Goal: Task Accomplishment & Management: Manage account settings

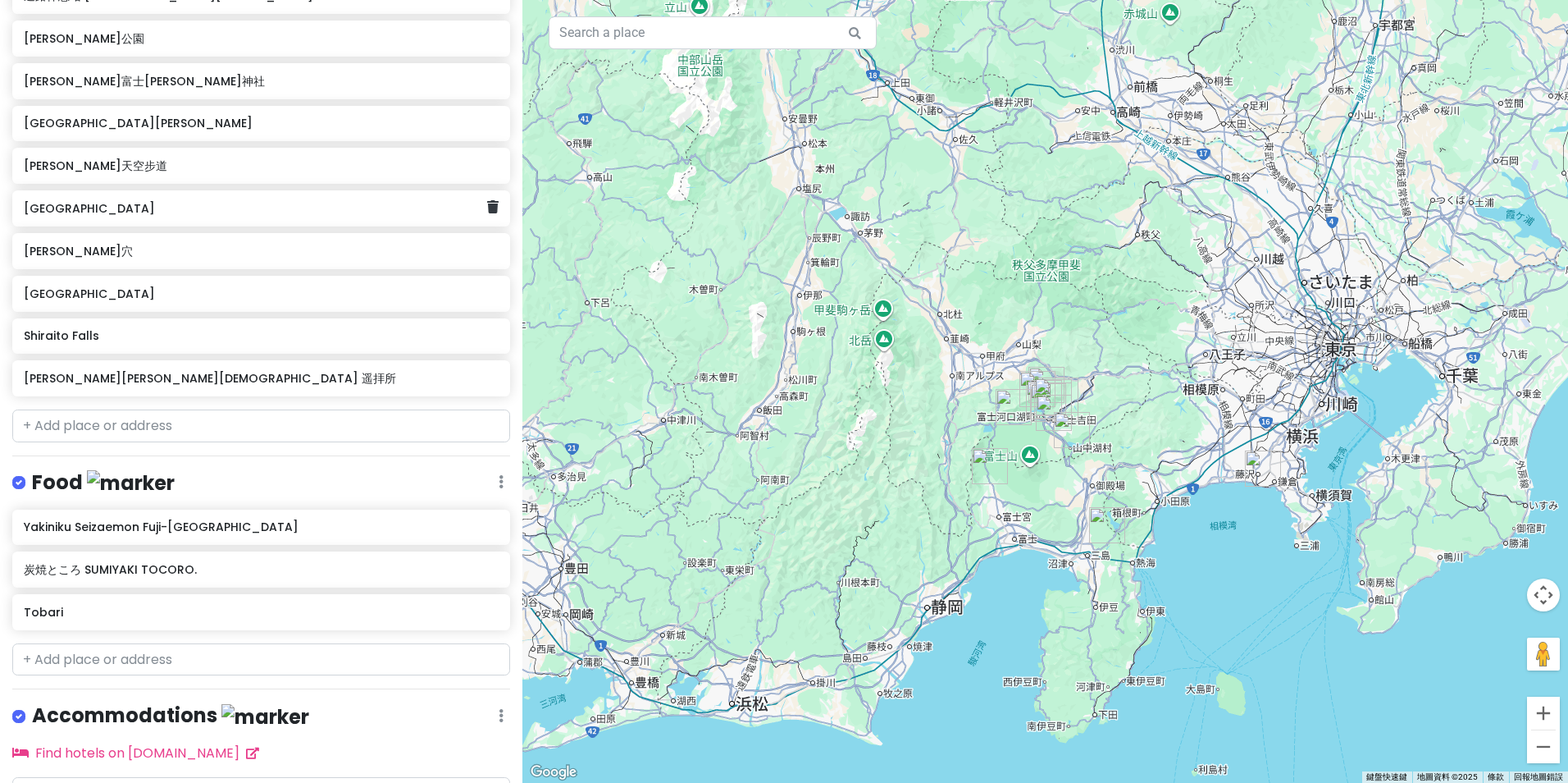
scroll to position [392, 0]
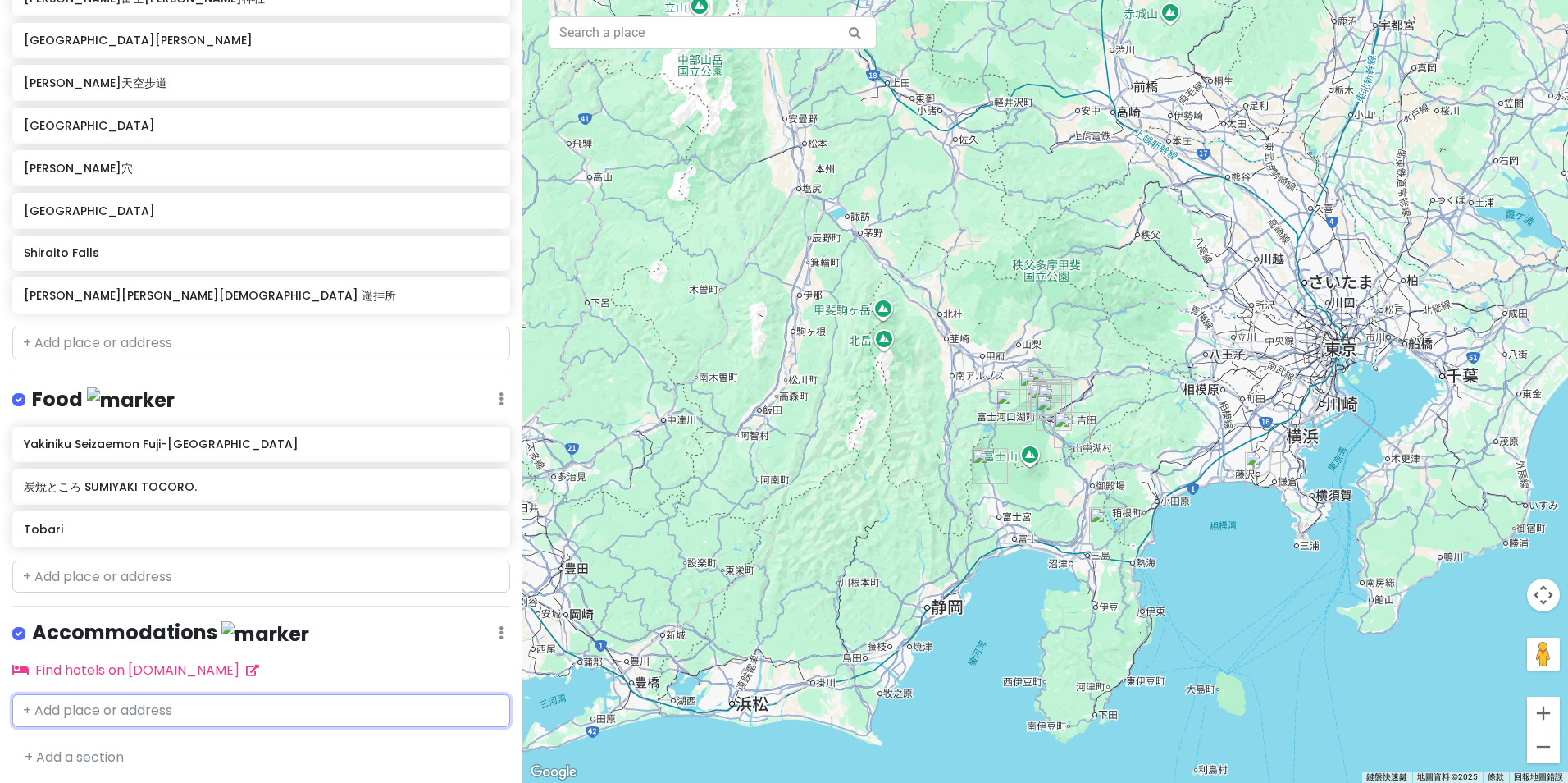
click at [154, 716] on input "text" at bounding box center [261, 711] width 498 height 33
click at [267, 705] on input "text" at bounding box center [261, 711] width 498 height 33
paste input "MYSTAYS[GEOGRAPHIC_DATA]店"
type input "MYSTAYS[GEOGRAPHIC_DATA]店"
click at [280, 735] on div "MYSTAYS [GEOGRAPHIC_DATA] 日本[PERSON_NAME][STREET_ADDRESS][PERSON_NAME]" at bounding box center [261, 757] width 496 height 60
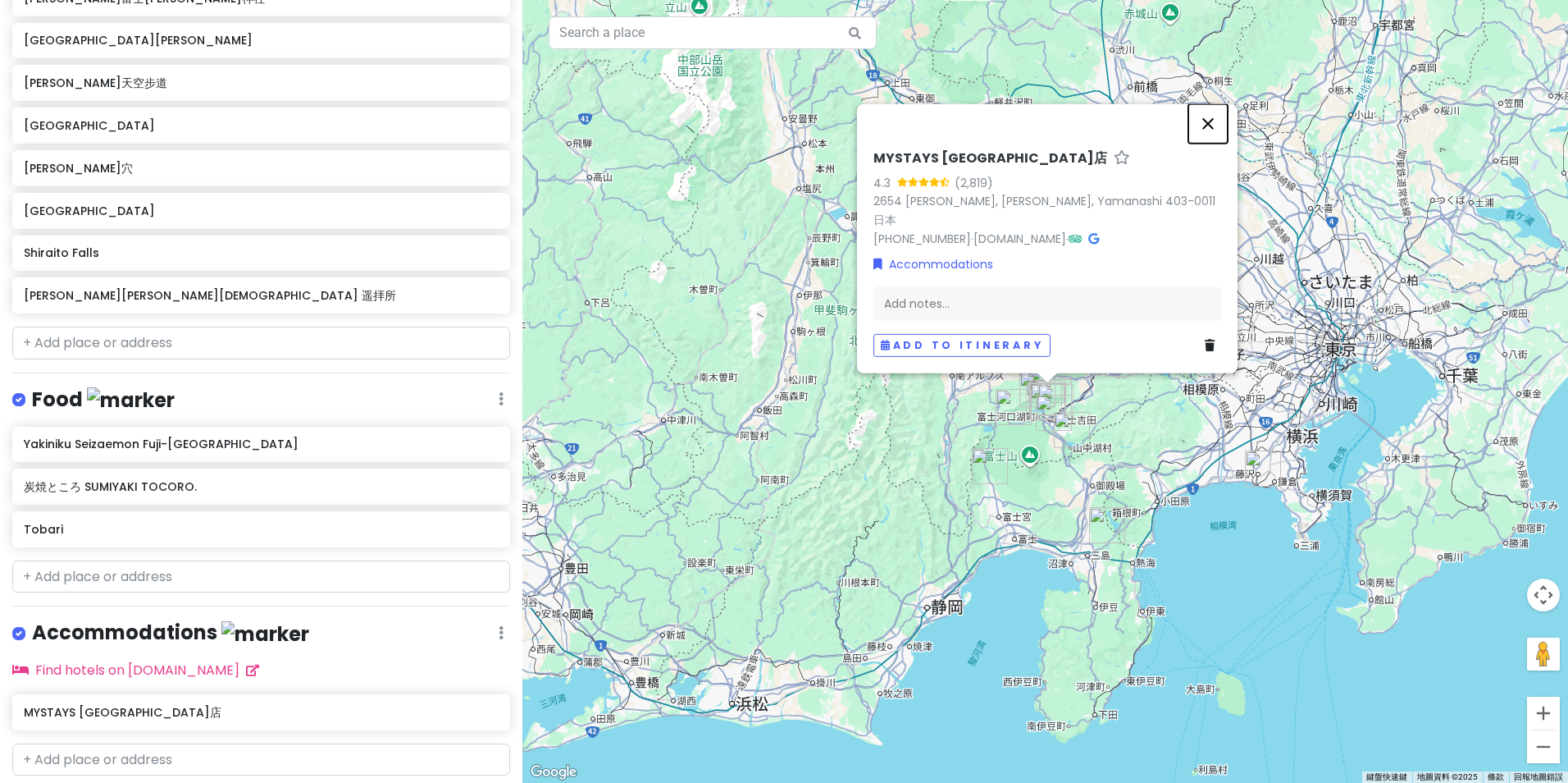
click at [1212, 141] on button "關閉" at bounding box center [1208, 124] width 40 height 40
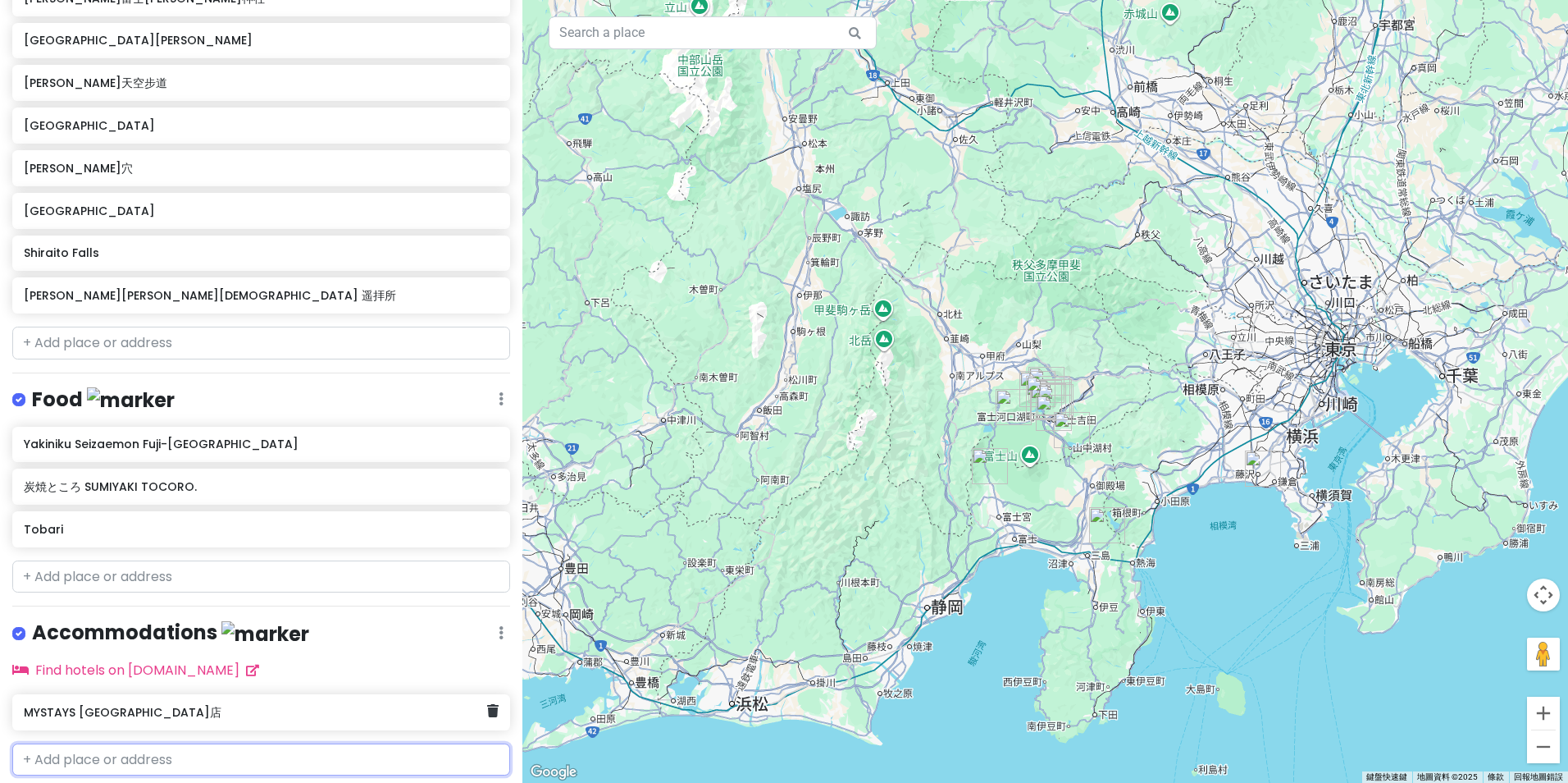
click at [320, 712] on h6 "MYSTAYS [GEOGRAPHIC_DATA]店" at bounding box center [256, 713] width 463 height 15
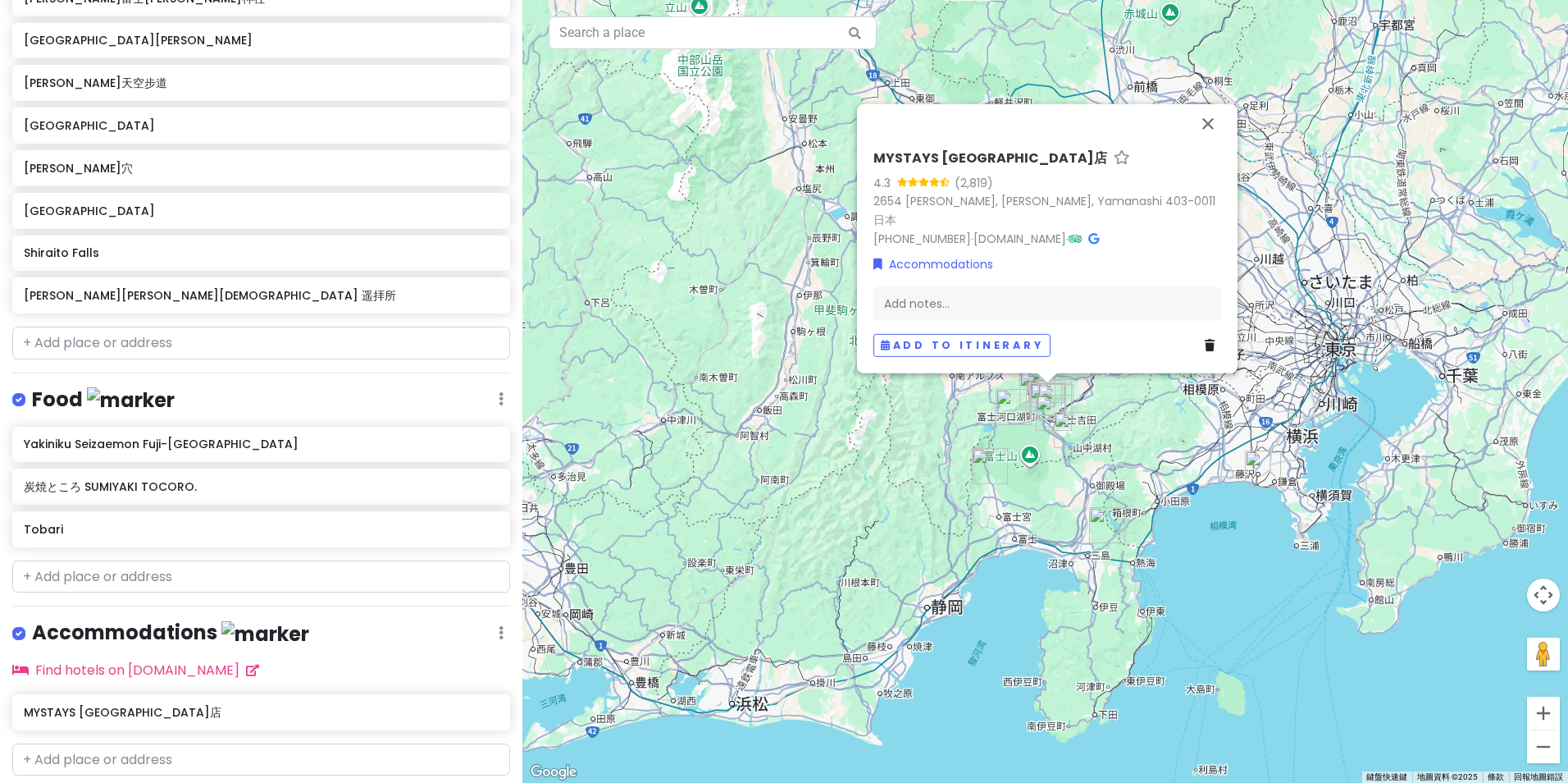
click at [388, 641] on div "Accommodations Edit Reorder Delete List" at bounding box center [261, 636] width 498 height 34
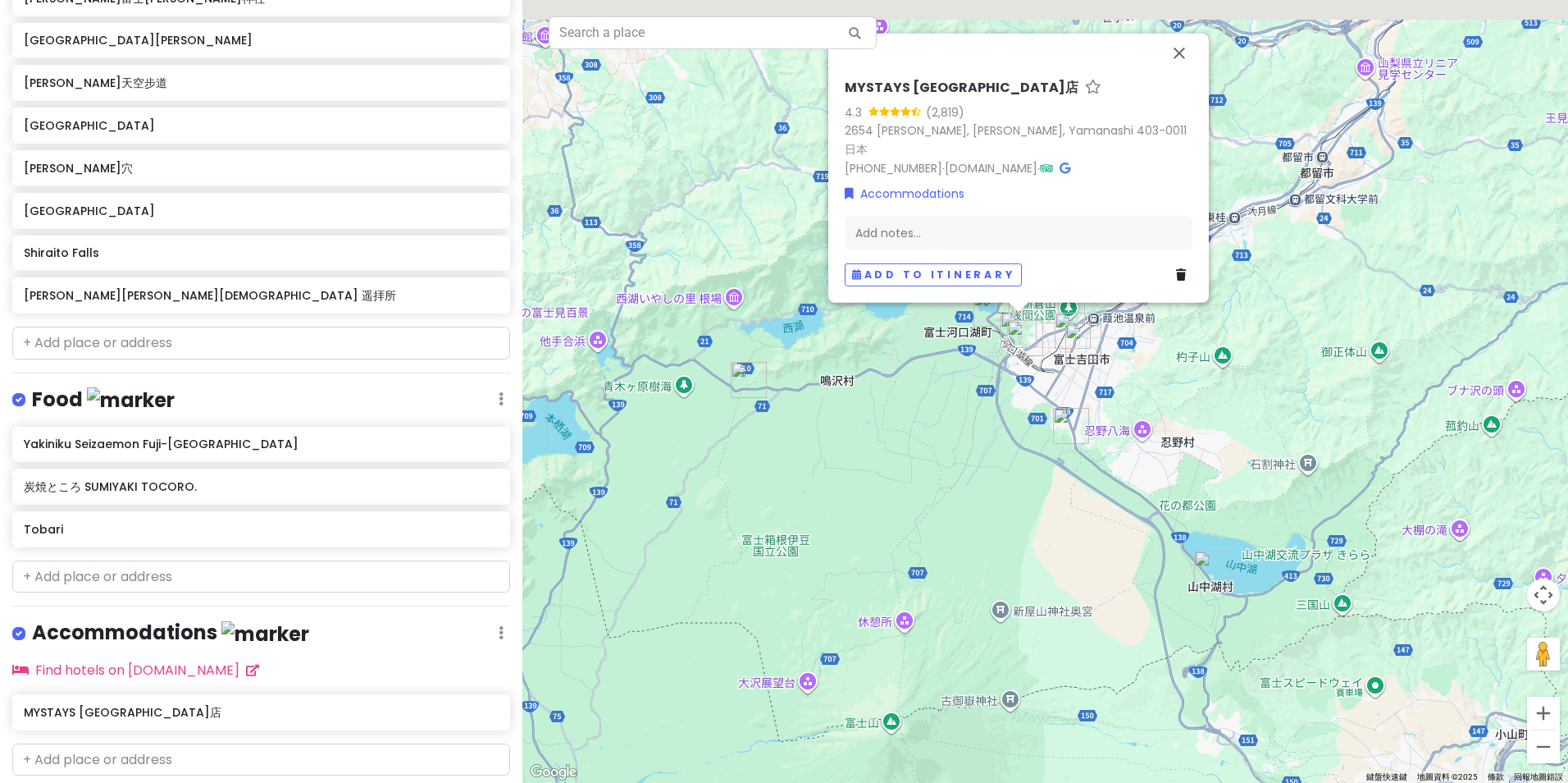
drag, startPoint x: 946, startPoint y: 369, endPoint x: 925, endPoint y: 561, distance: 193.1
click at [909, 608] on div "MYSTAYS [GEOGRAPHIC_DATA] 4.3 (2,819) 2654 [PERSON_NAME], [PERSON_NAME], Yamana…" at bounding box center [1045, 392] width 1046 height 783
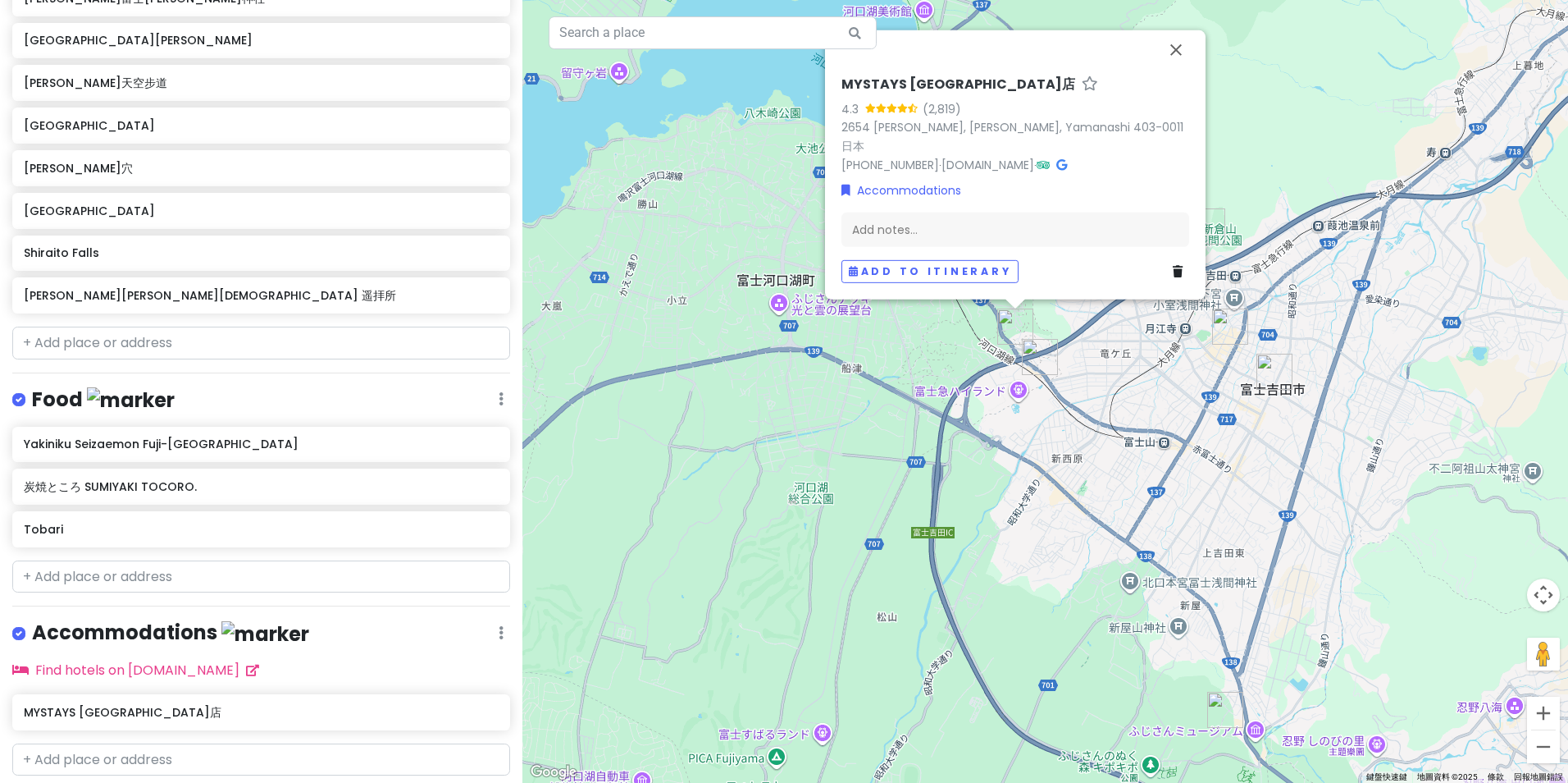
drag, startPoint x: 918, startPoint y: 435, endPoint x: 867, endPoint y: 550, distance: 125.8
click at [867, 550] on div "MYSTAYS [GEOGRAPHIC_DATA] 4.3 (2,819) 2654 [PERSON_NAME], [PERSON_NAME], Yamana…" at bounding box center [1045, 392] width 1046 height 783
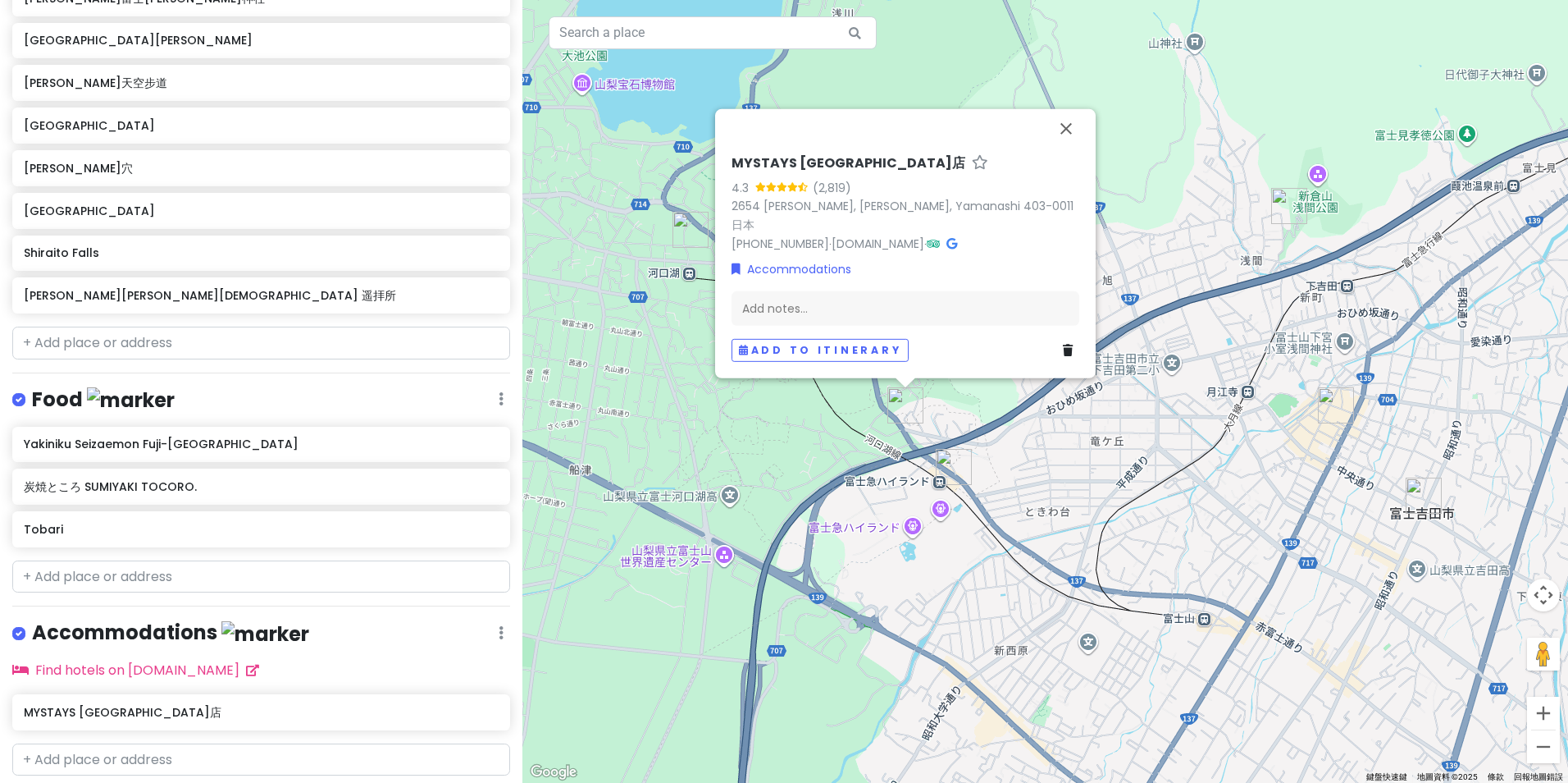
drag, startPoint x: 922, startPoint y: 541, endPoint x: 1108, endPoint y: 581, distance: 190.3
click at [1139, 572] on div "MYSTAYS [GEOGRAPHIC_DATA] 4.3 (2,819) 2654 [PERSON_NAME], [PERSON_NAME], Yamana…" at bounding box center [1045, 392] width 1046 height 783
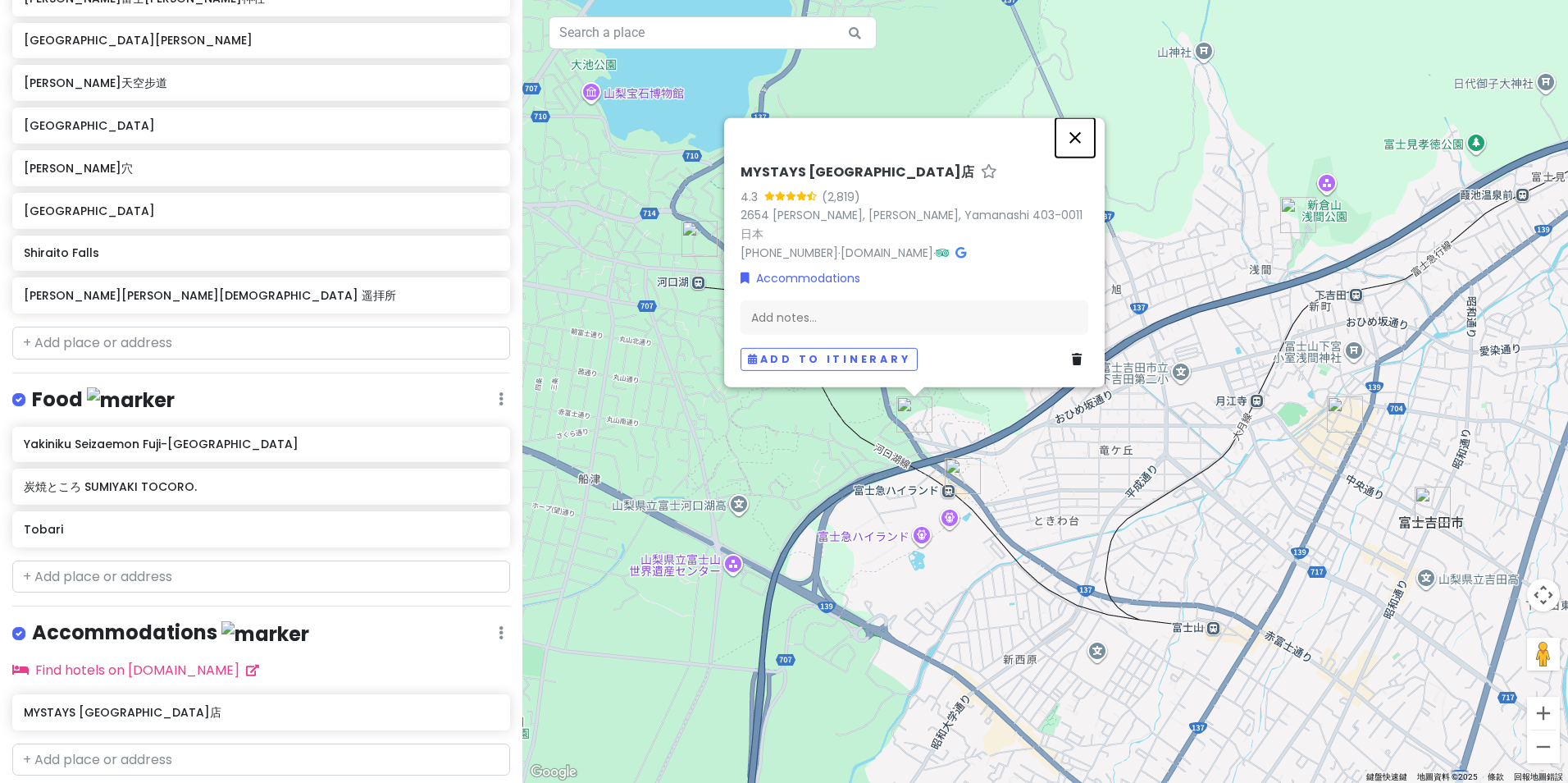
click at [1074, 155] on button "關閉" at bounding box center [1076, 138] width 40 height 40
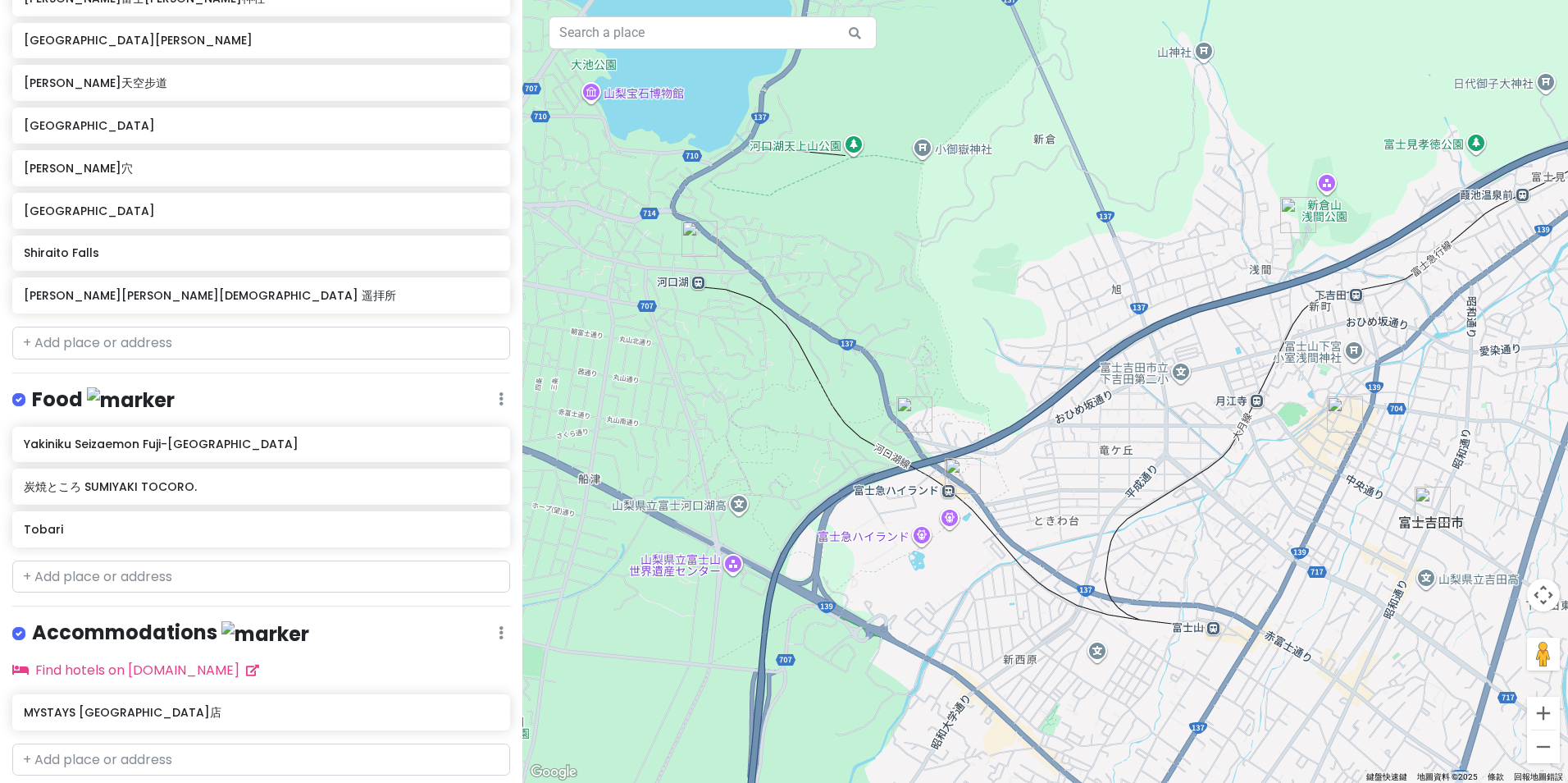
click at [958, 474] on img "Yakiniku Seizaemon Fuji-Q Highland Station" at bounding box center [963, 476] width 36 height 36
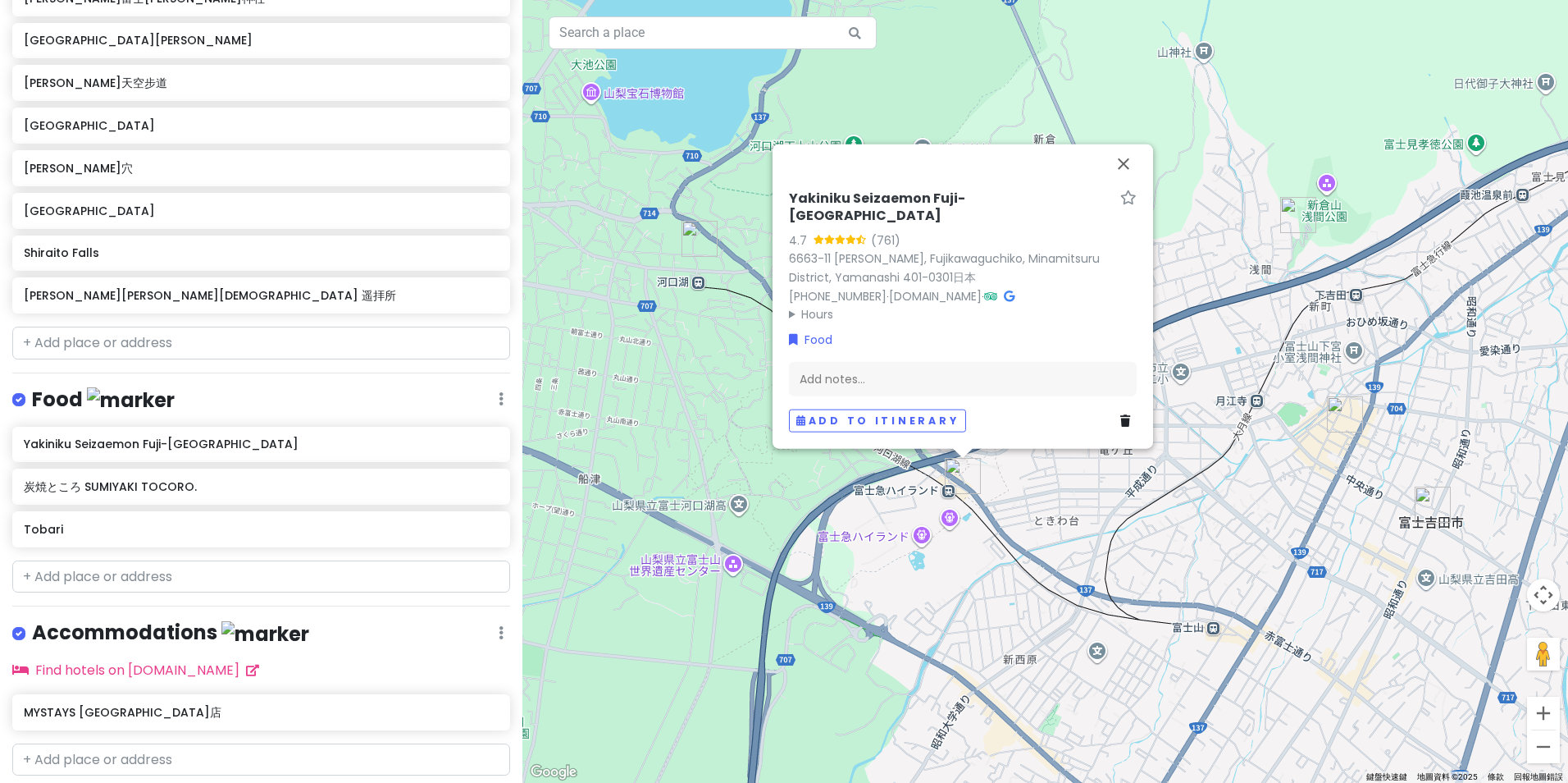
click at [859, 209] on h6 "Yakiniku Seizaemon Fuji-[GEOGRAPHIC_DATA]" at bounding box center [952, 208] width 325 height 35
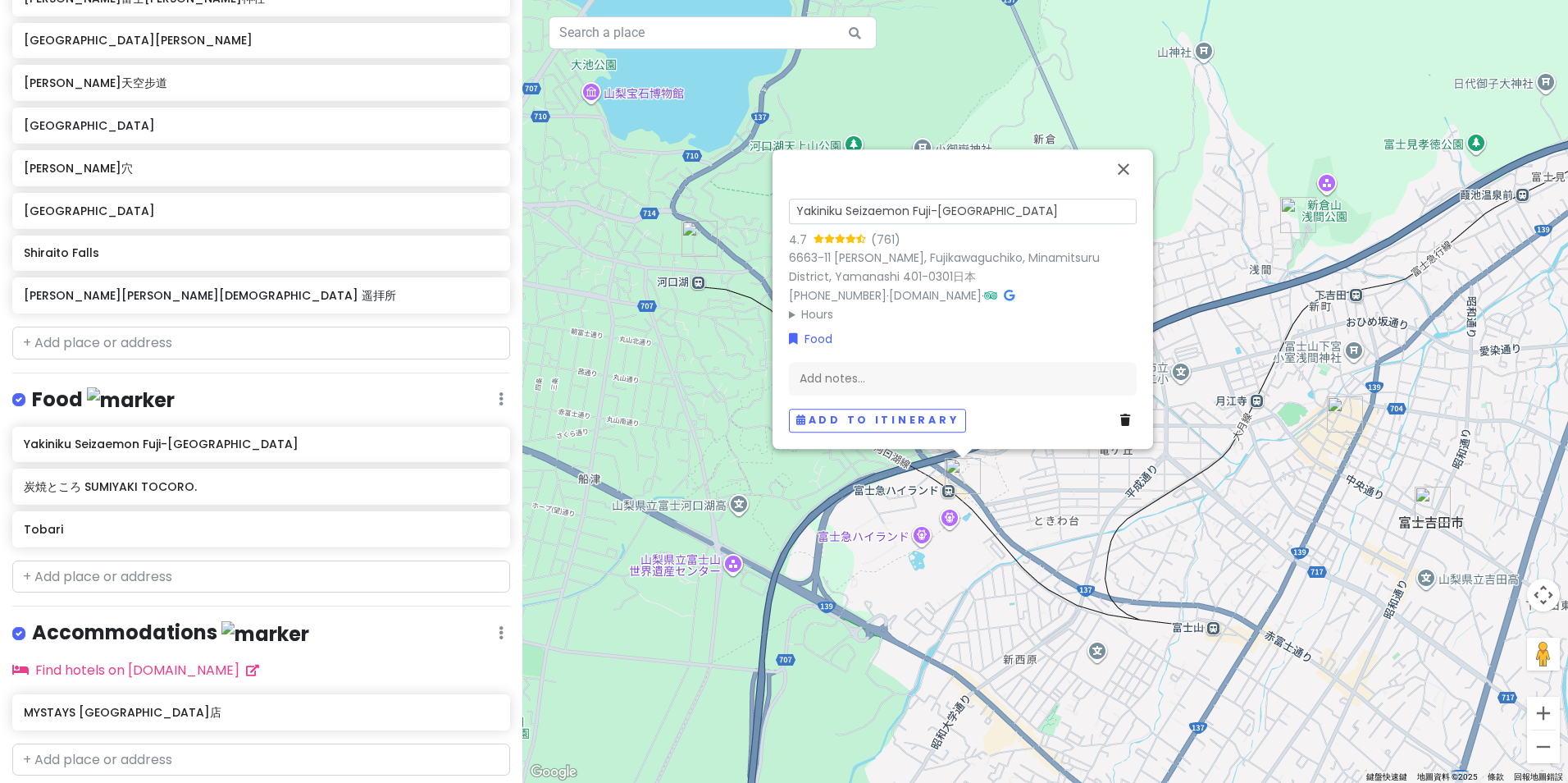
drag, startPoint x: 1072, startPoint y: 202, endPoint x: 568, endPoint y: 194, distance: 504.1
click at [568, 194] on div "Yakiniku Seizaemon Fuji-[GEOGRAPHIC_DATA] 4.7 (761) 6663-11 [PERSON_NAME], Fuji…" at bounding box center [1045, 392] width 1046 height 783
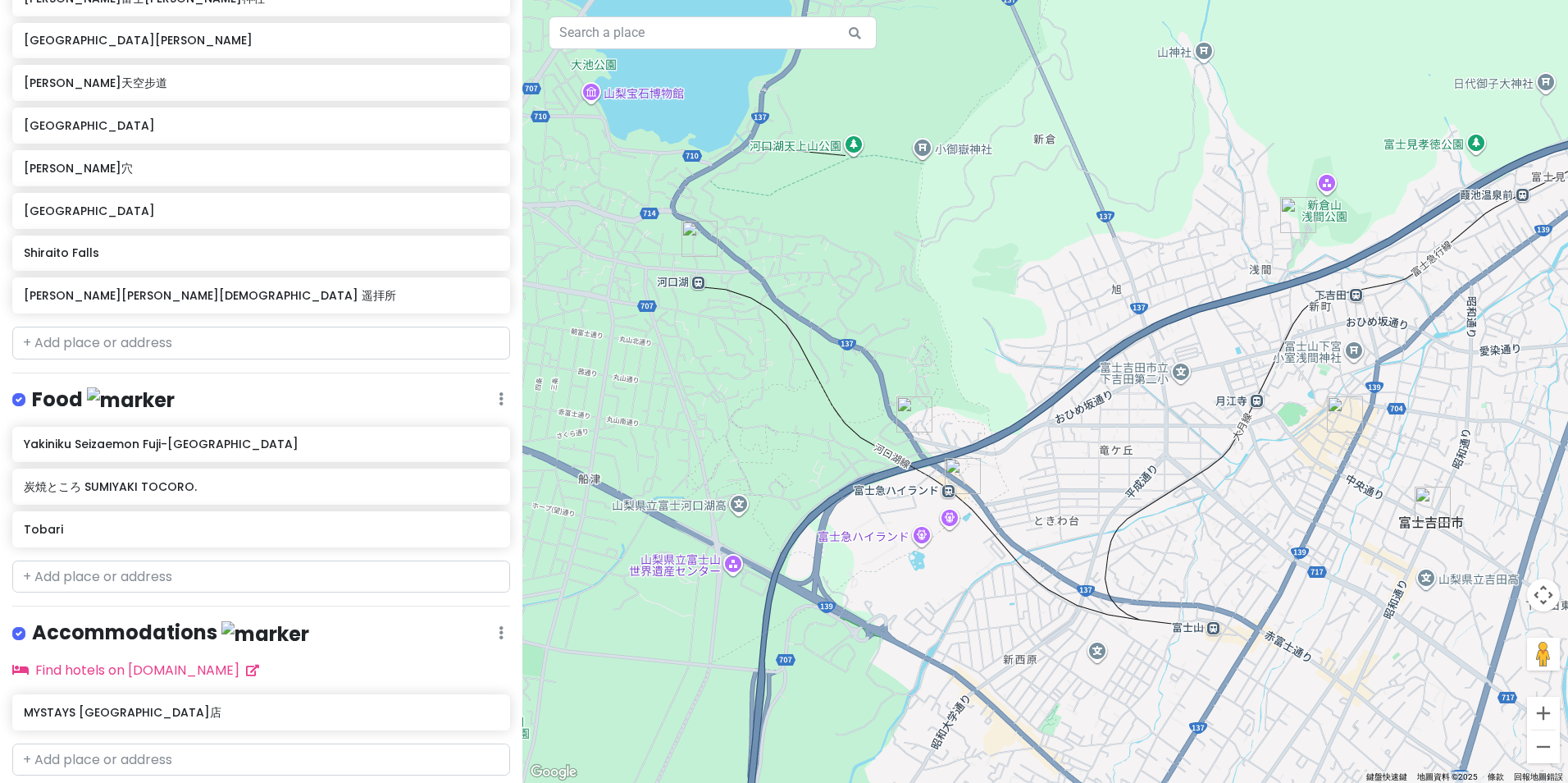
click at [957, 478] on img "Yakiniku Seizaemon Fuji-Q Highland Station" at bounding box center [963, 476] width 36 height 36
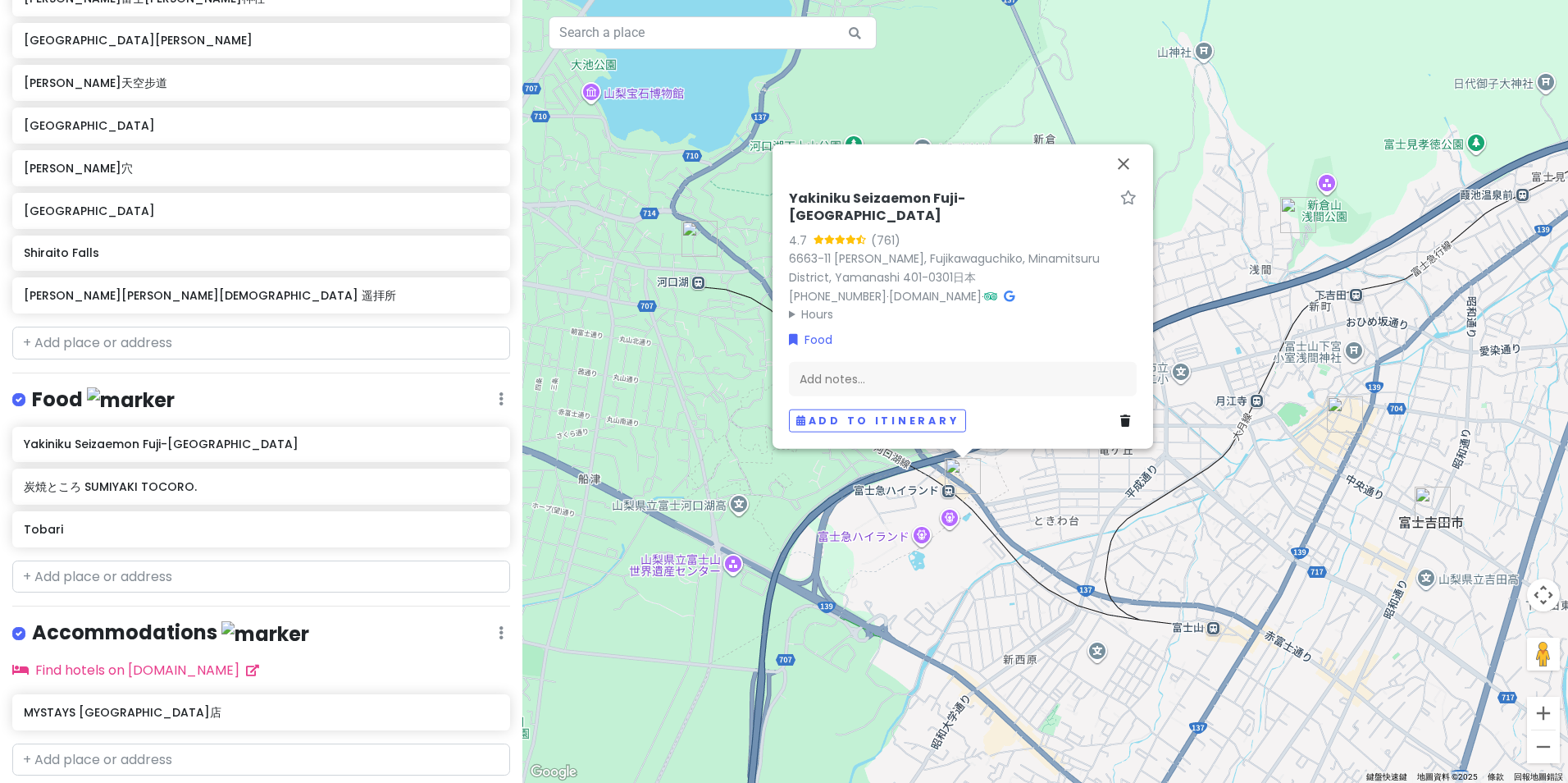
click at [1075, 219] on h6 "Yakiniku Seizaemon Fuji-[GEOGRAPHIC_DATA]" at bounding box center [952, 208] width 325 height 35
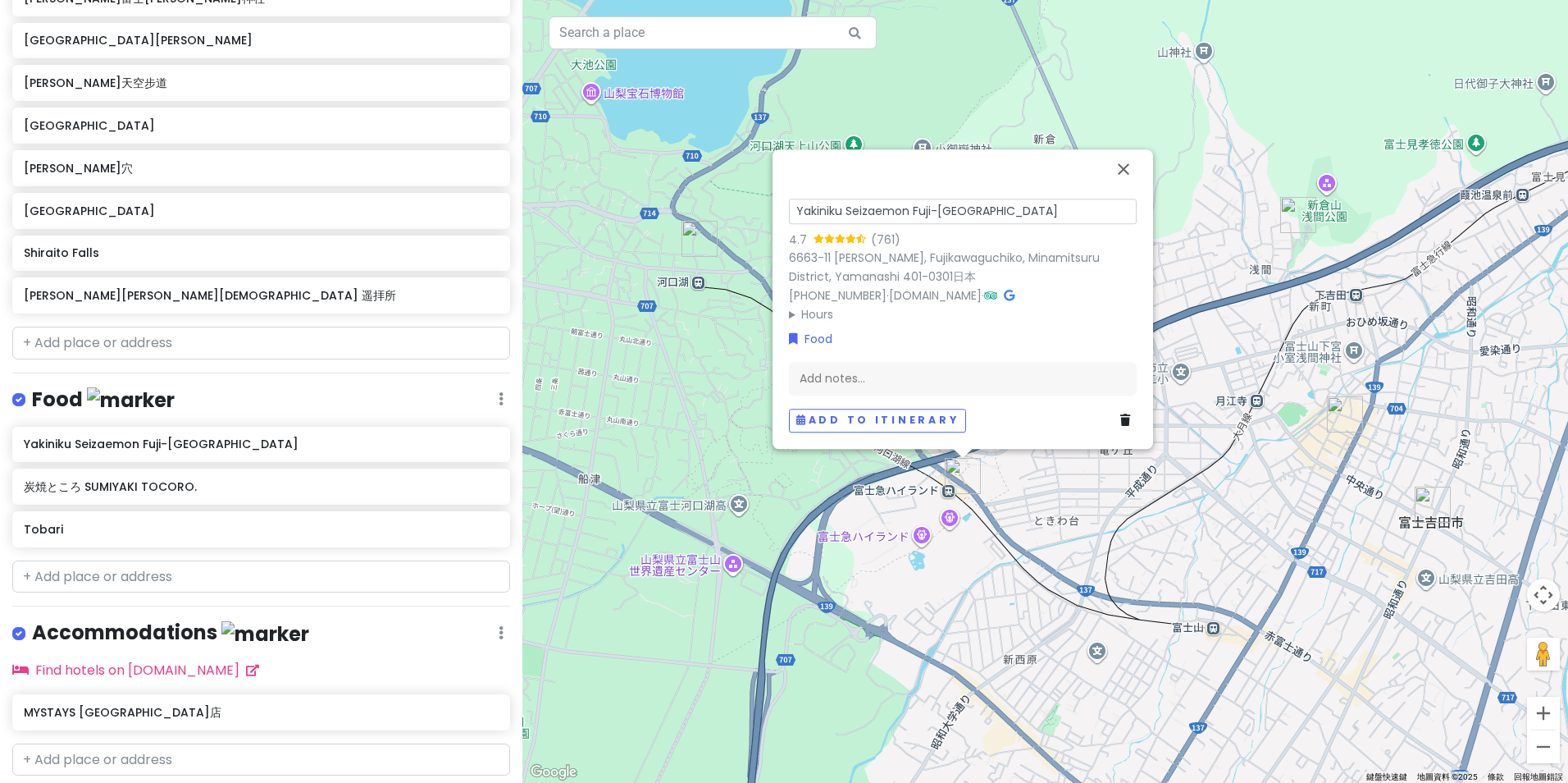
drag, startPoint x: 1062, startPoint y: 214, endPoint x: 797, endPoint y: 221, distance: 265.1
click at [797, 221] on input "Yakiniku Seizaemon Fuji-[GEOGRAPHIC_DATA]" at bounding box center [963, 211] width 348 height 26
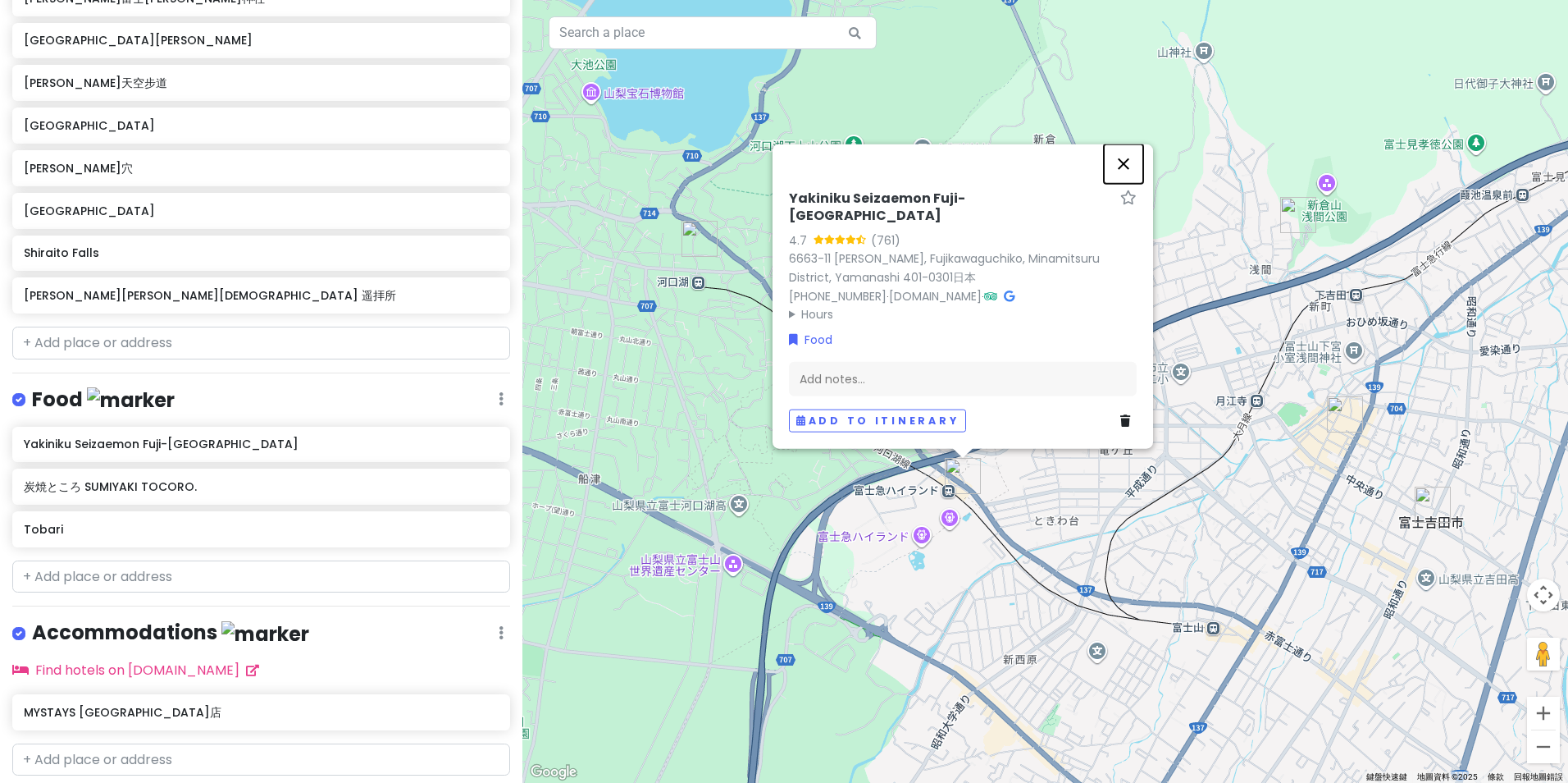
click at [1128, 180] on button "關閉" at bounding box center [1124, 164] width 40 height 40
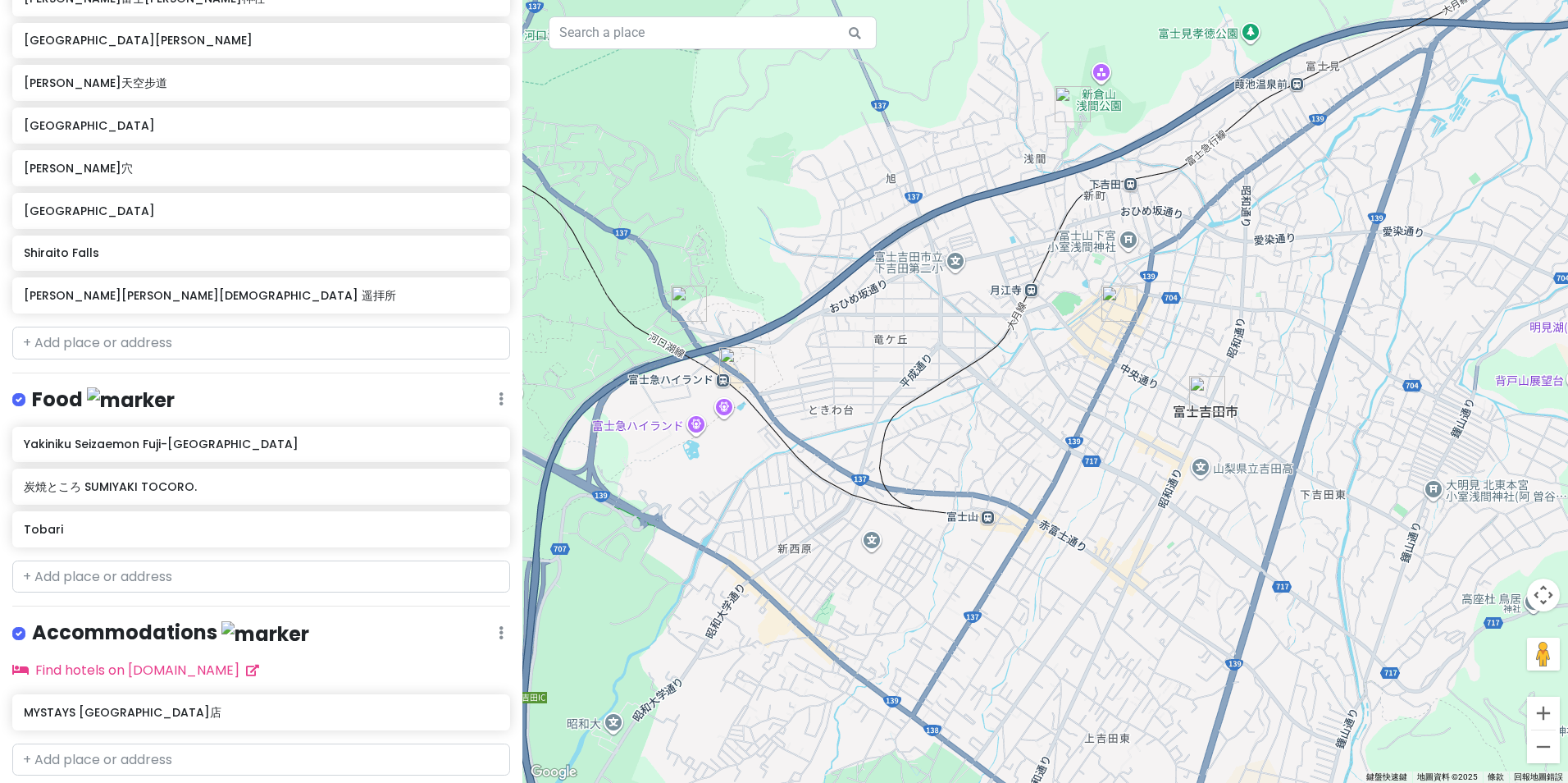
drag, startPoint x: 1233, startPoint y: 482, endPoint x: 995, endPoint y: 366, distance: 264.8
click at [1004, 370] on div at bounding box center [1045, 392] width 1046 height 783
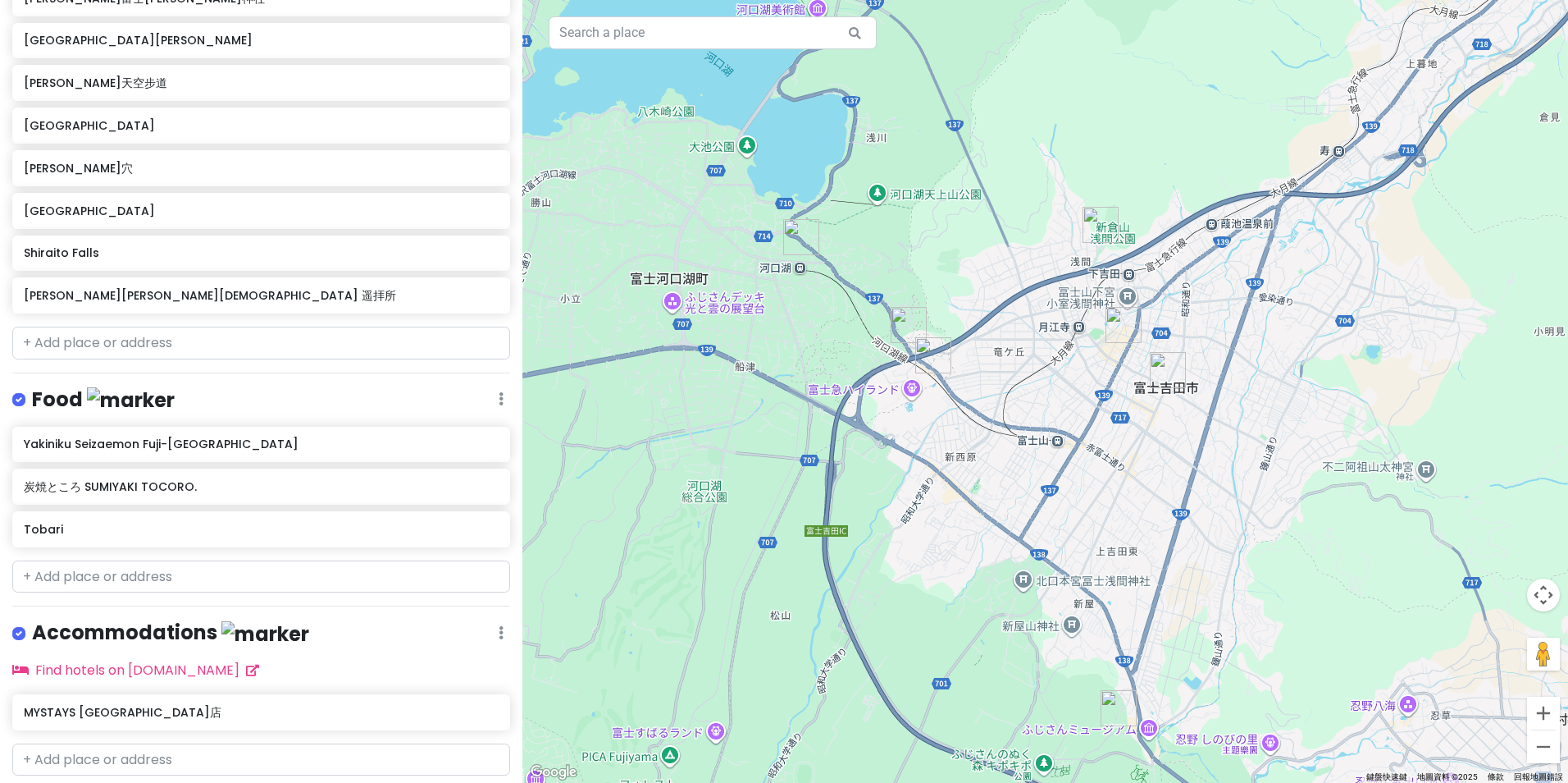
click at [1100, 235] on img "新倉富士淺間神社" at bounding box center [1101, 225] width 36 height 36
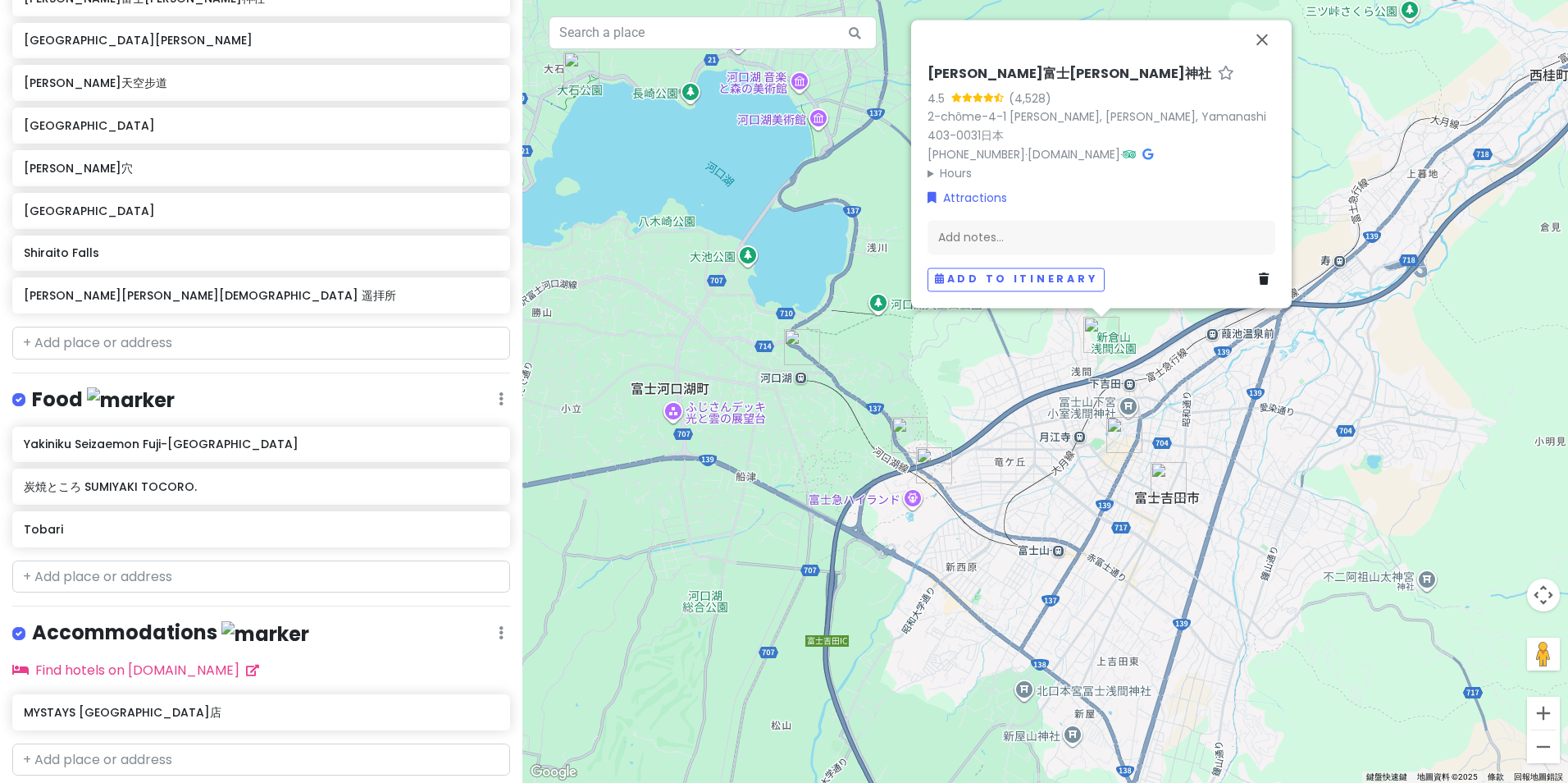
drag, startPoint x: 1020, startPoint y: 440, endPoint x: 955, endPoint y: 213, distance: 236.1
click at [957, 215] on div "[PERSON_NAME]富士[PERSON_NAME]神社 4.5 (4,528) 2-chōme-4-1 [PERSON_NAME], [PERSON_N…" at bounding box center [1045, 392] width 1046 height 783
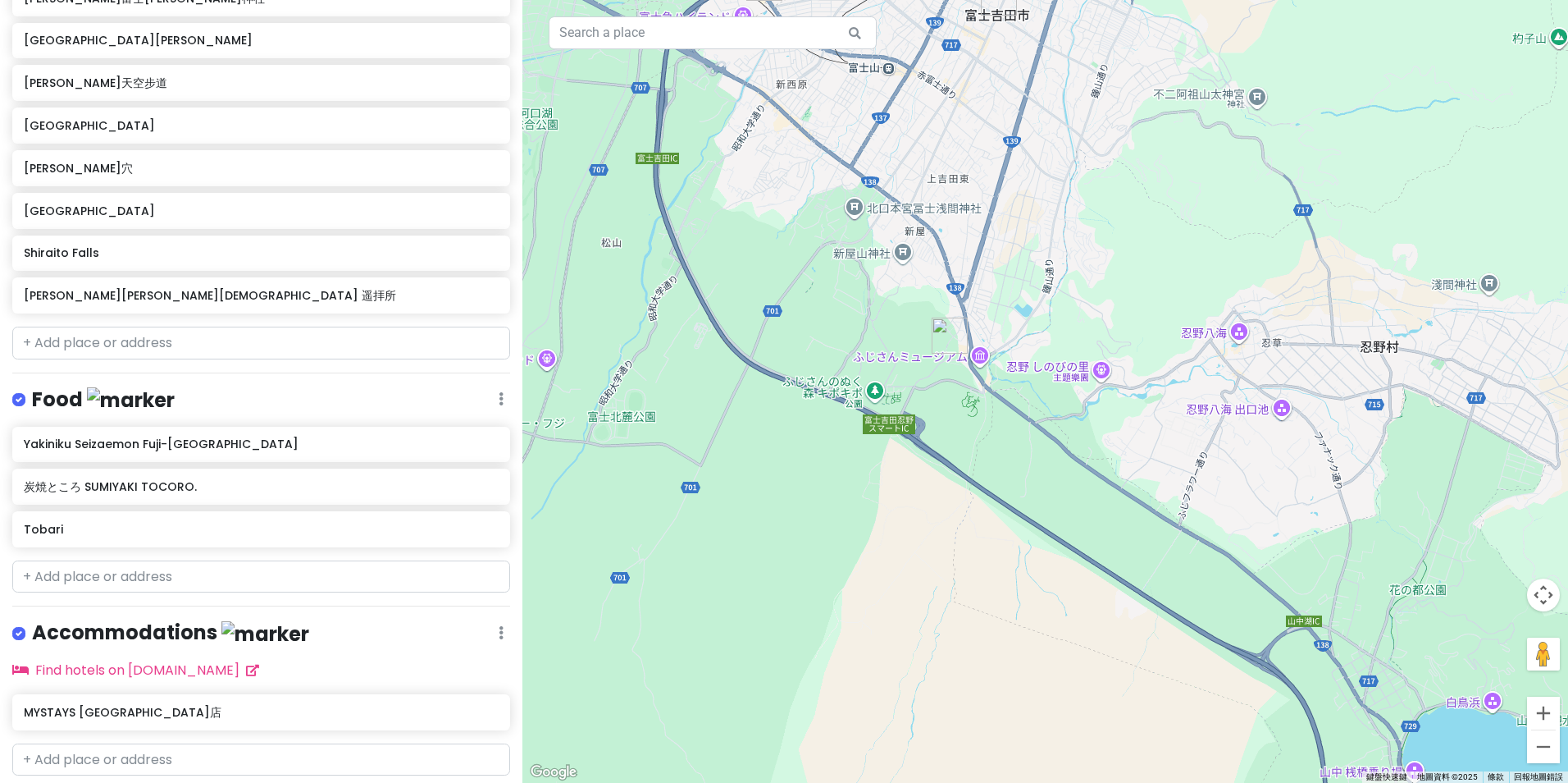
click at [948, 343] on img "道路休息站 富士吉田" at bounding box center [950, 336] width 36 height 36
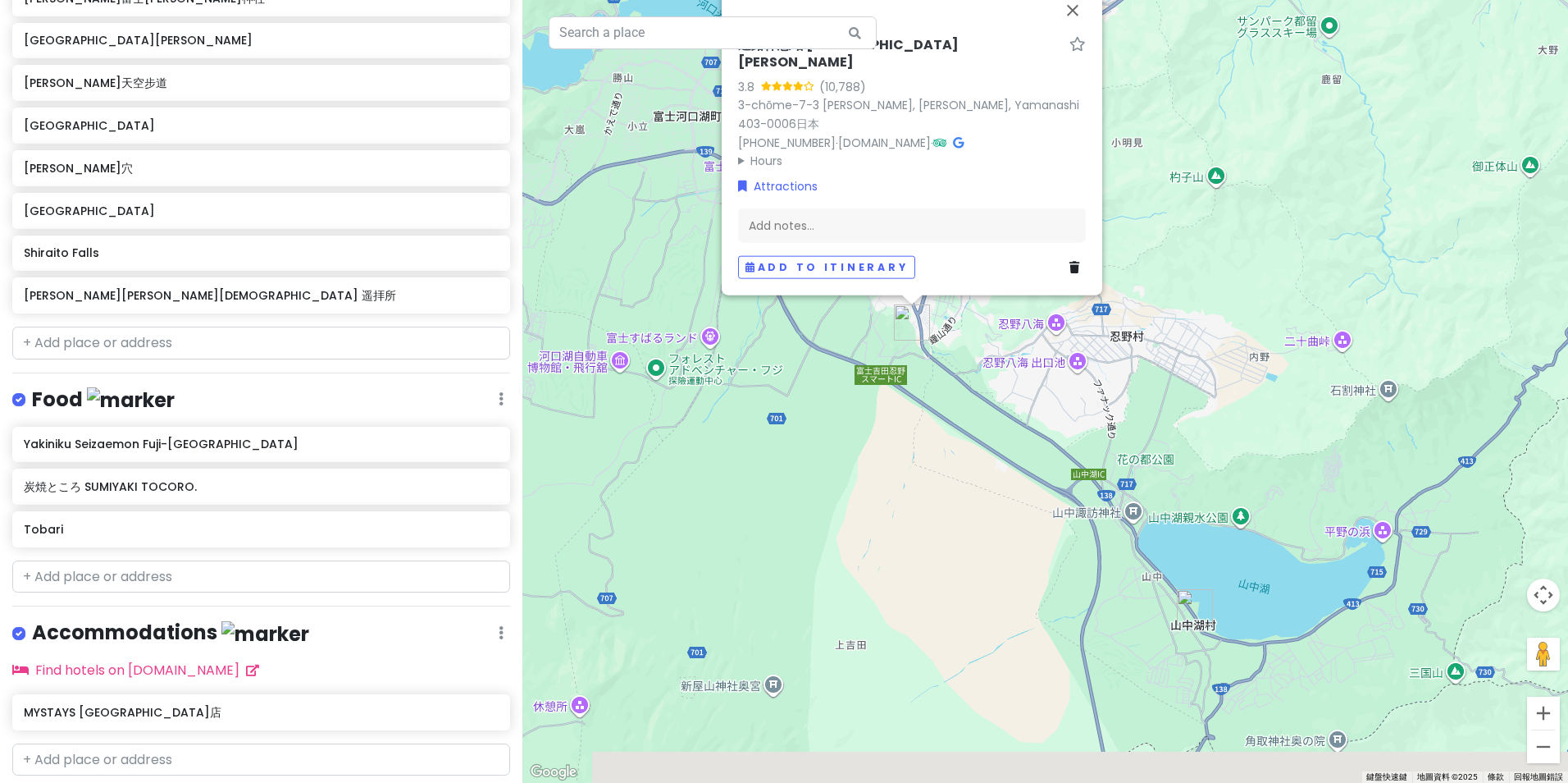
drag, startPoint x: 1225, startPoint y: 560, endPoint x: 984, endPoint y: 474, distance: 255.9
click at [985, 475] on div "道路休息站 富士[PERSON_NAME] 3.8 (10,788) 3-chōme-7-3 [PERSON_NAME], [PERSON_NAME], Ya…" at bounding box center [1045, 392] width 1046 height 783
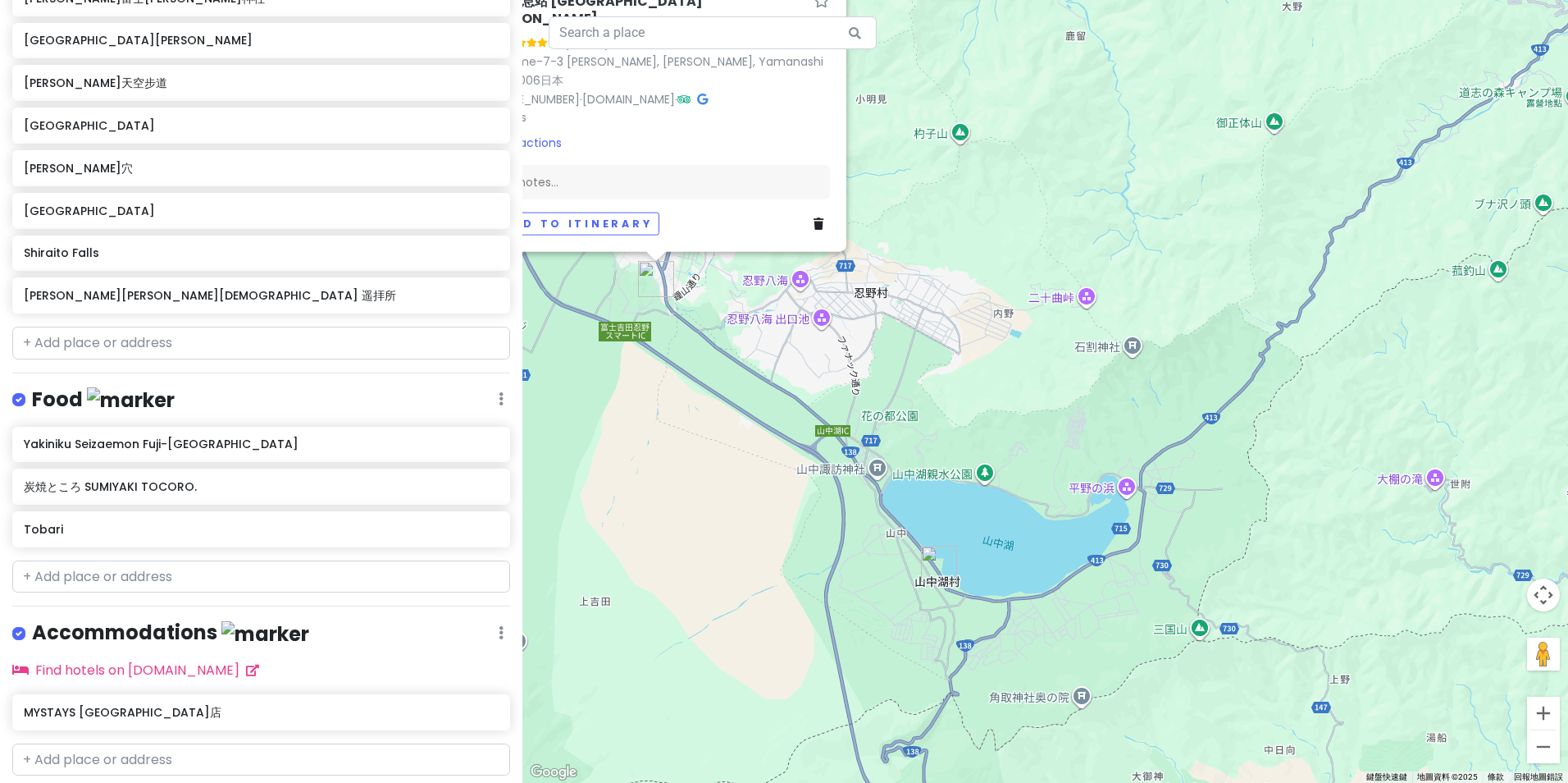
click at [944, 569] on img "山中湖村" at bounding box center [939, 564] width 36 height 36
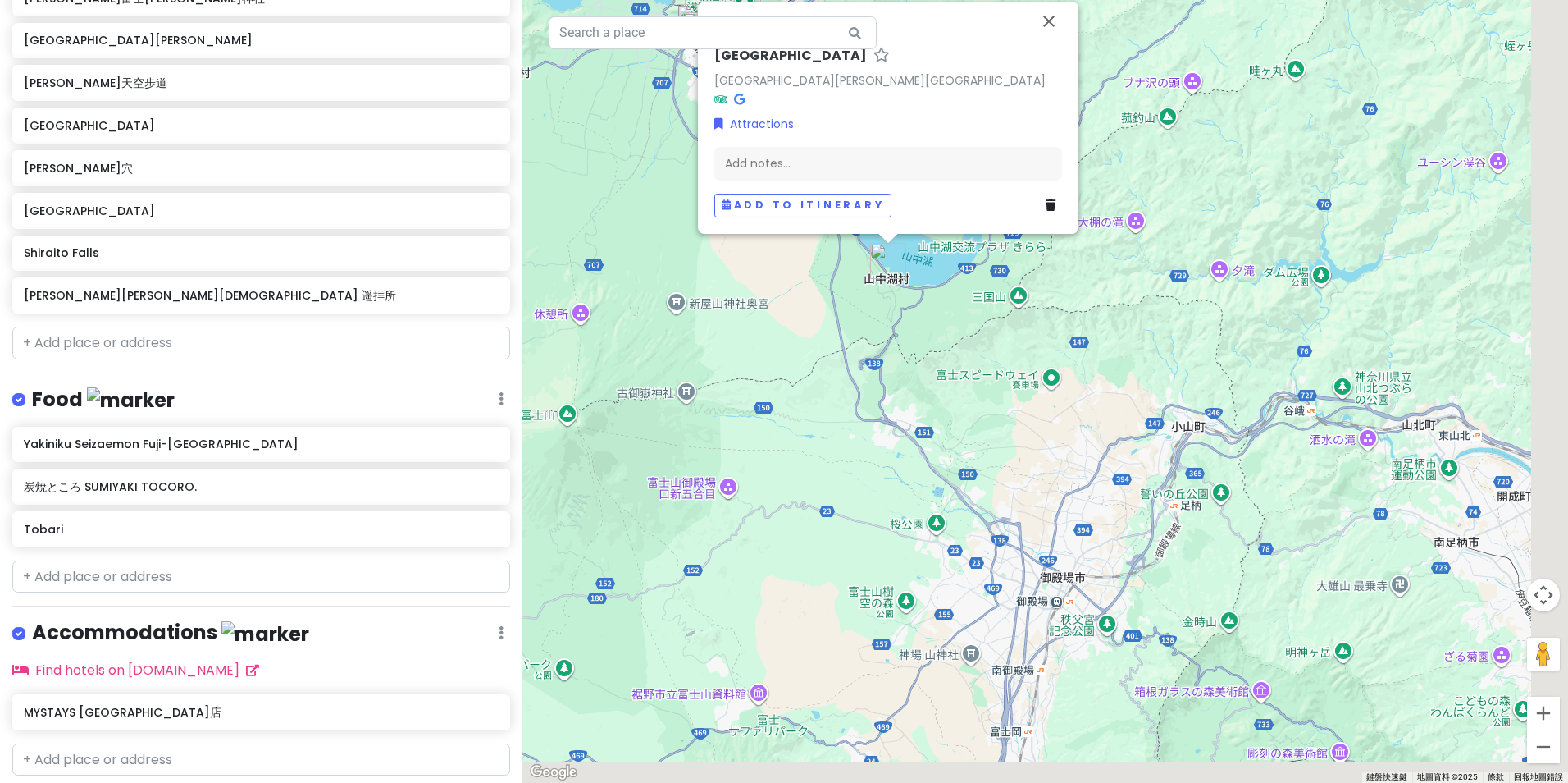
drag, startPoint x: 1181, startPoint y: 684, endPoint x: 1077, endPoint y: 384, distance: 317.5
click at [1077, 384] on div "[GEOGRAPHIC_DATA] [GEOGRAPHIC_DATA][PERSON_NAME][GEOGRAPHIC_DATA] Attractions A…" at bounding box center [1045, 392] width 1046 height 783
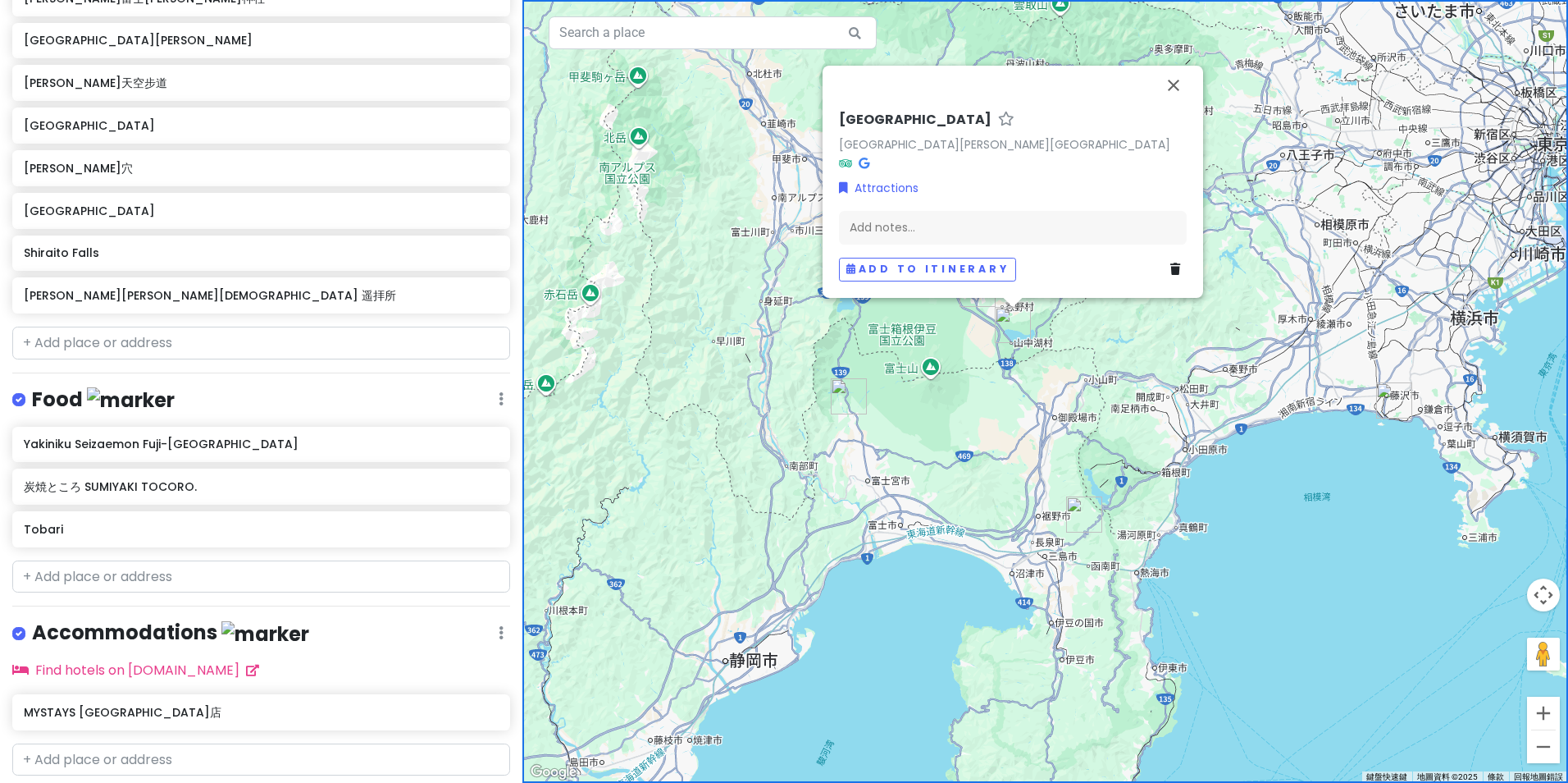
click at [1081, 514] on img "三島天空步道" at bounding box center [1085, 515] width 36 height 36
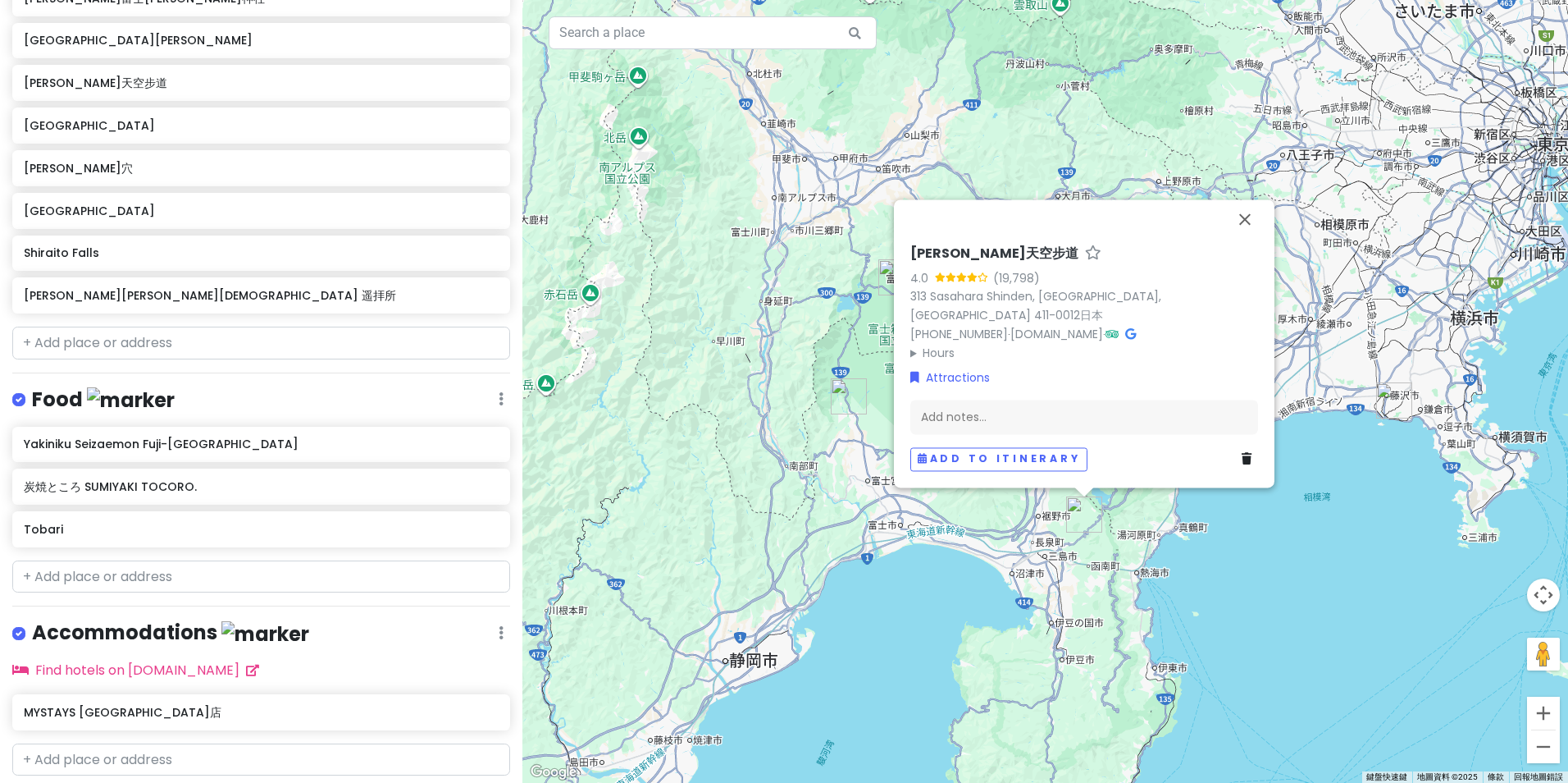
click at [837, 394] on img "Shiraito Falls" at bounding box center [849, 396] width 36 height 36
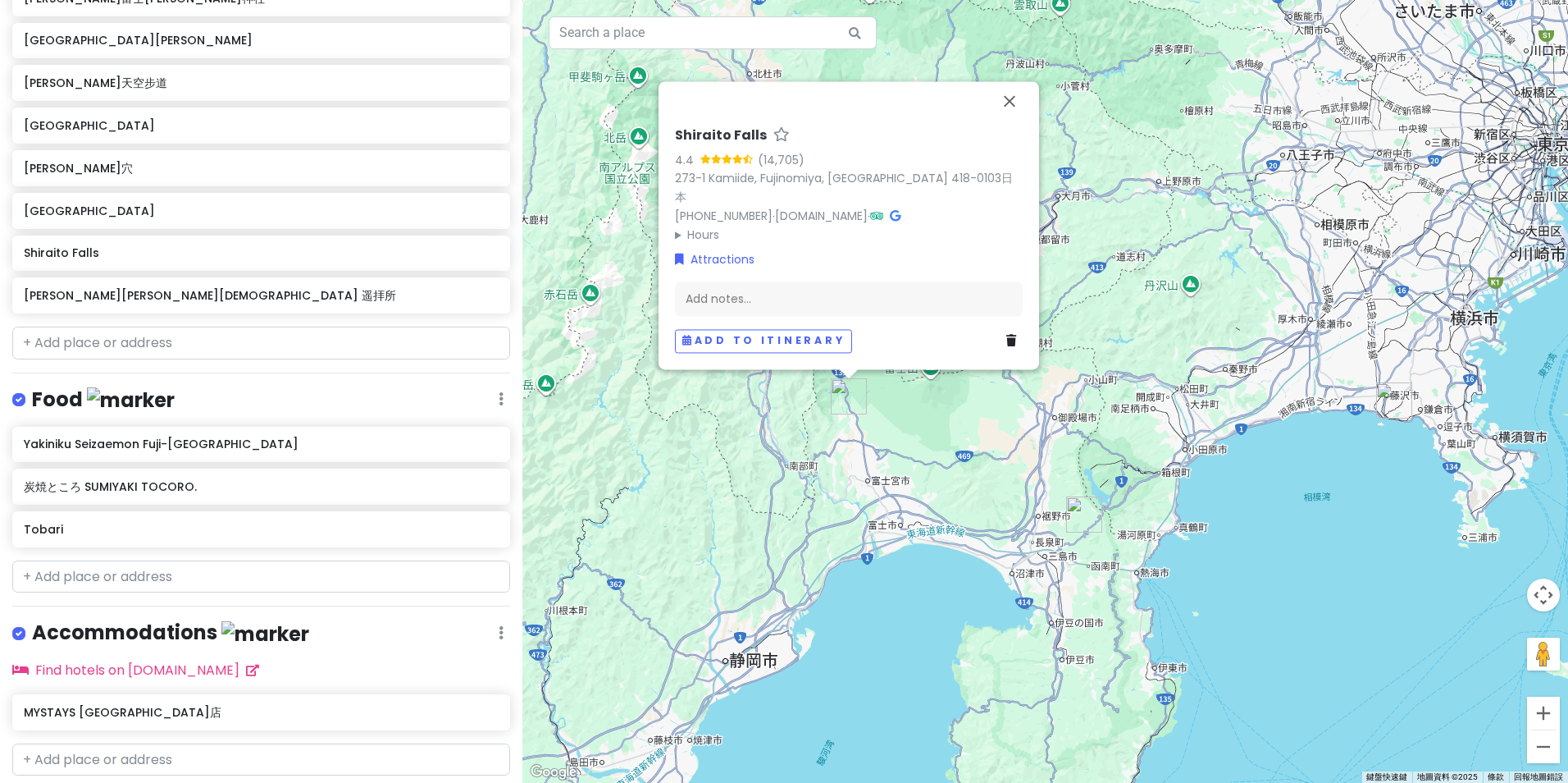
click at [1393, 399] on img "鐮倉高校前" at bounding box center [1394, 401] width 36 height 36
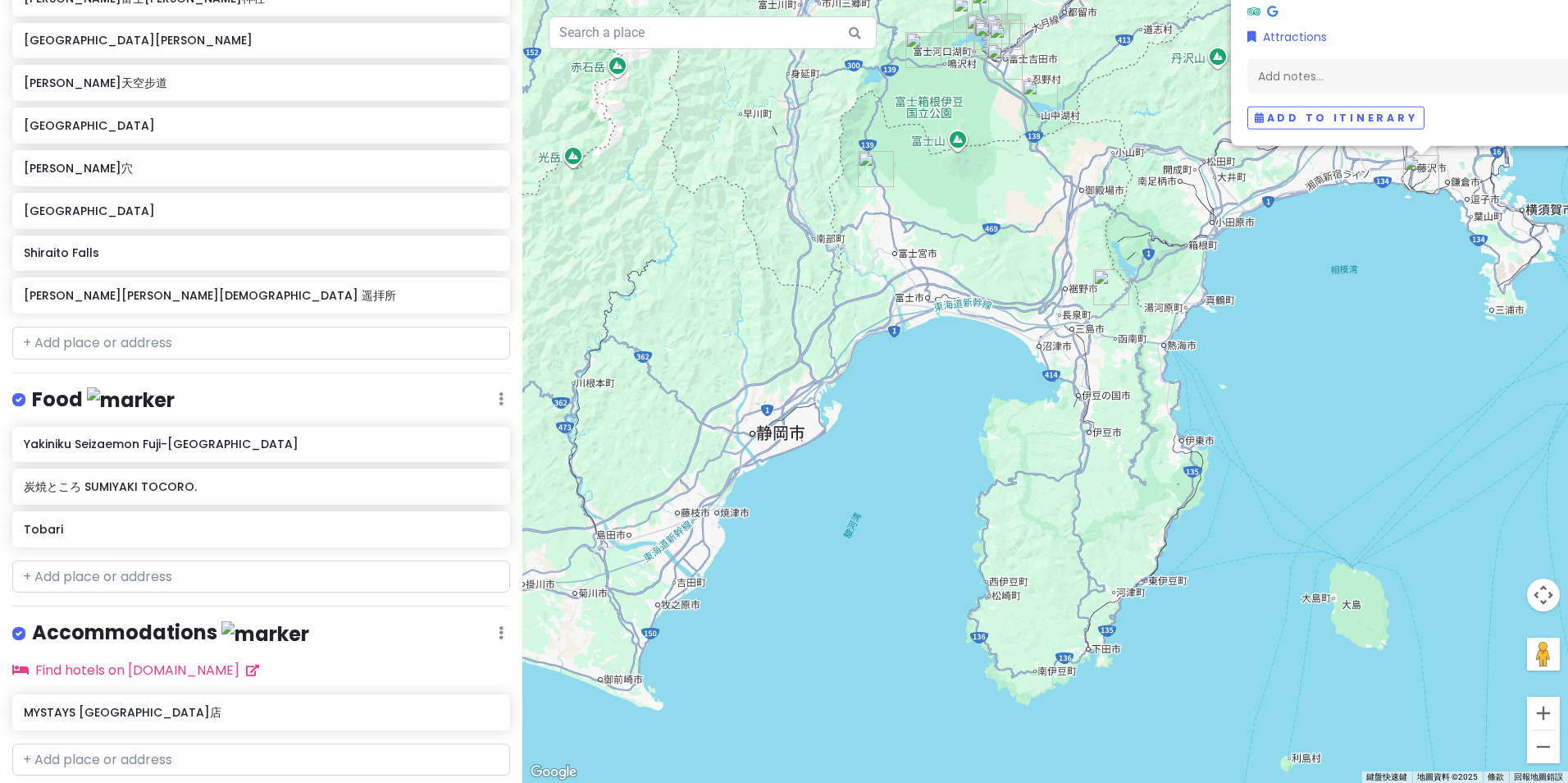
drag, startPoint x: 981, startPoint y: 425, endPoint x: 1083, endPoint y: 191, distance: 255.3
click at [1083, 191] on div "[GEOGRAPHIC_DATA] 4.4 (1,288) 日本[STREET_ADDRESS] Attractions Add notes... Add t…" at bounding box center [1045, 392] width 1046 height 783
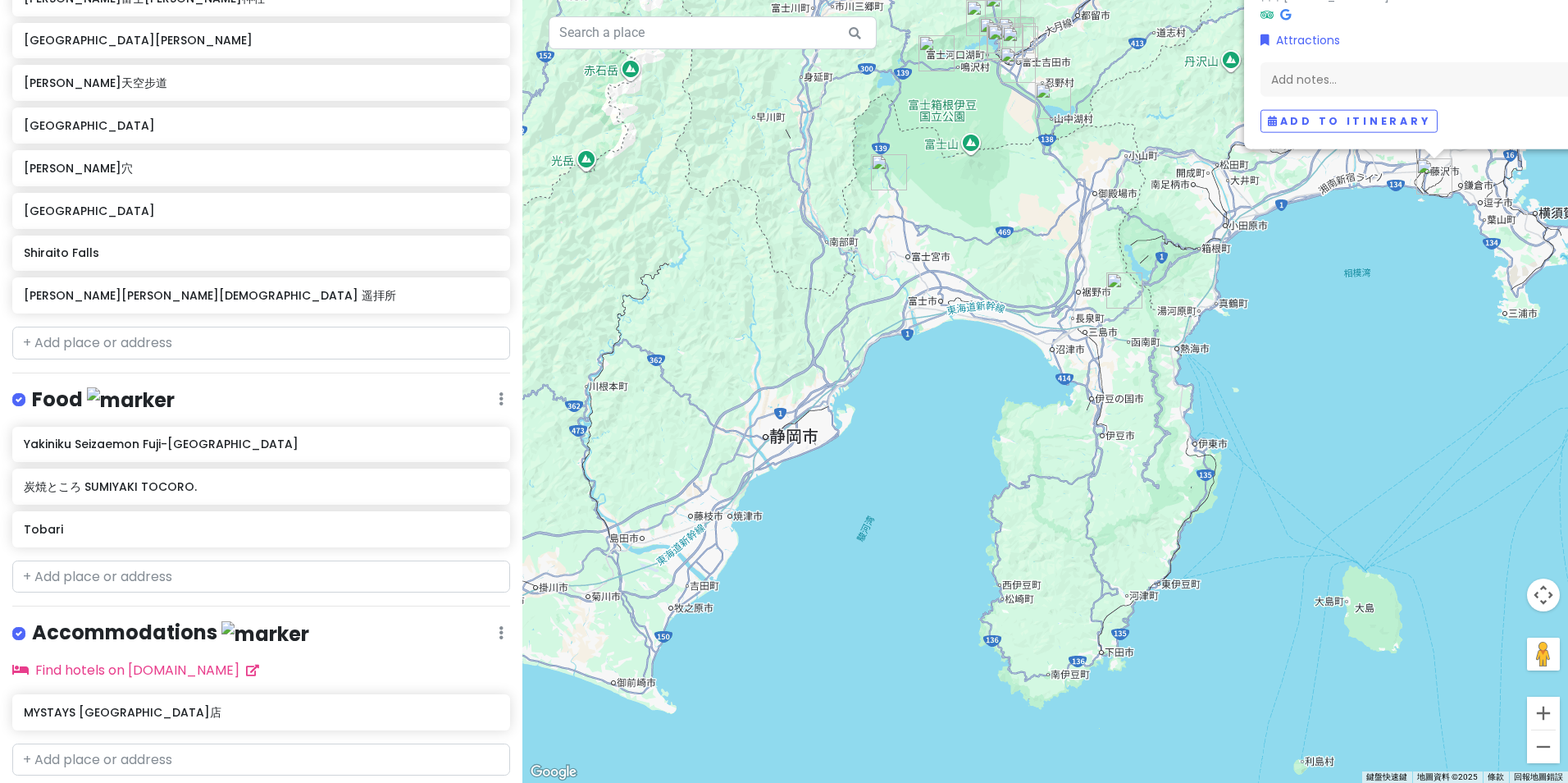
drag, startPoint x: 955, startPoint y: 200, endPoint x: 1024, endPoint y: 395, distance: 206.8
click at [1048, 403] on div "[GEOGRAPHIC_DATA] 4.4 (1,288) 日本[STREET_ADDRESS] Attractions Add notes... Add t…" at bounding box center [1045, 392] width 1046 height 783
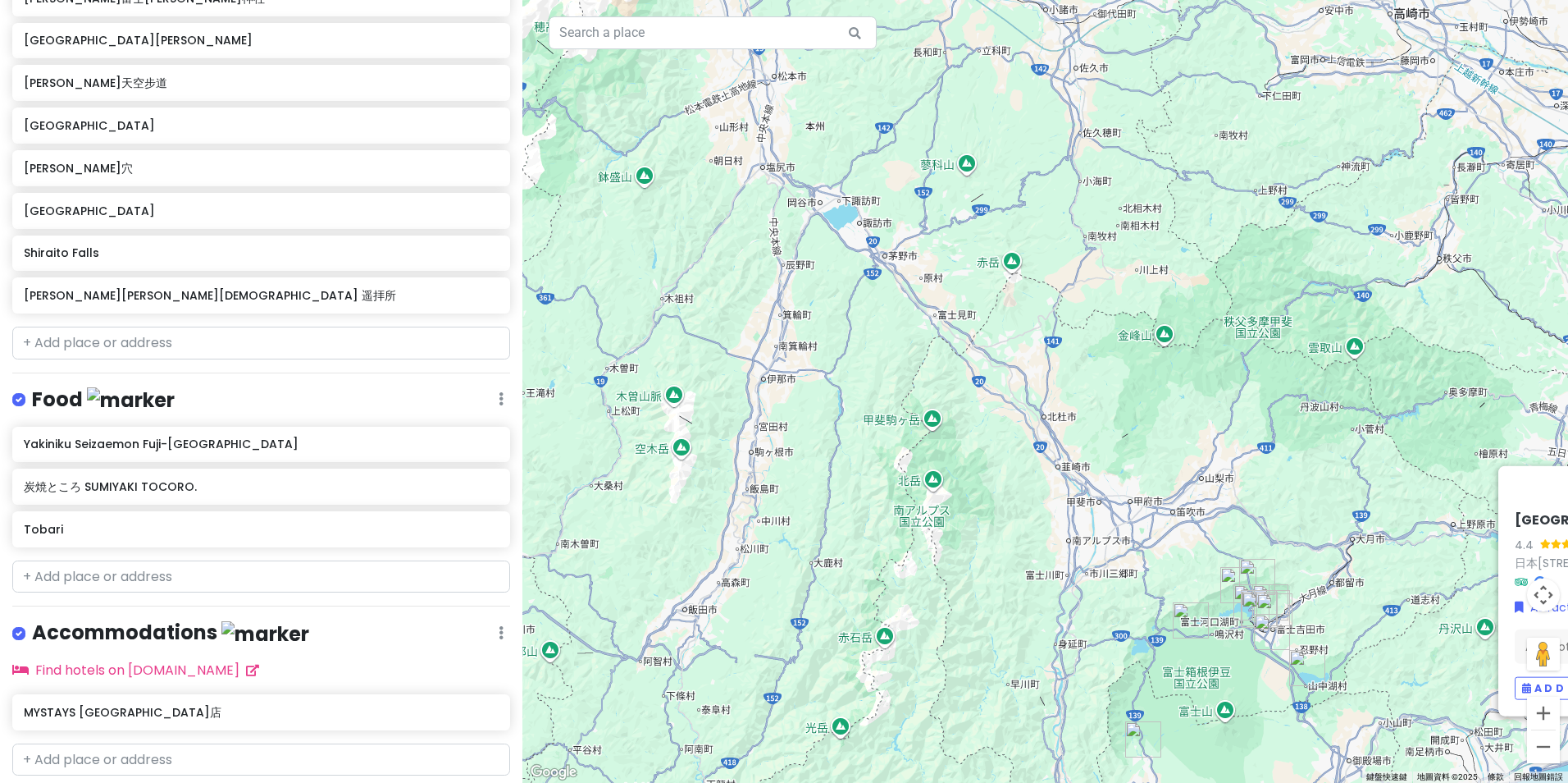
drag, startPoint x: 954, startPoint y: 313, endPoint x: 945, endPoint y: 376, distance: 63.6
click at [945, 376] on div "[GEOGRAPHIC_DATA] 4.4 (1,288) 日本[STREET_ADDRESS] Attractions Add notes... Add t…" at bounding box center [1045, 392] width 1046 height 783
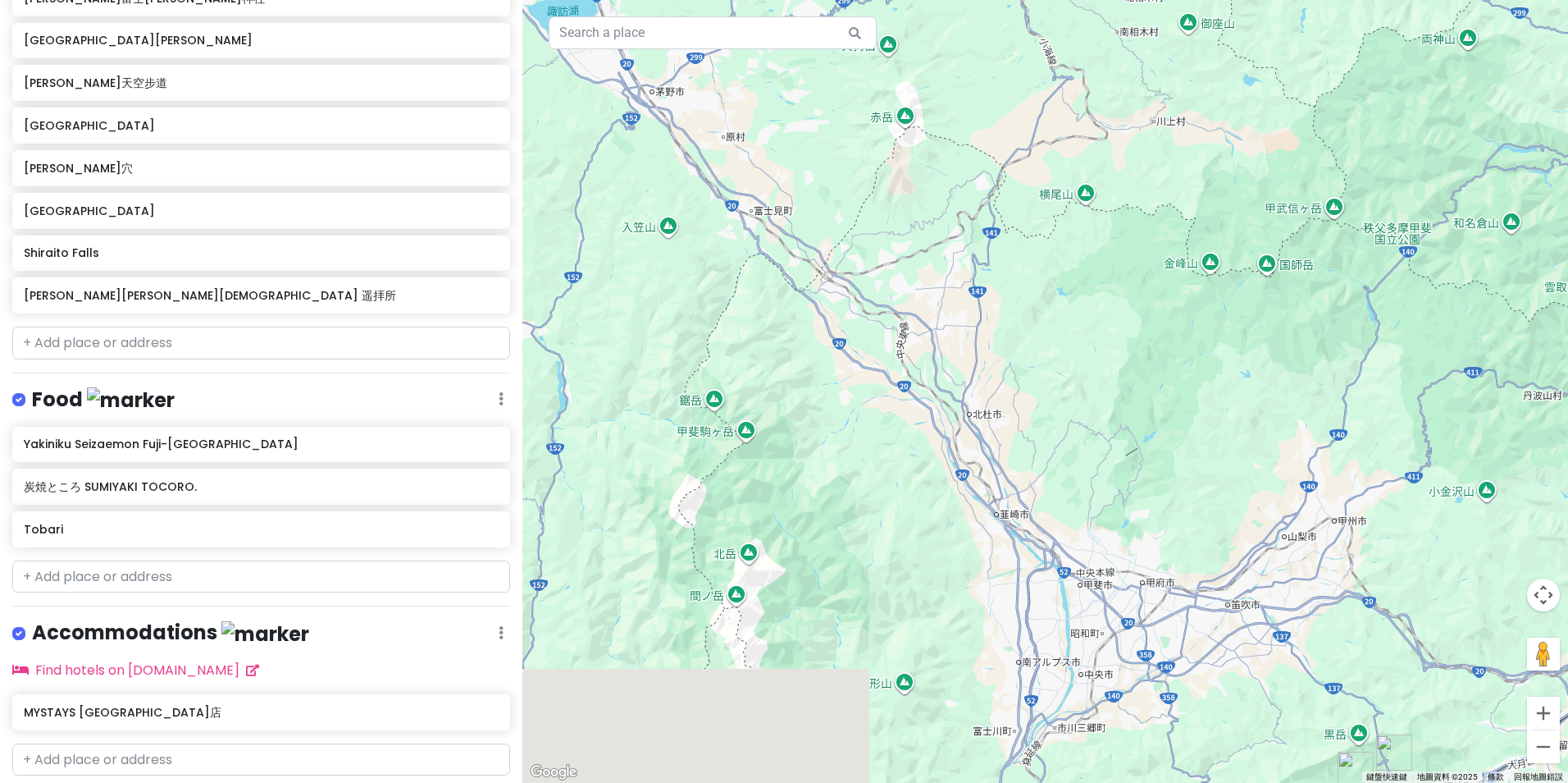
drag, startPoint x: 1107, startPoint y: 603, endPoint x: 769, endPoint y: 215, distance: 514.6
click at [767, 199] on div "[GEOGRAPHIC_DATA] 4.4 (1,288) 日本[STREET_ADDRESS] Attractions Add notes... Add t…" at bounding box center [1045, 392] width 1046 height 783
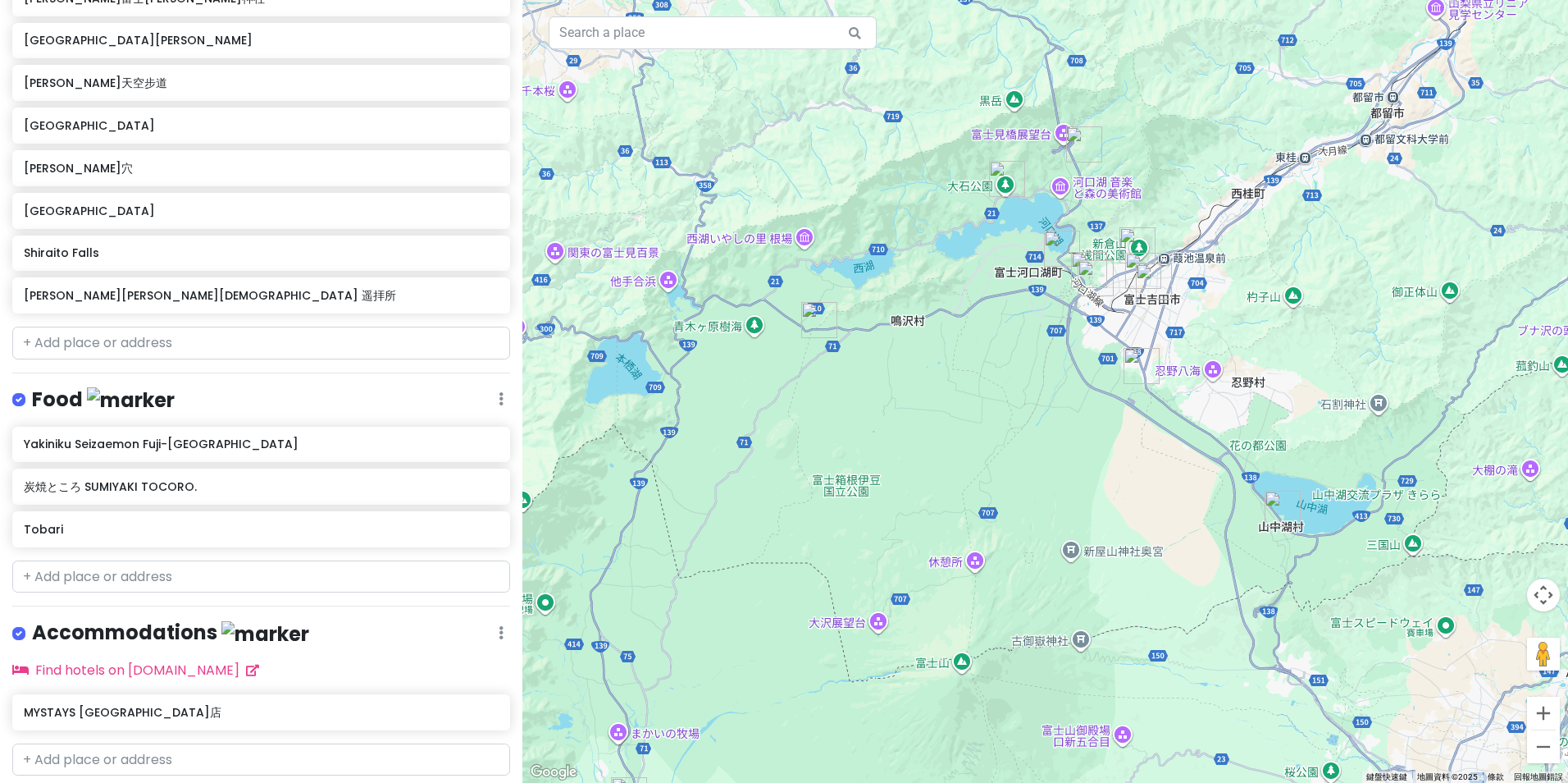
drag, startPoint x: 787, startPoint y: 361, endPoint x: 947, endPoint y: 315, distance: 166.5
click at [992, 315] on div "[GEOGRAPHIC_DATA] 4.4 (1,288) 日本[STREET_ADDRESS] Attractions Add notes... Add t…" at bounding box center [1045, 392] width 1046 height 783
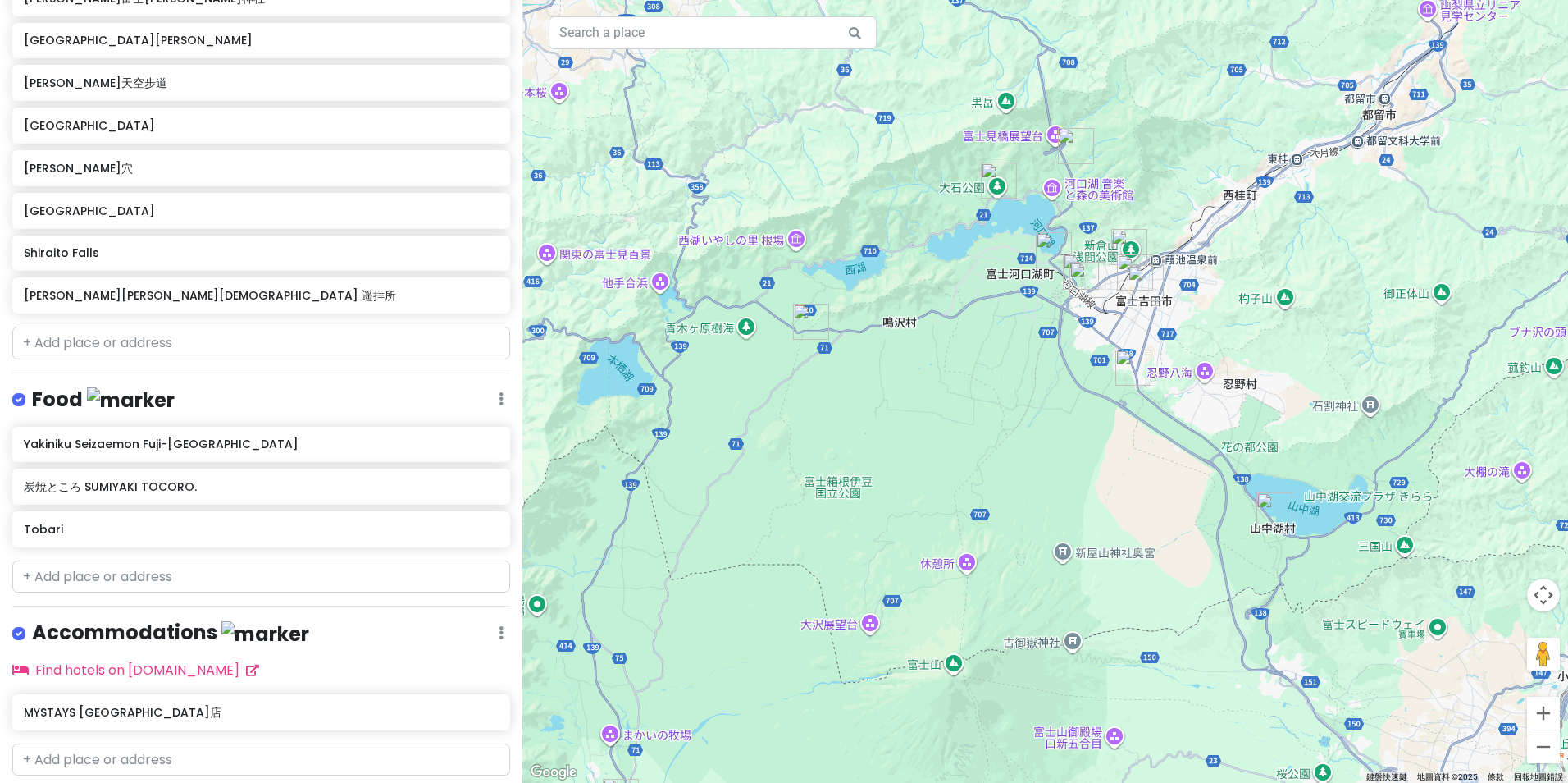
click at [807, 329] on img "鳴澤冰穴" at bounding box center [812, 322] width 36 height 36
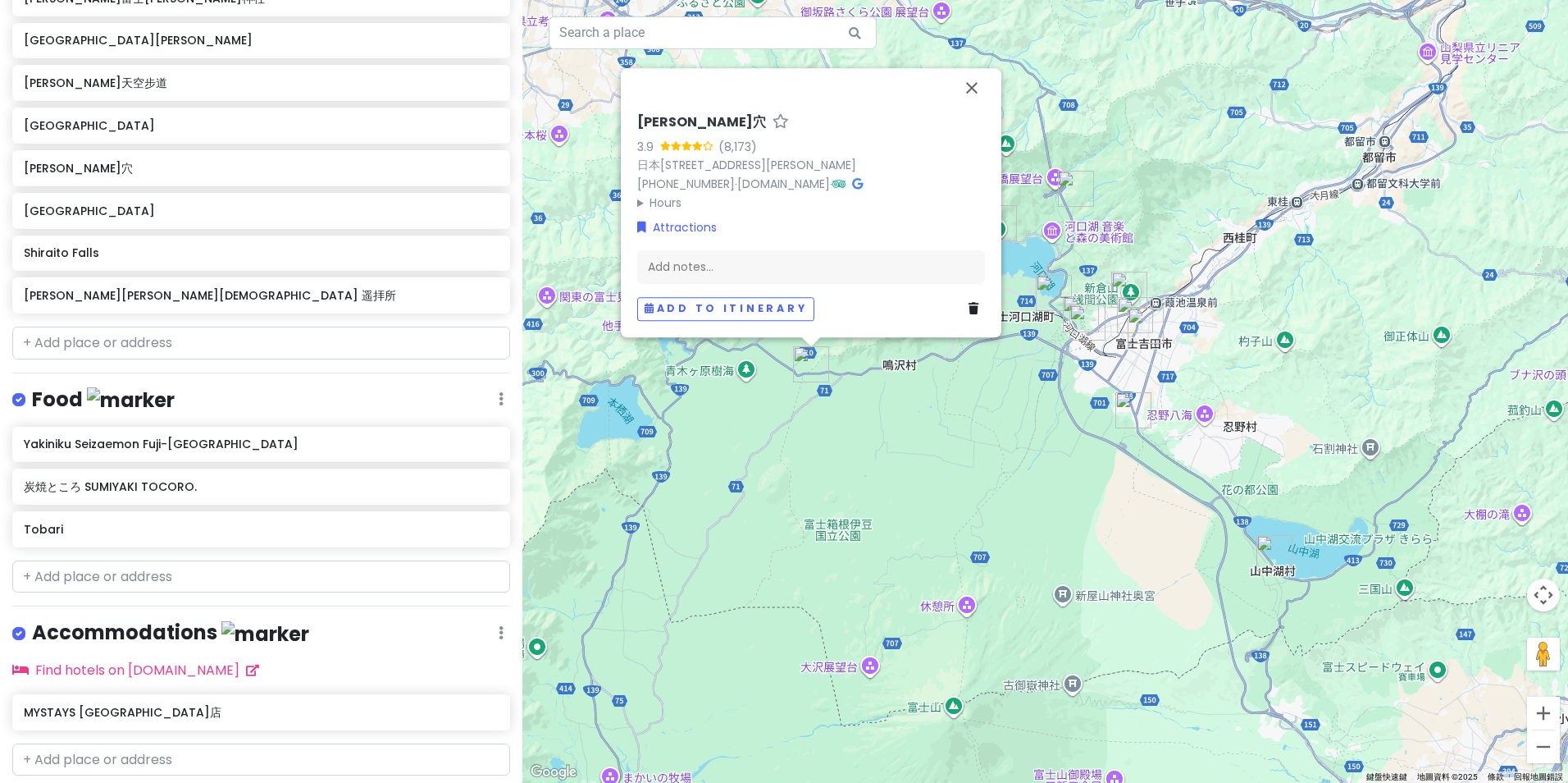
click at [1070, 197] on img "河口淺間神社 遥拝所" at bounding box center [1077, 189] width 36 height 36
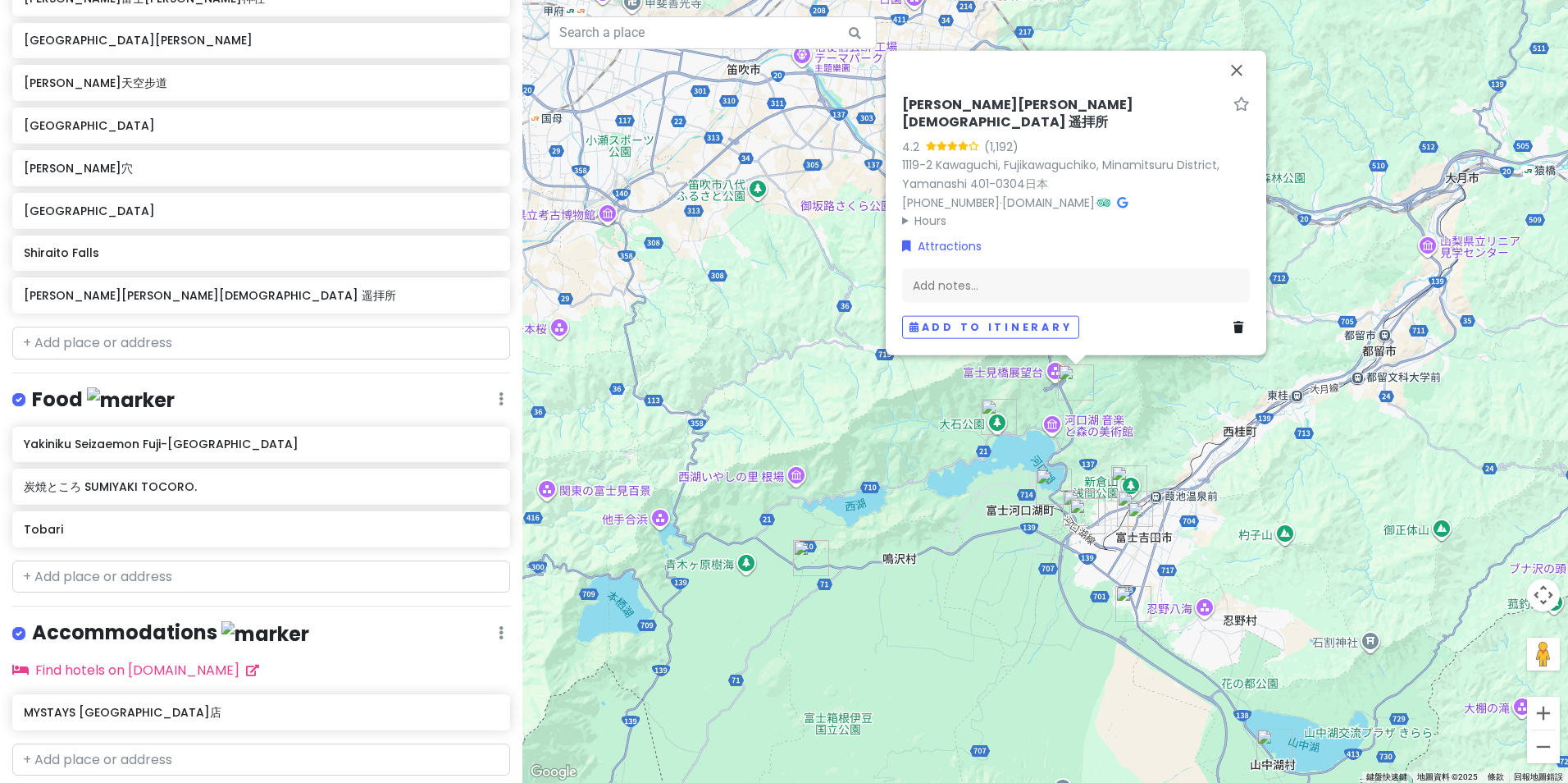
click at [1002, 425] on img "大石公園" at bounding box center [1000, 417] width 36 height 36
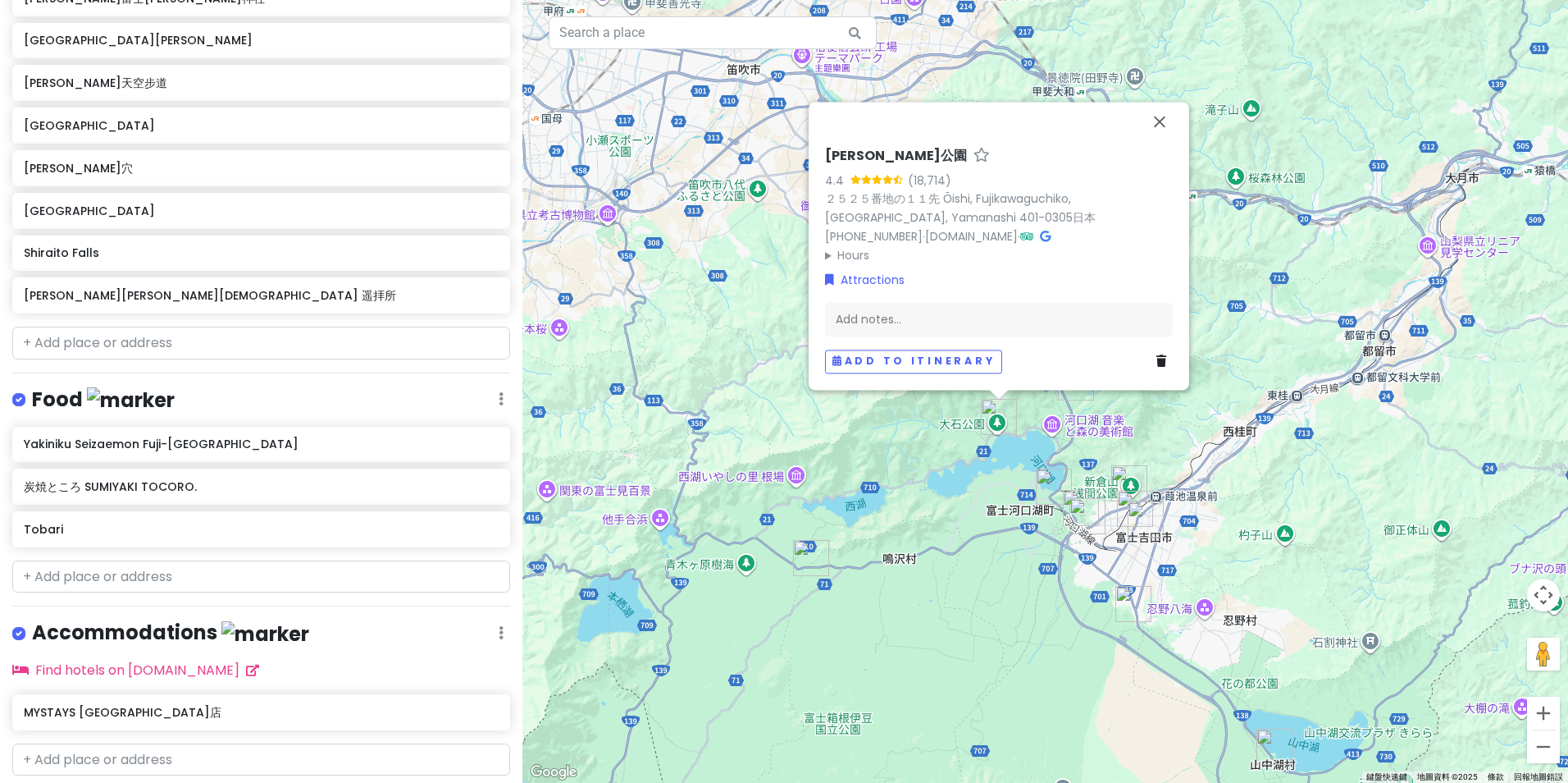
click at [1127, 482] on img "新倉富士淺間神社" at bounding box center [1129, 483] width 36 height 36
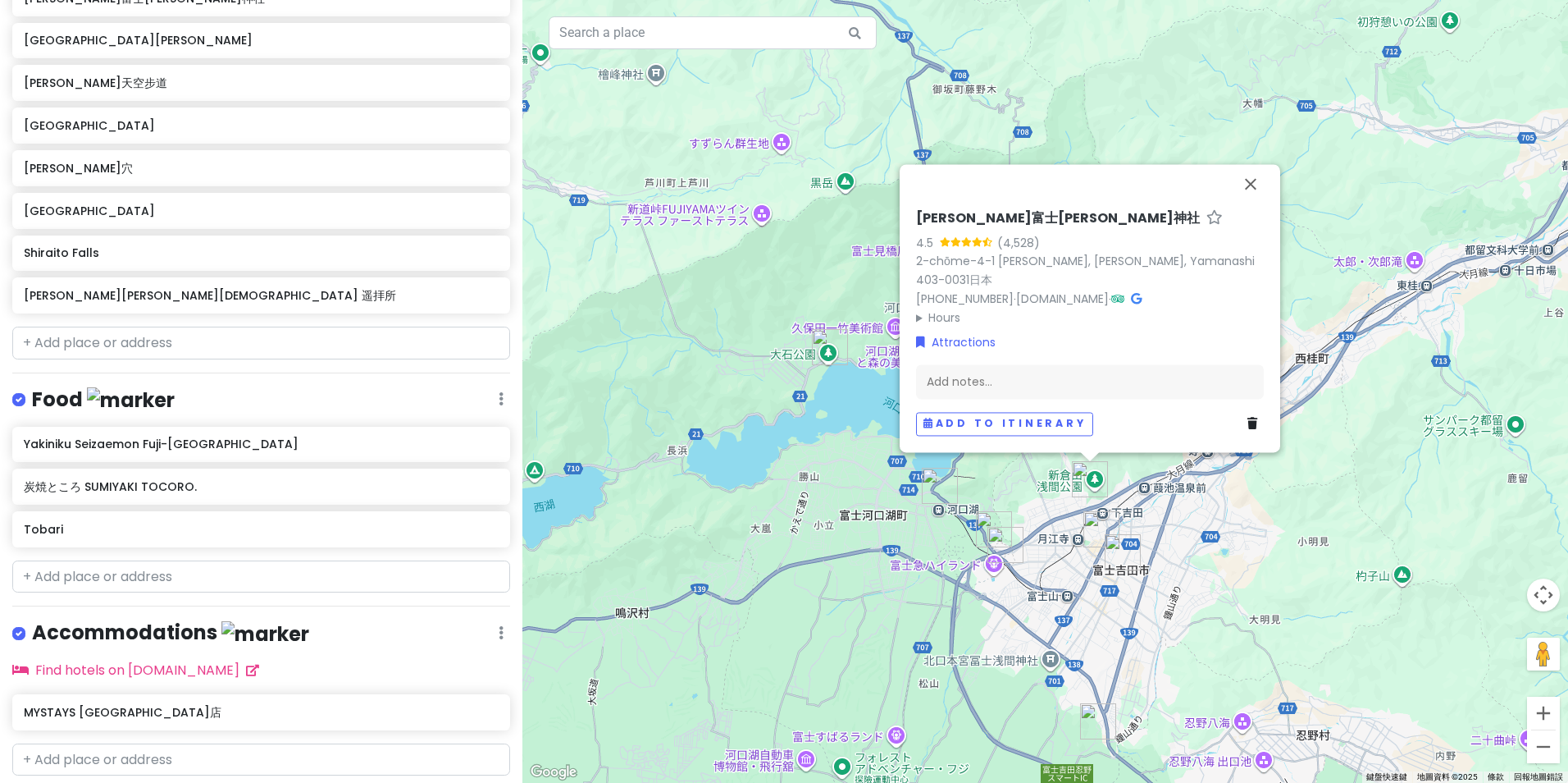
click at [1123, 555] on img "富士吉田市" at bounding box center [1123, 552] width 36 height 36
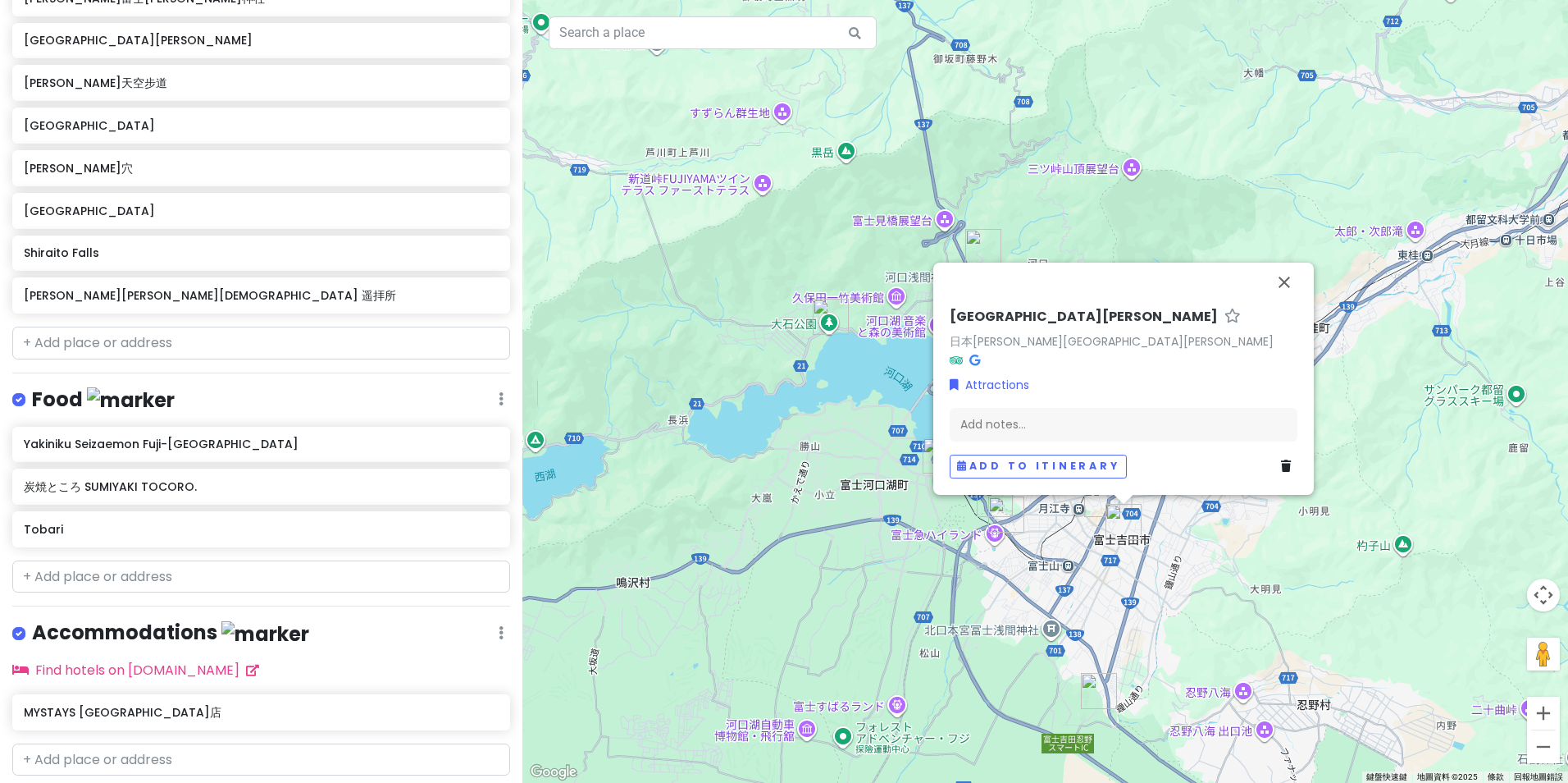
drag, startPoint x: 1154, startPoint y: 623, endPoint x: 1120, endPoint y: 483, distance: 144.1
click at [1128, 475] on div "[GEOGRAPHIC_DATA][PERSON_NAME] 日本[PERSON_NAME][GEOGRAPHIC_DATA][PERSON_NAME] At…" at bounding box center [1045, 392] width 1046 height 783
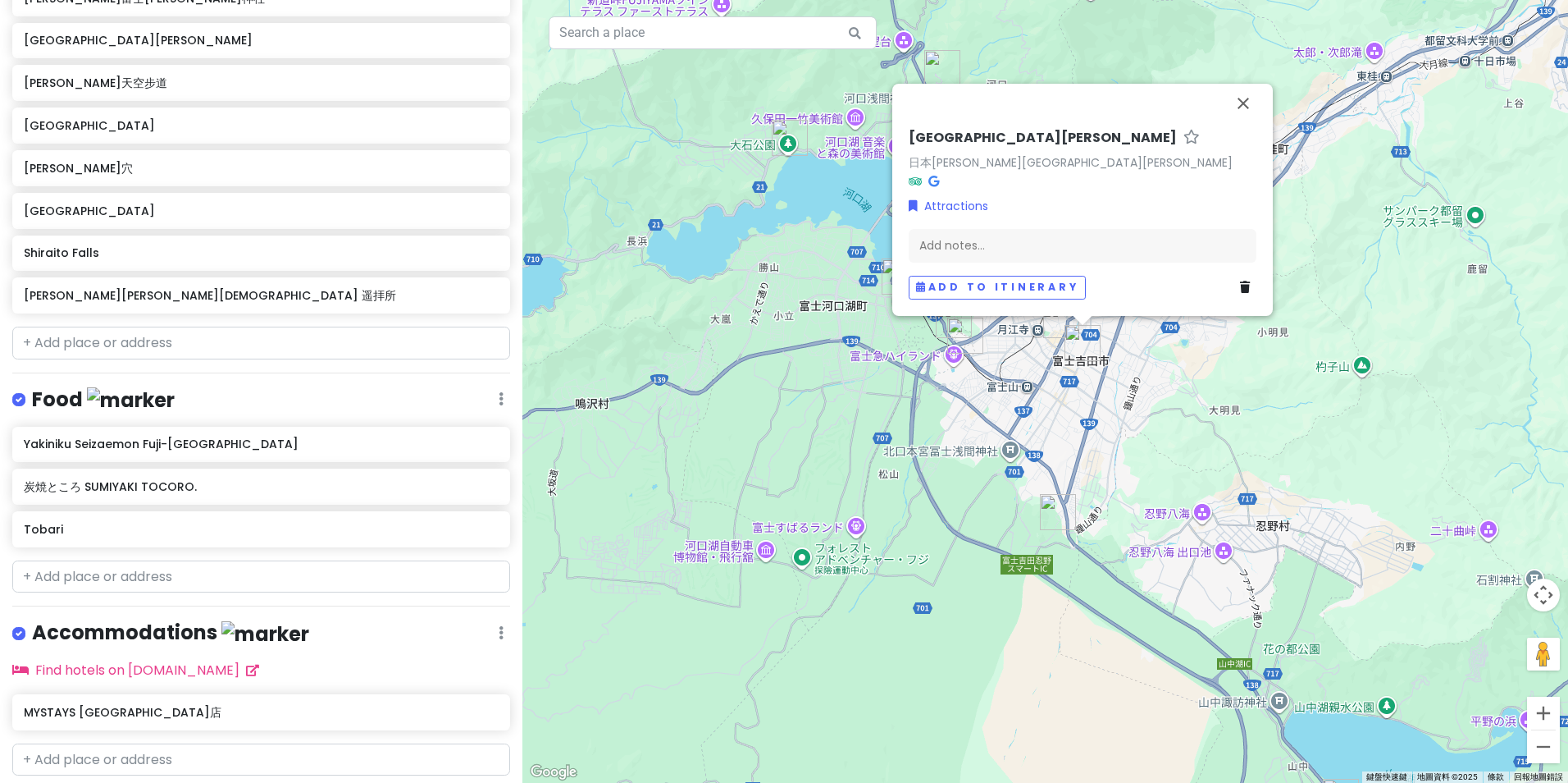
click at [1059, 505] on img "道路休息站 富士吉田" at bounding box center [1058, 512] width 36 height 36
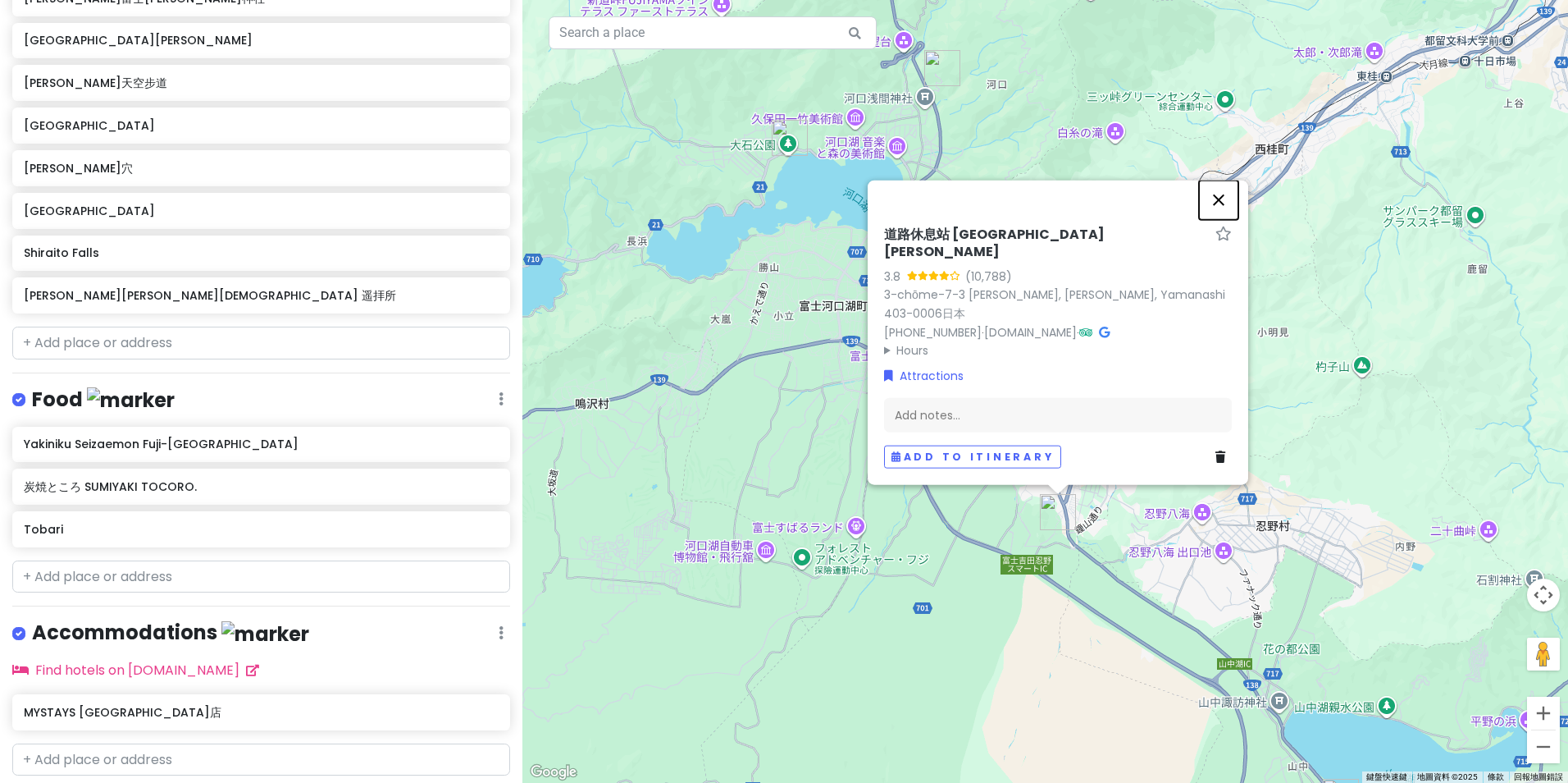
click at [1211, 220] on button "關閉" at bounding box center [1219, 200] width 40 height 40
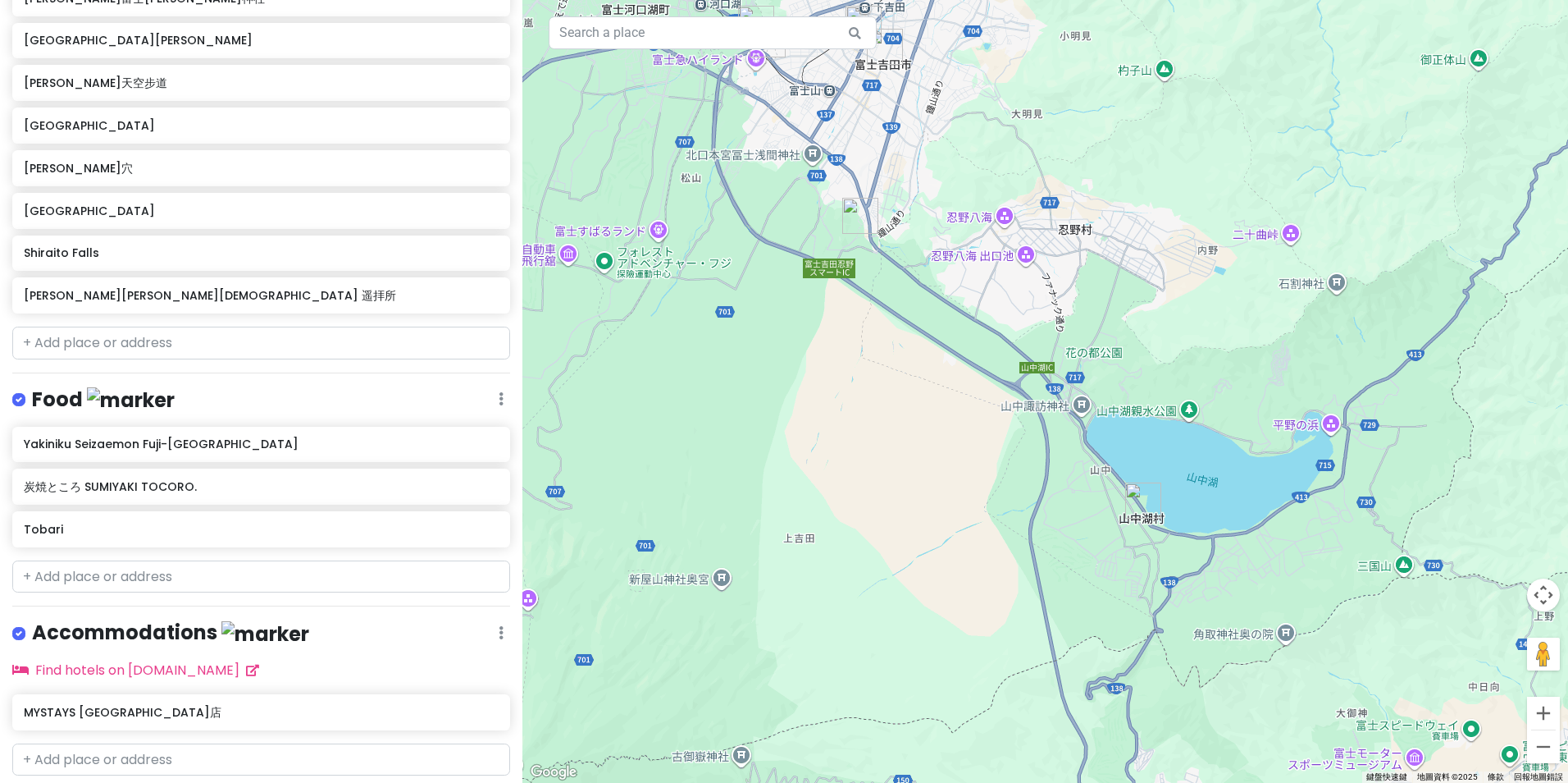
drag, startPoint x: 1274, startPoint y: 496, endPoint x: 1055, endPoint y: 240, distance: 336.9
click at [1048, 185] on div at bounding box center [1045, 392] width 1046 height 783
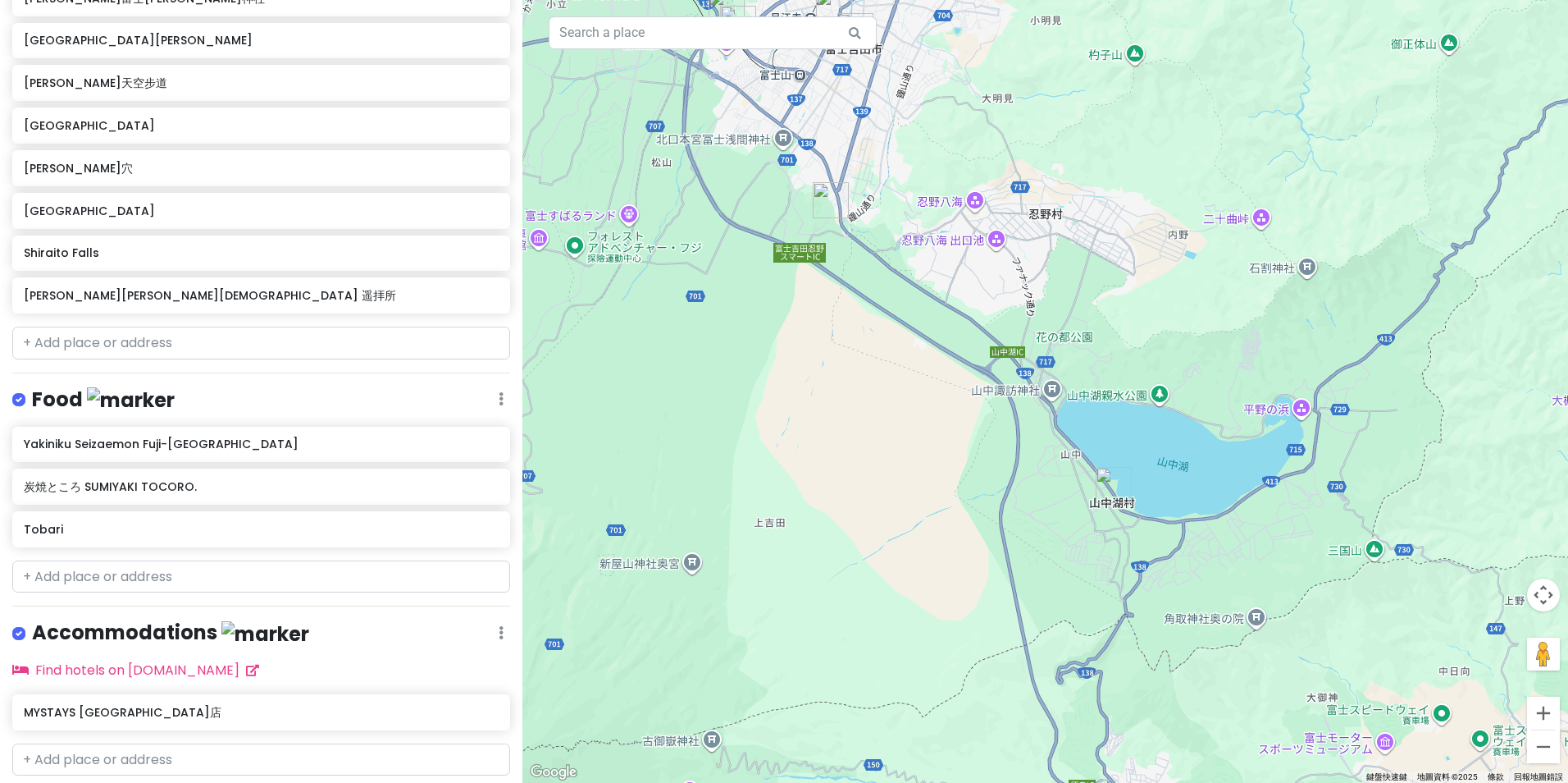
click at [1115, 490] on img "山中湖村" at bounding box center [1114, 485] width 36 height 36
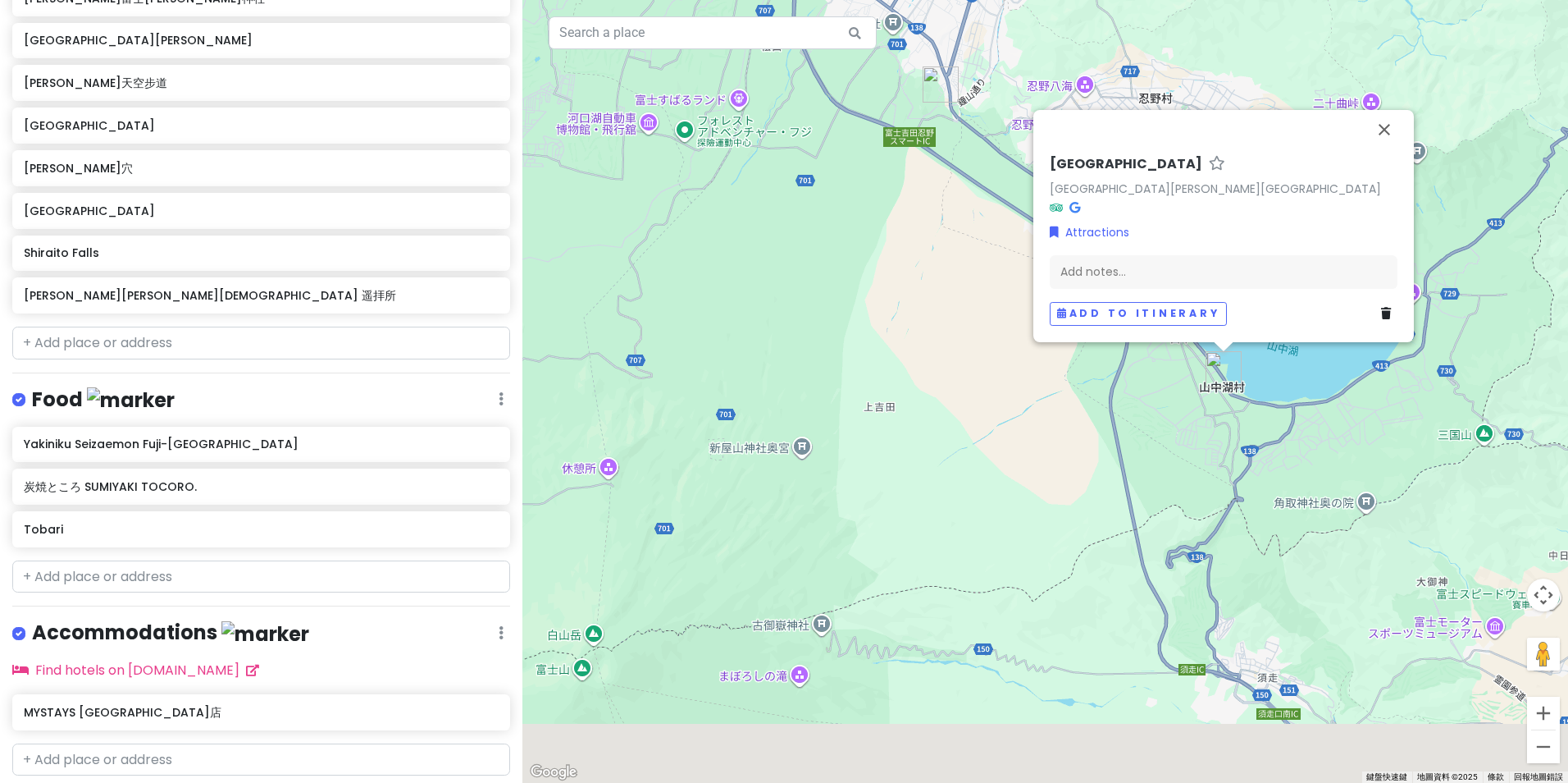
drag, startPoint x: 818, startPoint y: 603, endPoint x: 959, endPoint y: 310, distance: 325.2
click at [966, 314] on div "[GEOGRAPHIC_DATA] [GEOGRAPHIC_DATA][PERSON_NAME][GEOGRAPHIC_DATA] Attractions A…" at bounding box center [1045, 392] width 1046 height 783
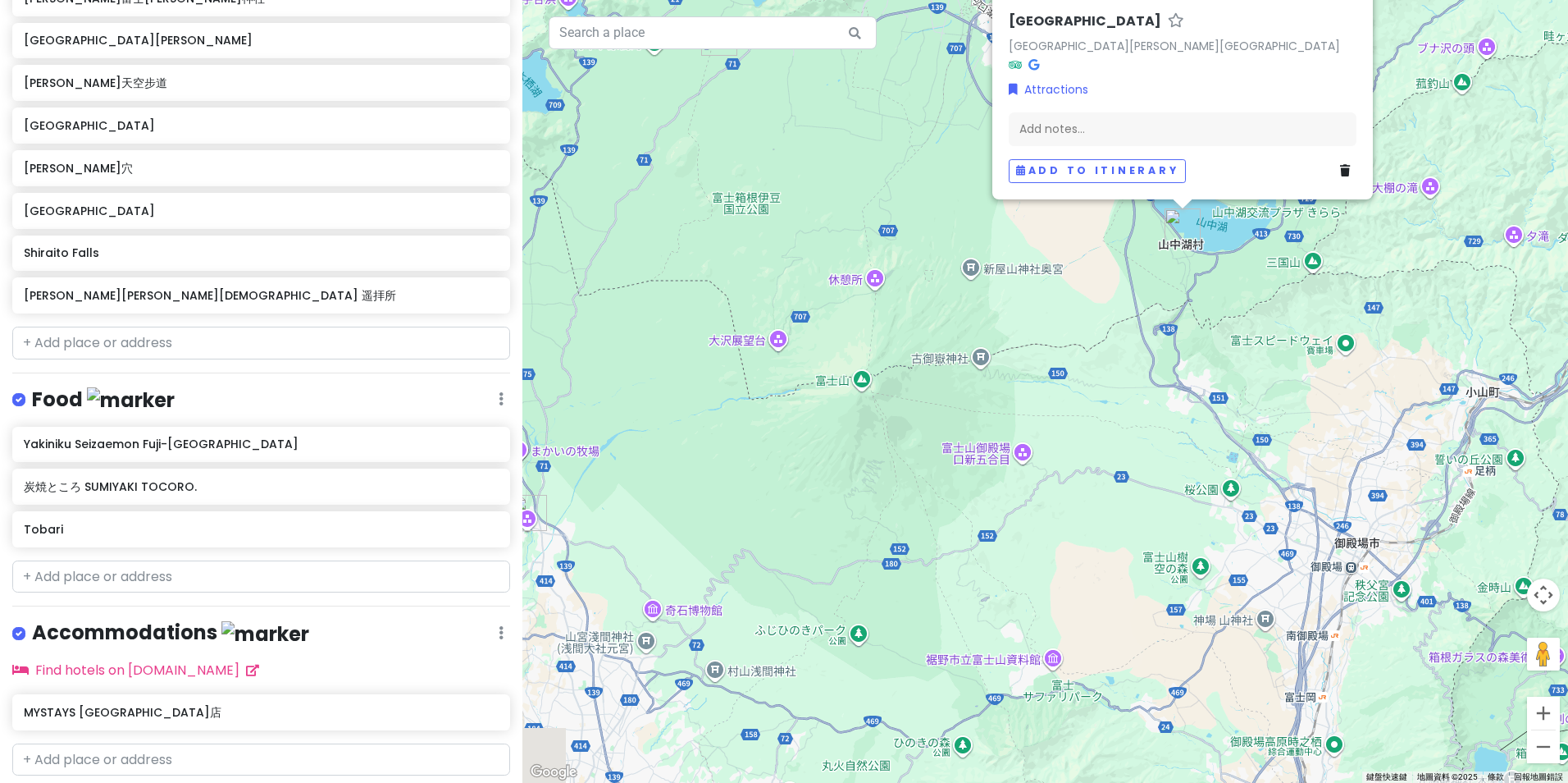
drag, startPoint x: 769, startPoint y: 334, endPoint x: 853, endPoint y: 508, distance: 193.2
click at [853, 508] on div "[GEOGRAPHIC_DATA] [GEOGRAPHIC_DATA][PERSON_NAME][GEOGRAPHIC_DATA] Attractions A…" at bounding box center [1045, 392] width 1046 height 783
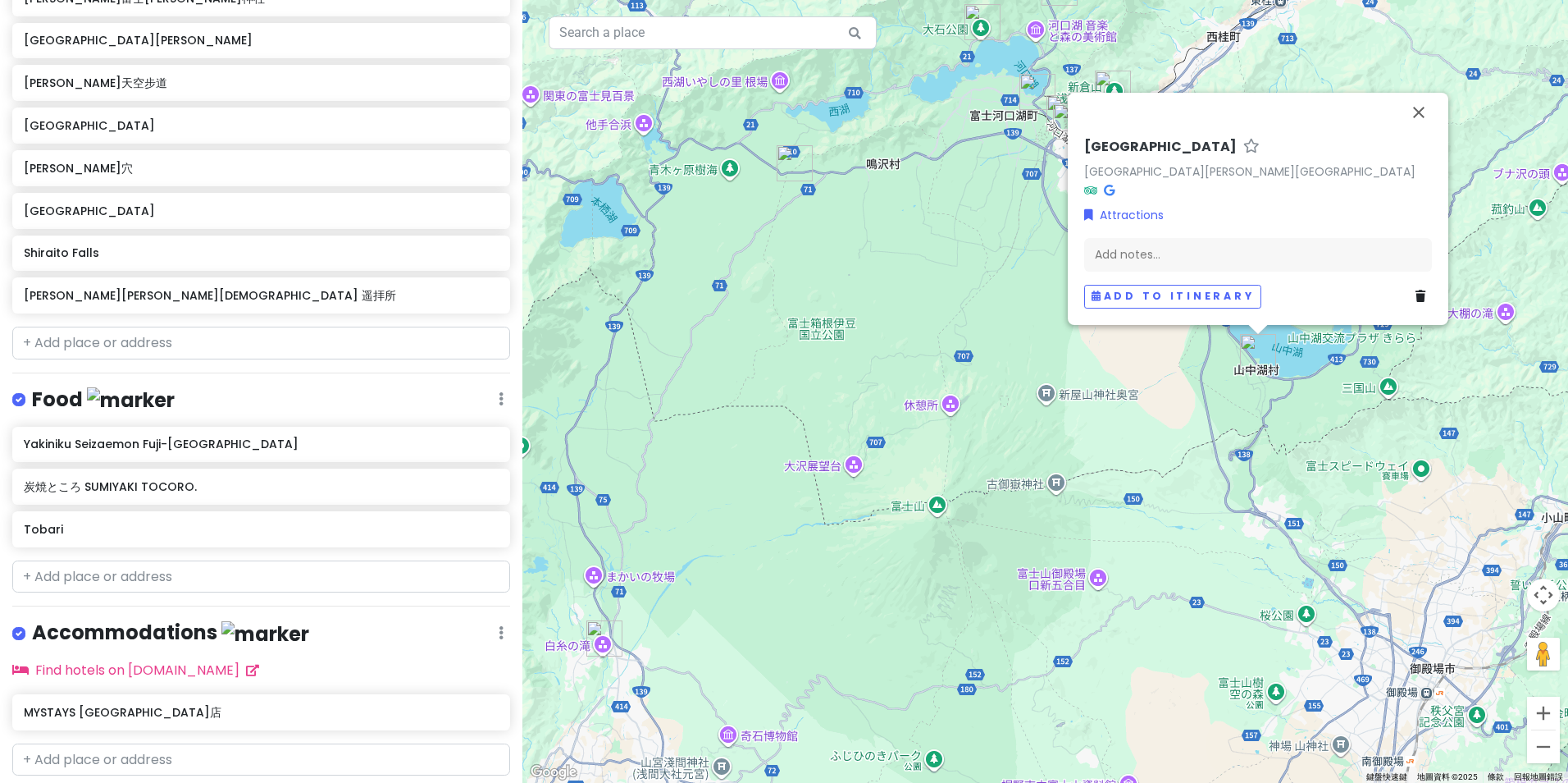
click at [596, 636] on img "Shiraito Falls" at bounding box center [605, 638] width 36 height 36
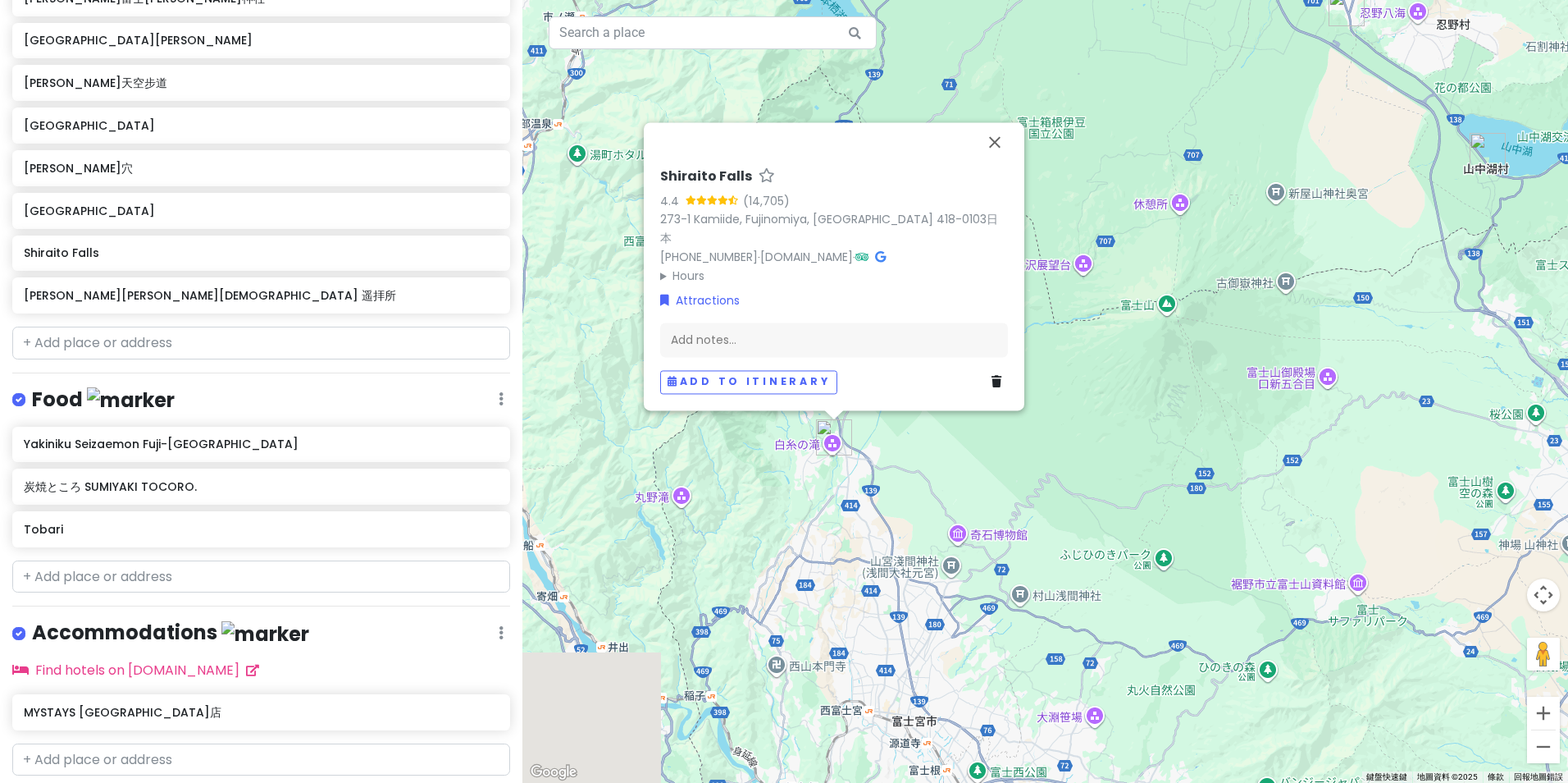
drag, startPoint x: 1087, startPoint y: 536, endPoint x: 1115, endPoint y: 320, distance: 217.8
click at [1119, 321] on div "[GEOGRAPHIC_DATA] 4.4 (14,705) 273-1 [GEOGRAPHIC_DATA], Fujinomiya, [GEOGRAPHIC…" at bounding box center [1045, 392] width 1046 height 783
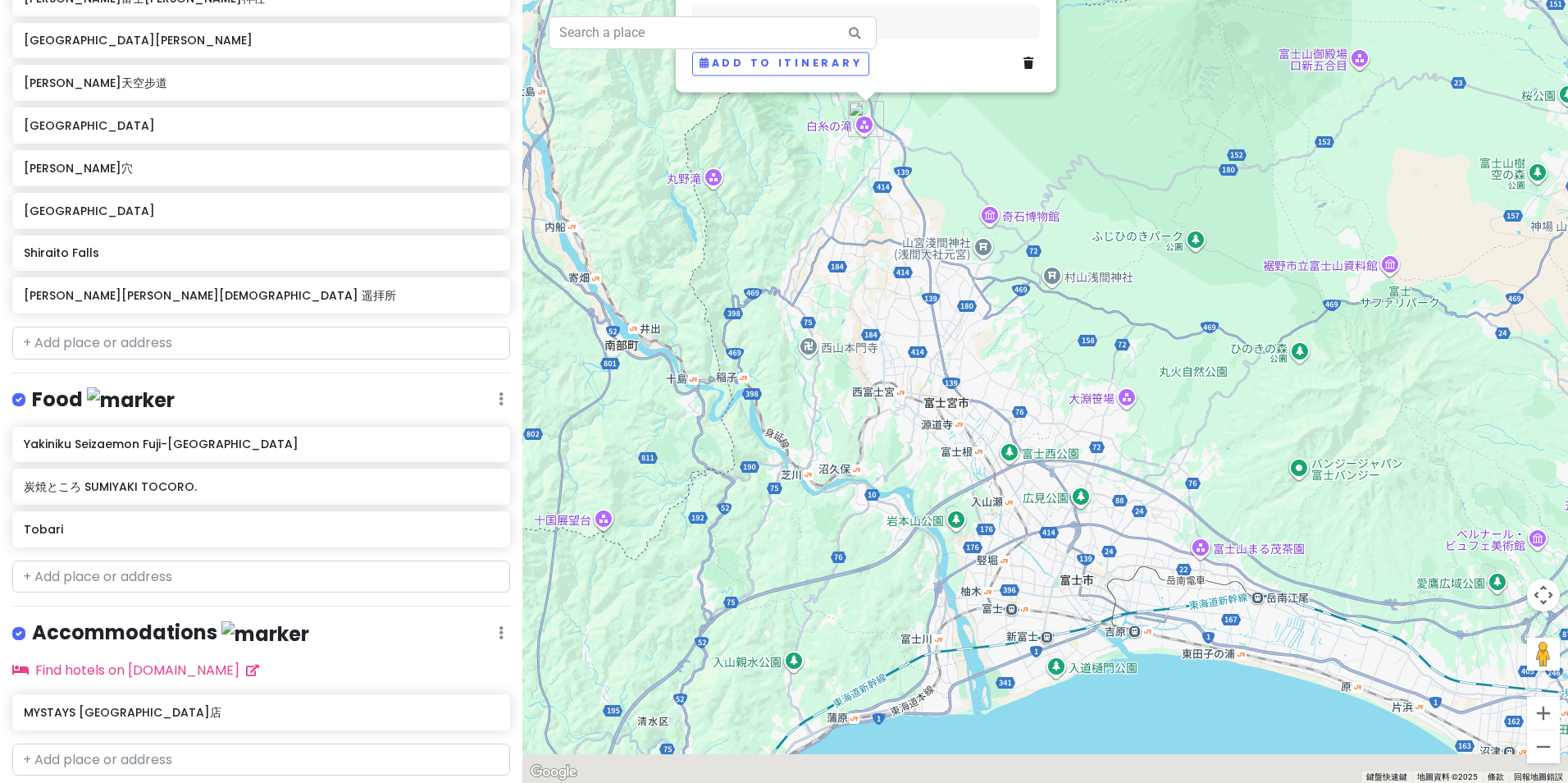
drag, startPoint x: 1002, startPoint y: 512, endPoint x: 1028, endPoint y: 285, distance: 228.5
click at [1029, 286] on div "[GEOGRAPHIC_DATA] 4.4 (14,705) 273-1 [GEOGRAPHIC_DATA], Fujinomiya, [GEOGRAPHIC…" at bounding box center [1045, 392] width 1046 height 783
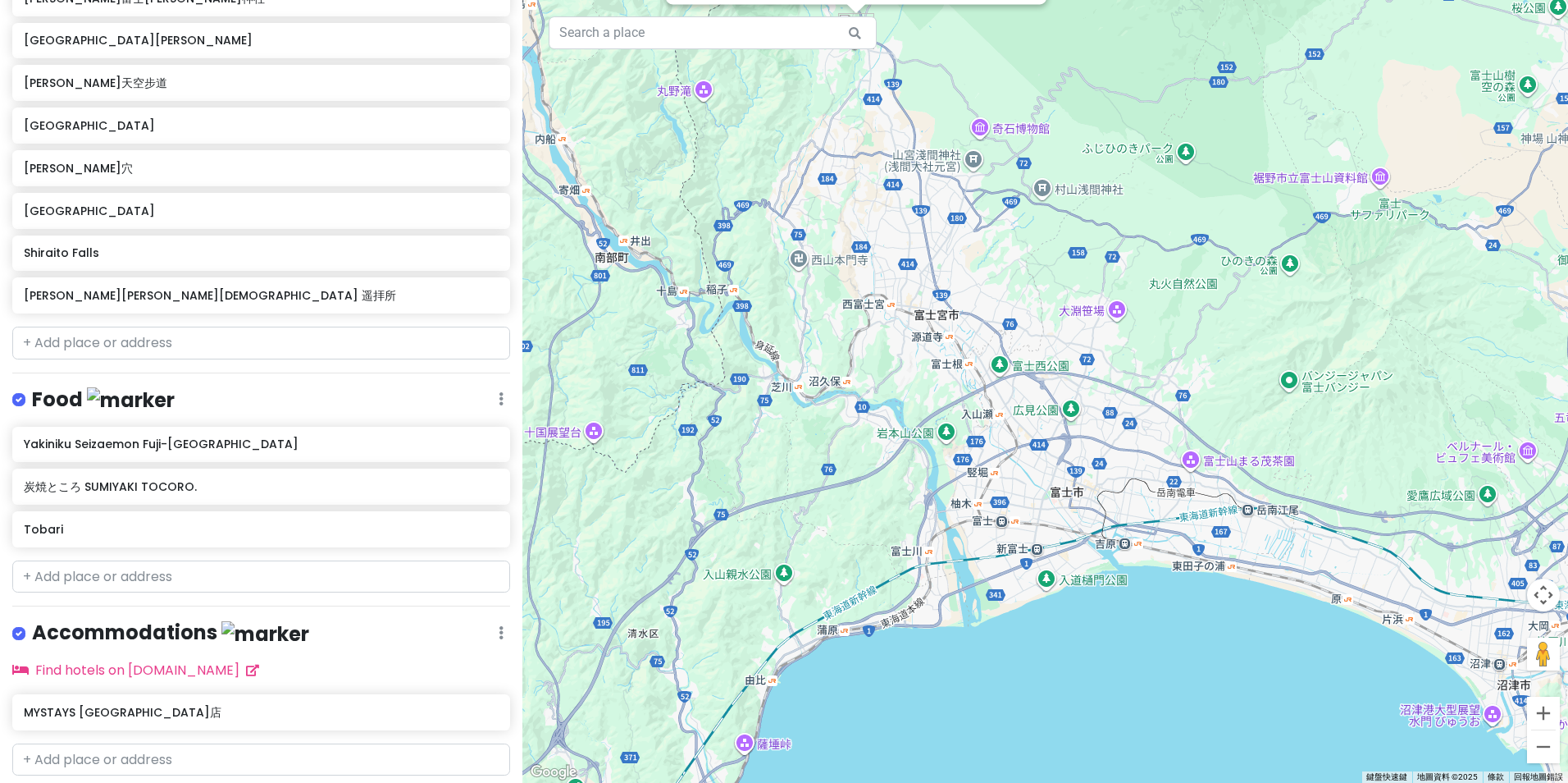
drag, startPoint x: 711, startPoint y: 468, endPoint x: 1035, endPoint y: 227, distance: 403.8
click at [1035, 228] on div "[GEOGRAPHIC_DATA] 4.4 (14,705) 273-1 [GEOGRAPHIC_DATA], Fujinomiya, [GEOGRAPHIC…" at bounding box center [1045, 392] width 1046 height 783
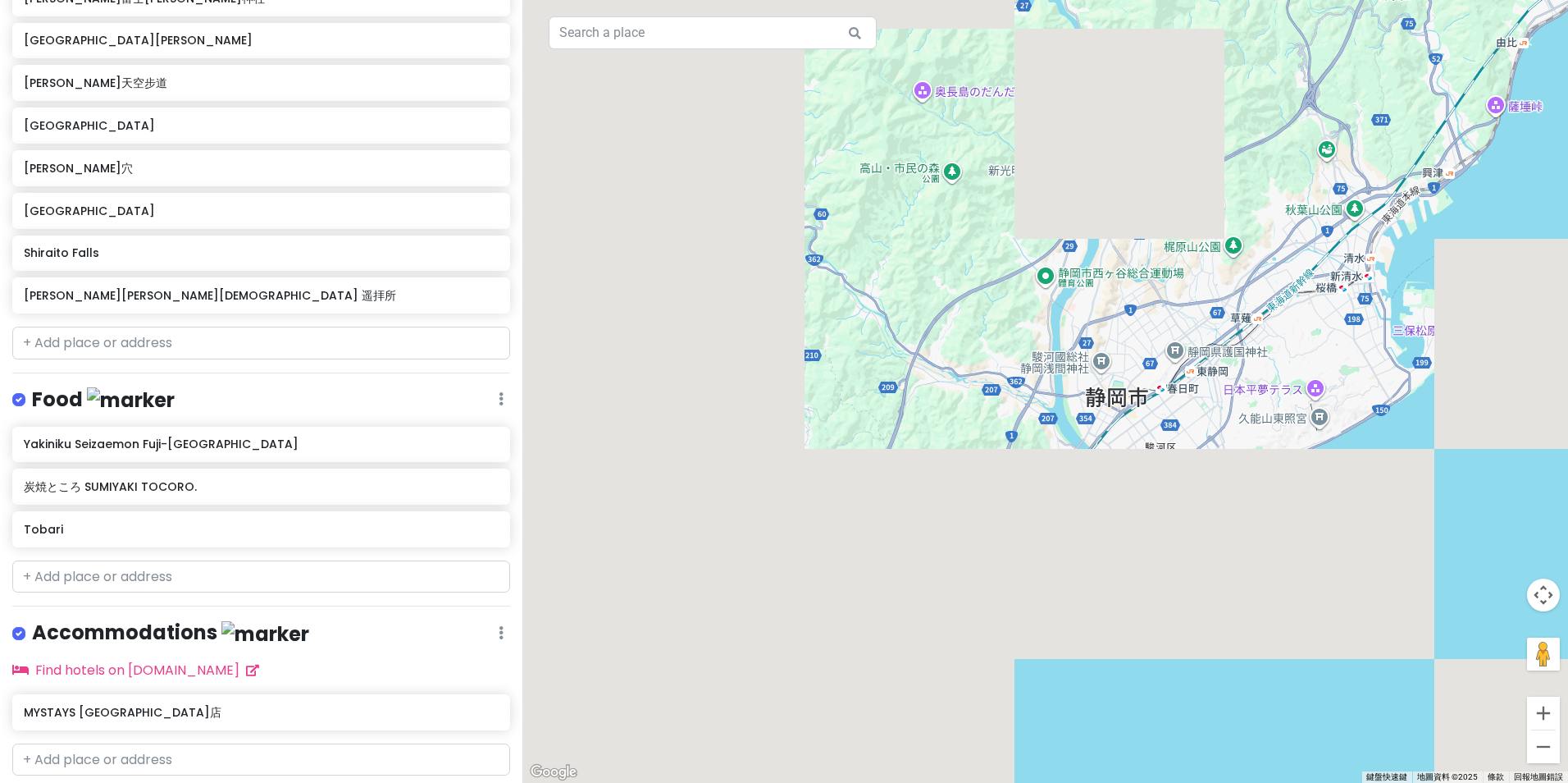
drag, startPoint x: 1010, startPoint y: 218, endPoint x: 708, endPoint y: 473, distance: 395.3
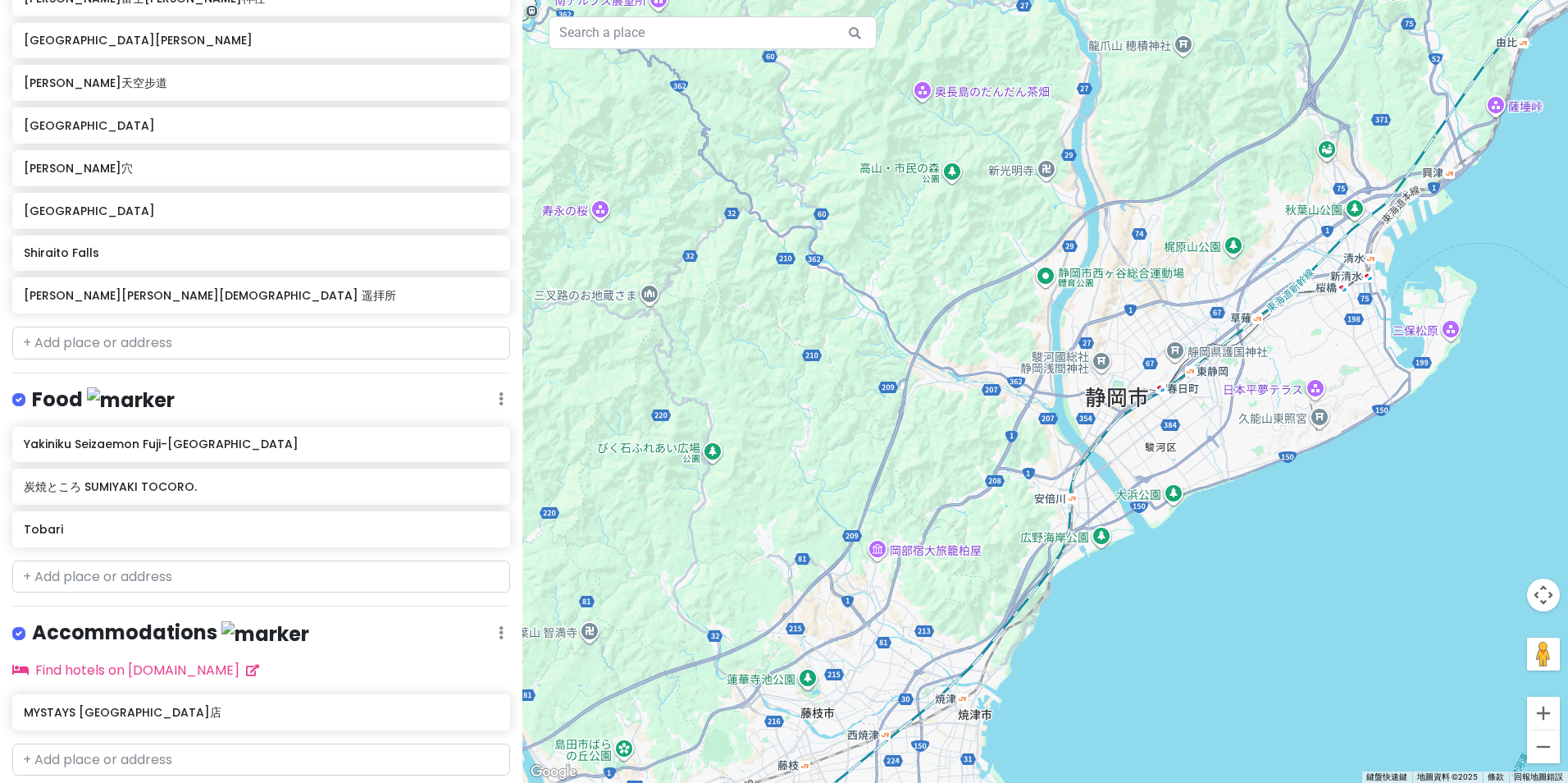
click at [774, 407] on div "[GEOGRAPHIC_DATA] 4.4 (14,705) 273-1 [GEOGRAPHIC_DATA], Fujinomiya, [GEOGRAPHIC…" at bounding box center [1045, 392] width 1046 height 783
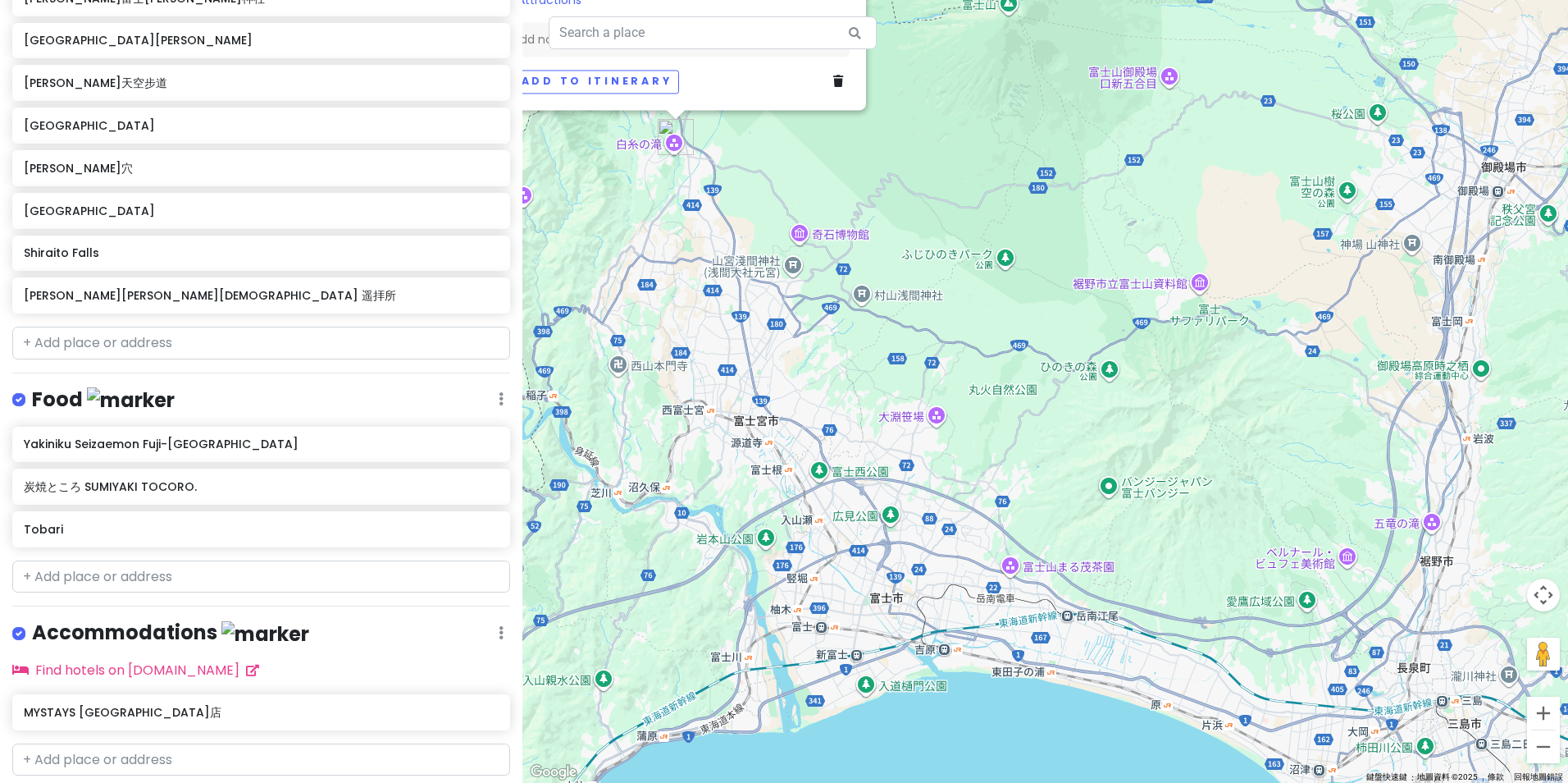
drag, startPoint x: 971, startPoint y: 419, endPoint x: 916, endPoint y: 482, distance: 83.6
click at [939, 465] on div "[GEOGRAPHIC_DATA] 4.4 (14,705) 273-1 [GEOGRAPHIC_DATA], Fujinomiya, [GEOGRAPHIC…" at bounding box center [1045, 392] width 1046 height 783
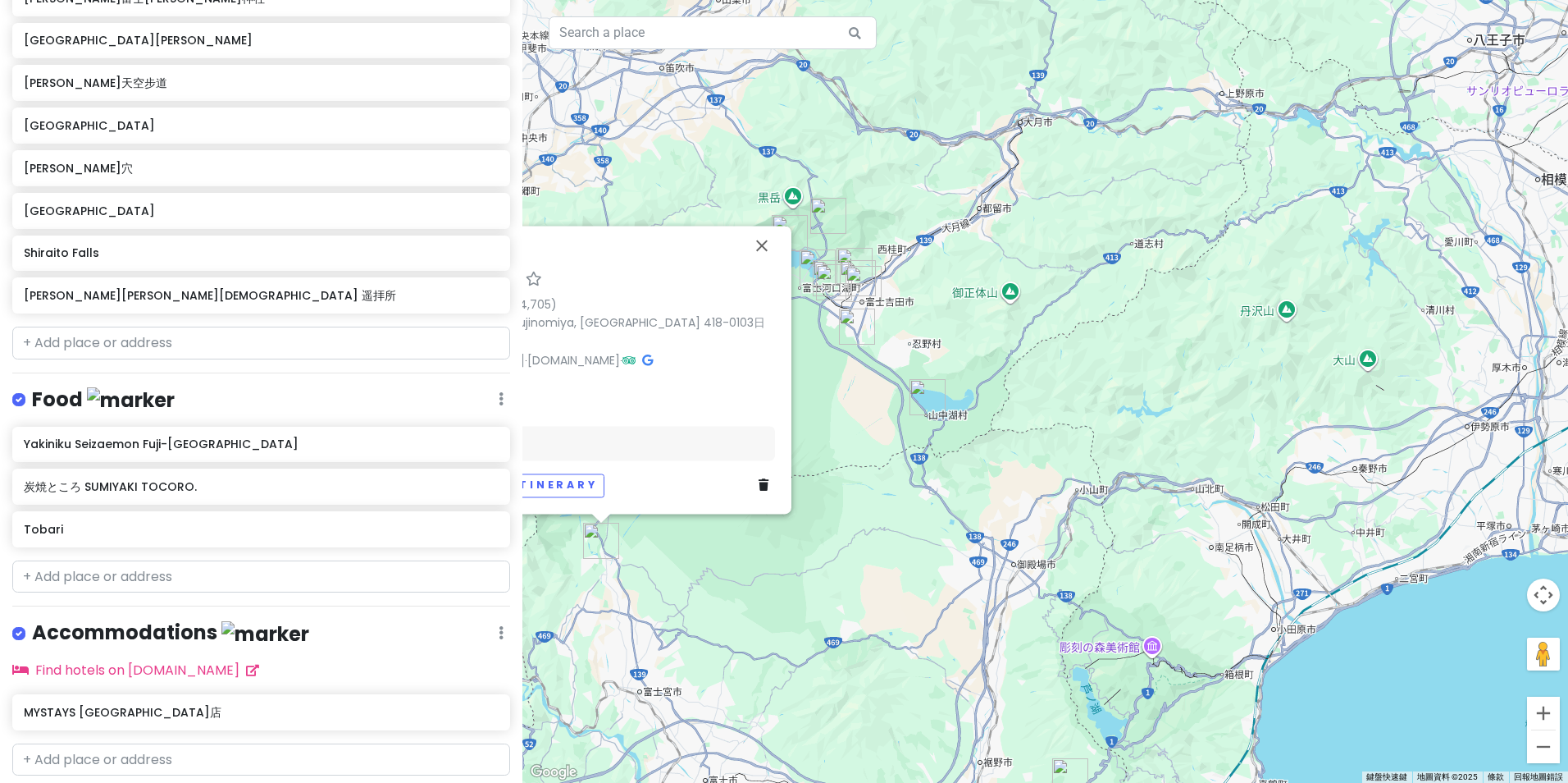
drag, startPoint x: 887, startPoint y: 425, endPoint x: 1006, endPoint y: 473, distance: 128.3
click at [1006, 473] on div "[GEOGRAPHIC_DATA] 4.4 (14,705) 273-1 [GEOGRAPHIC_DATA], Fujinomiya, [GEOGRAPHIC…" at bounding box center [1045, 392] width 1046 height 783
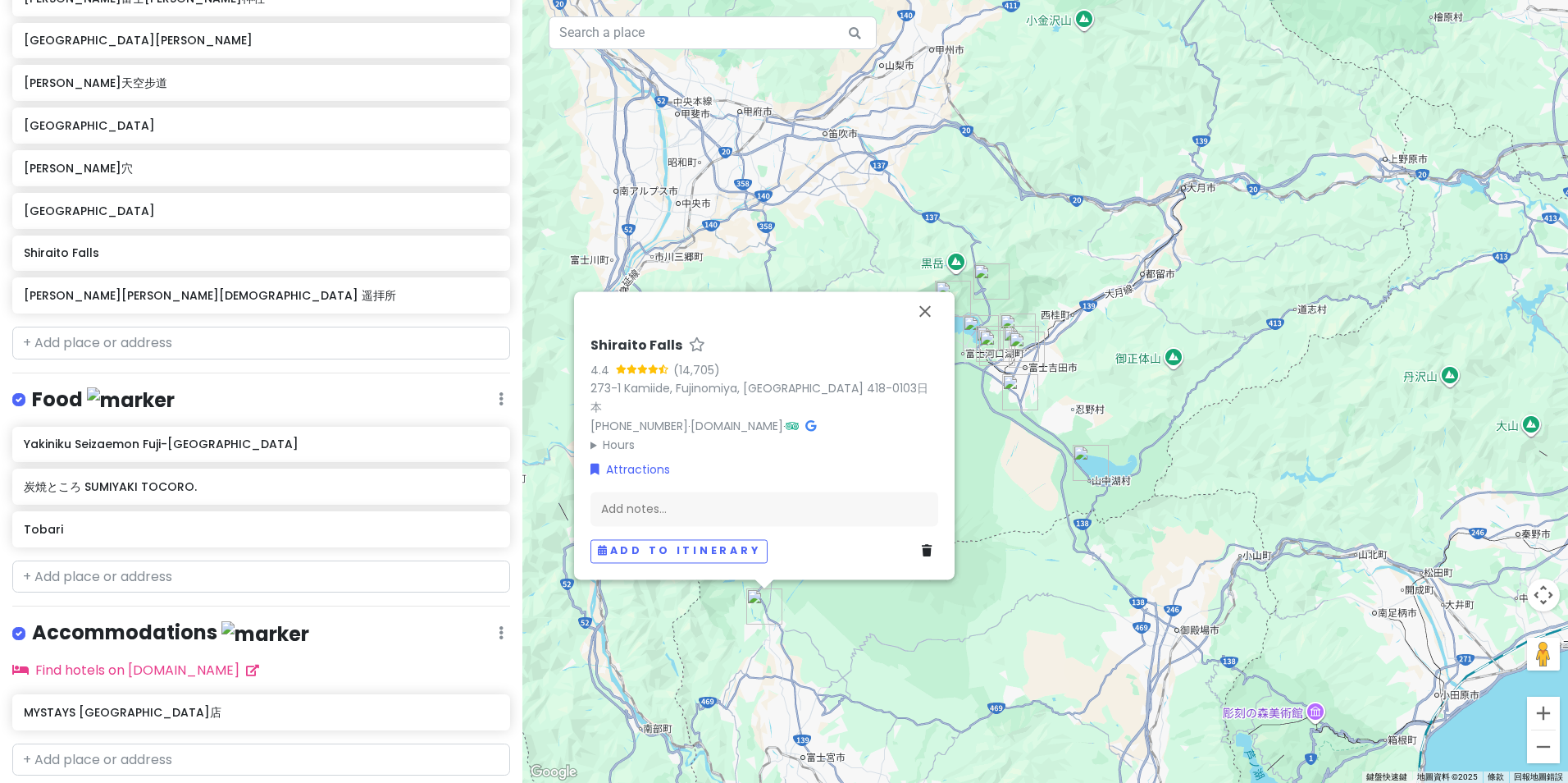
click at [1014, 315] on img "新倉富士淺間神社" at bounding box center [1018, 332] width 36 height 36
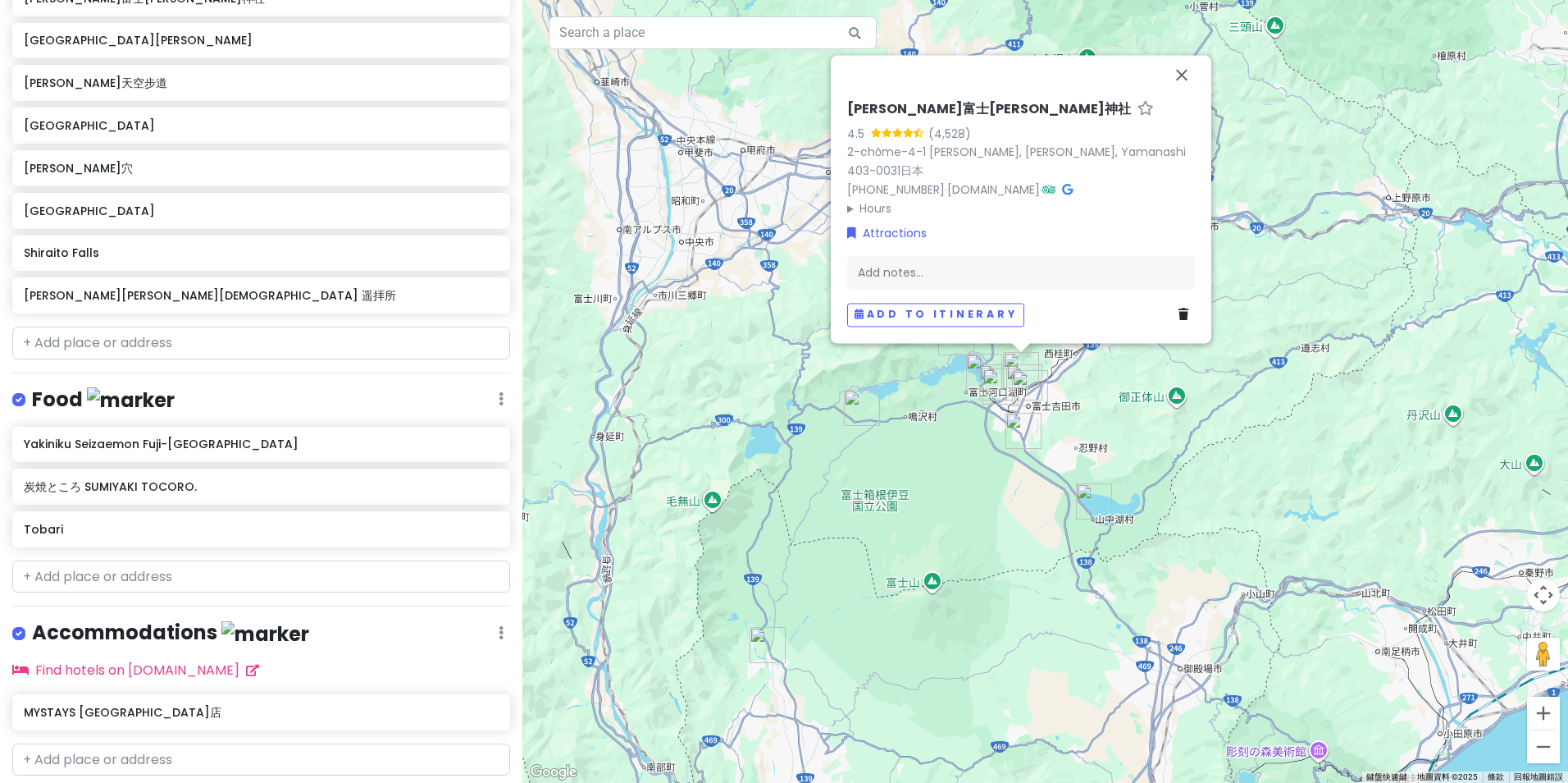
drag, startPoint x: 964, startPoint y: 435, endPoint x: 967, endPoint y: 461, distance: 26.2
click at [967, 461] on div "[PERSON_NAME]富士[PERSON_NAME]神社 4.5 (4,528) 2-chōme-4-1 [PERSON_NAME], [PERSON_N…" at bounding box center [1045, 392] width 1046 height 783
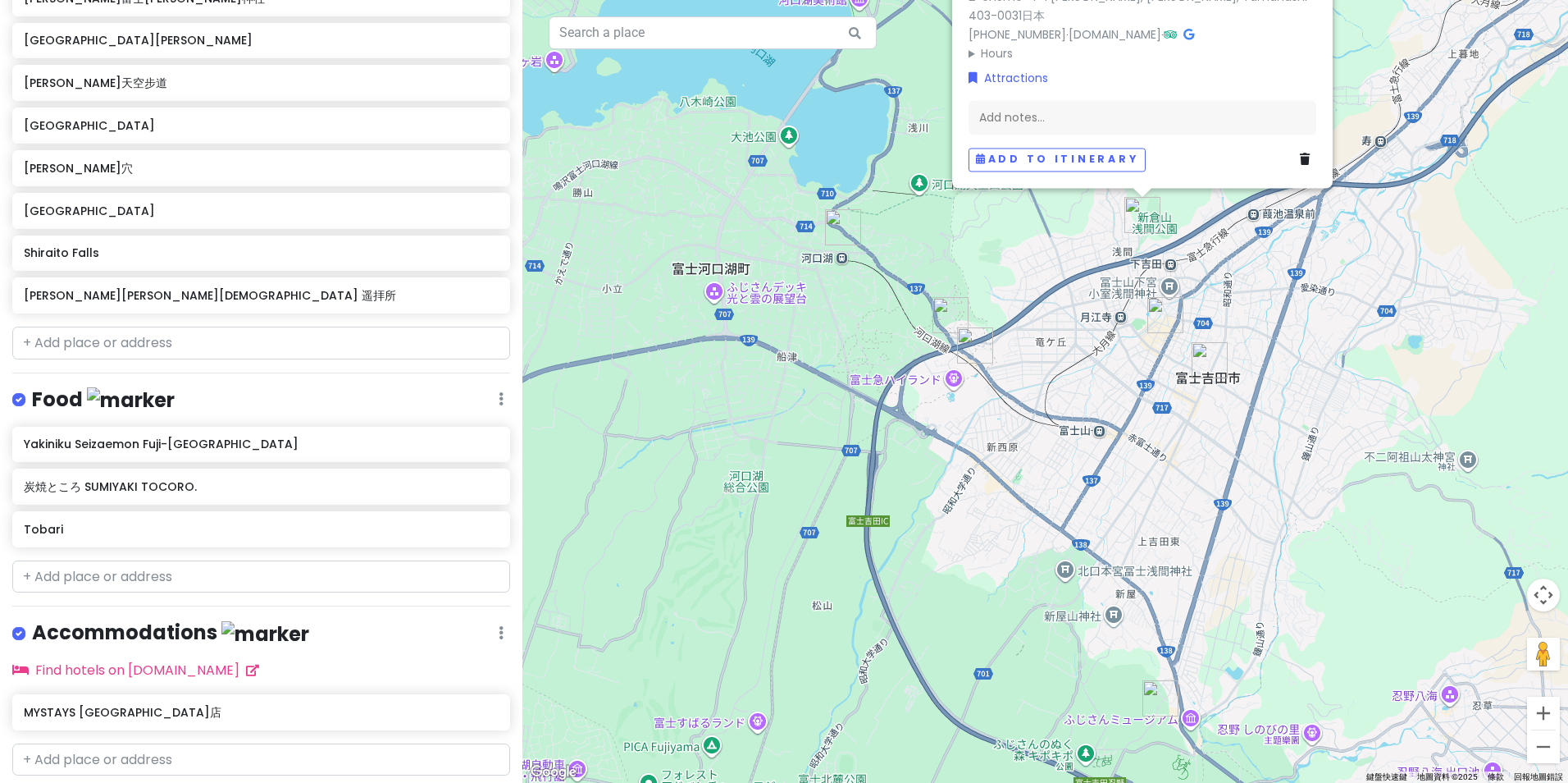
drag, startPoint x: 1188, startPoint y: 319, endPoint x: 1056, endPoint y: 529, distance: 248.0
click at [1067, 521] on div "[PERSON_NAME]富士[PERSON_NAME]神社 4.5 (4,528) 2-chōme-4-1 [PERSON_NAME], [PERSON_N…" at bounding box center [1045, 392] width 1046 height 783
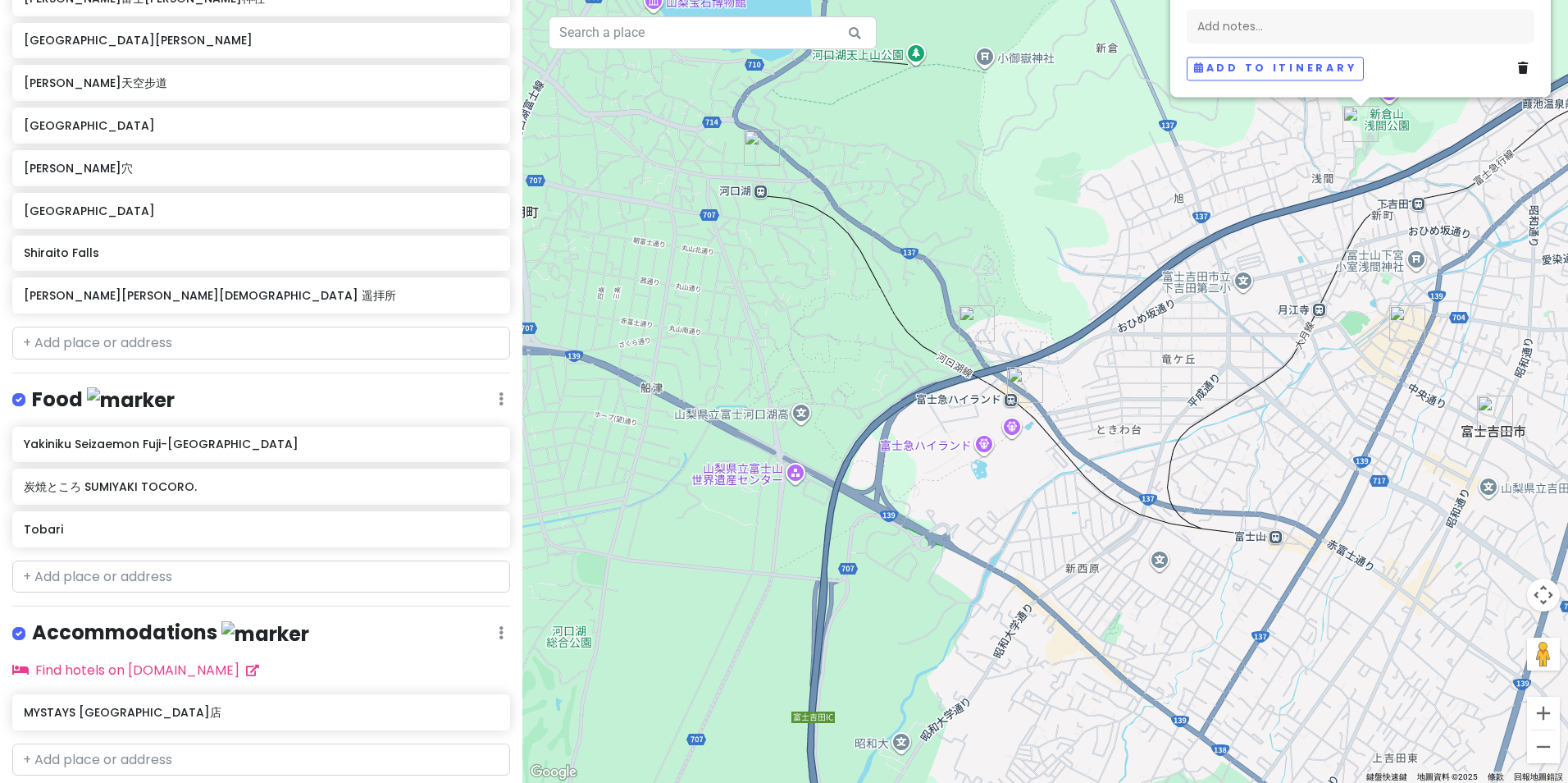
click at [971, 319] on img "MYSTAYS 富士山展望温泉酒店" at bounding box center [977, 324] width 36 height 36
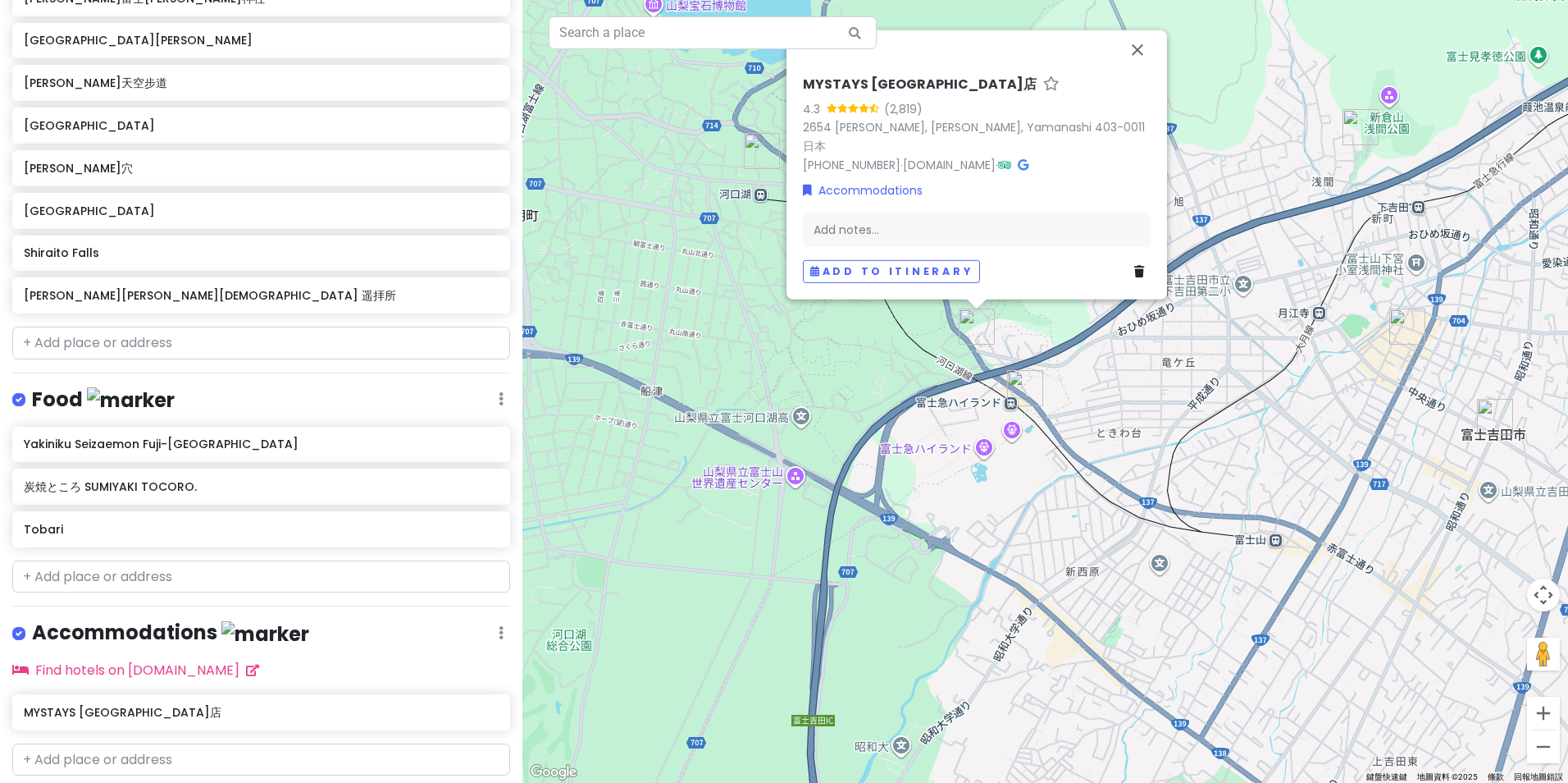
click at [1022, 388] on img "Yakiniku Seizaemon Fuji-Q Highland Station" at bounding box center [1025, 388] width 36 height 36
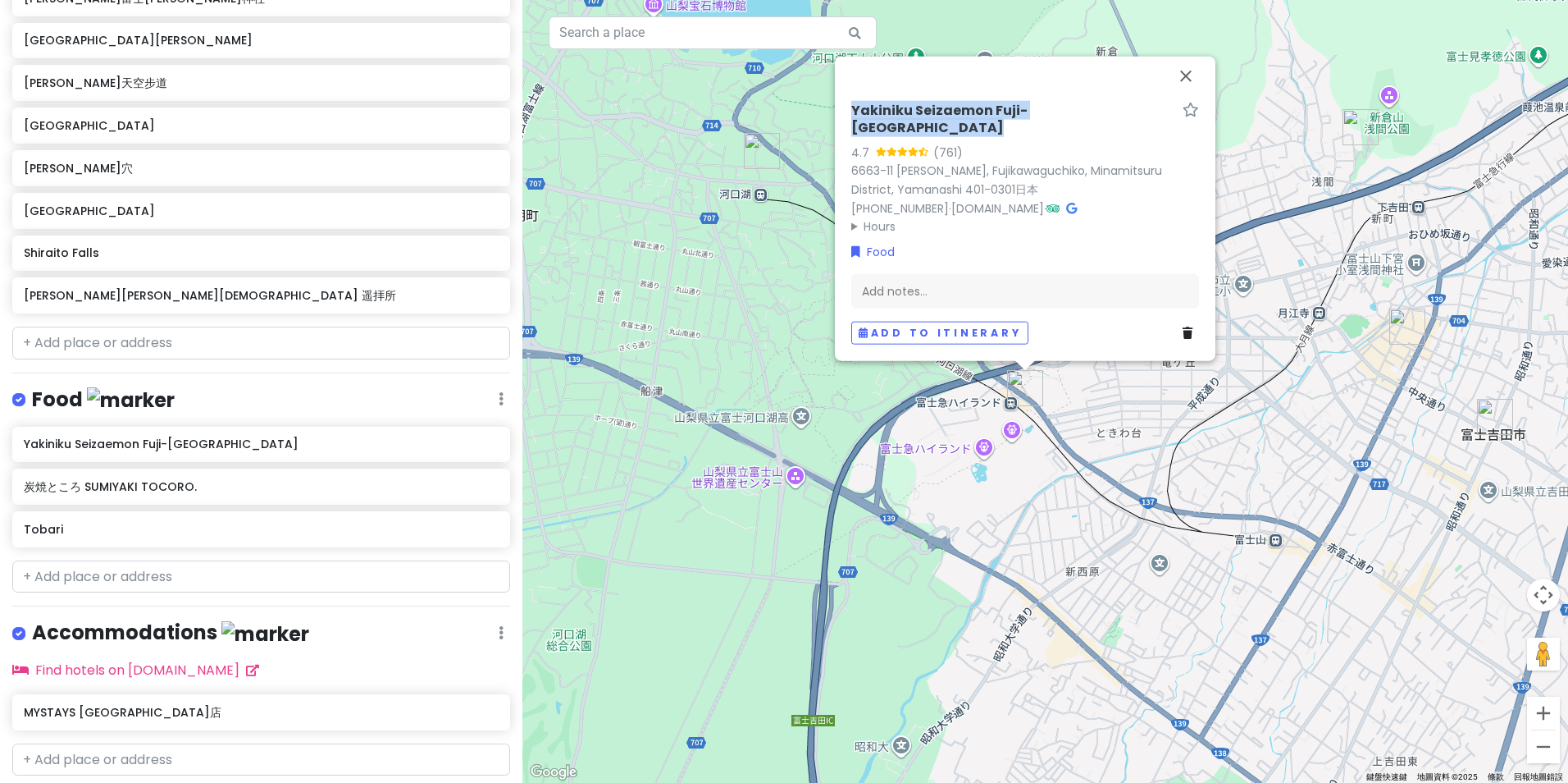
drag, startPoint x: 851, startPoint y: 125, endPoint x: 1153, endPoint y: 127, distance: 302.0
click at [1153, 127] on div "Yakiniku Seizaemon Fuji-[GEOGRAPHIC_DATA] 4.7 (761) 6663-11 [PERSON_NAME], Fuji…" at bounding box center [1025, 223] width 361 height 255
copy h6 "Yakiniku Seizaemon Fuji-[GEOGRAPHIC_DATA]"
click at [1182, 85] on button "關閉" at bounding box center [1187, 76] width 40 height 40
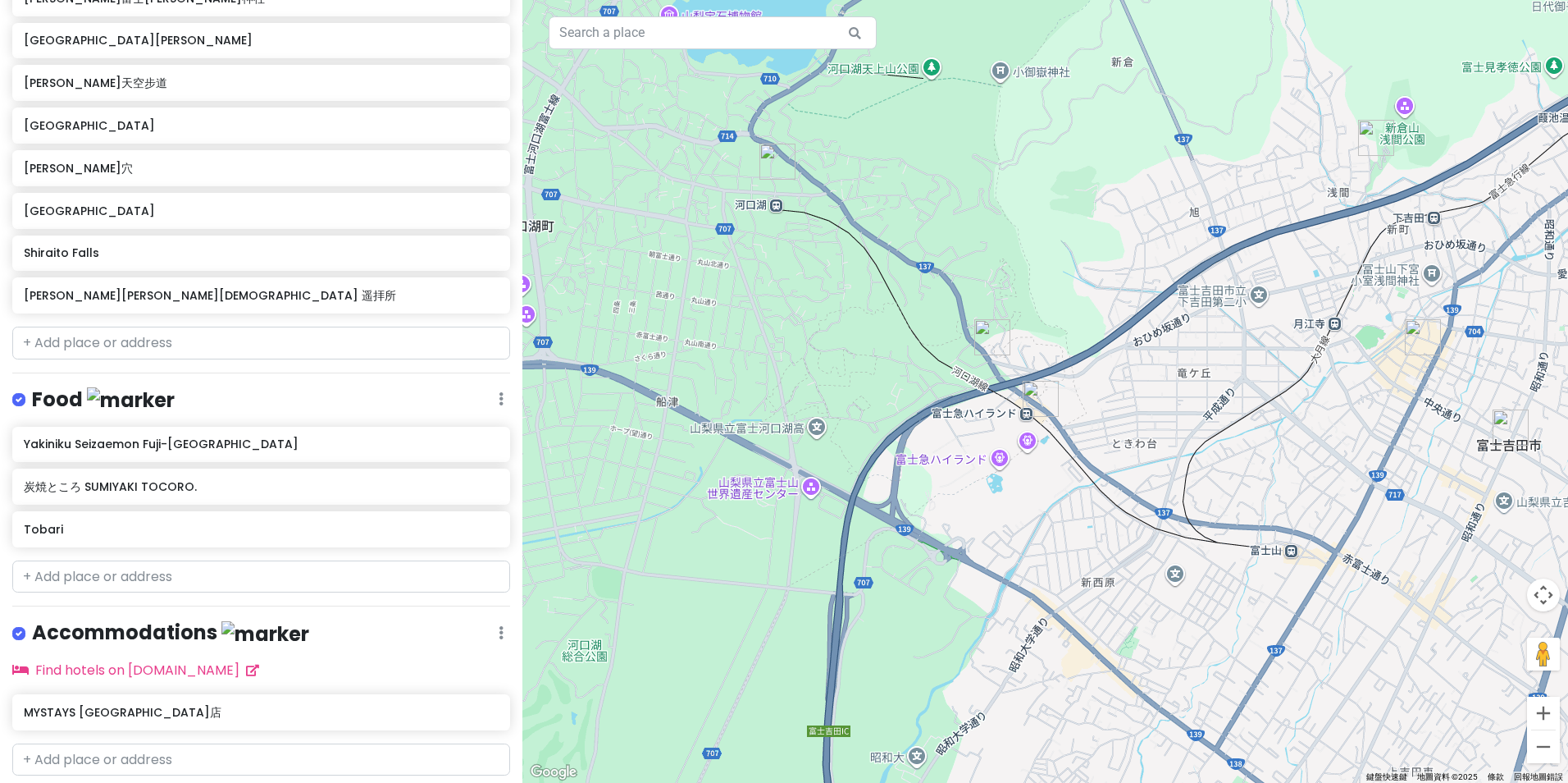
drag, startPoint x: 856, startPoint y: 317, endPoint x: 892, endPoint y: 304, distance: 38.3
click at [933, 351] on div "若要瀏覽，請按[PERSON_NAME]鍵。" at bounding box center [1045, 392] width 1046 height 783
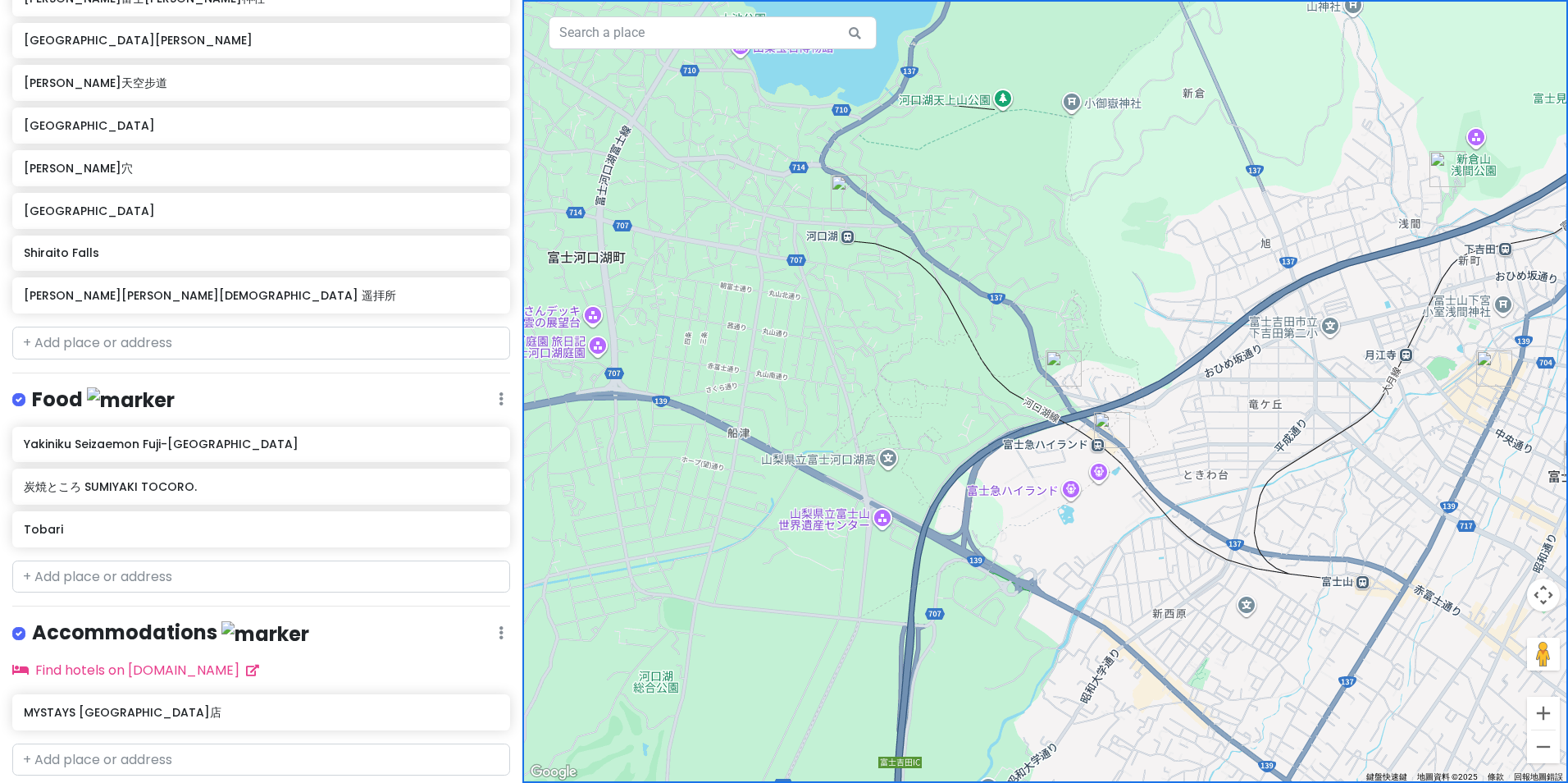
click at [843, 201] on img "炭焼ところ SUMIYAKI TOCORO." at bounding box center [849, 193] width 36 height 36
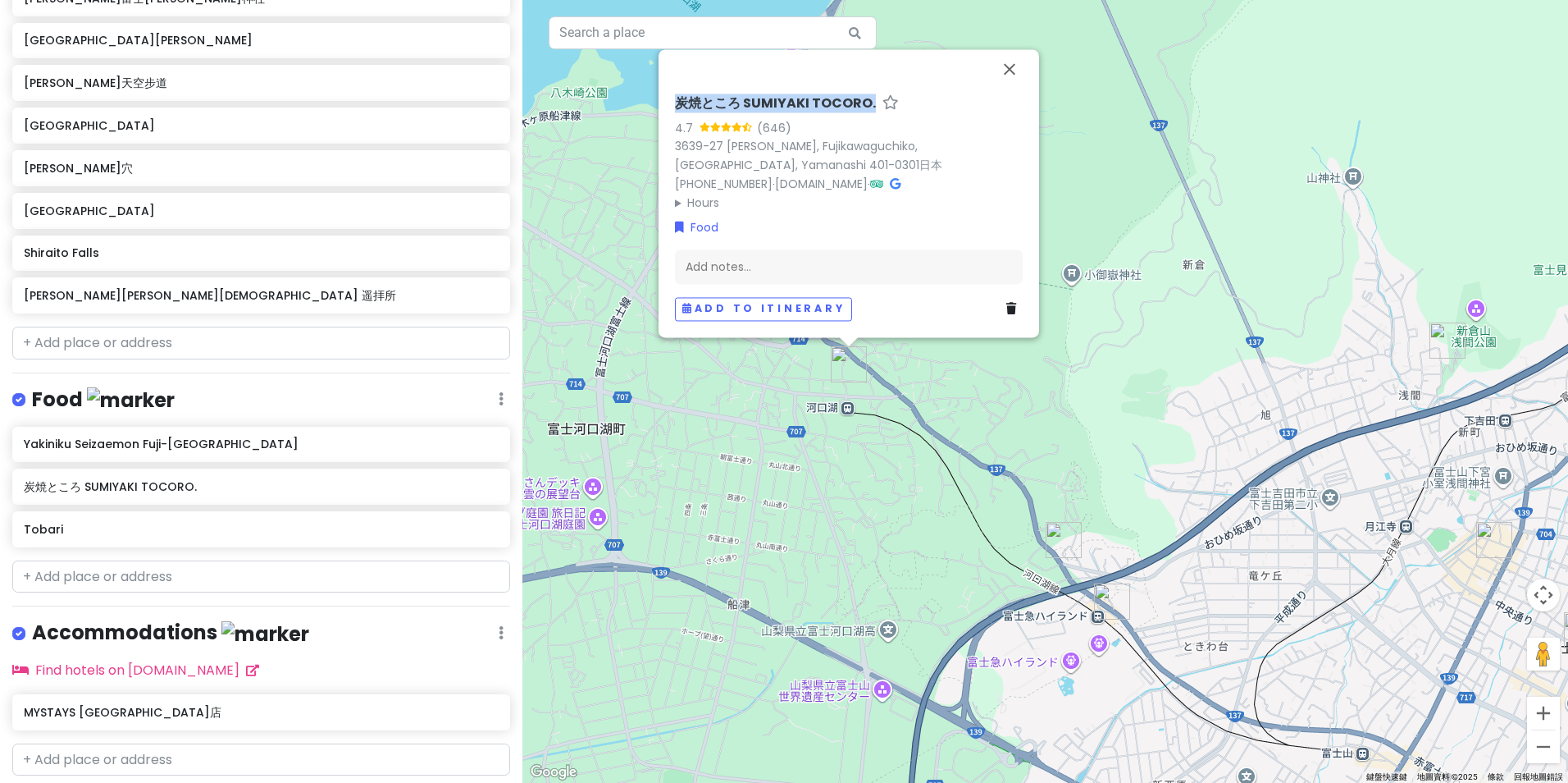
drag, startPoint x: 667, startPoint y: 100, endPoint x: 875, endPoint y: 99, distance: 208.0
click at [875, 99] on div "炭焼ところ SUMIYAKI TOCORO. 4.7 (646) 3639-27 [PERSON_NAME], [GEOGRAPHIC_DATA], [GEO…" at bounding box center [849, 193] width 381 height 288
copy h6 "炭焼ところ SUMIYAKI TOCORO."
click at [122, 542] on div "Tobari" at bounding box center [261, 530] width 498 height 36
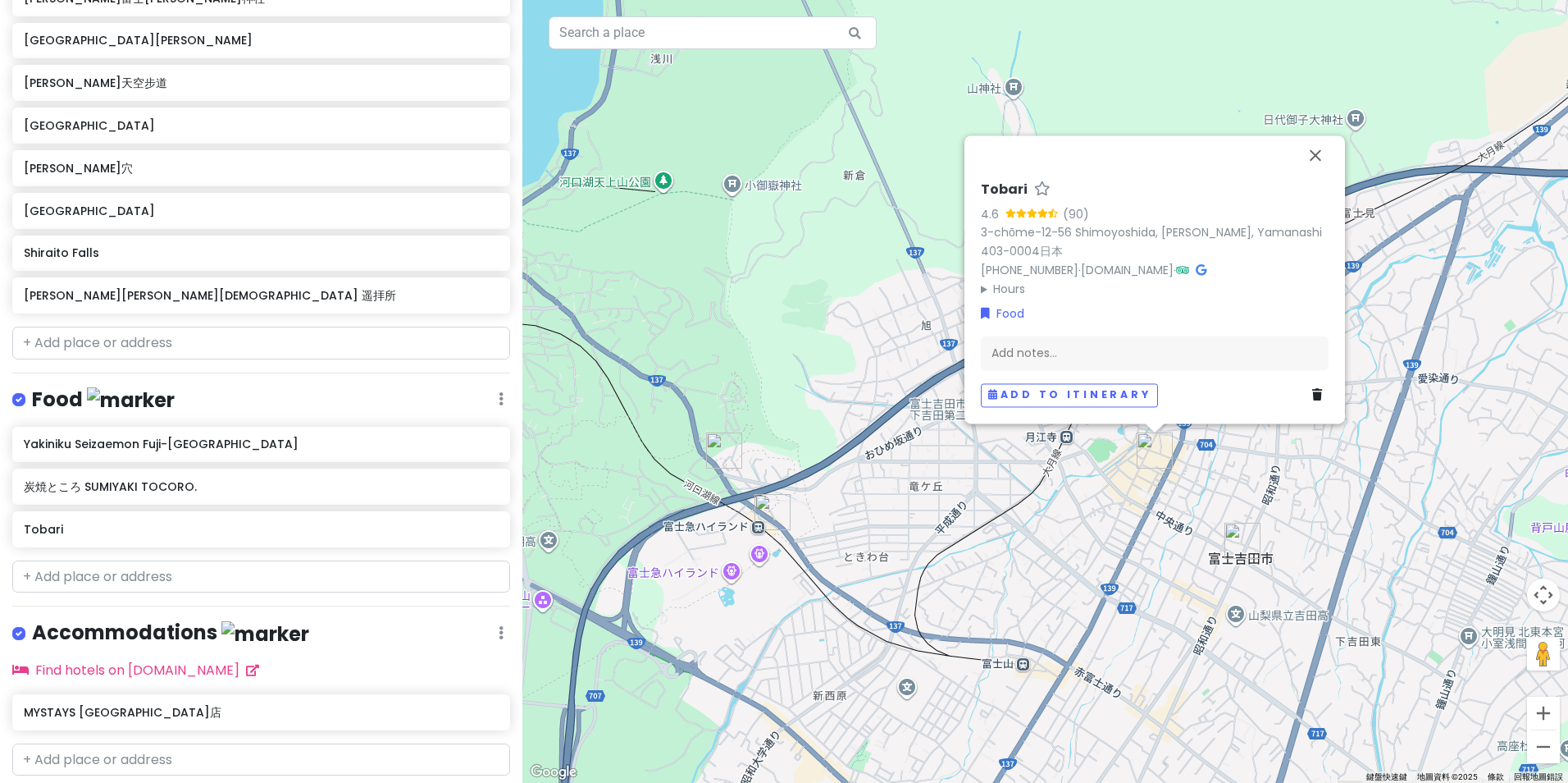
drag, startPoint x: 1248, startPoint y: 591, endPoint x: 1069, endPoint y: 499, distance: 201.3
click at [1062, 495] on div "Tobari 4.6 (90) 3-chōme-12-56 Shimoyoshida, [PERSON_NAME], Yamanashi 403-0004日本…" at bounding box center [1045, 392] width 1046 height 783
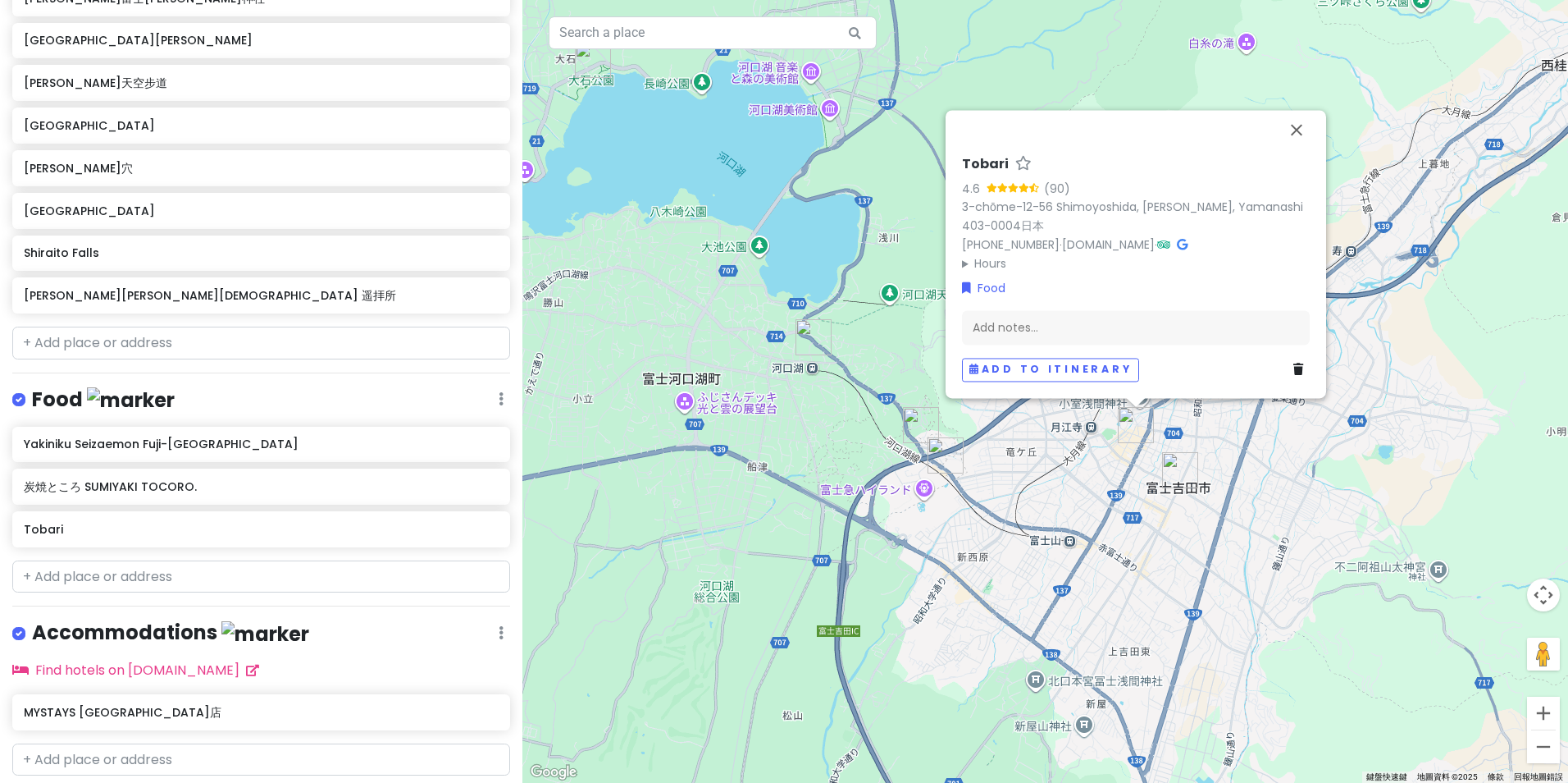
drag, startPoint x: 1087, startPoint y: 544, endPoint x: 1014, endPoint y: 452, distance: 117.4
click at [1016, 451] on div "Tobari 4.6 (90) 3-chōme-12-56 Shimoyoshida, [PERSON_NAME], Yamanashi 403-0004日本…" at bounding box center [1045, 392] width 1046 height 783
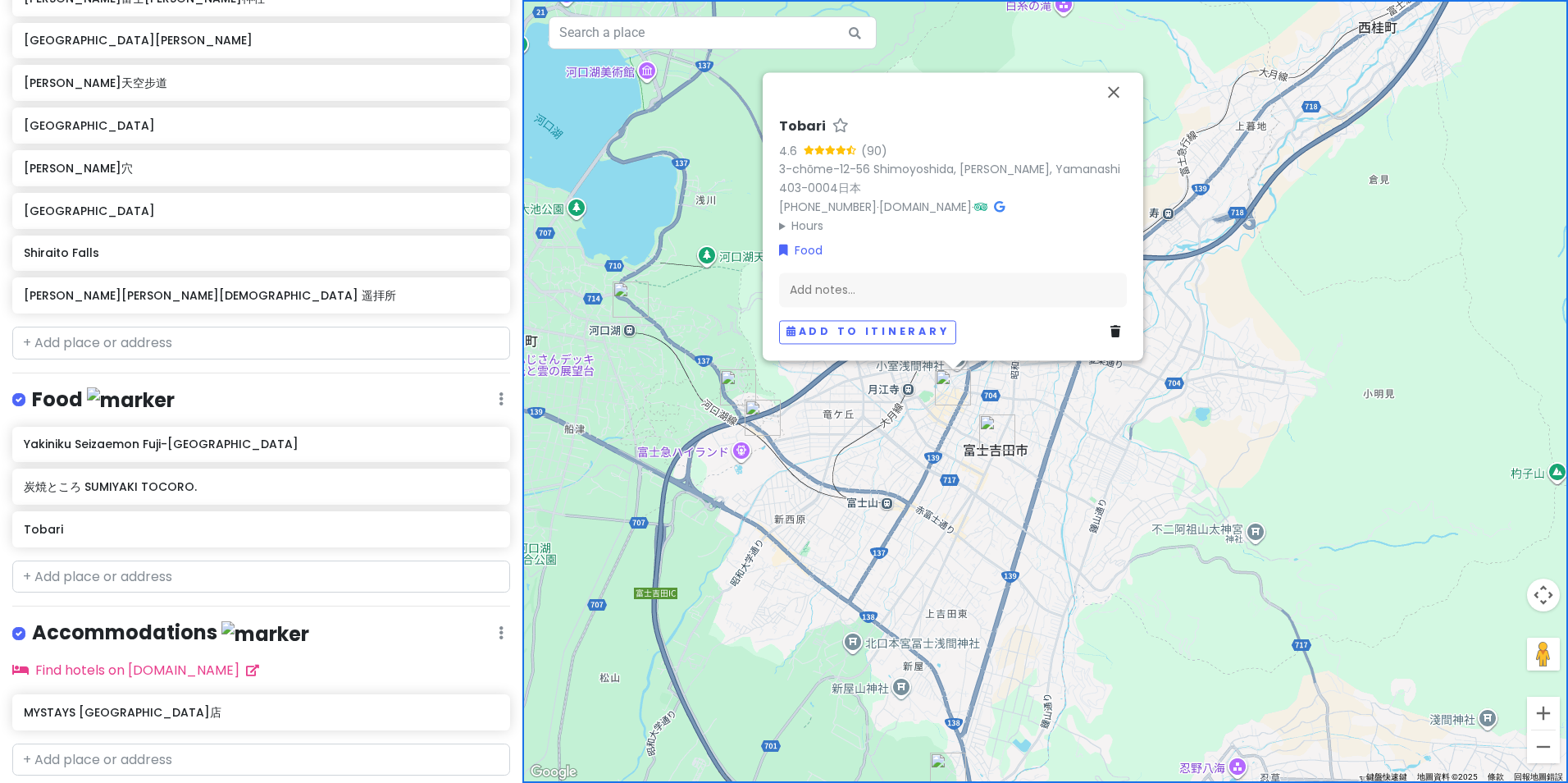
click at [1004, 431] on img "富士吉田市" at bounding box center [998, 433] width 36 height 36
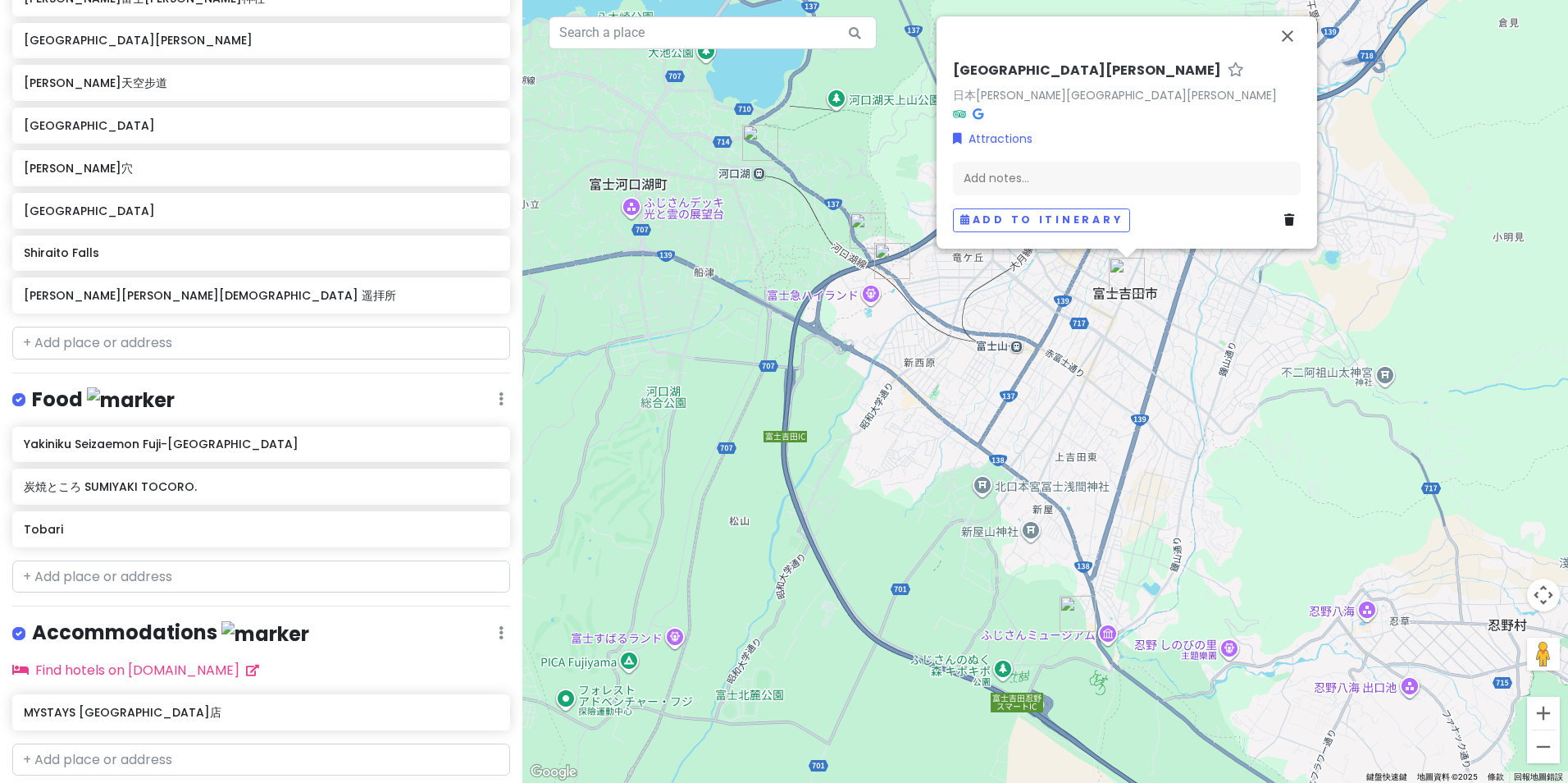
drag, startPoint x: 1032, startPoint y: 518, endPoint x: 1095, endPoint y: 465, distance: 82.3
click at [1123, 402] on div "[GEOGRAPHIC_DATA][PERSON_NAME] 日本[PERSON_NAME][GEOGRAPHIC_DATA][PERSON_NAME] At…" at bounding box center [1045, 392] width 1046 height 783
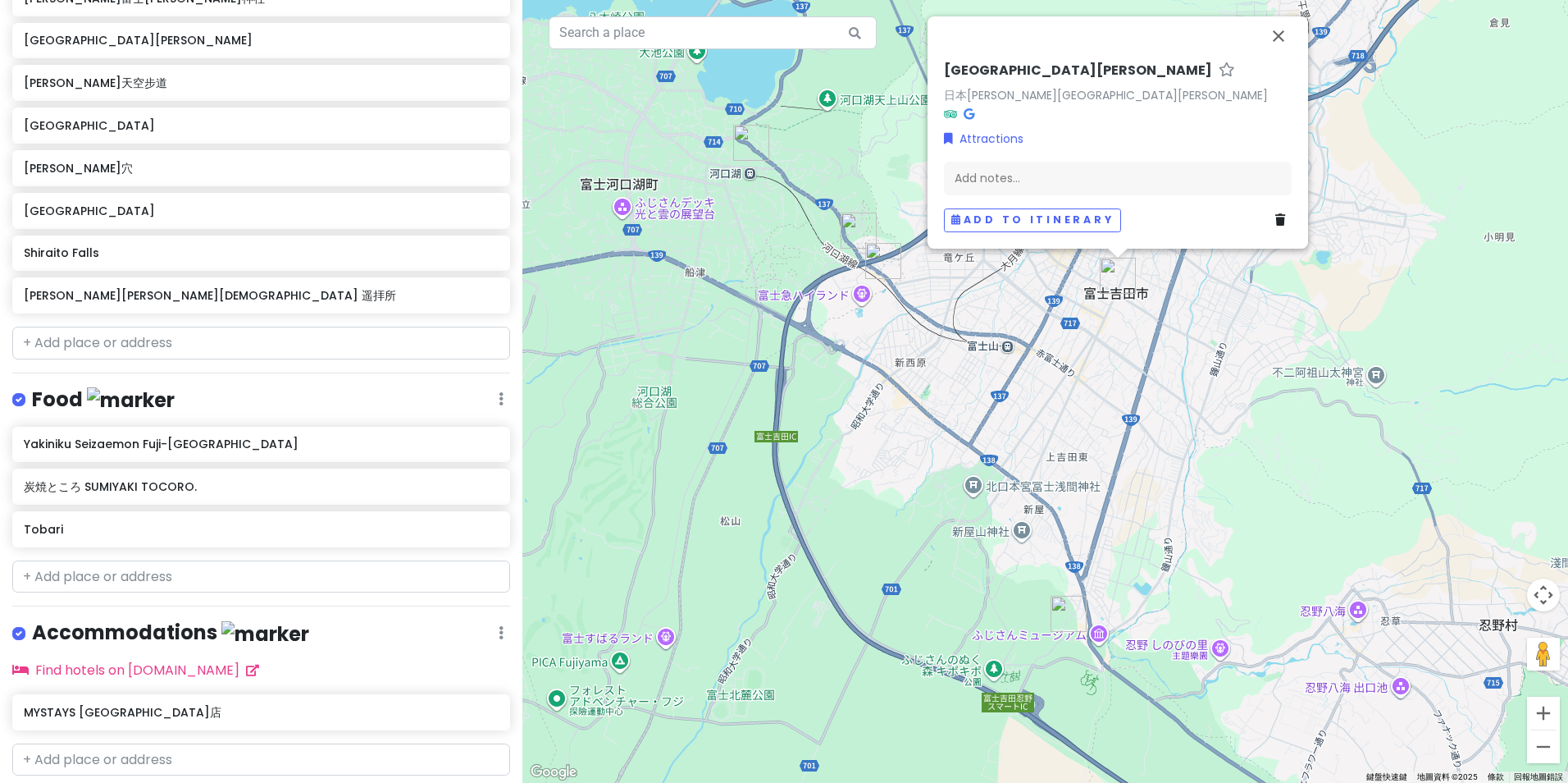
click at [1071, 612] on img "道路休息站 富士吉田" at bounding box center [1069, 614] width 36 height 36
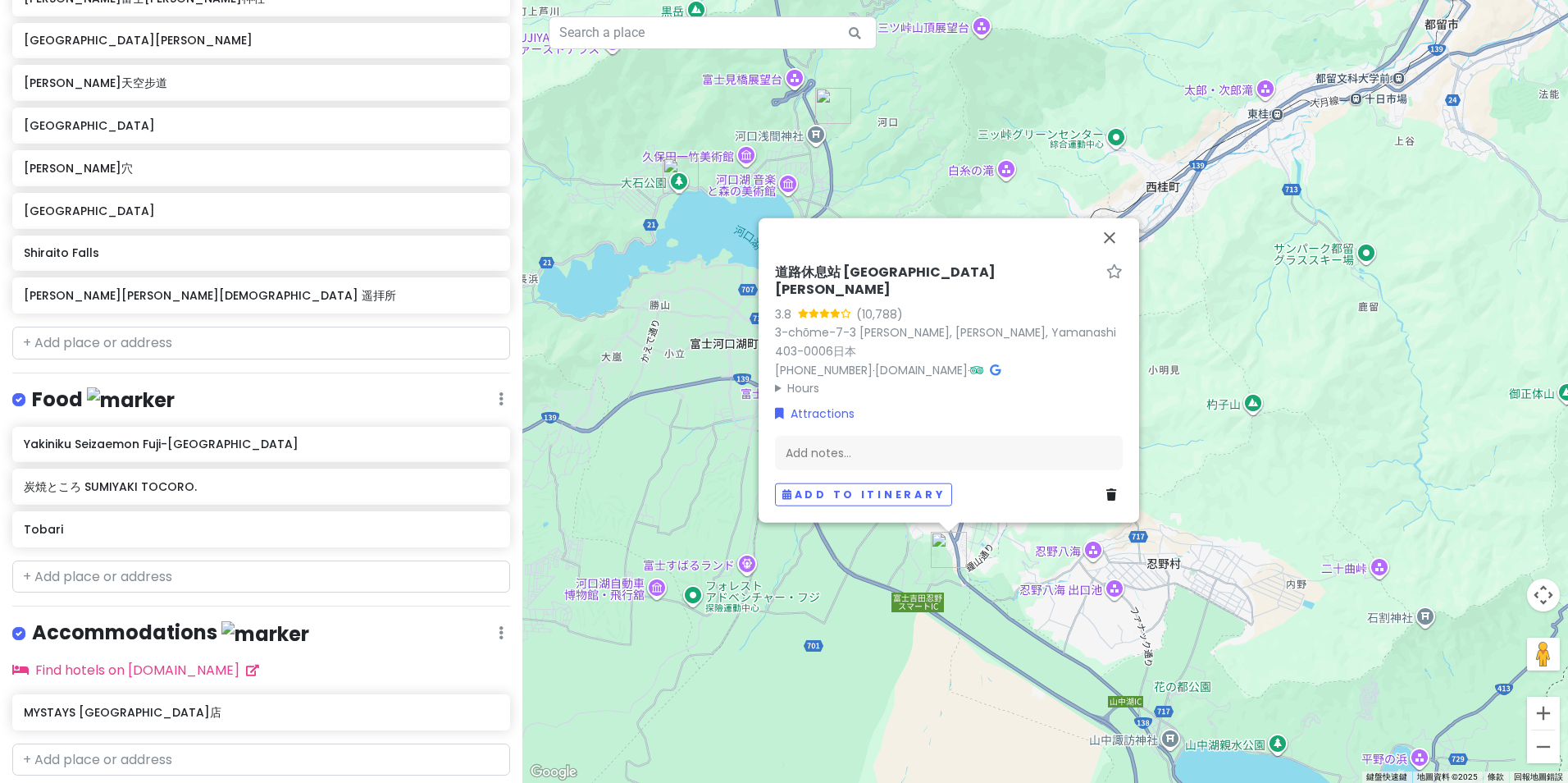
click at [680, 166] on img "大石公園" at bounding box center [681, 175] width 36 height 36
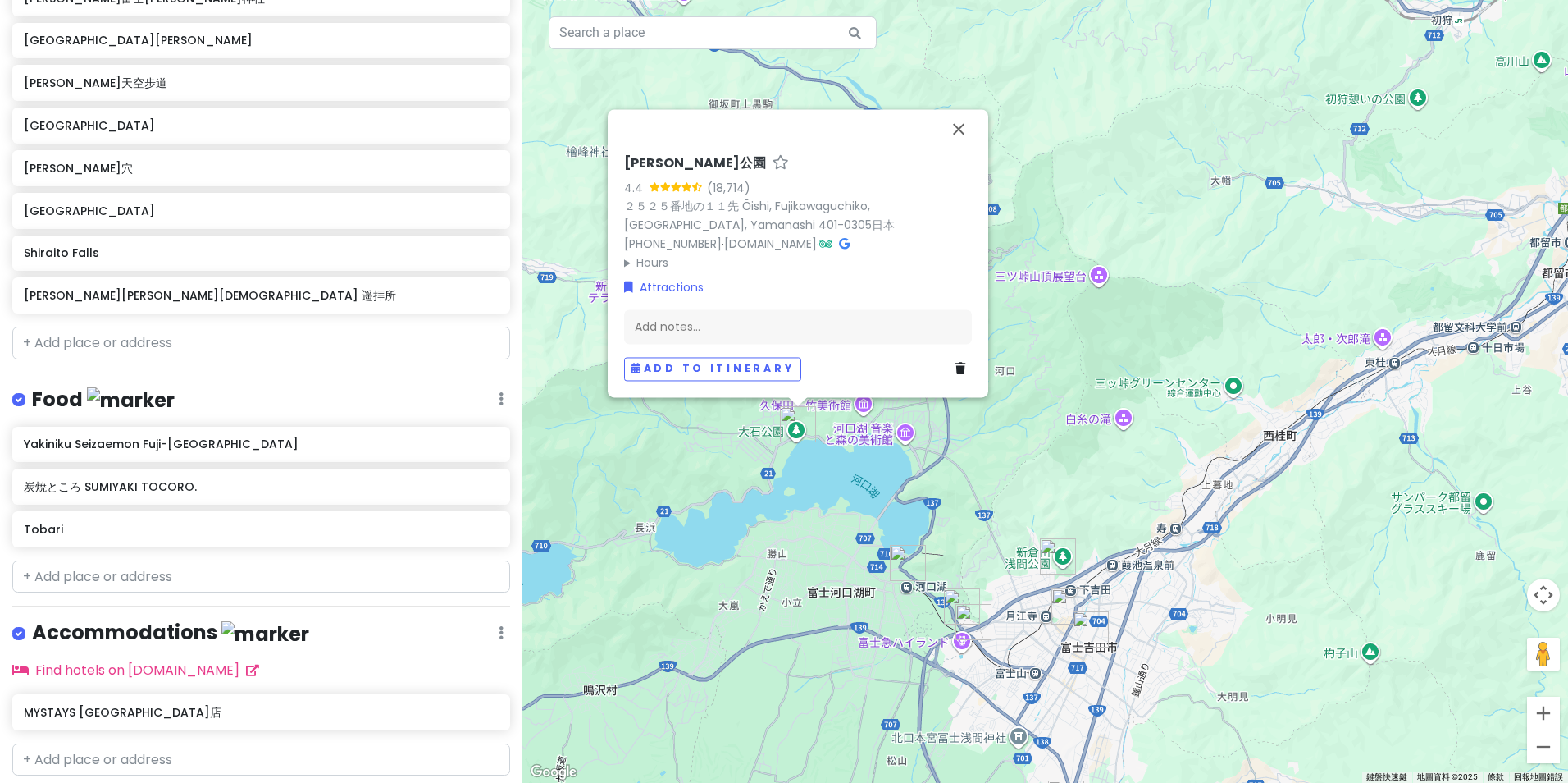
drag, startPoint x: 851, startPoint y: 424, endPoint x: 875, endPoint y: 460, distance: 43.3
click at [875, 460] on div "[PERSON_NAME][GEOGRAPHIC_DATA] (18,714) ２５２５番地の１１先 Ōishi, Fujikawaguchiko, [GEO…" at bounding box center [1045, 392] width 1046 height 783
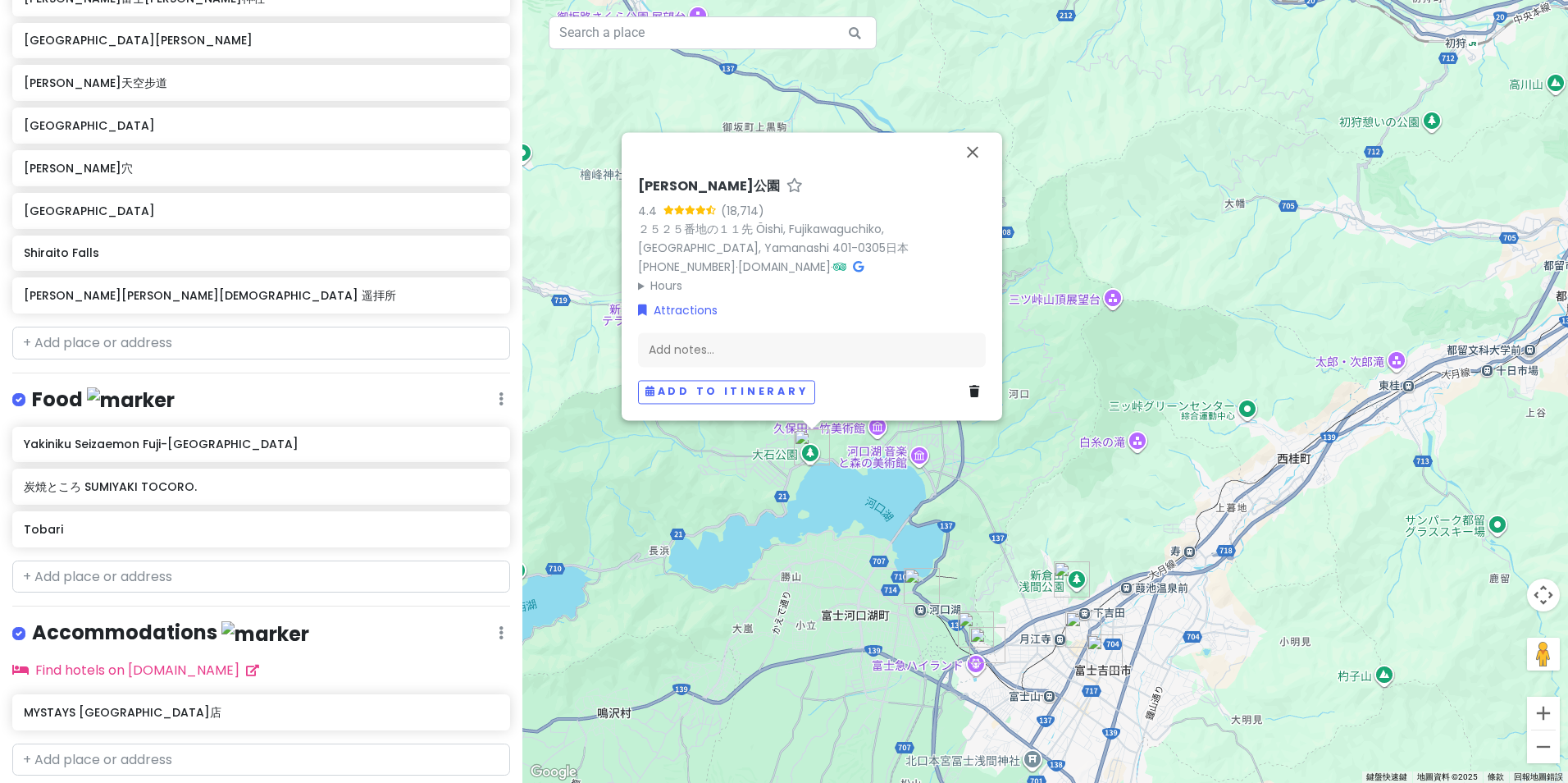
click at [1145, 458] on div "[PERSON_NAME][GEOGRAPHIC_DATA] (18,714) ２５２５番地の１１先 Ōishi, Fujikawaguchiko, [GEO…" at bounding box center [1045, 392] width 1046 height 783
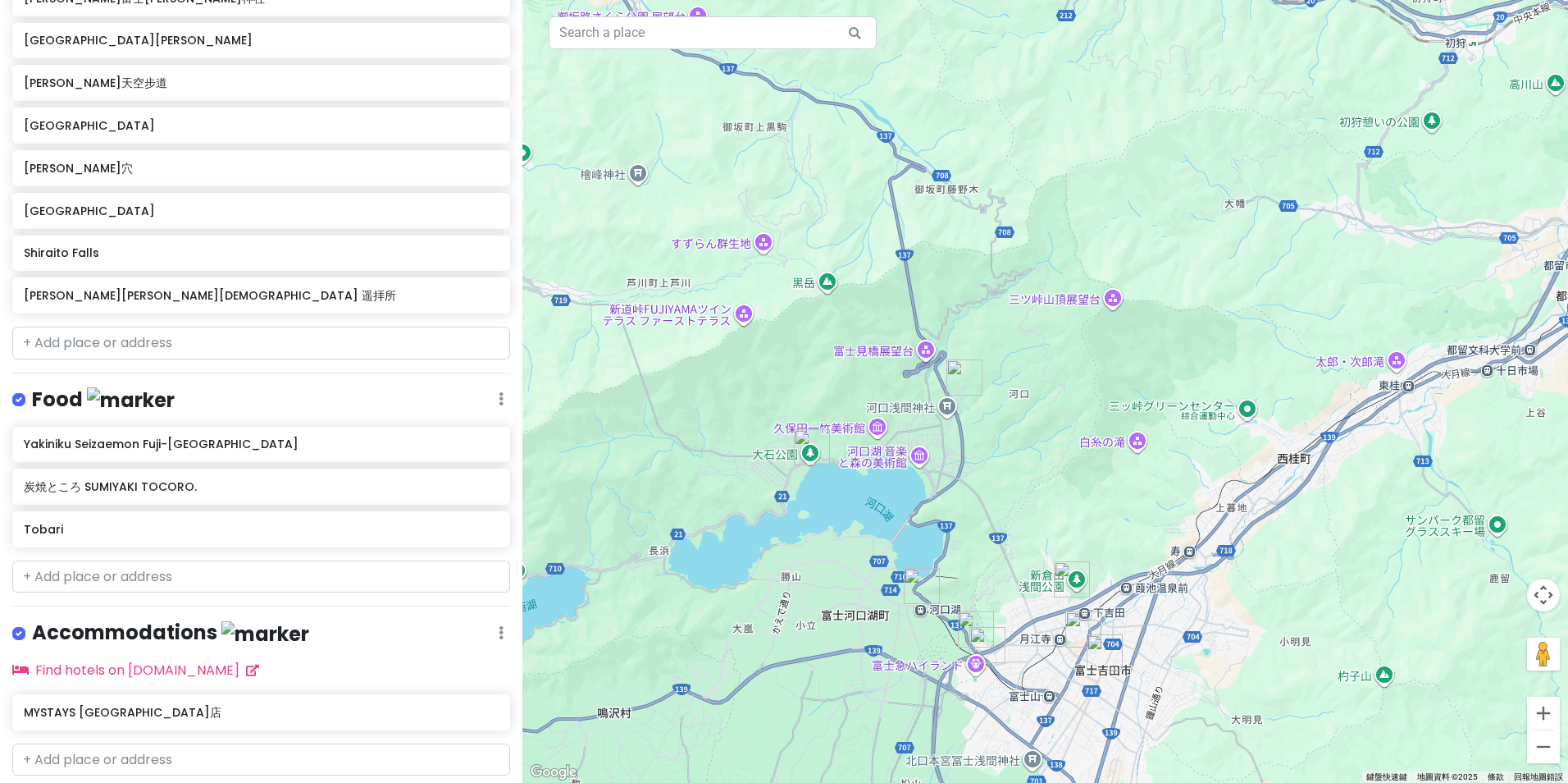
click at [958, 378] on img "河口淺間神社 遥拝所" at bounding box center [965, 377] width 36 height 36
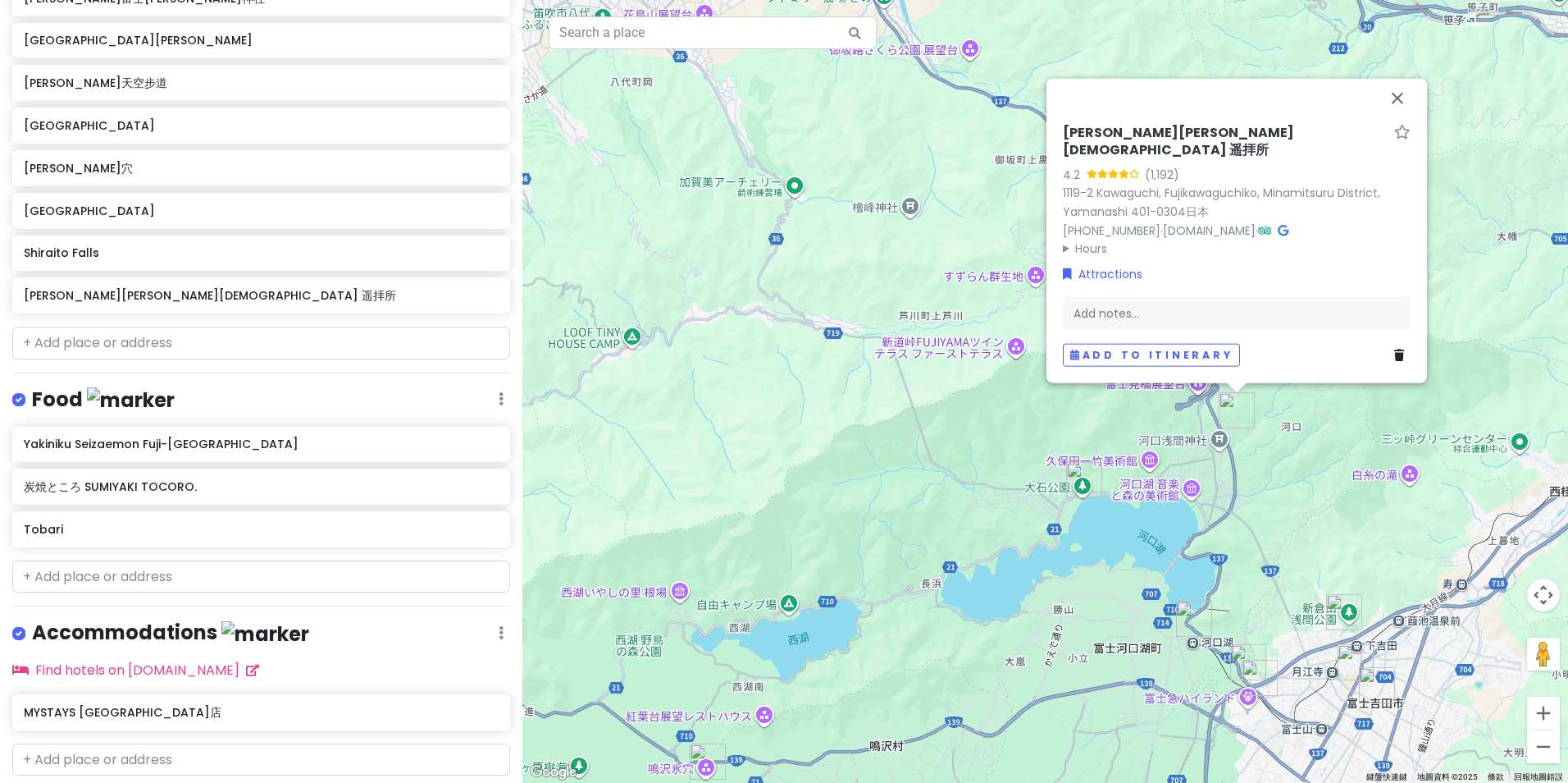
drag, startPoint x: 872, startPoint y: 398, endPoint x: 1149, endPoint y: 428, distance: 278.6
click at [1149, 428] on div "[PERSON_NAME][PERSON_NAME]神社 遥拝所 4.2 (1,192) 1119-2 Kawaguchi, Fujikawaguchiko,…" at bounding box center [1045, 392] width 1046 height 783
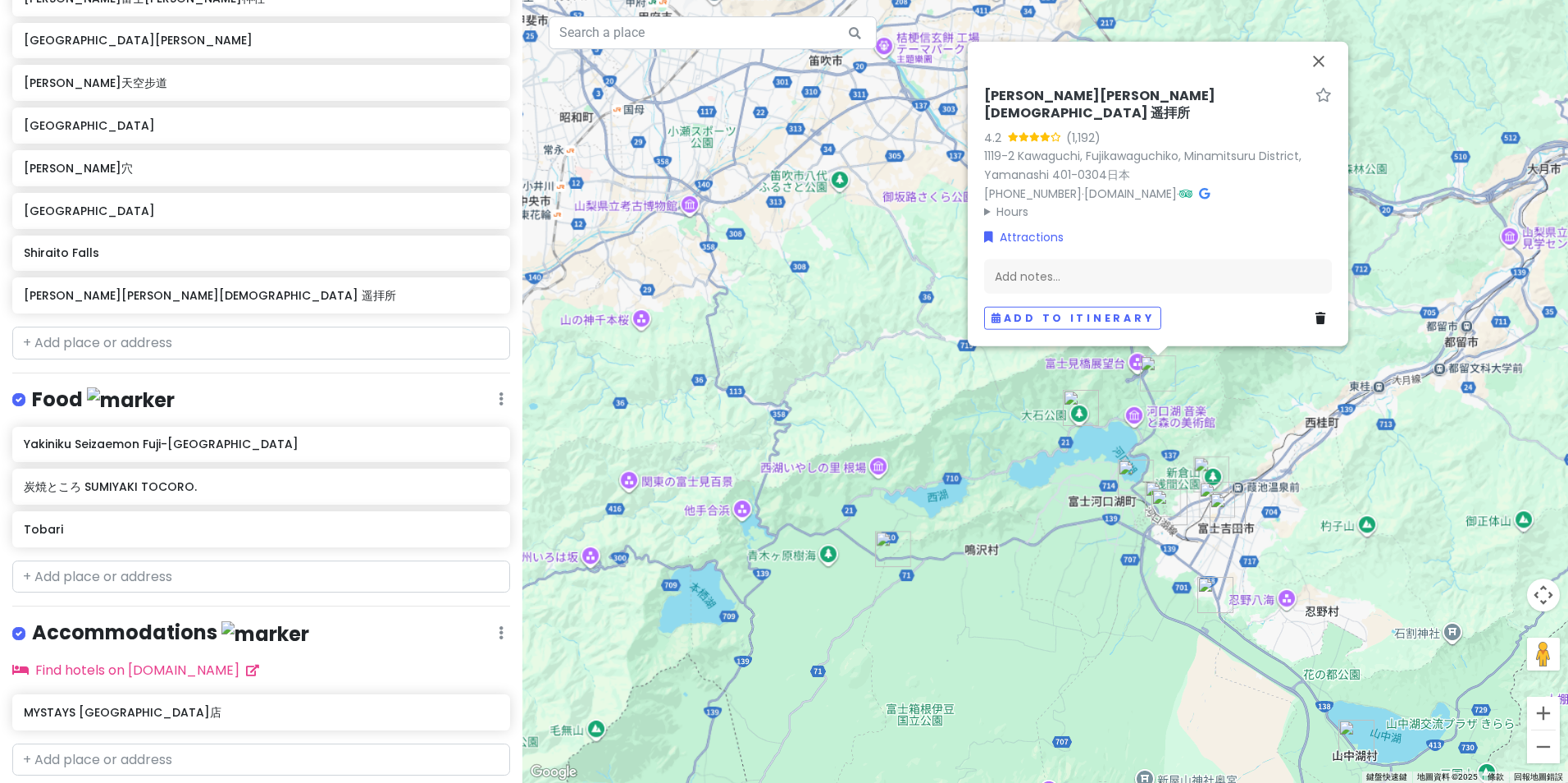
drag, startPoint x: 1199, startPoint y: 556, endPoint x: 1080, endPoint y: 468, distance: 148.0
click at [1113, 475] on div "[PERSON_NAME][PERSON_NAME]神社 遥拝所 4.2 (1,192) 1119-2 Kawaguchi, Fujikawaguchiko,…" at bounding box center [1045, 392] width 1046 height 783
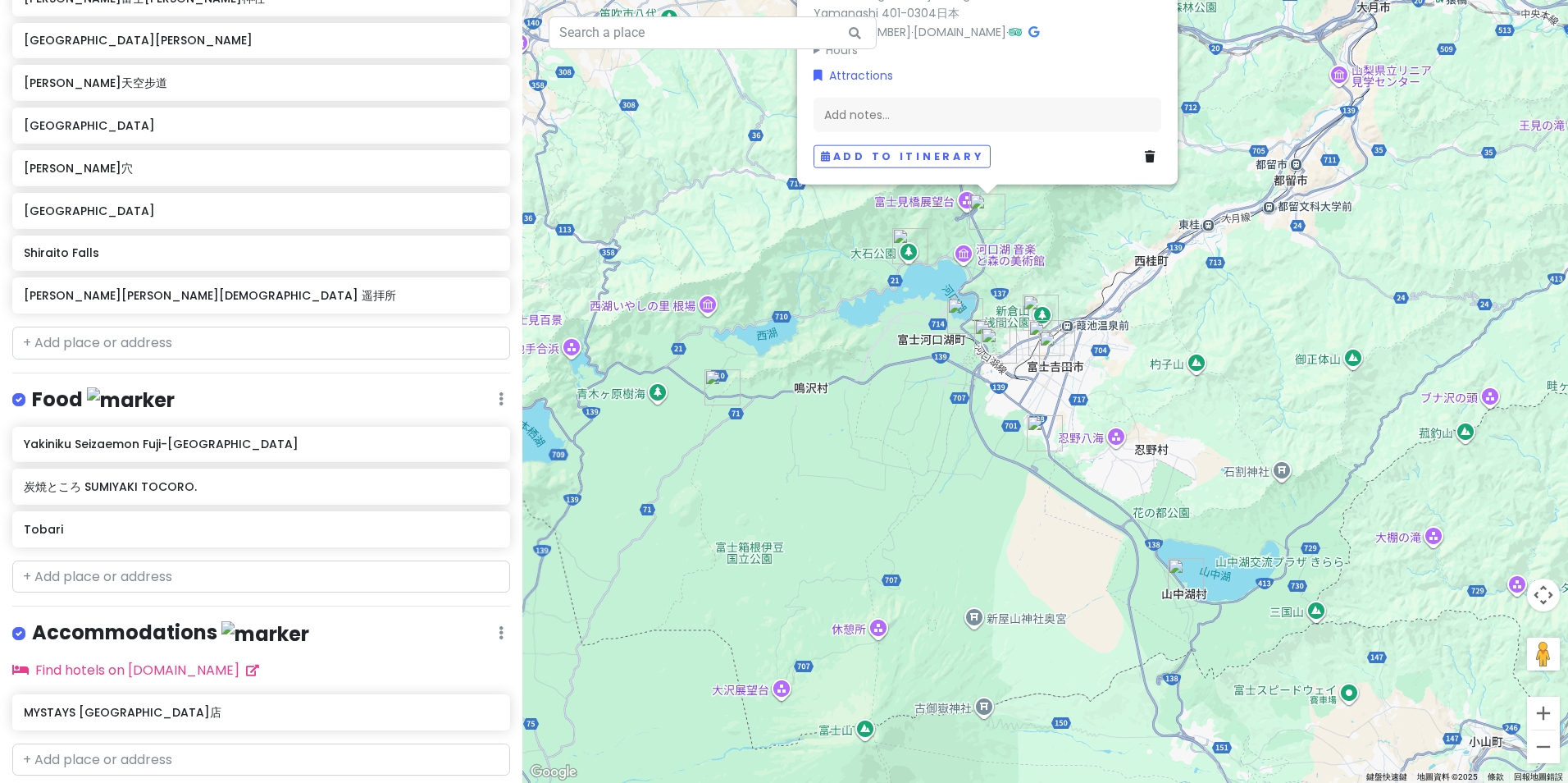
click at [710, 381] on img "鳴澤冰穴" at bounding box center [723, 387] width 36 height 36
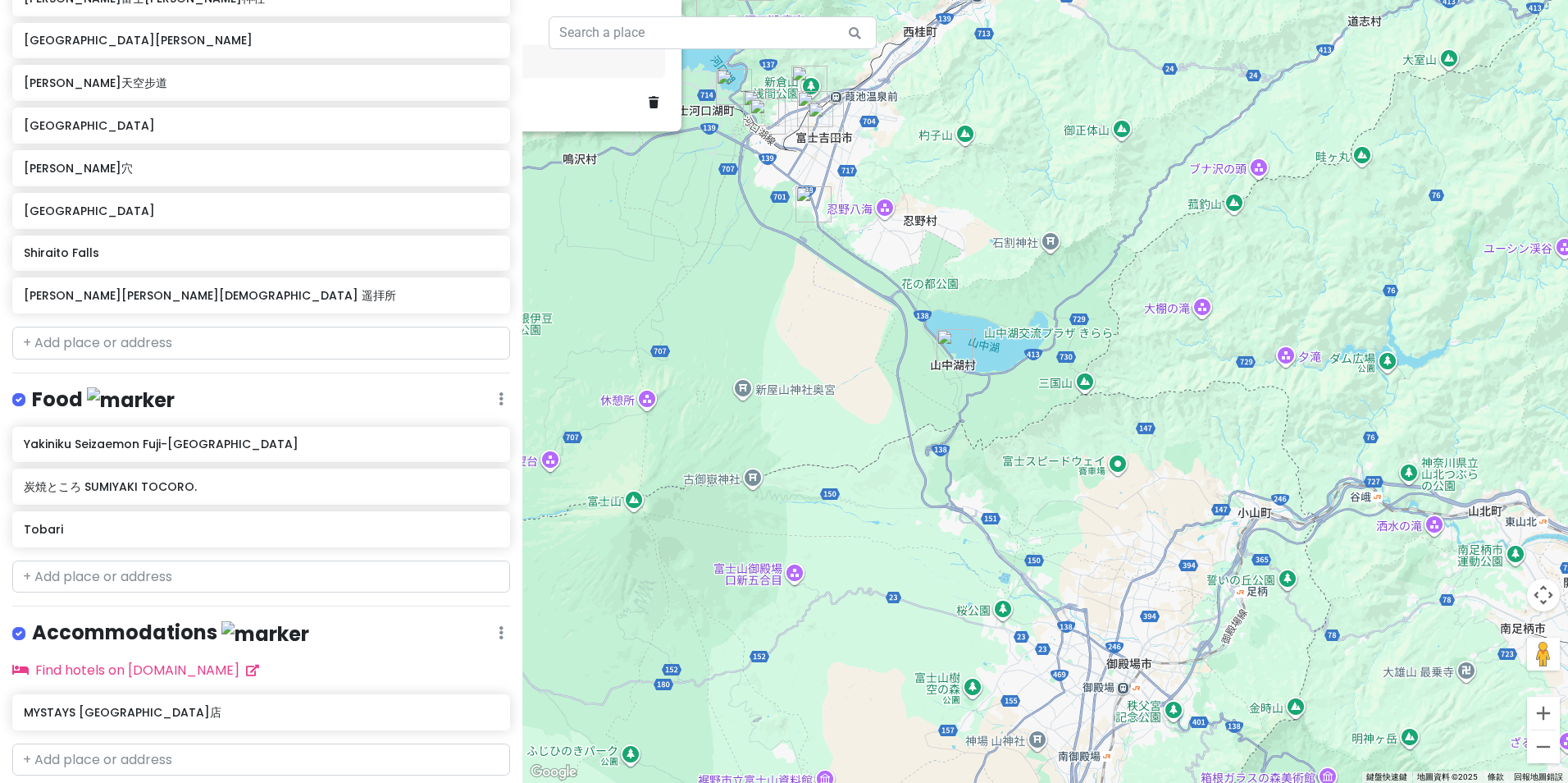
drag, startPoint x: 977, startPoint y: 569, endPoint x: 716, endPoint y: 336, distance: 349.9
click at [706, 331] on div "[PERSON_NAME]穴 3.9 (8,173) 日本[STREET_ADDRESS][PERSON_NAME] [PHONE_NUMBER] · [DO…" at bounding box center [1045, 392] width 1046 height 783
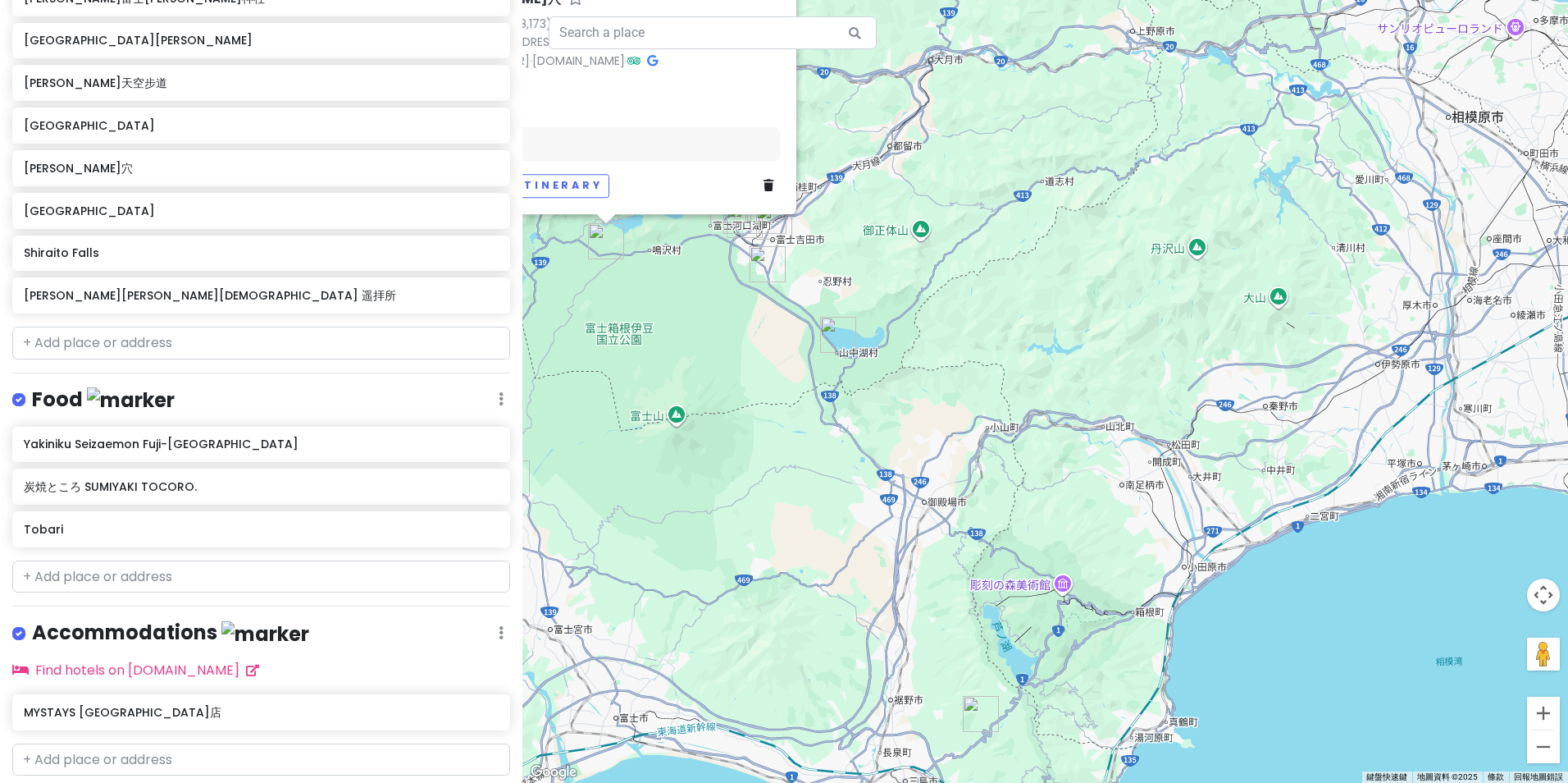
click at [990, 713] on img "三島天空步道" at bounding box center [981, 714] width 36 height 36
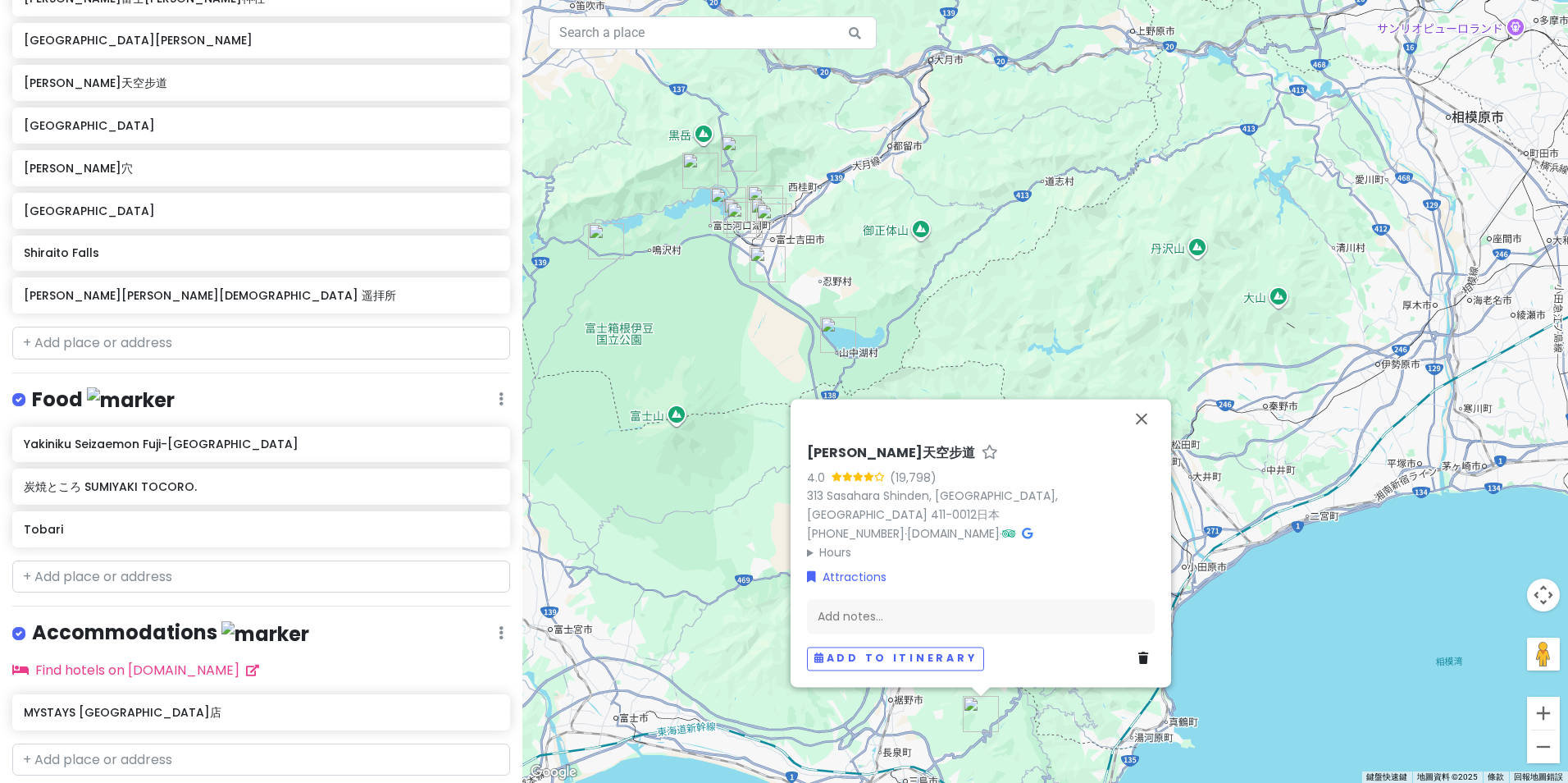
click at [977, 348] on div "[PERSON_NAME]天空步道 4.0 (19,798) [GEOGRAPHIC_DATA][PERSON_NAME], [GEOGRAPHIC_DATA…" at bounding box center [1045, 392] width 1046 height 783
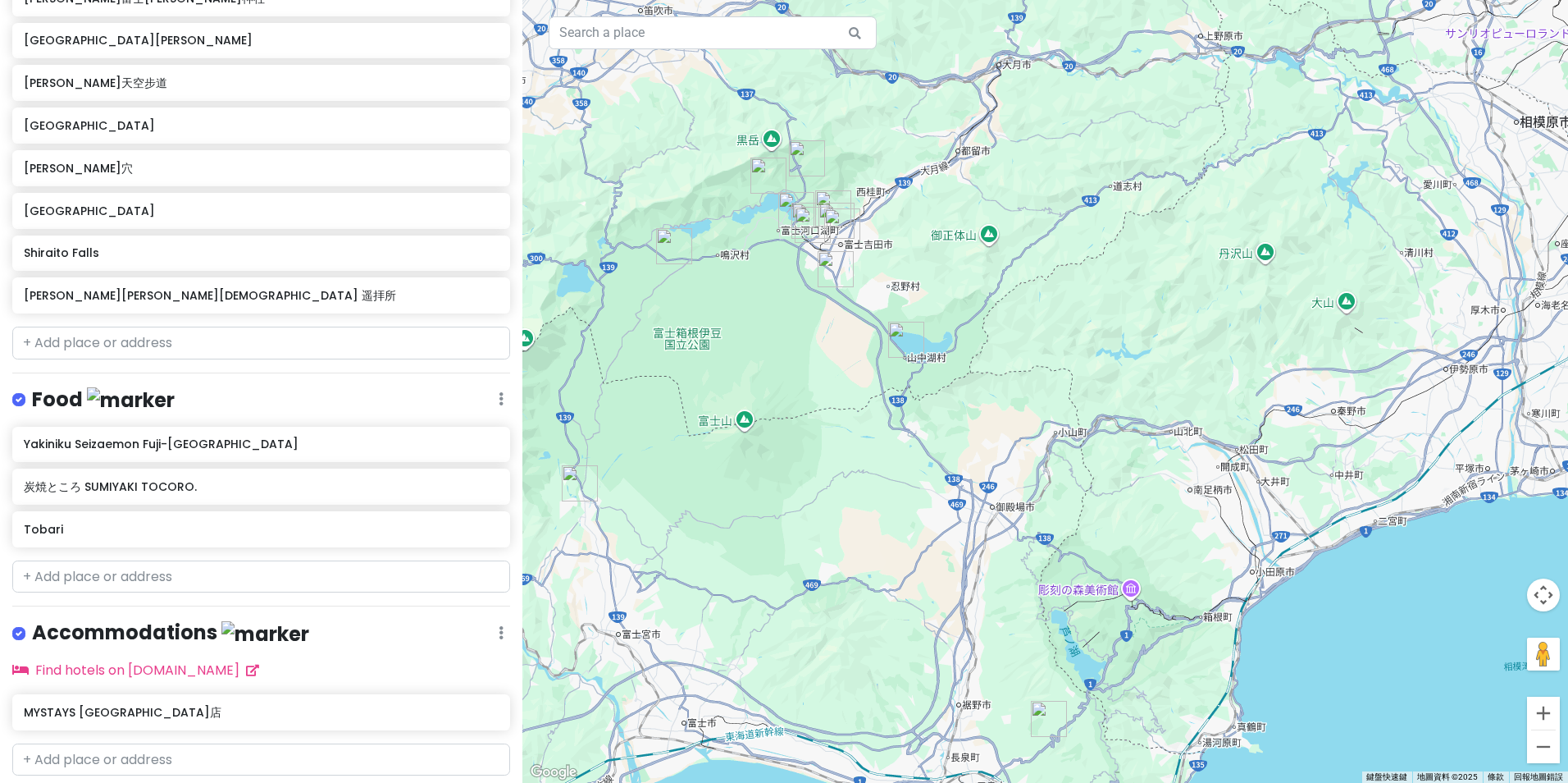
drag, startPoint x: 974, startPoint y: 354, endPoint x: 1043, endPoint y: 383, distance: 74.8
click at [1040, 379] on div at bounding box center [1045, 392] width 1046 height 783
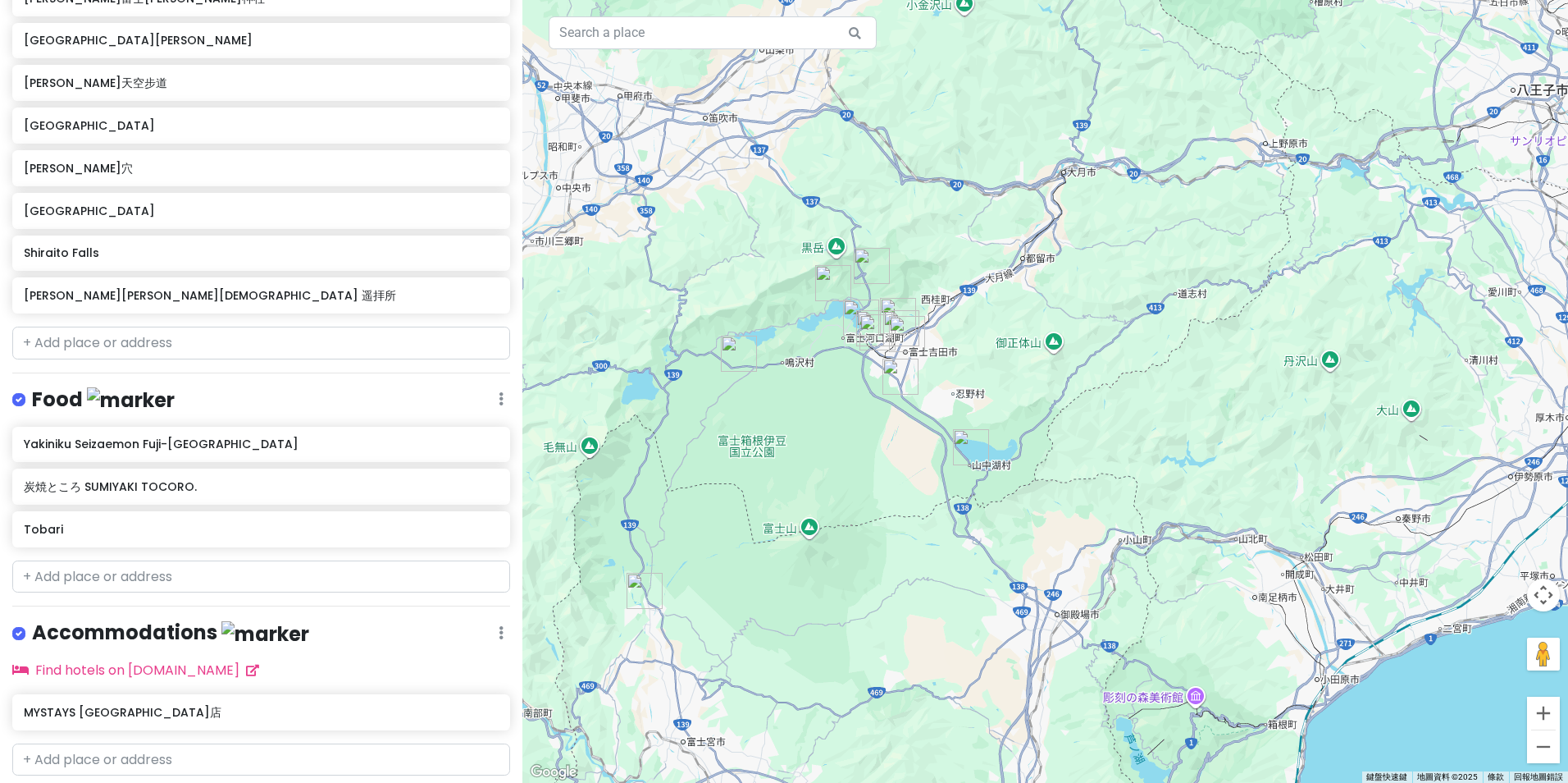
drag, startPoint x: 1024, startPoint y: 374, endPoint x: 1041, endPoint y: 119, distance: 255.6
click at [1042, 119] on div at bounding box center [1045, 392] width 1046 height 783
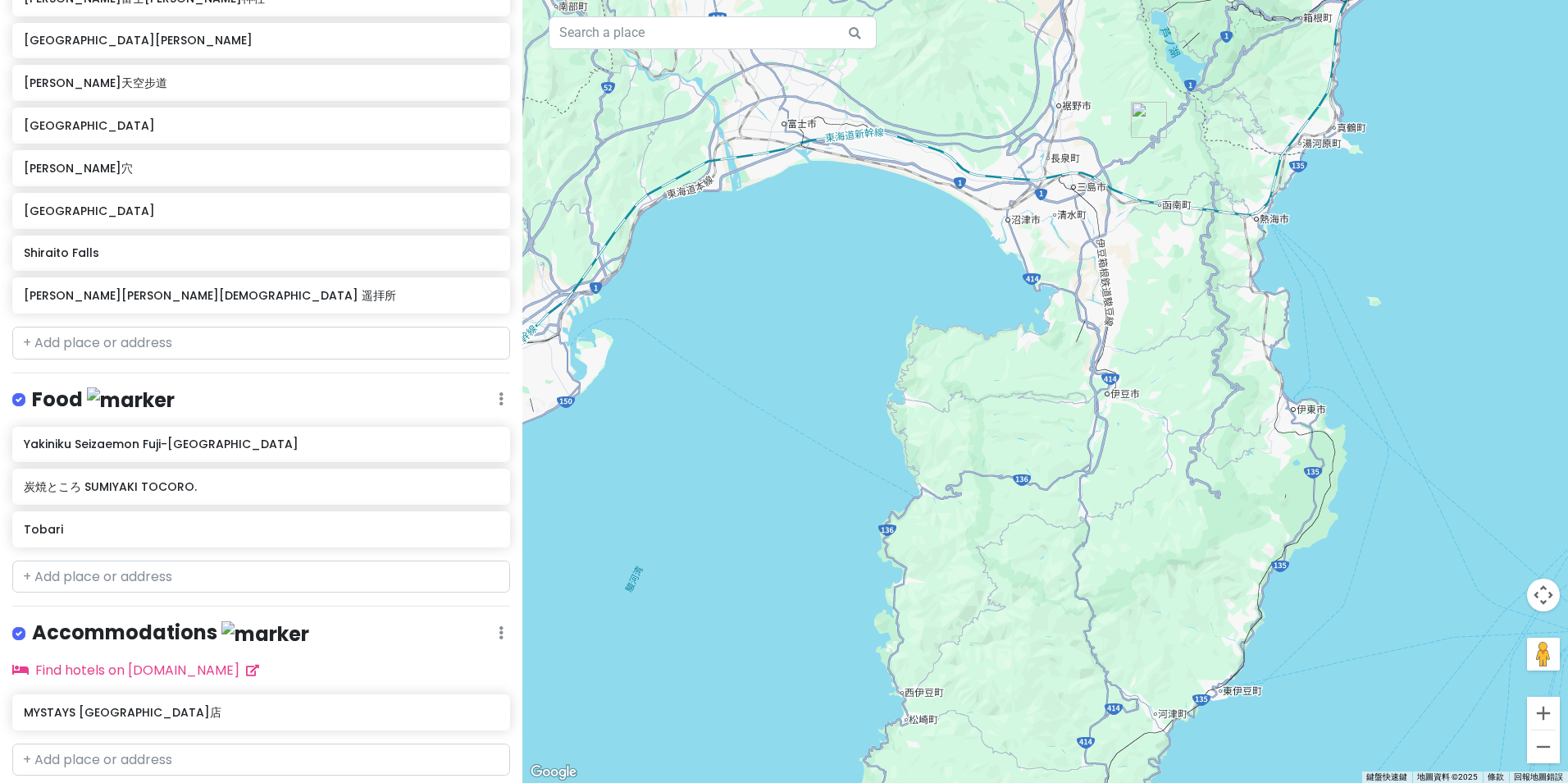
drag, startPoint x: 1004, startPoint y: 439, endPoint x: 1028, endPoint y: 497, distance: 62.8
click at [1028, 500] on div at bounding box center [1045, 392] width 1046 height 783
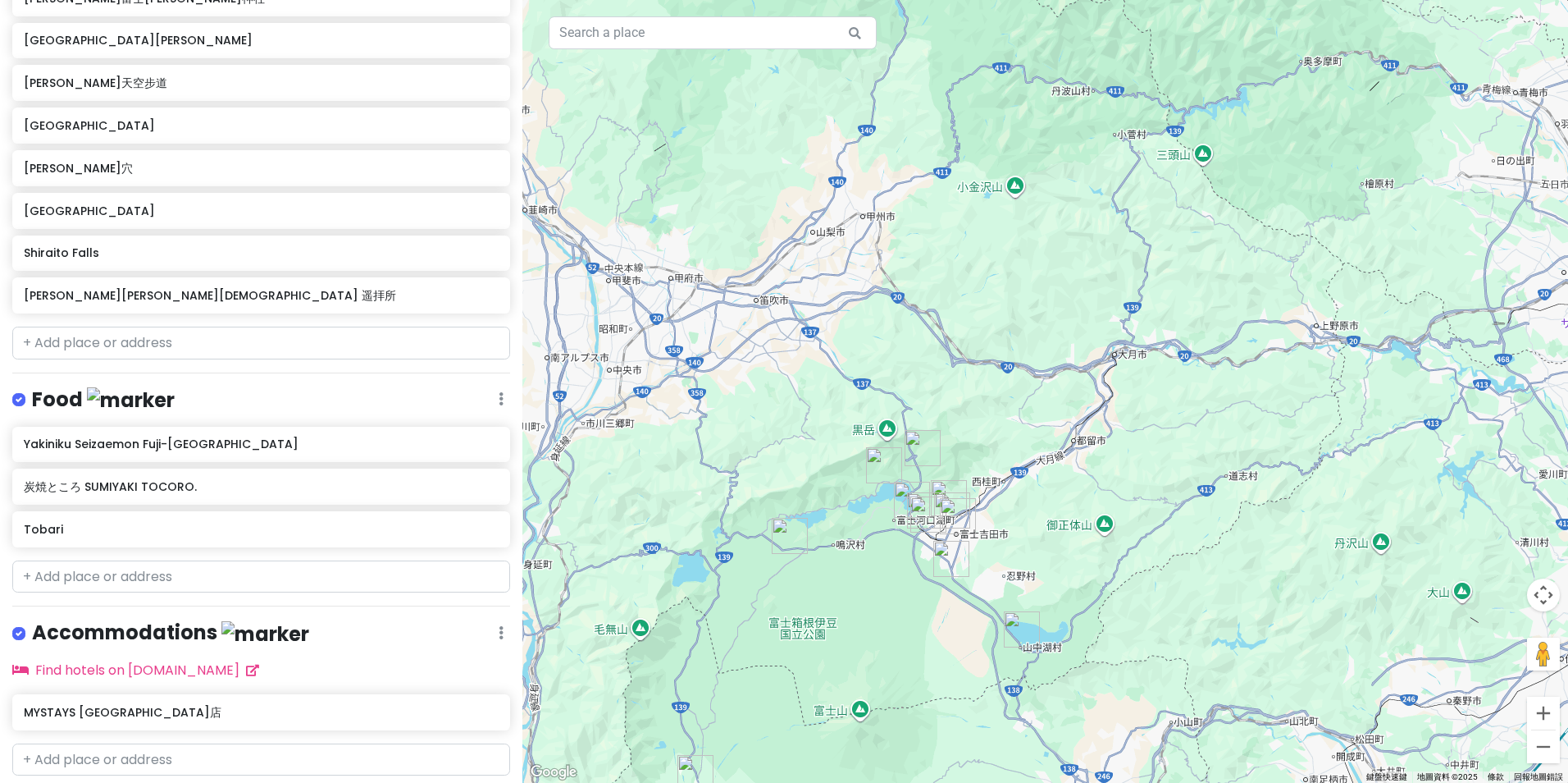
drag, startPoint x: 1017, startPoint y: 311, endPoint x: 1007, endPoint y: 219, distance: 92.5
click at [1005, 219] on div at bounding box center [1045, 392] width 1046 height 783
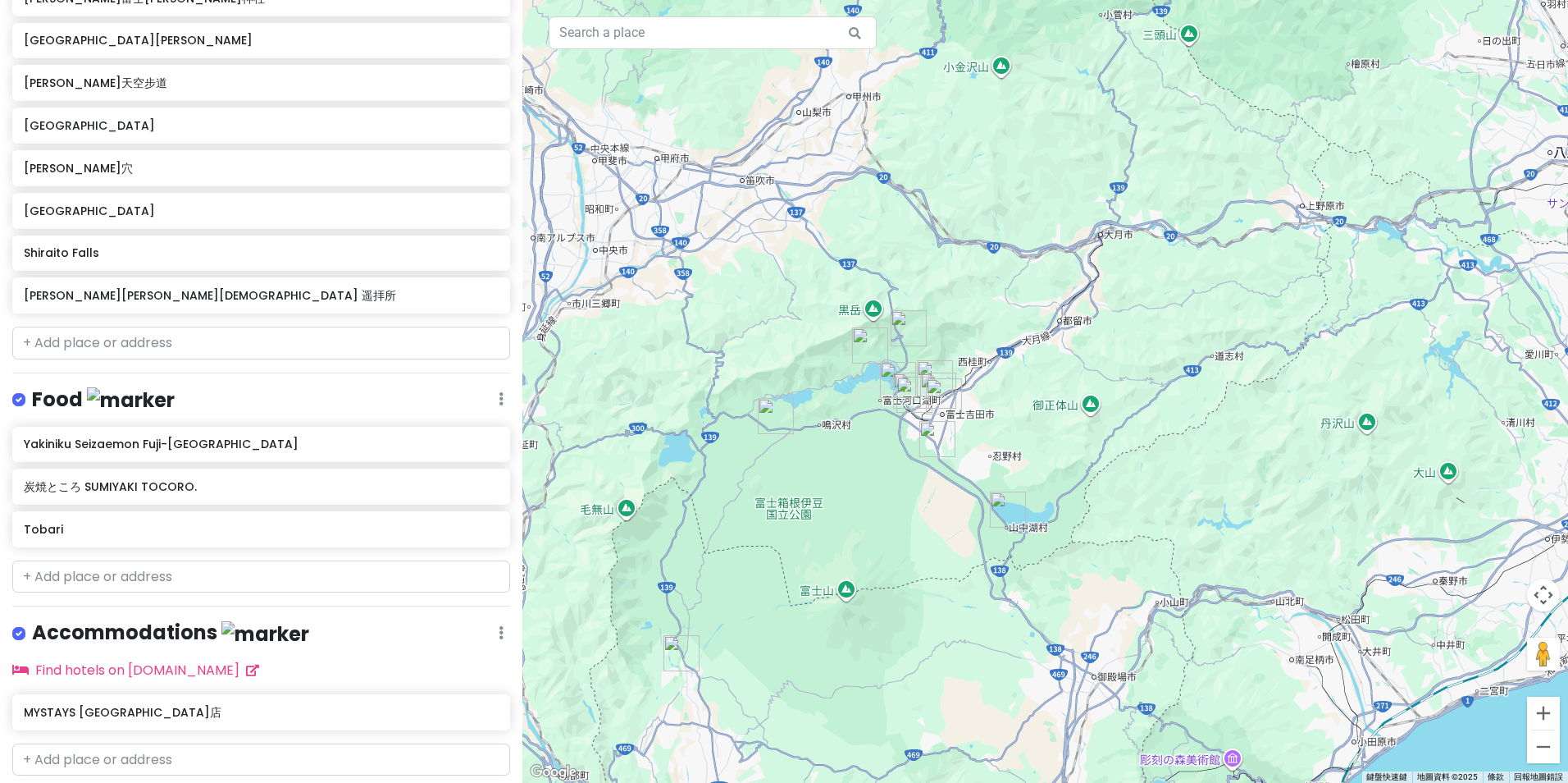
click at [1014, 512] on img "山中湖村" at bounding box center [1009, 510] width 36 height 36
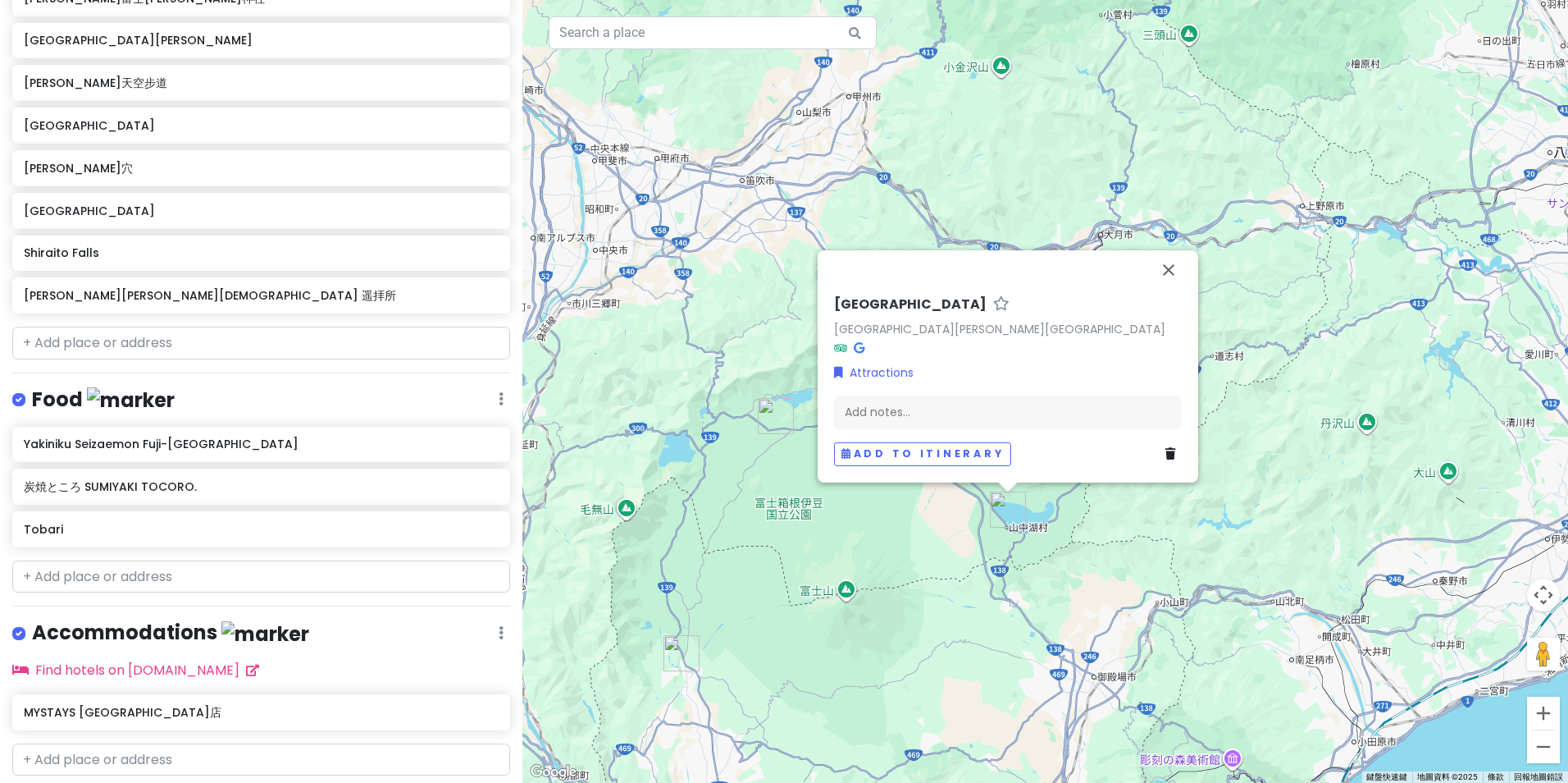
drag, startPoint x: 680, startPoint y: 661, endPoint x: 664, endPoint y: 661, distance: 16.0
click at [680, 662] on img "Shiraito Falls" at bounding box center [682, 653] width 36 height 36
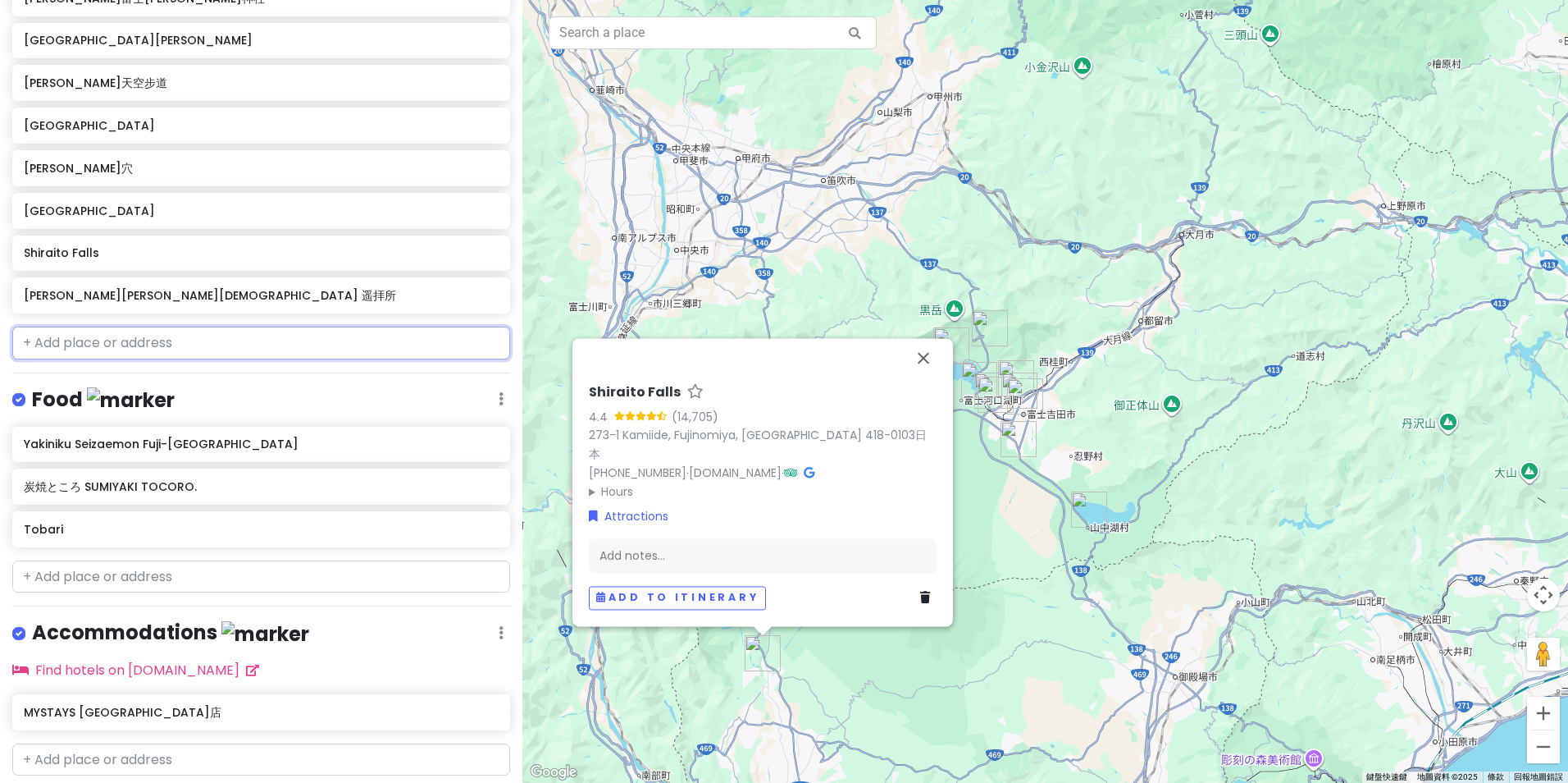
click at [219, 352] on input "text" at bounding box center [261, 343] width 498 height 33
paste input "天[PERSON_NAME]公園"
type input "天[PERSON_NAME]公園"
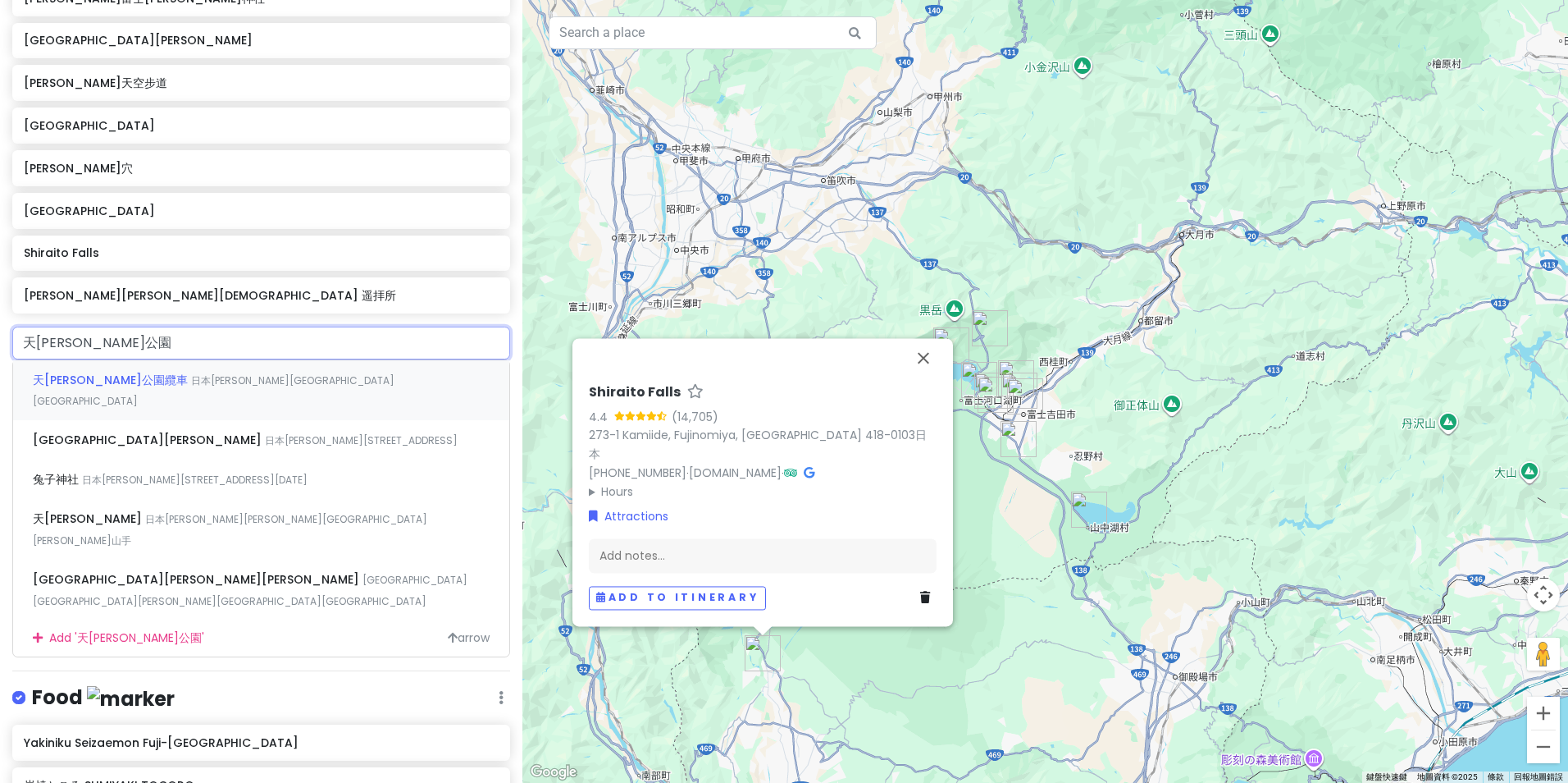
click at [221, 373] on span "日本[PERSON_NAME][GEOGRAPHIC_DATA] [GEOGRAPHIC_DATA]" at bounding box center [213, 391] width 362 height 36
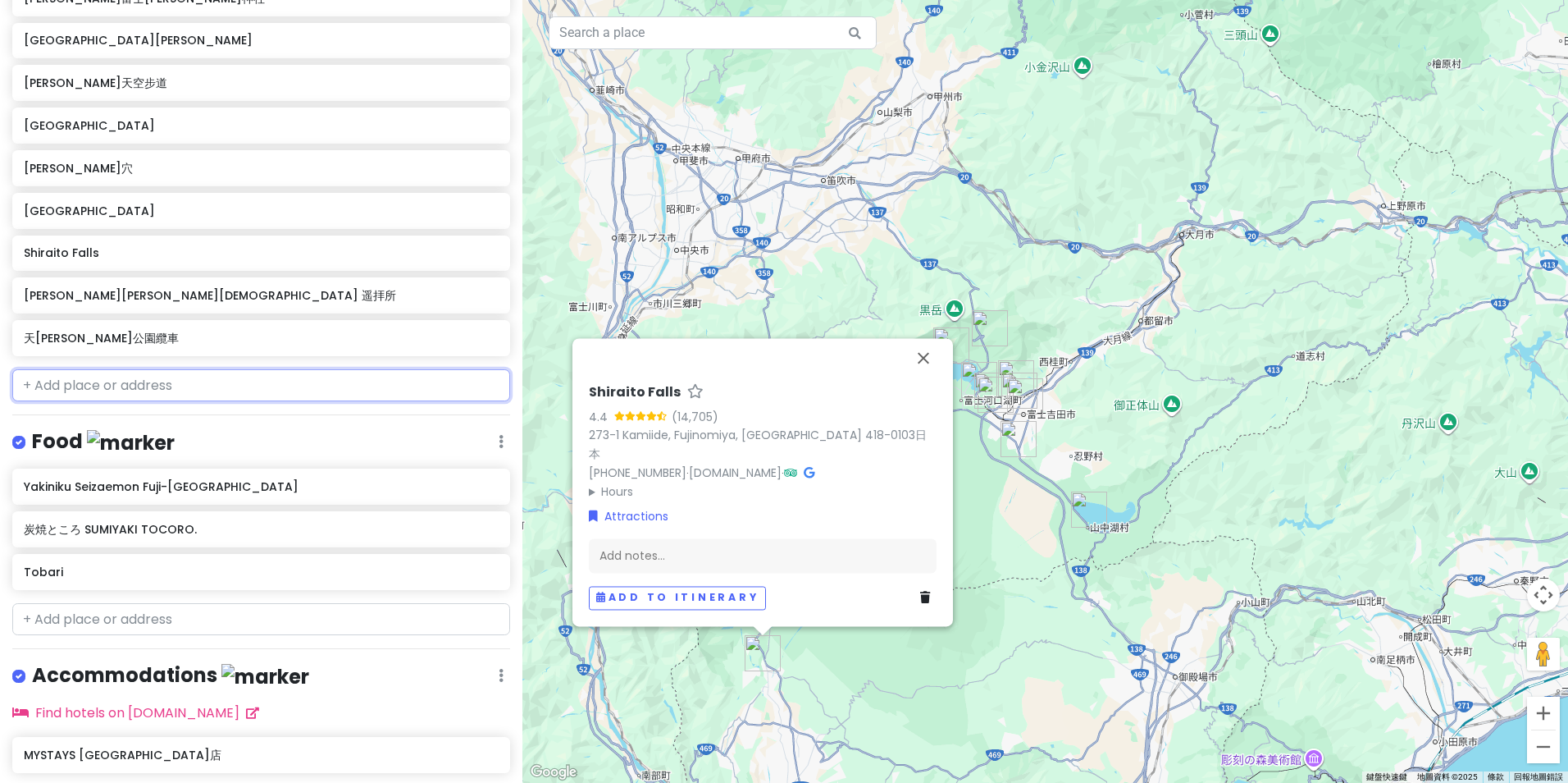
scroll to position [434, 0]
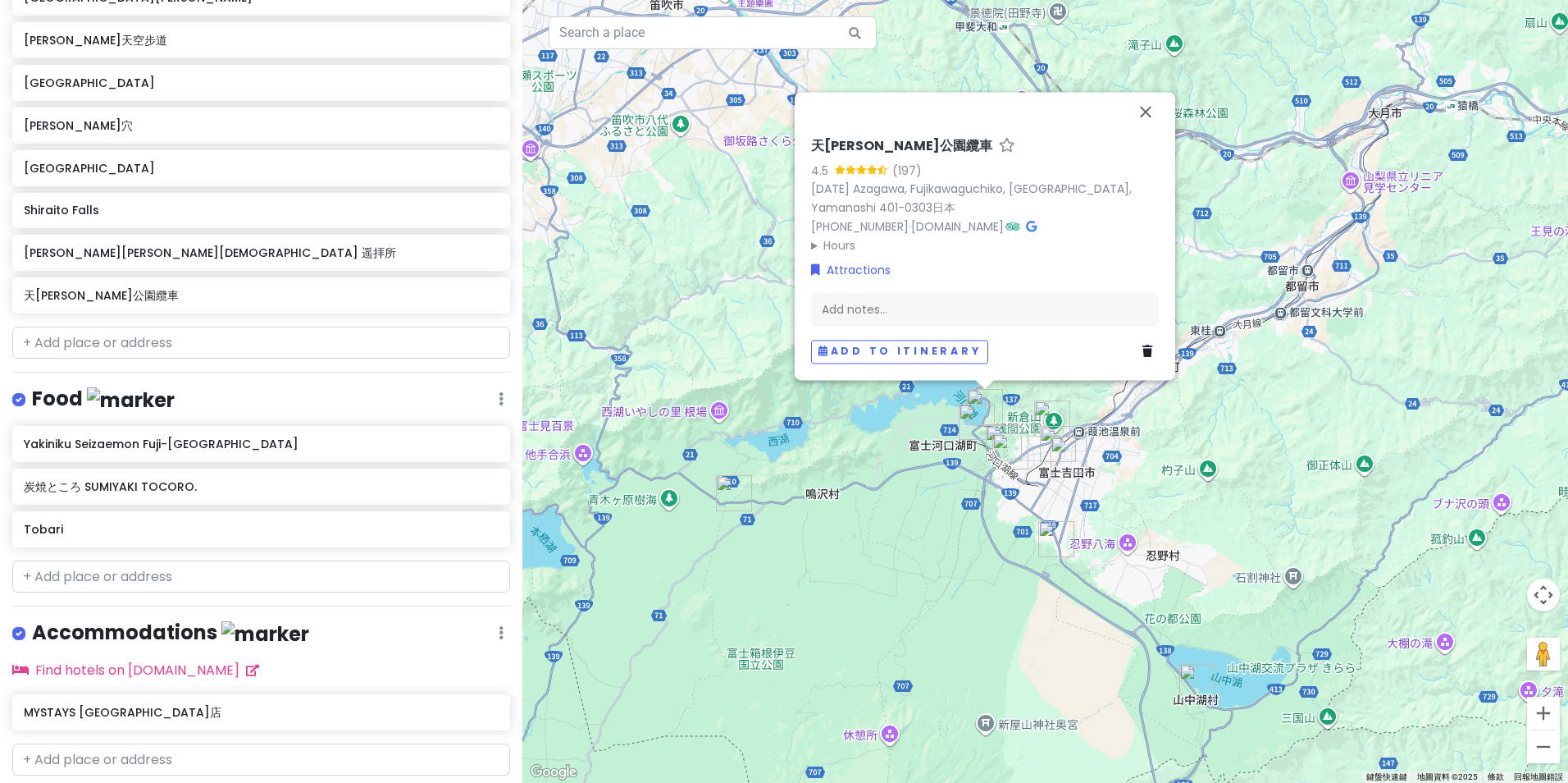
drag, startPoint x: 951, startPoint y: 415, endPoint x: 922, endPoint y: 522, distance: 110.9
click at [922, 522] on div "天[PERSON_NAME]公園纜車 4.5 (197) [DATE] Azagawa, Fujikawaguchiko, [GEOGRAPHIC_DATA]…" at bounding box center [1045, 392] width 1046 height 783
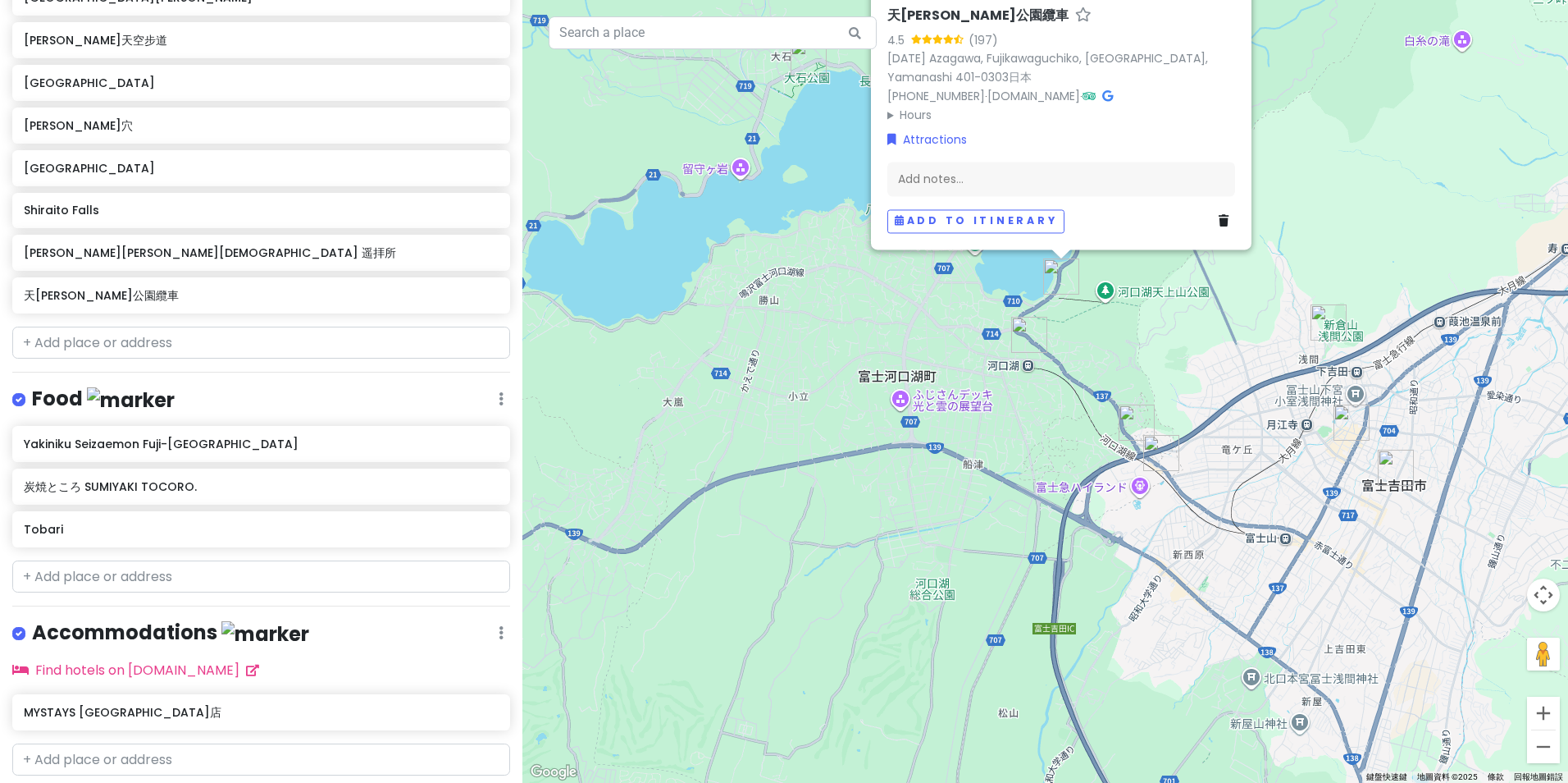
drag, startPoint x: 1069, startPoint y: 456, endPoint x: 980, endPoint y: 440, distance: 90.4
click at [980, 440] on div "天[PERSON_NAME]公園纜車 4.5 (197) [DATE] Azagawa, Fujikawaguchiko, [GEOGRAPHIC_DATA]…" at bounding box center [1045, 392] width 1046 height 783
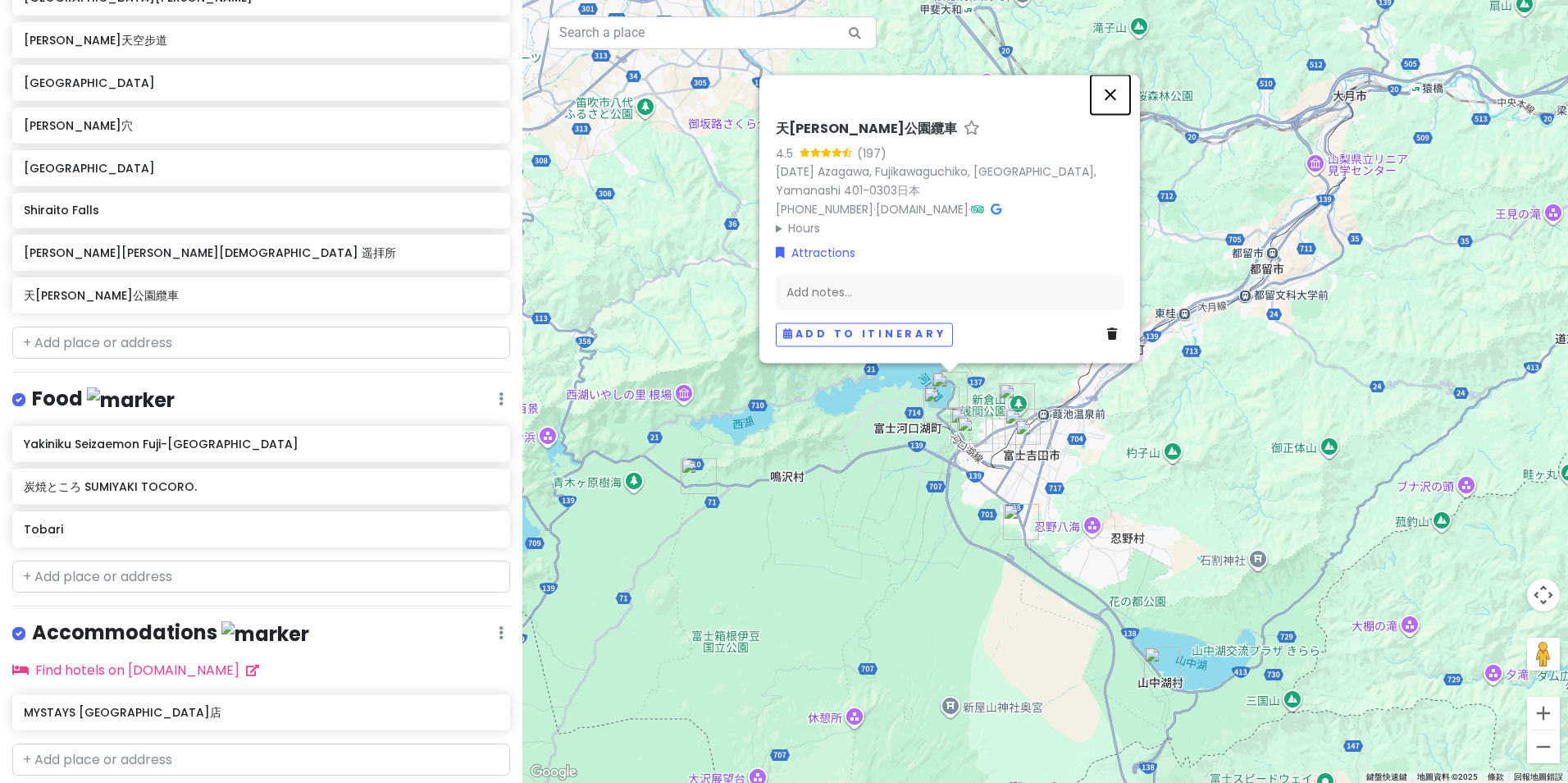
click at [1110, 91] on button "關閉" at bounding box center [1110, 94] width 40 height 40
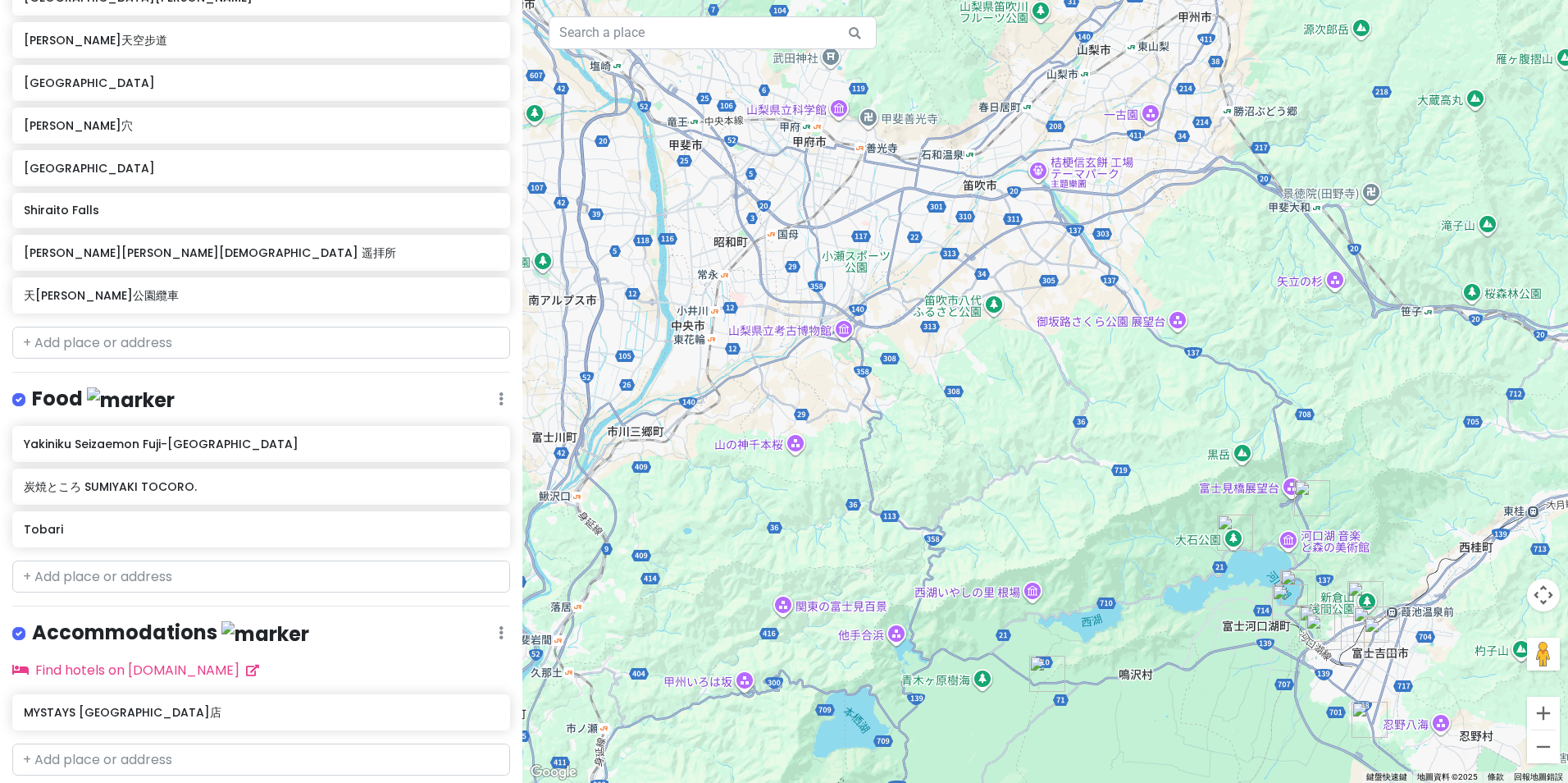
drag, startPoint x: 826, startPoint y: 375, endPoint x: 1190, endPoint y: 574, distance: 414.8
click at [1190, 574] on div at bounding box center [1045, 392] width 1046 height 783
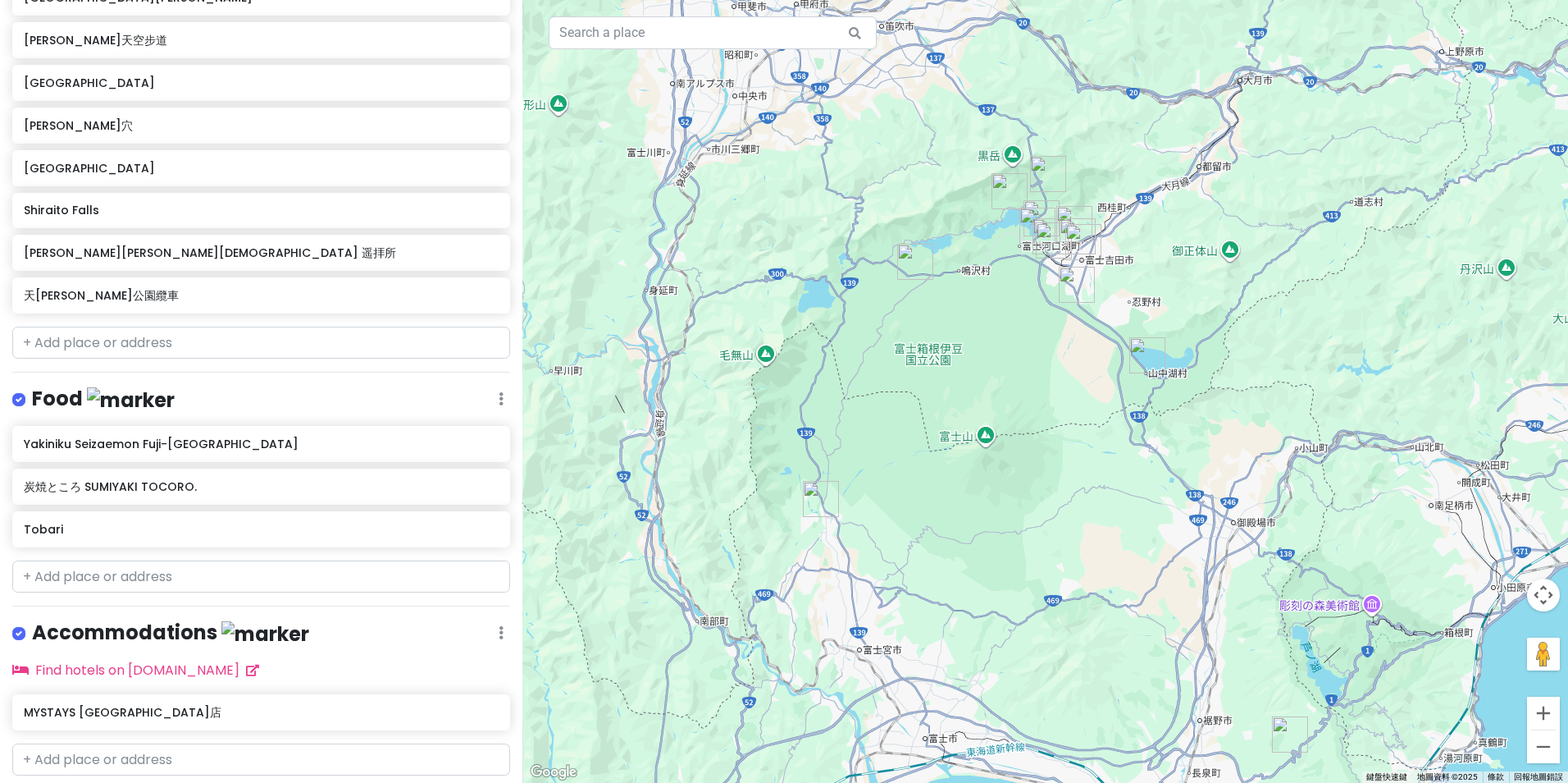
drag, startPoint x: 1127, startPoint y: 654, endPoint x: 899, endPoint y: 267, distance: 449.2
click at [907, 273] on div at bounding box center [1045, 392] width 1046 height 783
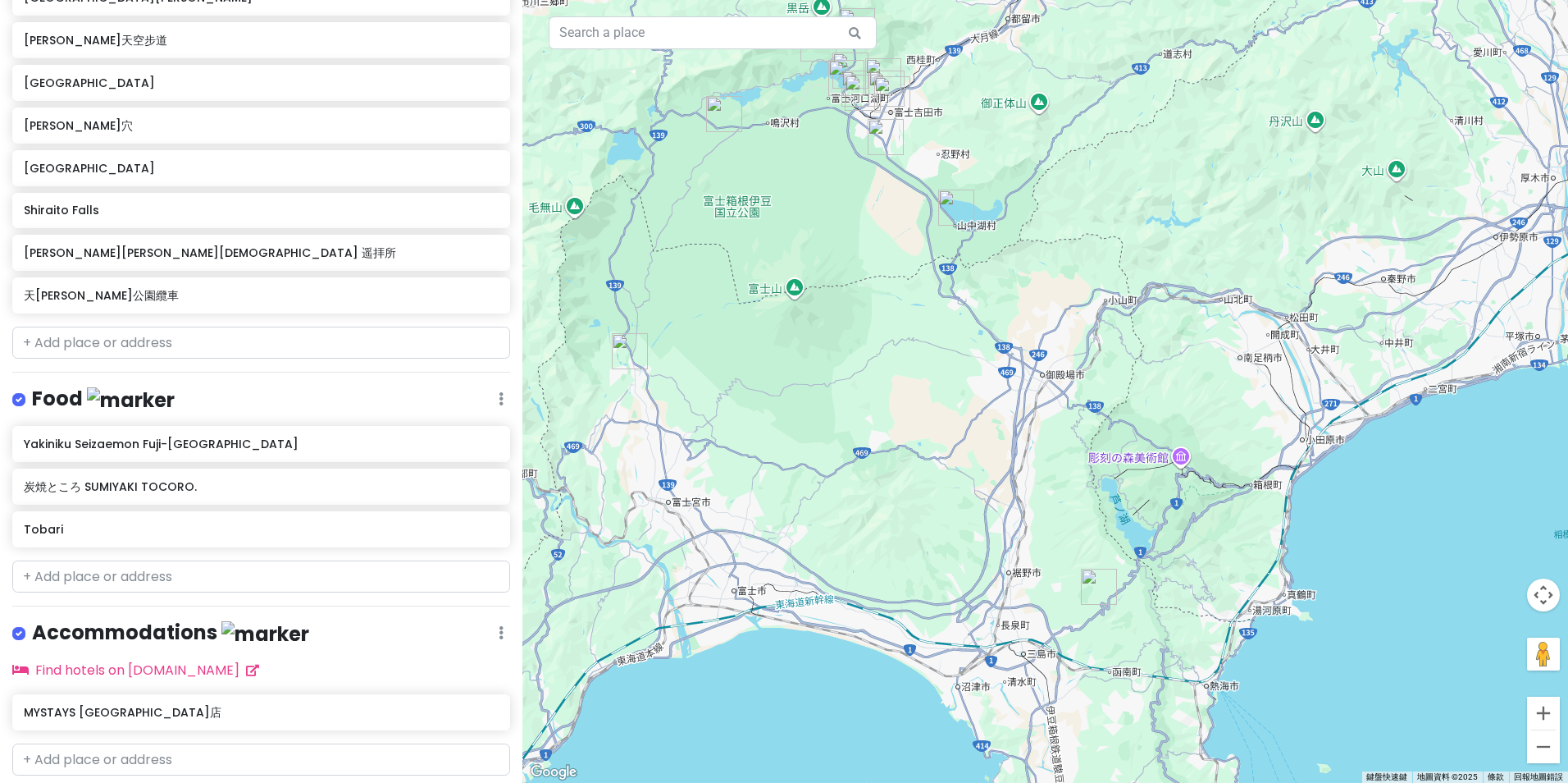
drag, startPoint x: 1120, startPoint y: 496, endPoint x: 1074, endPoint y: 531, distance: 57.8
click at [1074, 531] on div at bounding box center [1045, 392] width 1046 height 783
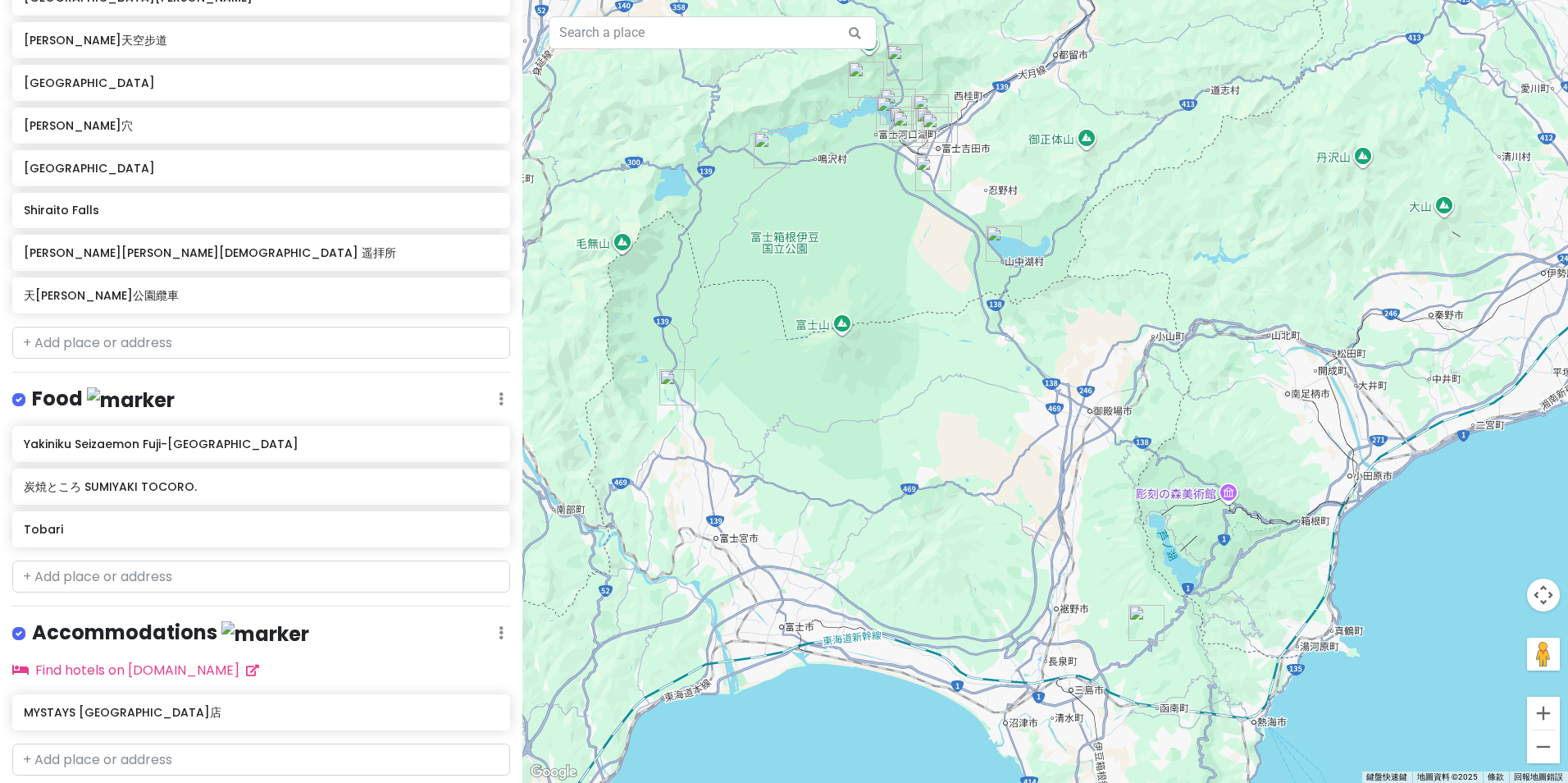
drag, startPoint x: 1097, startPoint y: 548, endPoint x: 1020, endPoint y: 267, distance: 291.4
click at [1020, 267] on div at bounding box center [1045, 392] width 1046 height 783
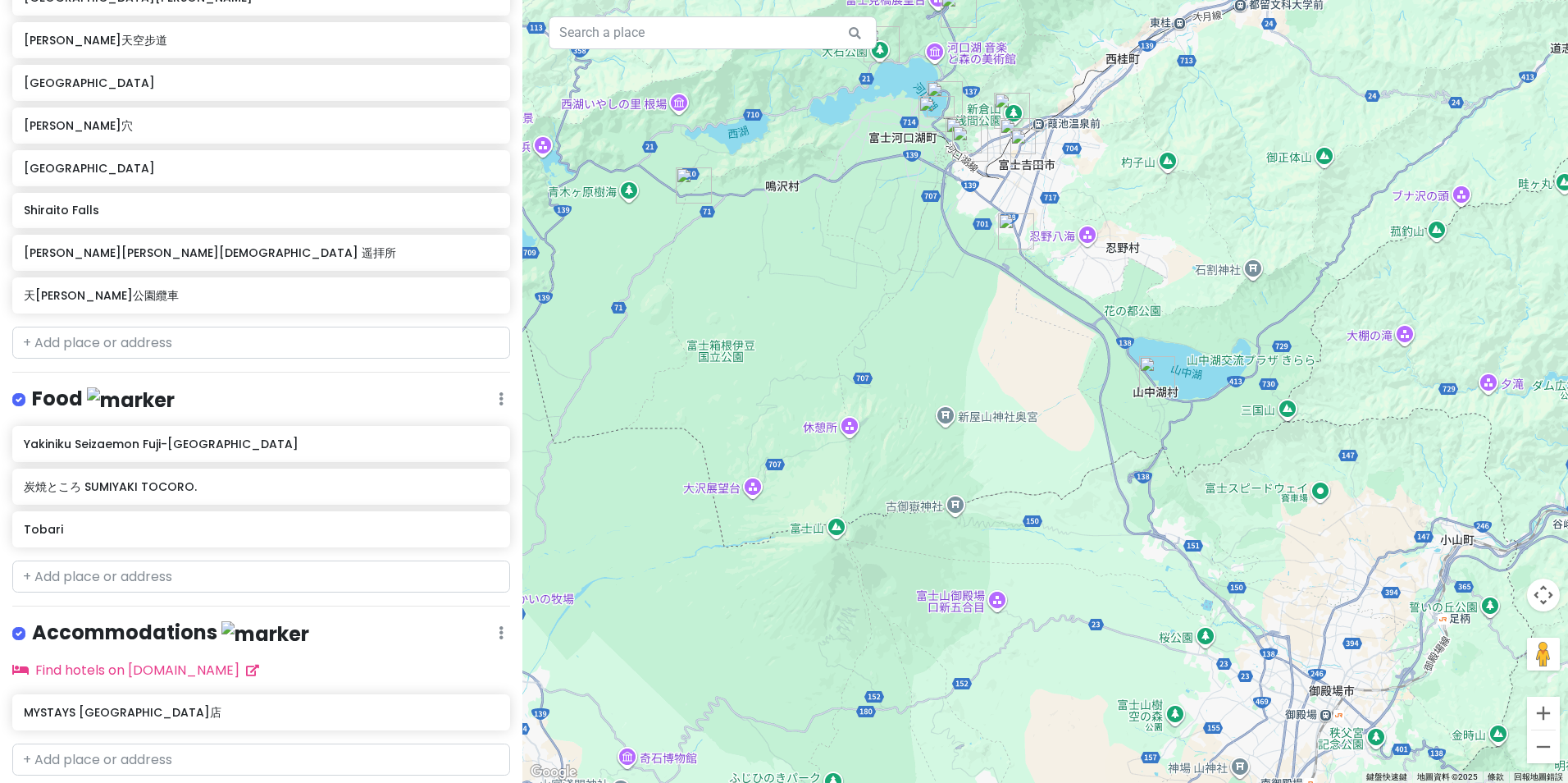
drag, startPoint x: 1287, startPoint y: 360, endPoint x: 1148, endPoint y: 363, distance: 139.0
click at [1173, 364] on div at bounding box center [1045, 392] width 1046 height 783
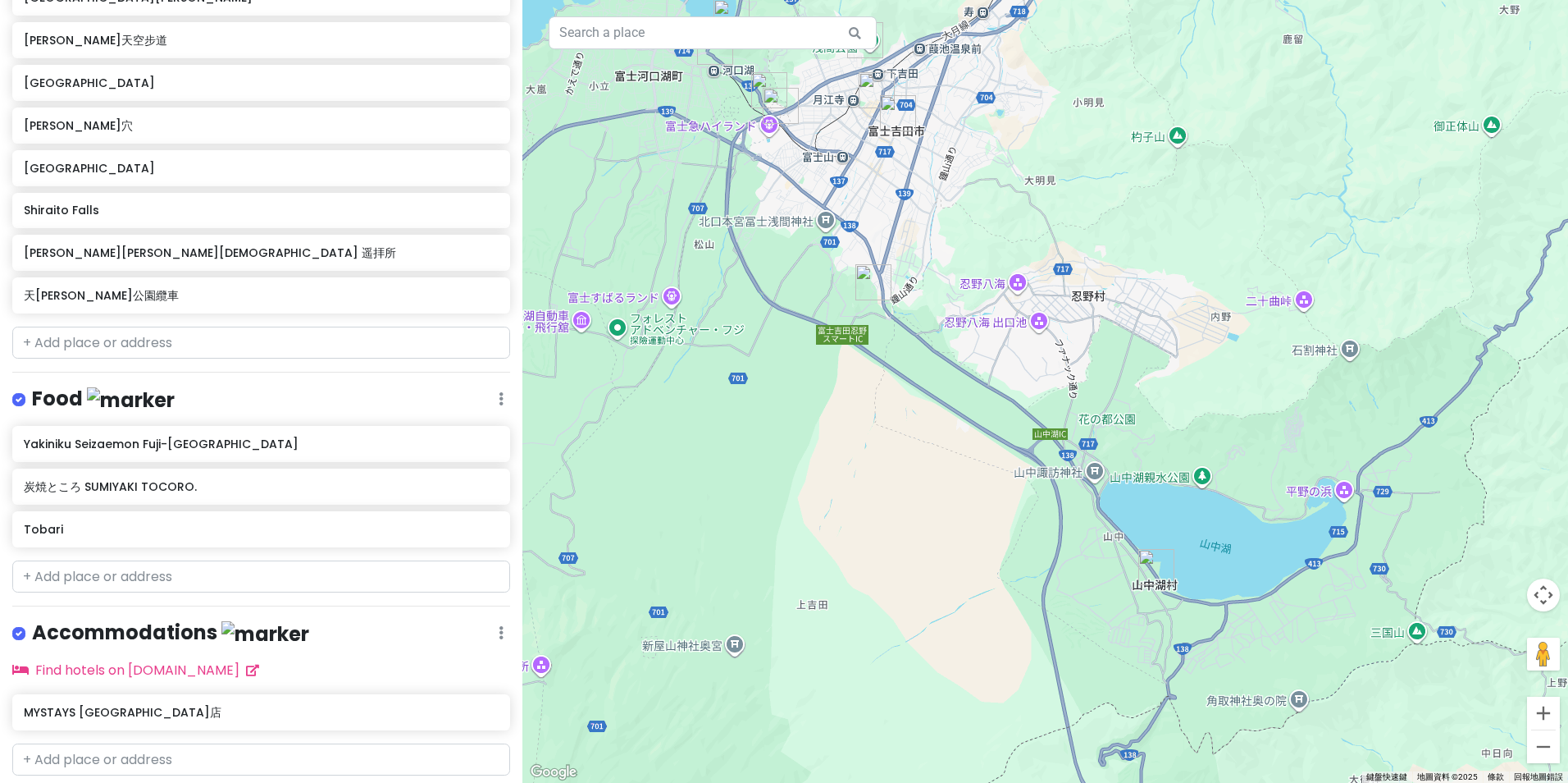
drag, startPoint x: 1142, startPoint y: 332, endPoint x: 1103, endPoint y: 469, distance: 142.4
click at [1105, 478] on div at bounding box center [1045, 392] width 1046 height 783
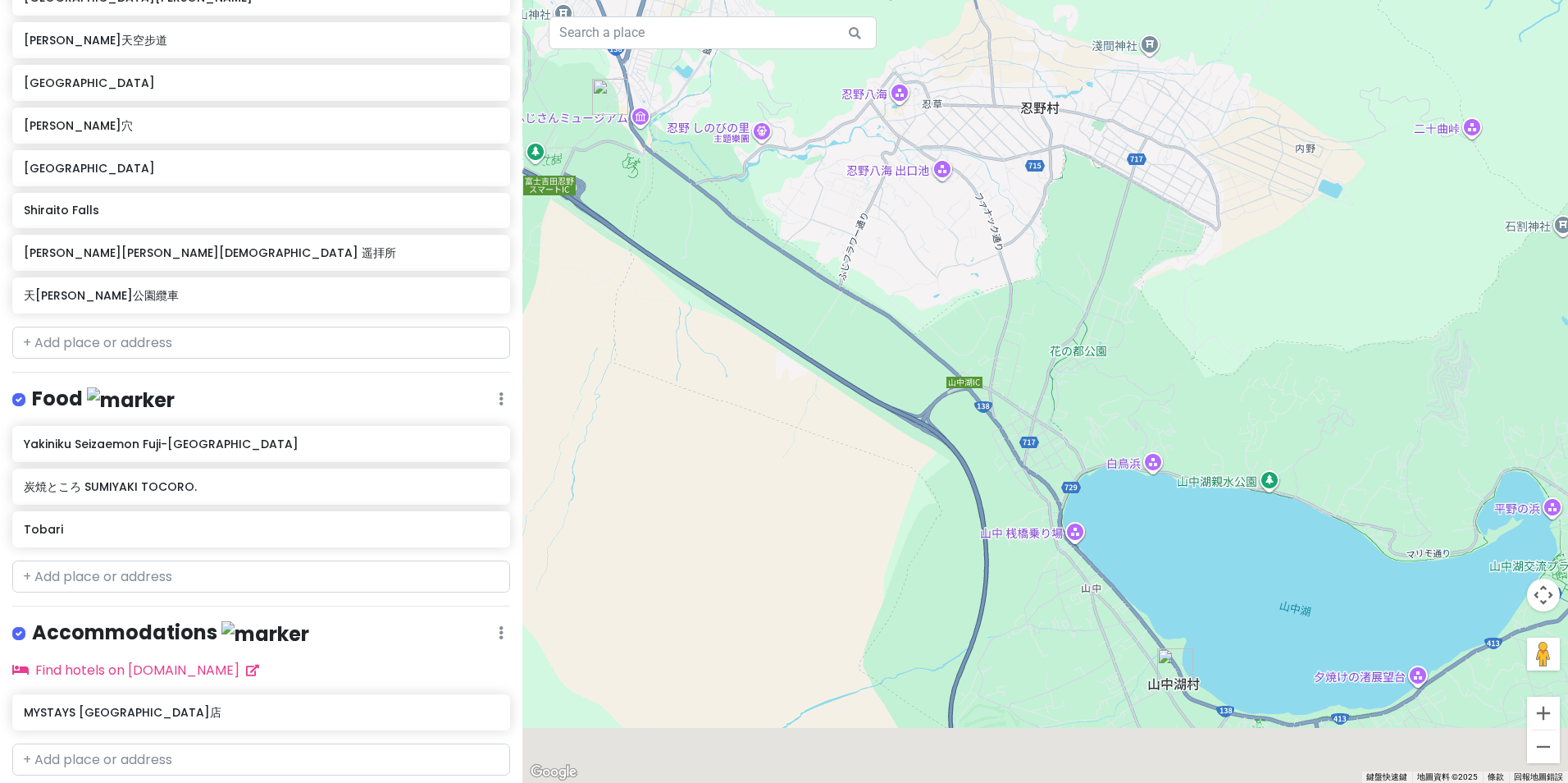
drag, startPoint x: 1120, startPoint y: 604, endPoint x: 1009, endPoint y: 287, distance: 335.9
click at [1009, 291] on div at bounding box center [1045, 392] width 1046 height 783
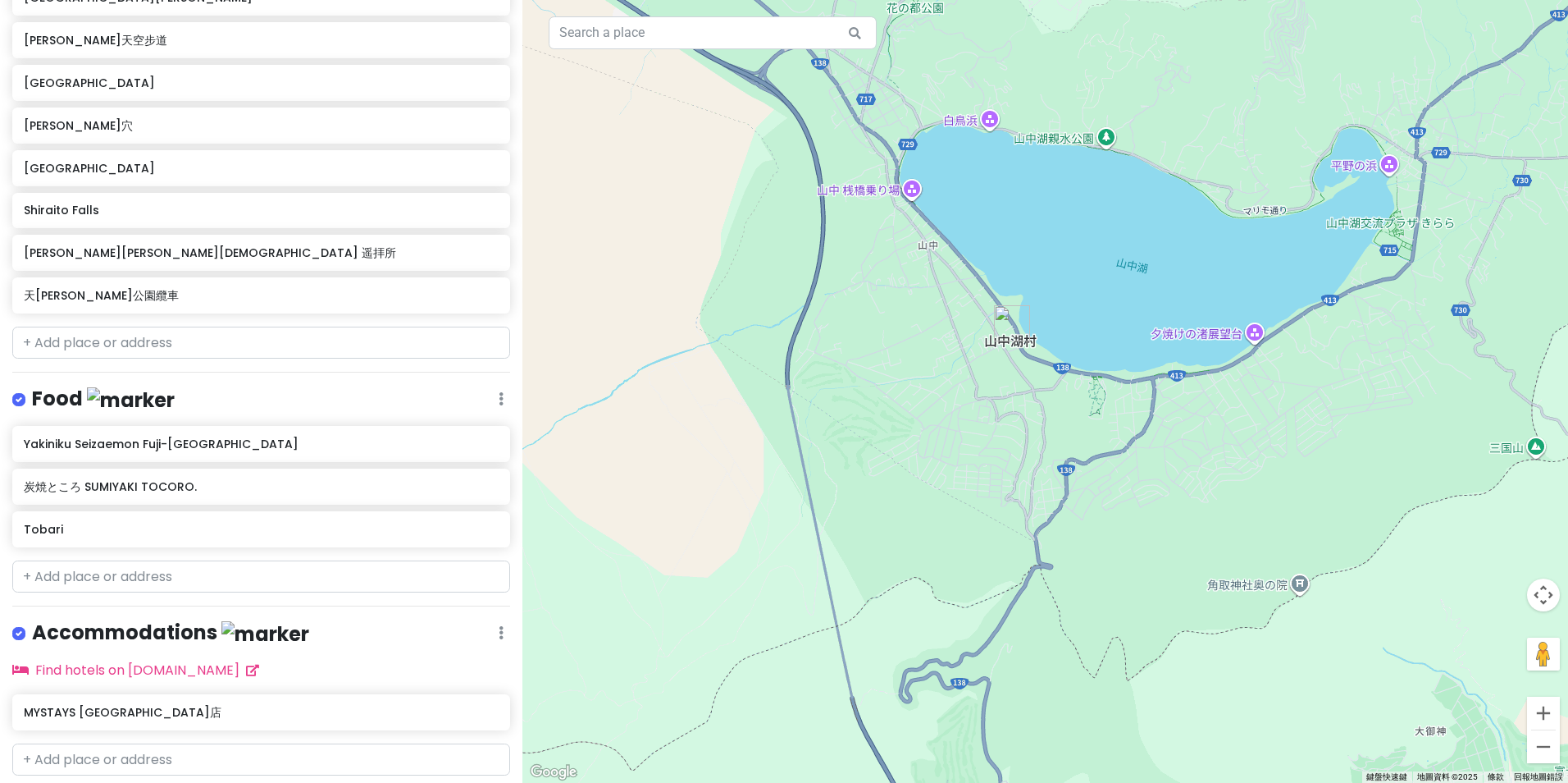
drag, startPoint x: 1085, startPoint y: 488, endPoint x: 937, endPoint y: 112, distance: 404.1
click at [937, 113] on div at bounding box center [1045, 392] width 1046 height 783
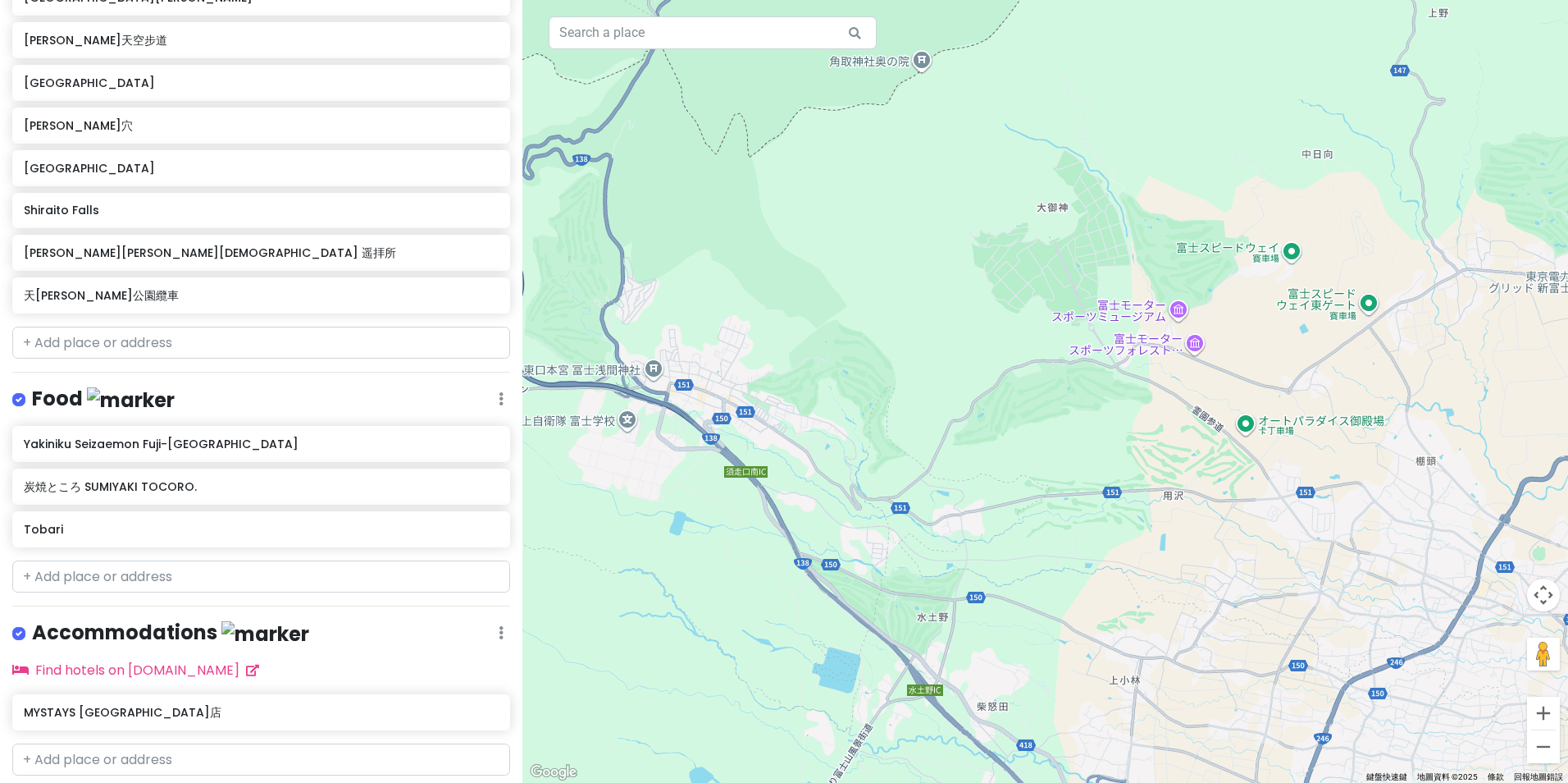
drag, startPoint x: 1259, startPoint y: 489, endPoint x: 1040, endPoint y: 295, distance: 292.6
click at [1040, 295] on div at bounding box center [1045, 392] width 1046 height 783
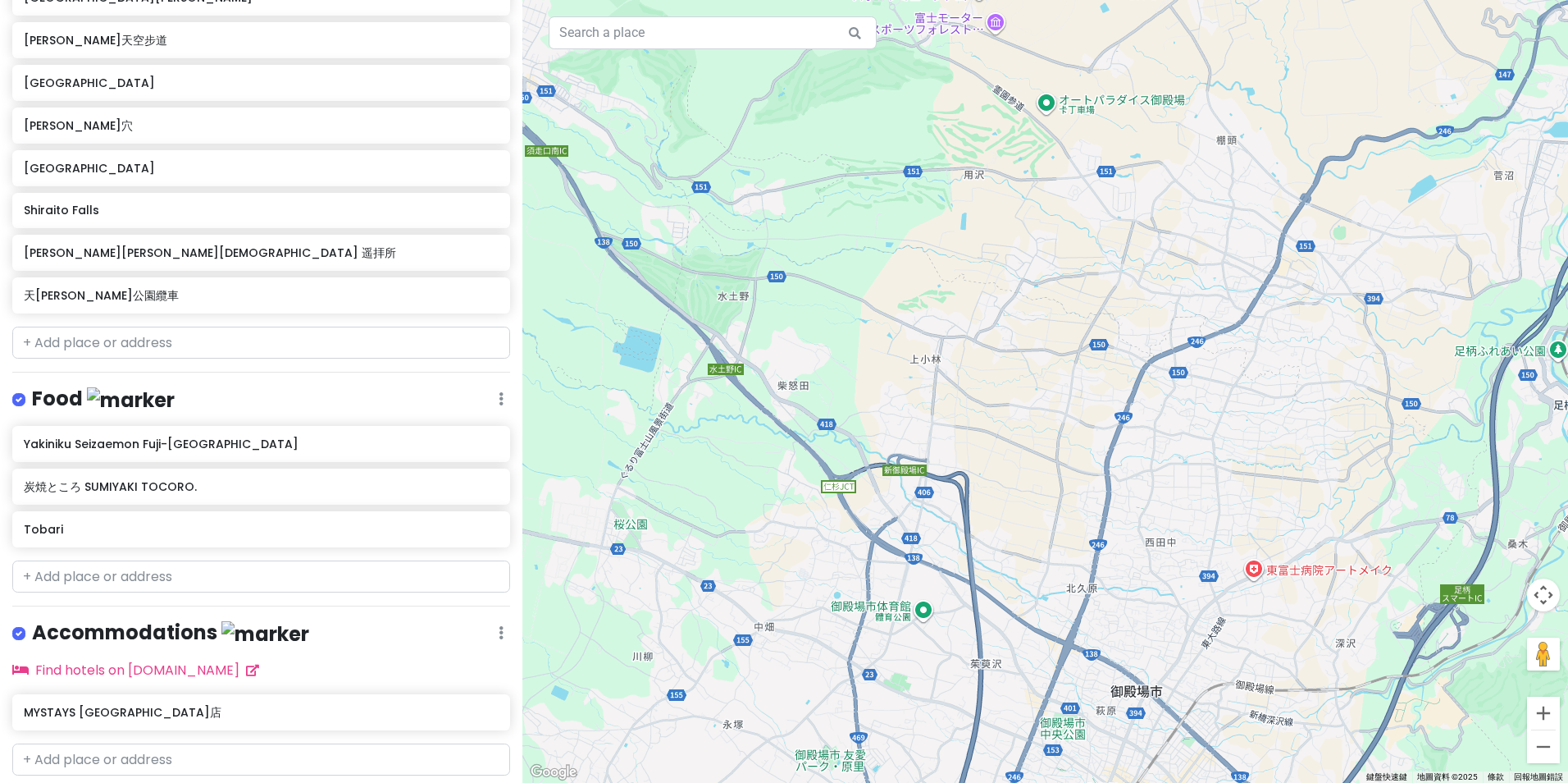
drag, startPoint x: 1227, startPoint y: 550, endPoint x: 1042, endPoint y: 243, distance: 358.4
click at [1042, 243] on div at bounding box center [1045, 392] width 1046 height 783
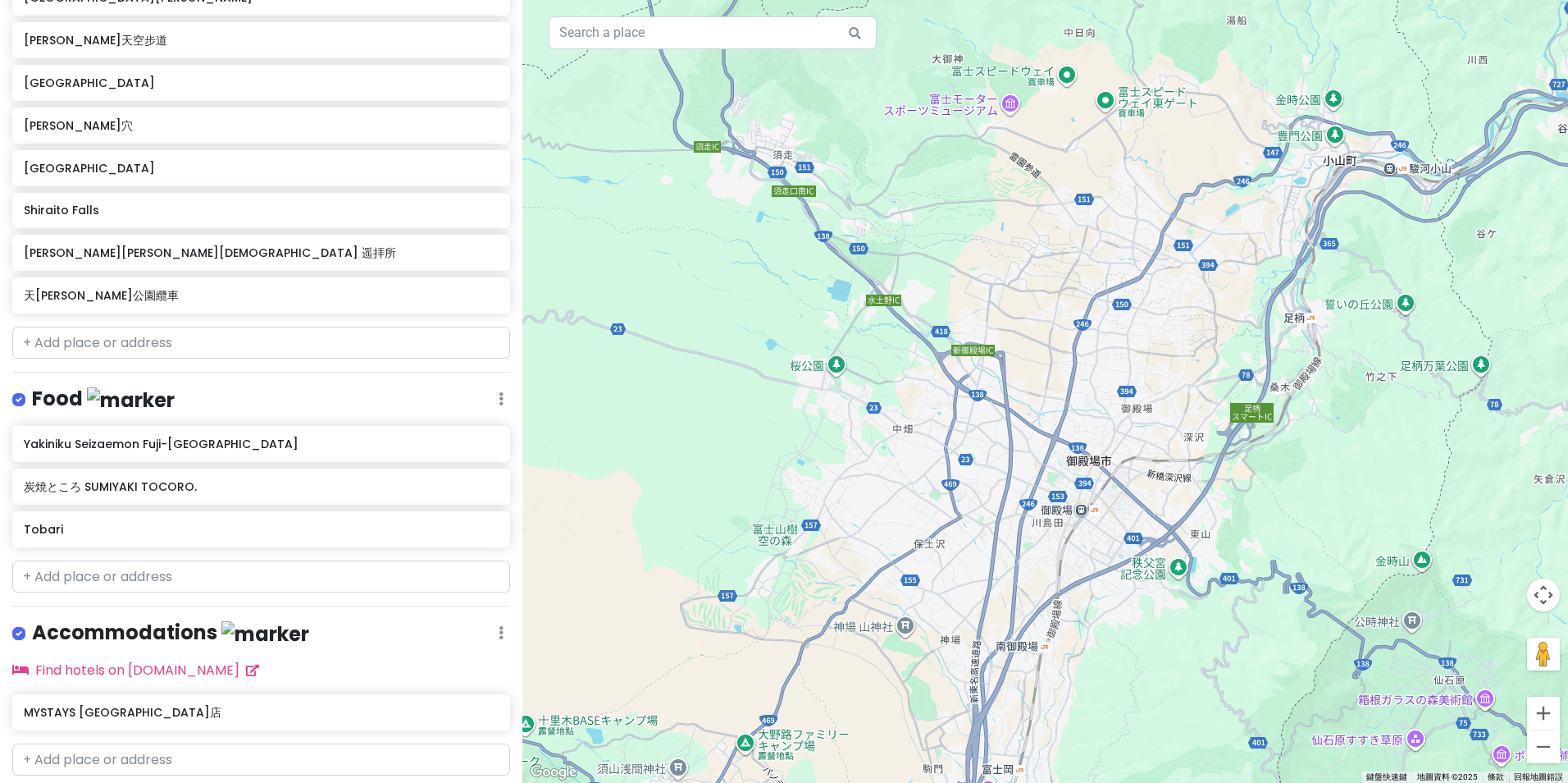
drag, startPoint x: 1011, startPoint y: 453, endPoint x: 1002, endPoint y: 259, distance: 194.2
click at [1002, 259] on div at bounding box center [1045, 392] width 1046 height 783
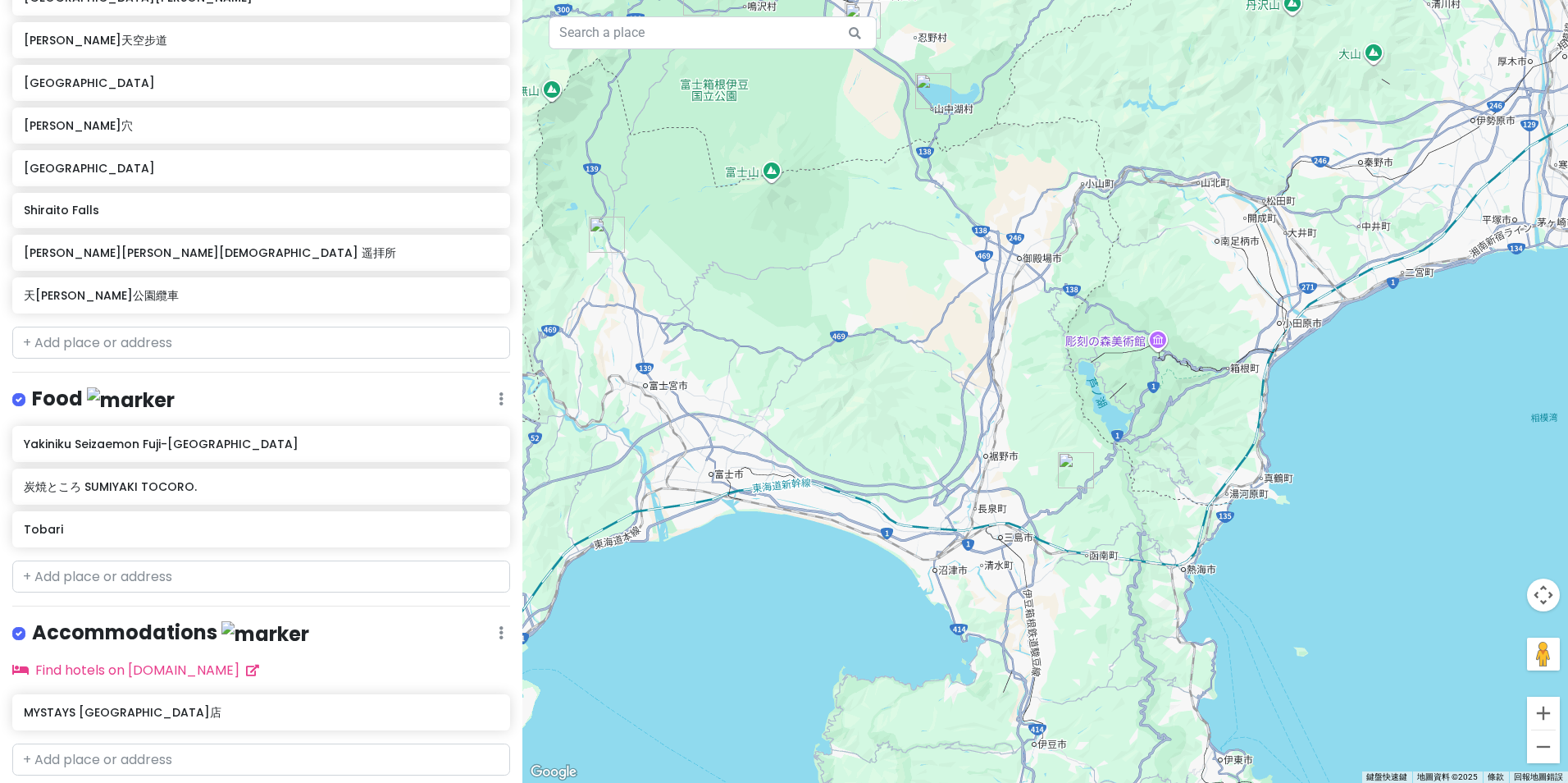
click at [1071, 470] on img "三島天空步道" at bounding box center [1077, 470] width 36 height 36
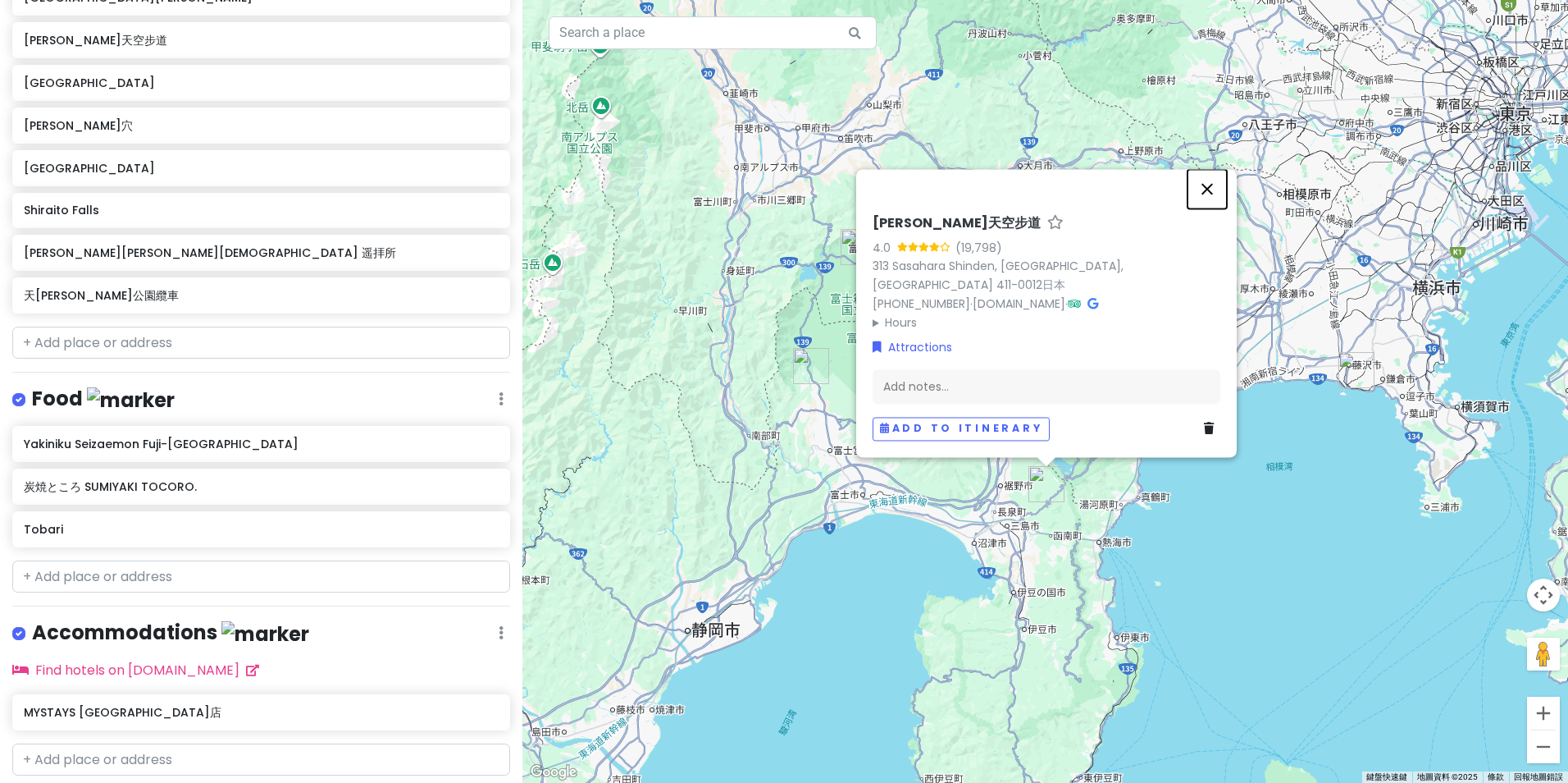
click at [1211, 206] on button "關閉" at bounding box center [1207, 189] width 40 height 40
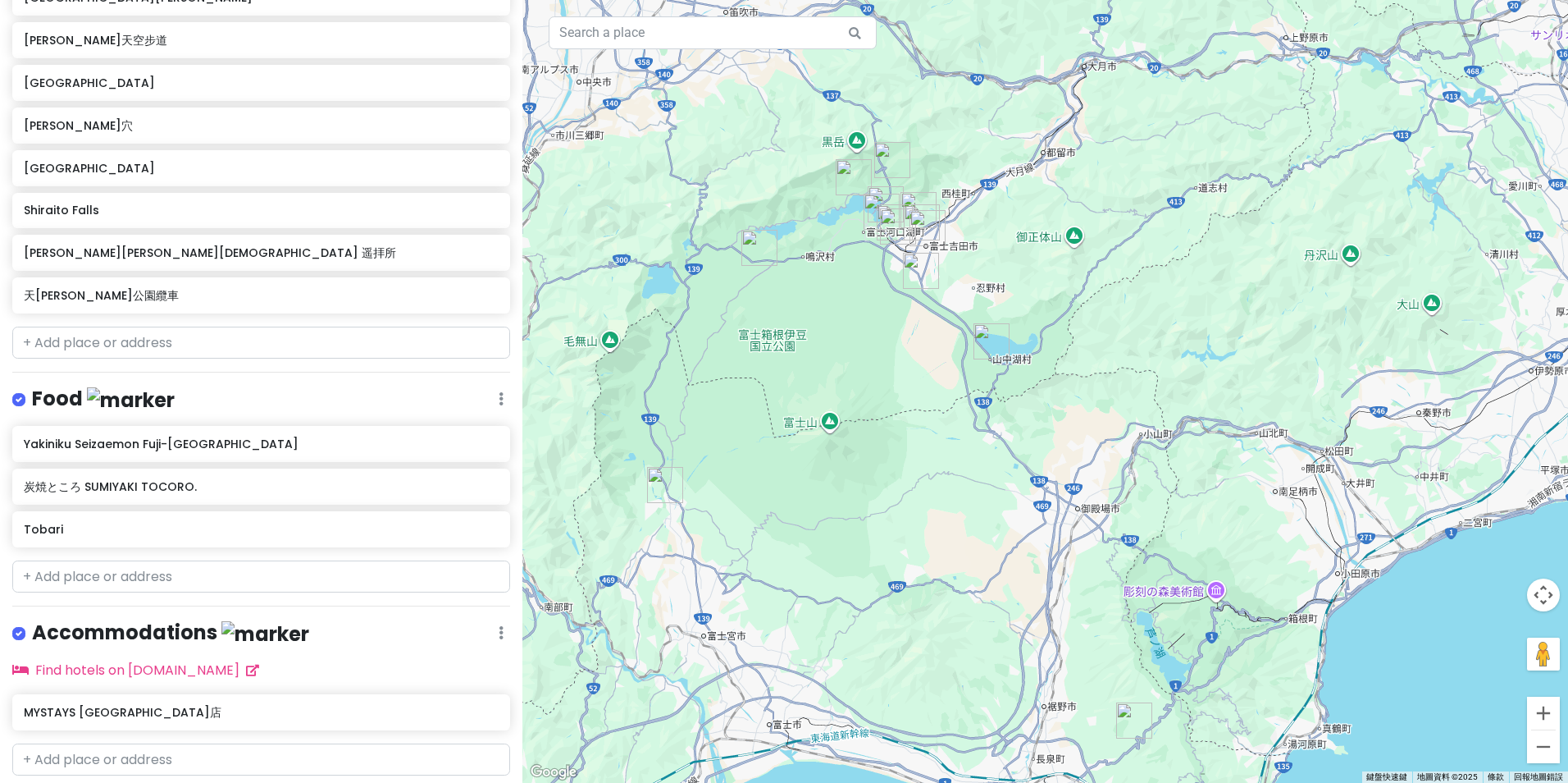
drag, startPoint x: 891, startPoint y: 387, endPoint x: 1009, endPoint y: 515, distance: 174.1
click at [1008, 515] on div at bounding box center [1045, 392] width 1046 height 783
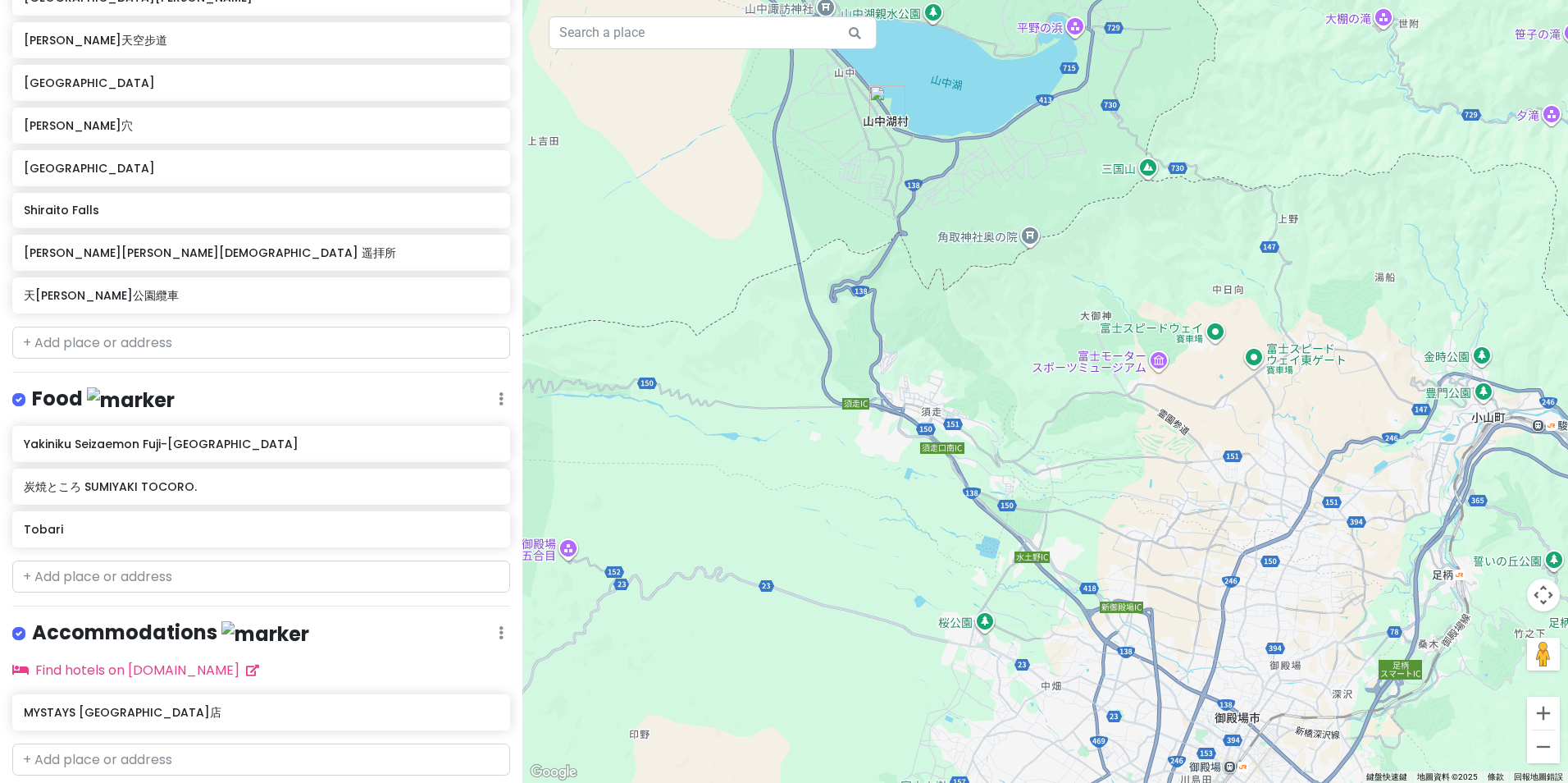
drag, startPoint x: 935, startPoint y: 310, endPoint x: 1063, endPoint y: 493, distance: 223.3
click at [1067, 510] on div at bounding box center [1045, 392] width 1046 height 783
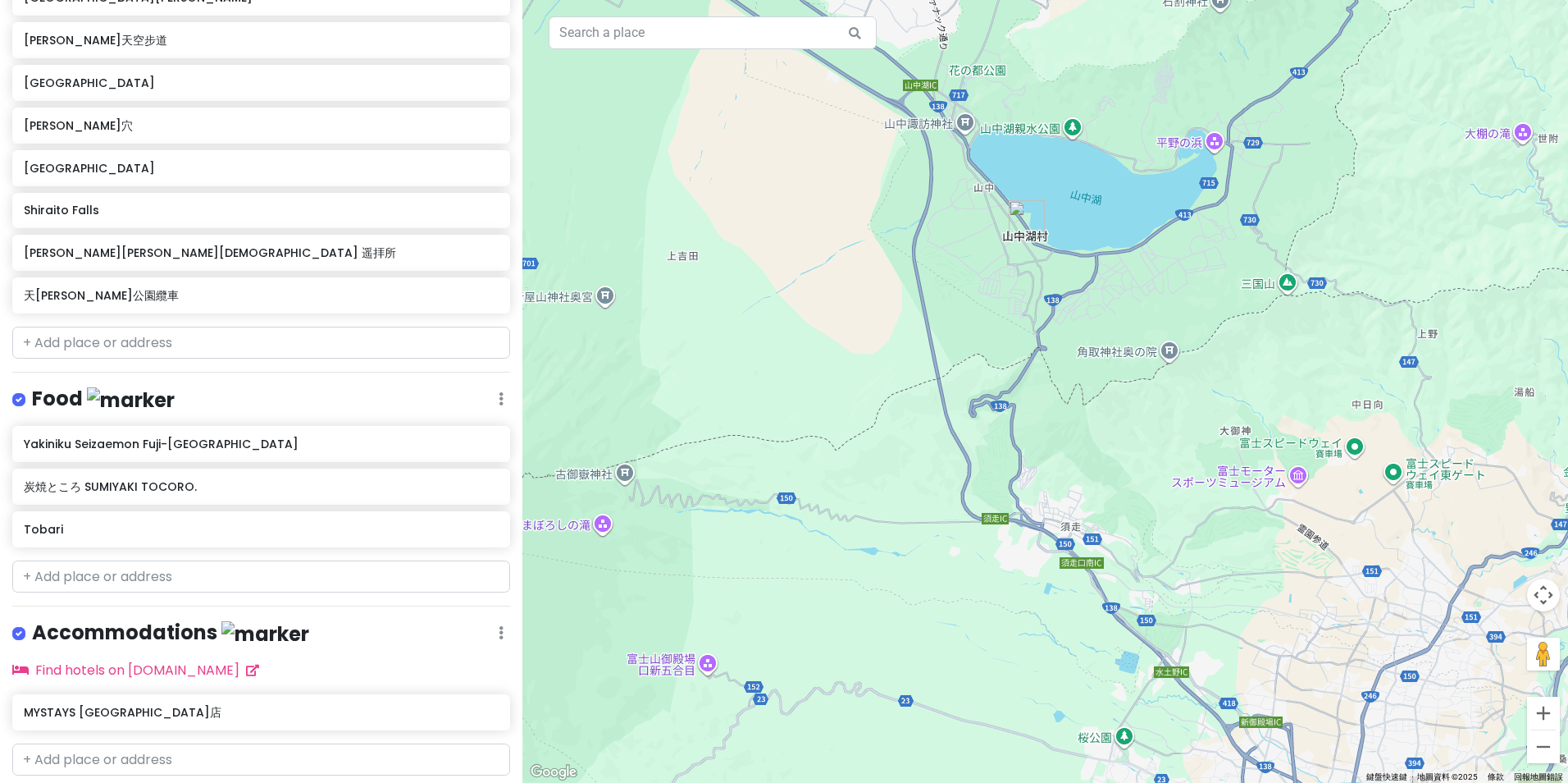
drag, startPoint x: 992, startPoint y: 446, endPoint x: 995, endPoint y: 463, distance: 17.3
click at [995, 463] on div at bounding box center [1045, 392] width 1046 height 783
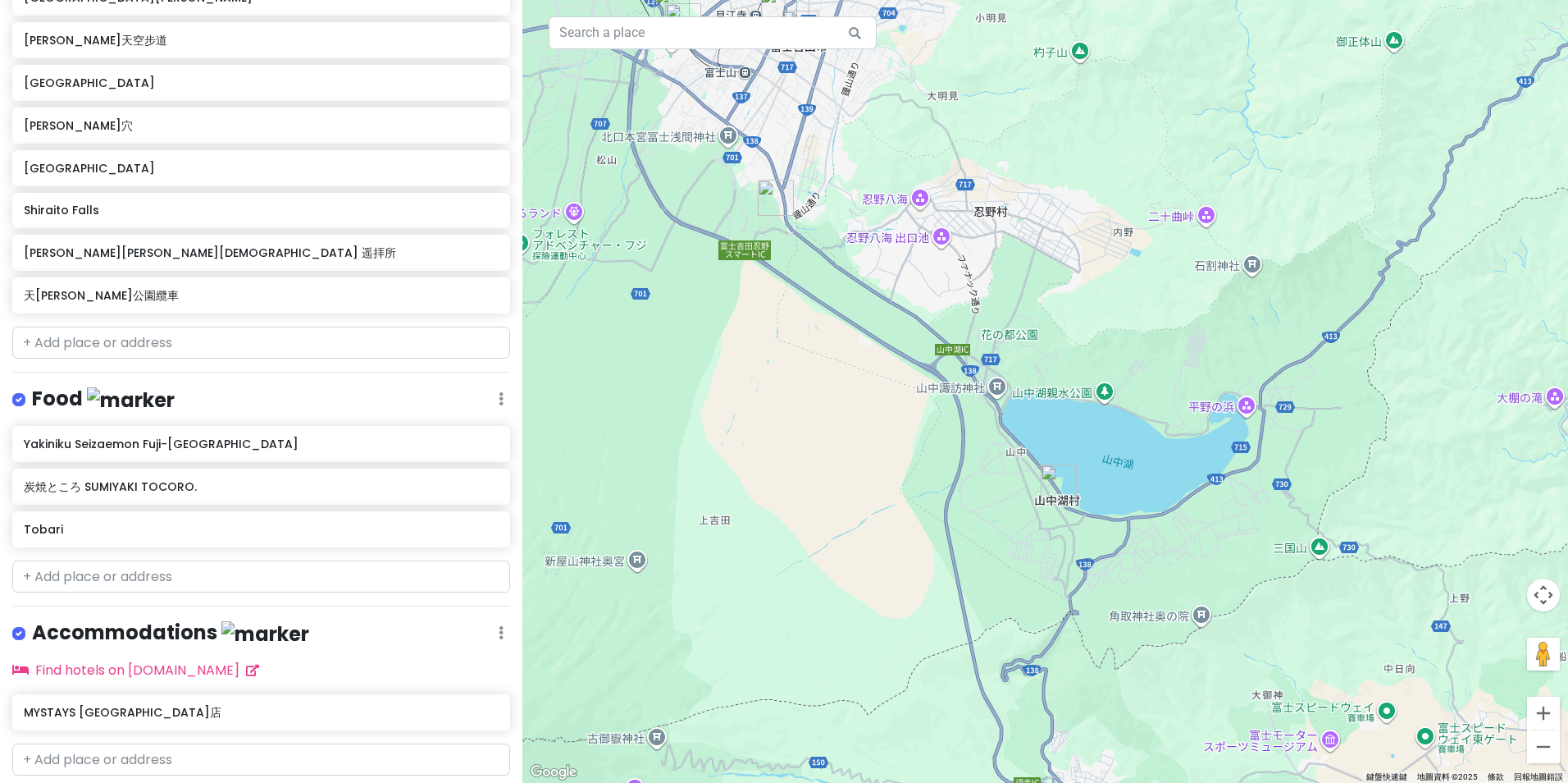
drag, startPoint x: 954, startPoint y: 290, endPoint x: 1049, endPoint y: 512, distance: 241.5
click at [1049, 512] on div at bounding box center [1045, 392] width 1046 height 783
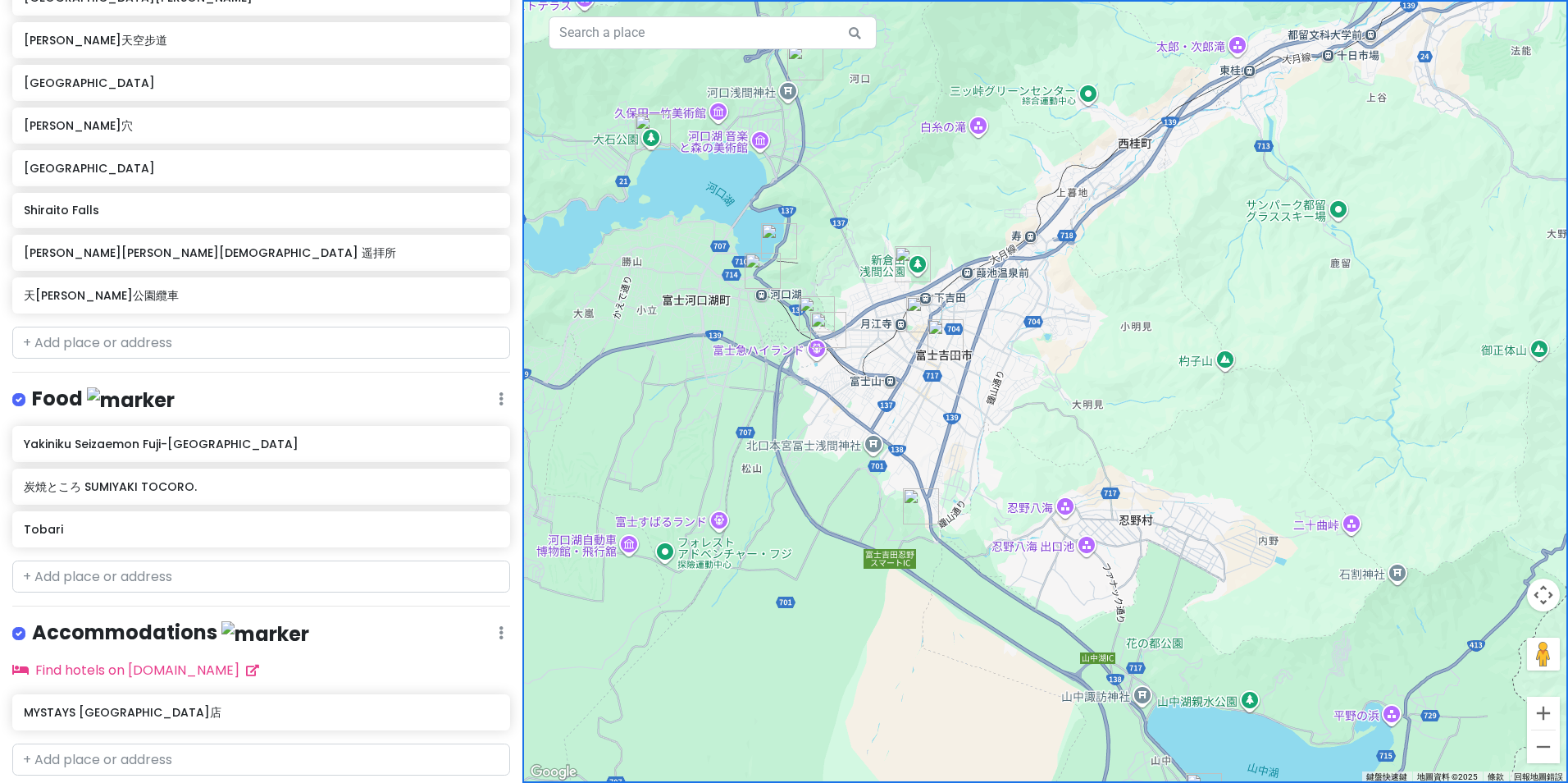
click at [654, 135] on img "大石公園" at bounding box center [653, 132] width 36 height 36
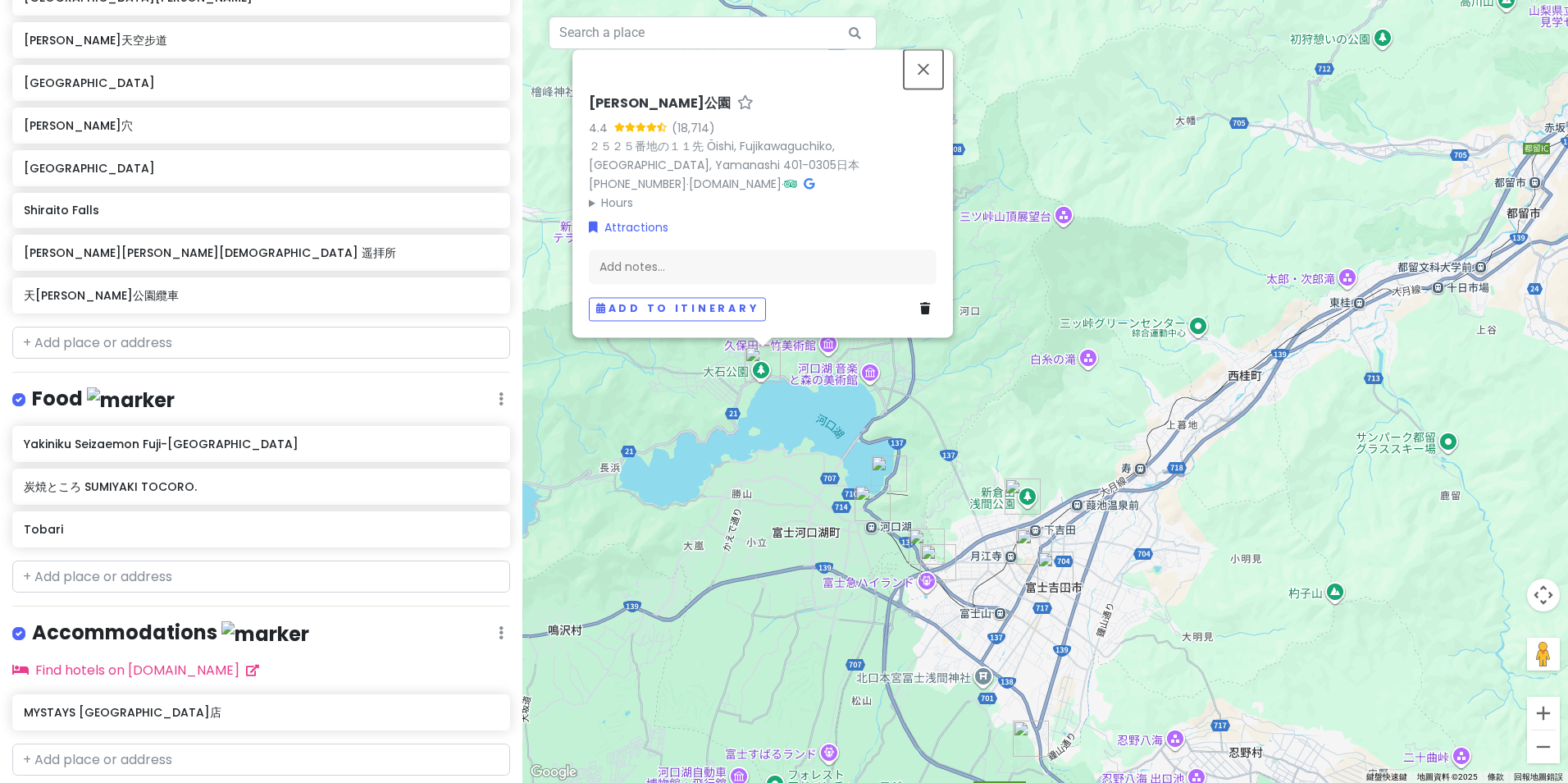
click at [929, 65] on button "關閉" at bounding box center [923, 69] width 40 height 40
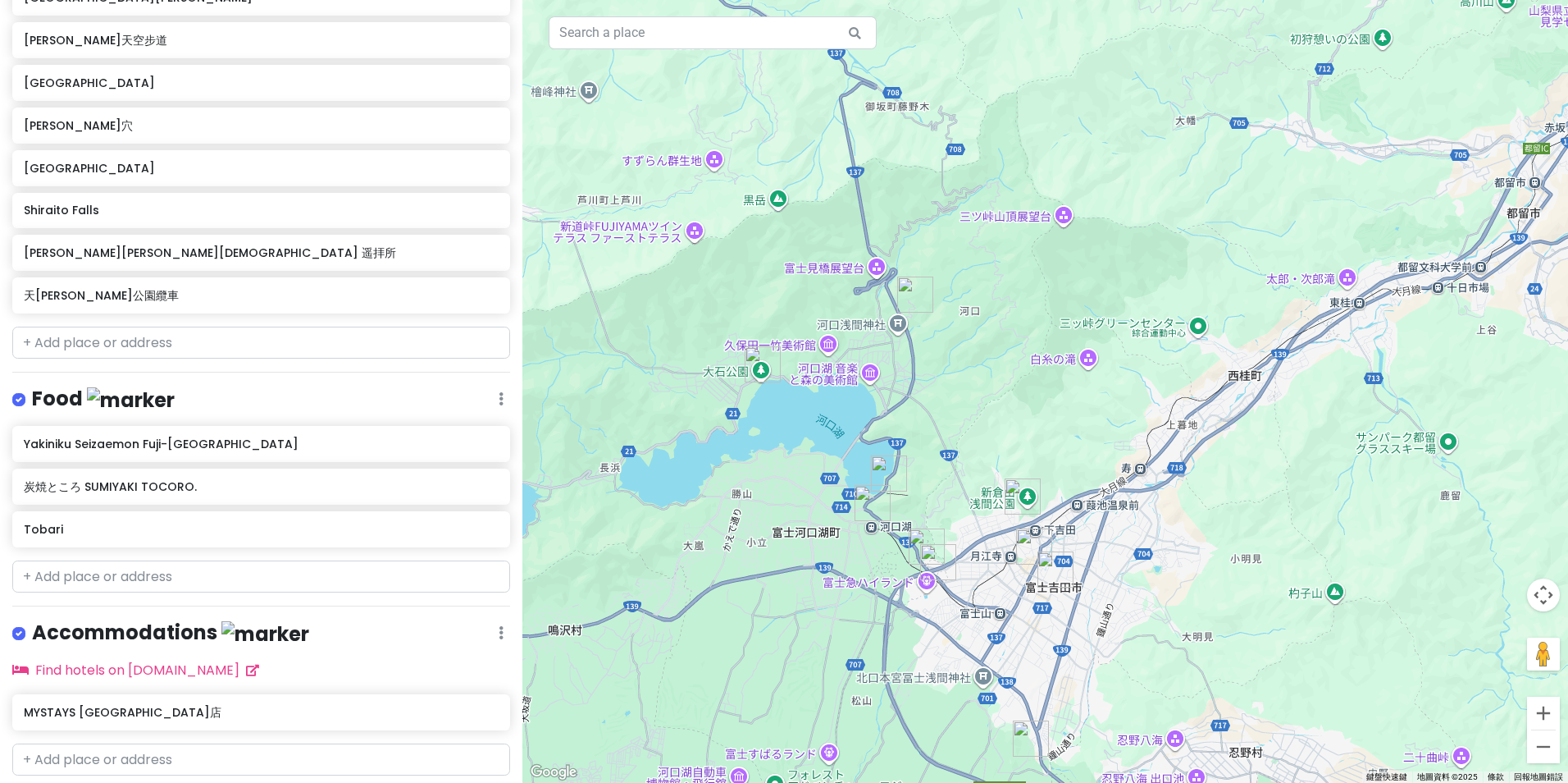
click at [905, 296] on img "河口淺間神社 遥拝所" at bounding box center [915, 295] width 36 height 36
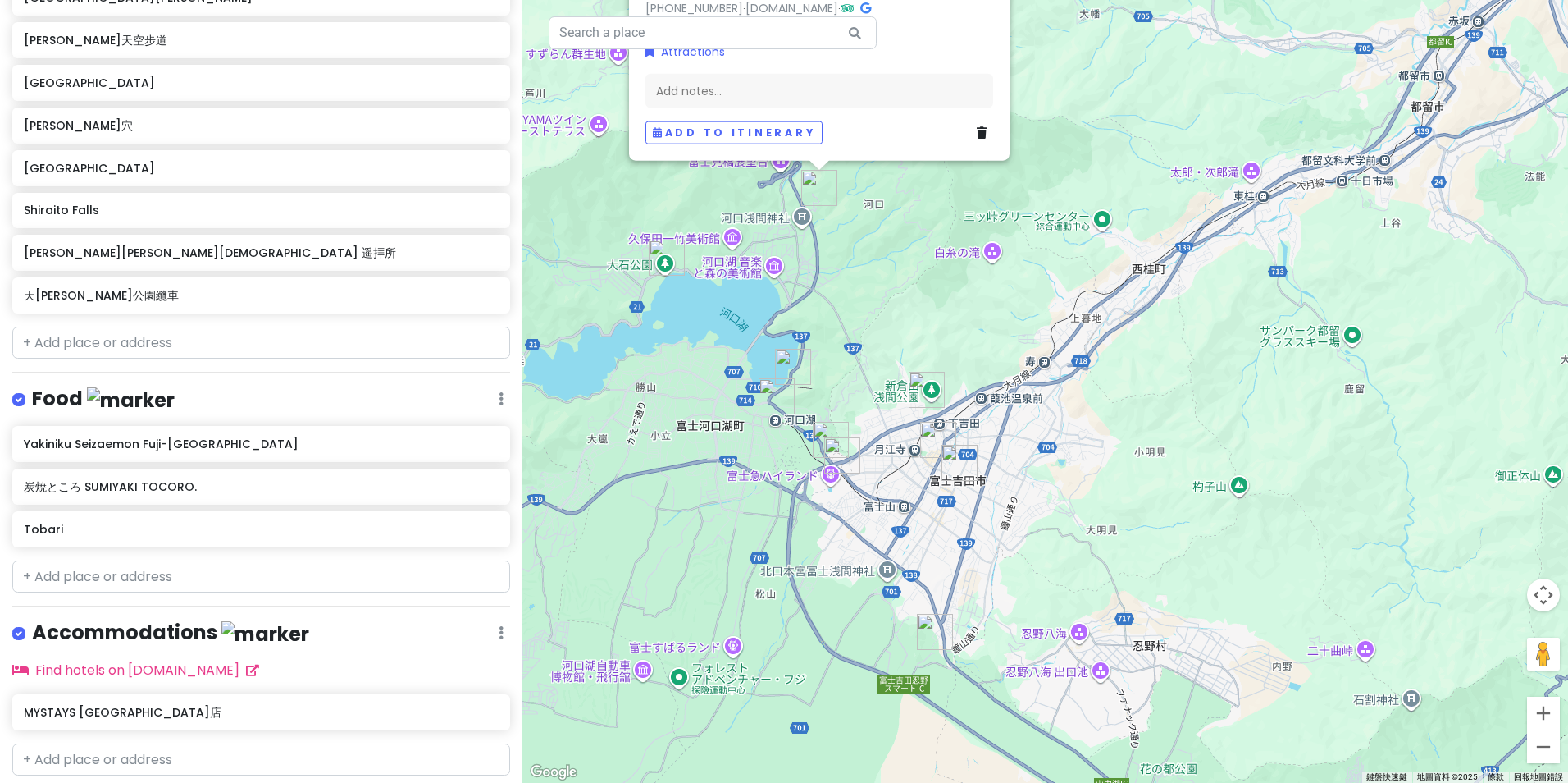
drag, startPoint x: 1062, startPoint y: 353, endPoint x: 1000, endPoint y: 285, distance: 92.0
click at [1000, 286] on div "[PERSON_NAME][PERSON_NAME]神社 遥拝所 4.2 (1,192) 1119-2 Kawaguchi, Fujikawaguchiko,…" at bounding box center [1045, 392] width 1046 height 783
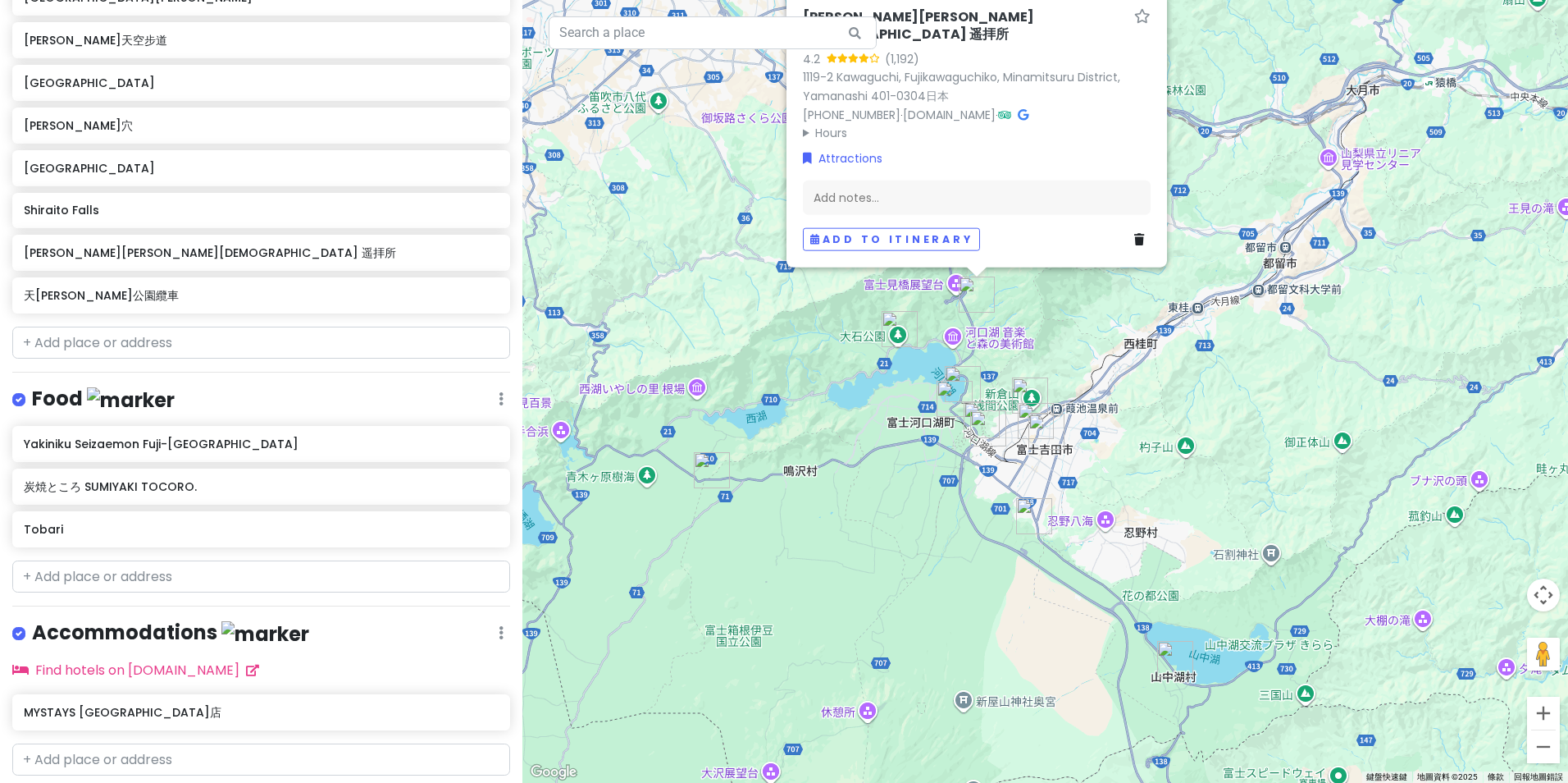
drag, startPoint x: 1050, startPoint y: 517, endPoint x: 1106, endPoint y: 550, distance: 65.0
click at [1106, 550] on div "[PERSON_NAME][PERSON_NAME]神社 遥拝所 4.2 (1,192) 1119-2 Kawaguchi, Fujikawaguchiko,…" at bounding box center [1045, 392] width 1046 height 783
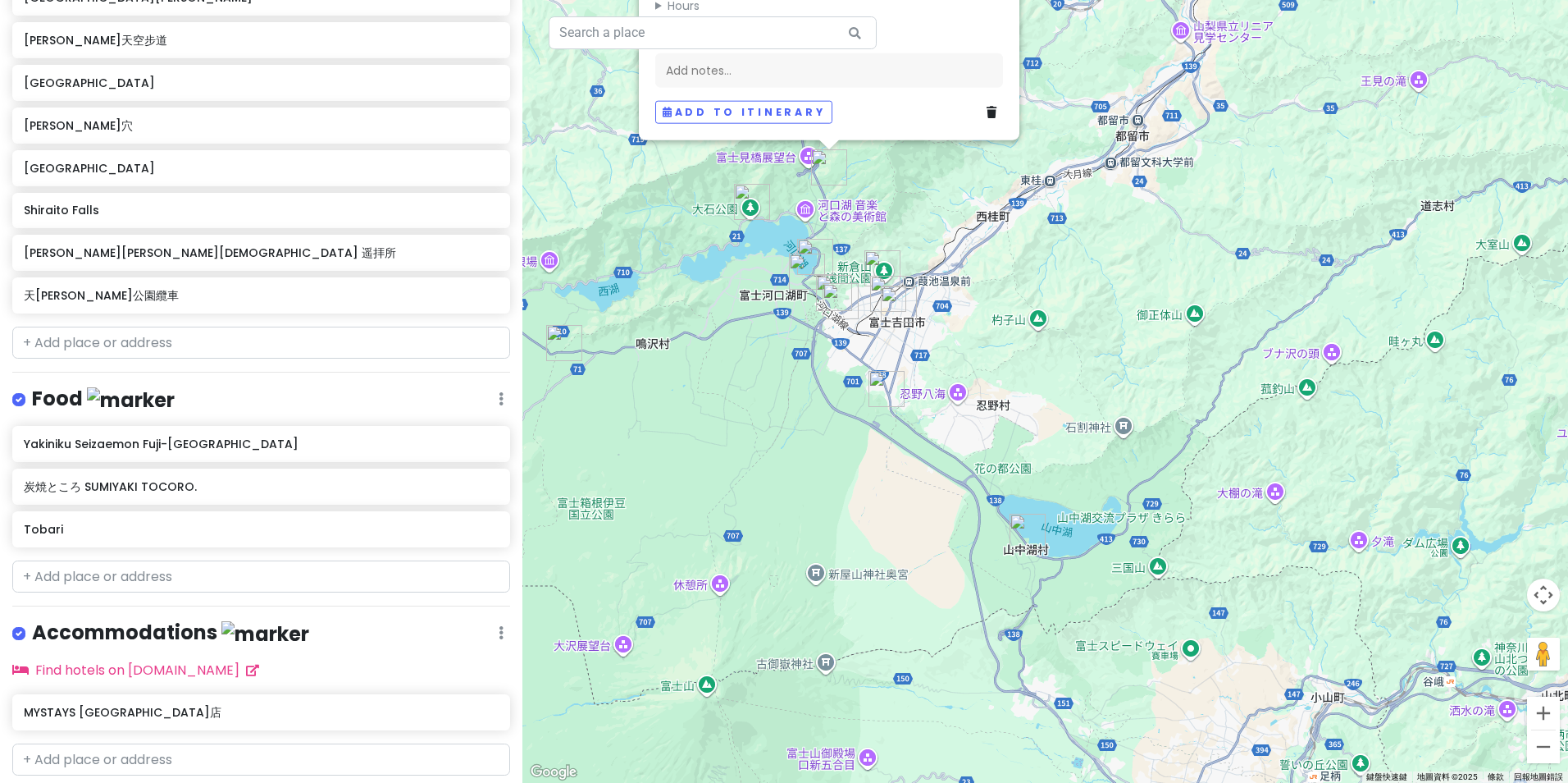
drag, startPoint x: 1112, startPoint y: 593, endPoint x: 999, endPoint y: 502, distance: 145.1
click at [990, 481] on div "[PERSON_NAME][PERSON_NAME]神社 遥拝所 4.2 (1,192) 1119-2 Kawaguchi, Fujikawaguchiko,…" at bounding box center [1045, 392] width 1046 height 783
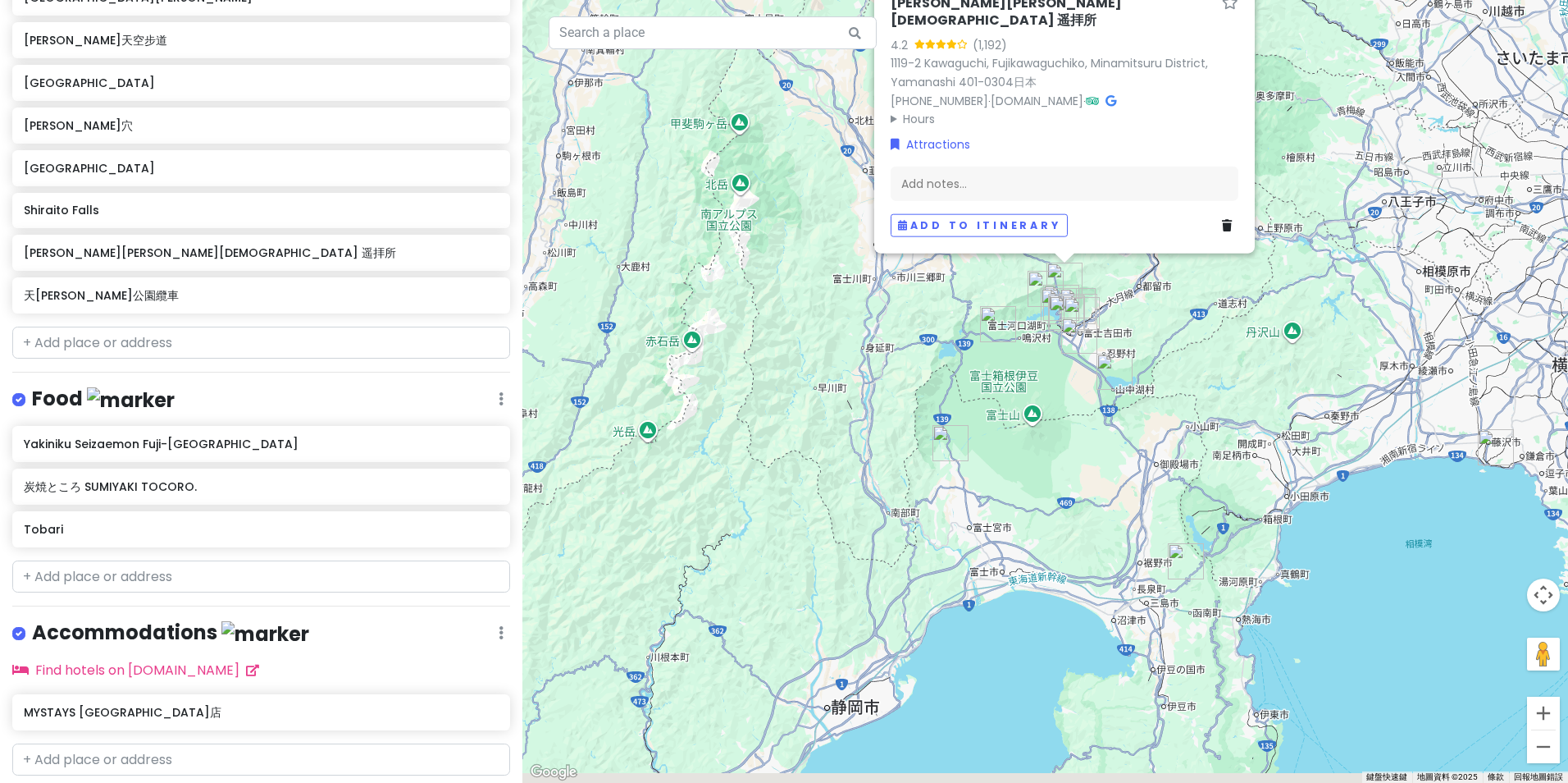
drag, startPoint x: 1202, startPoint y: 580, endPoint x: 1201, endPoint y: 497, distance: 83.0
click at [1199, 430] on div "[PERSON_NAME][PERSON_NAME]神社 遥拝所 4.2 (1,192) 1119-2 Kawaguchi, Fujikawaguchiko,…" at bounding box center [1045, 392] width 1046 height 783
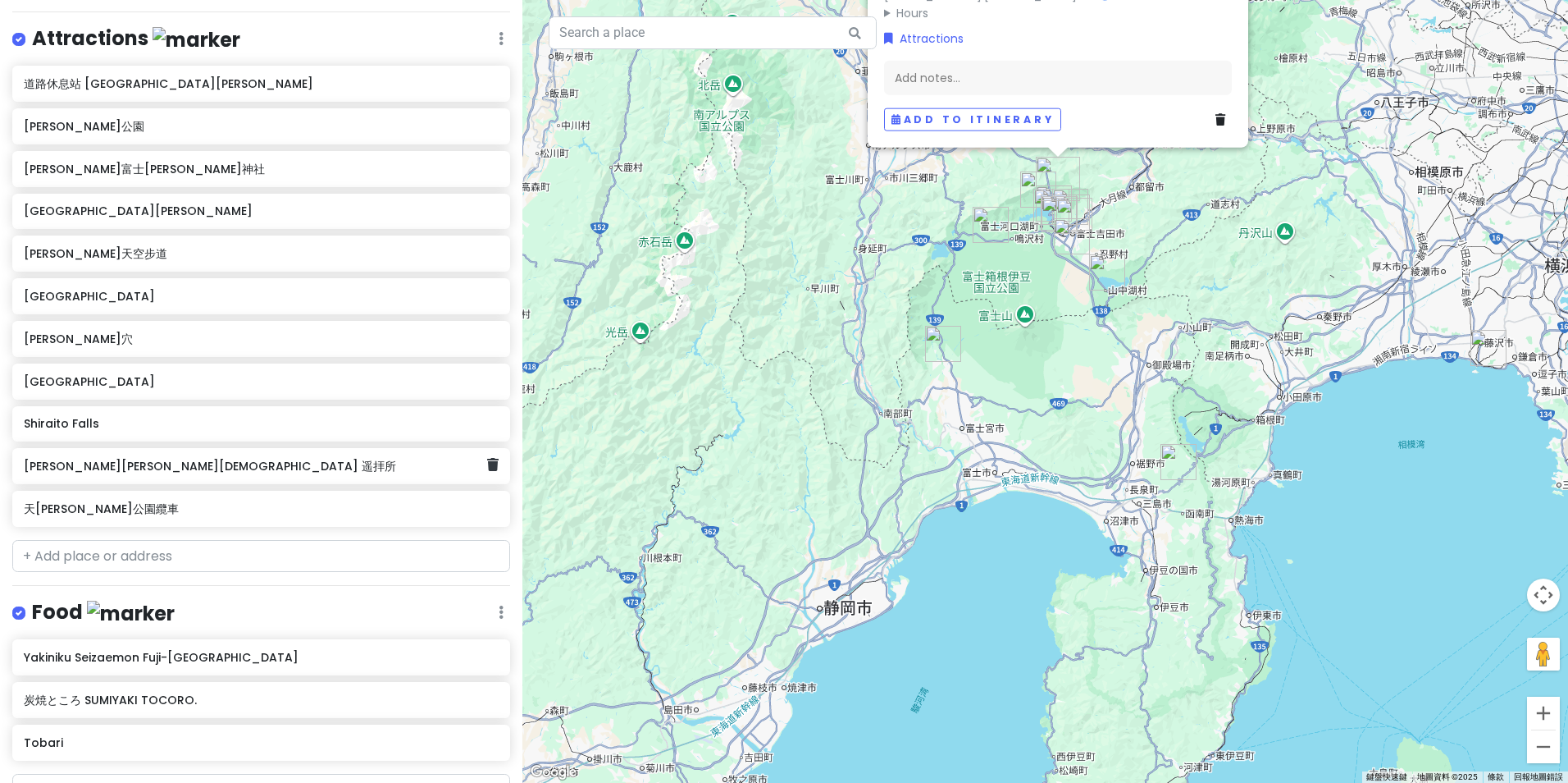
scroll to position [106, 0]
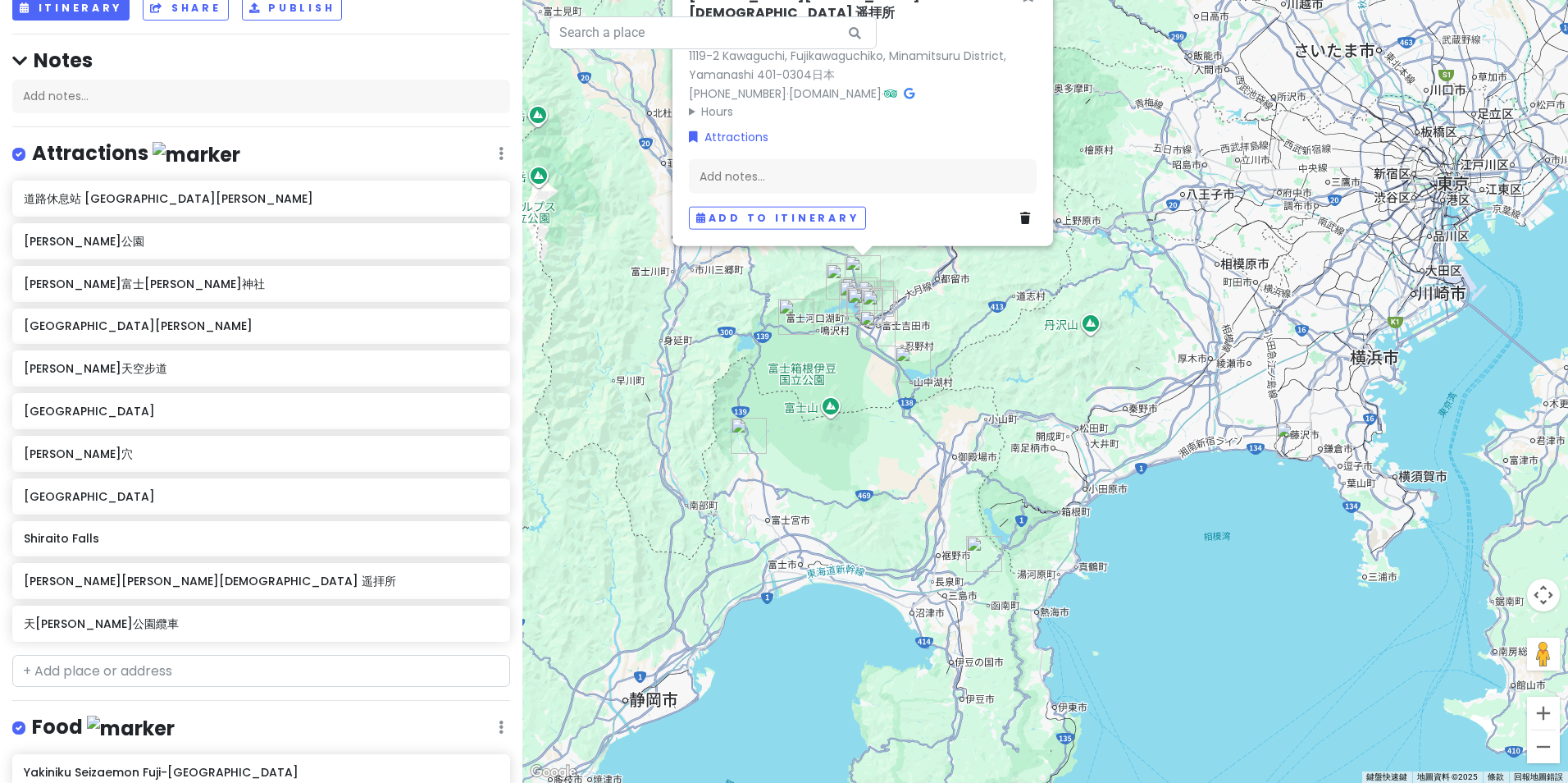
drag, startPoint x: 1245, startPoint y: 436, endPoint x: 1048, endPoint y: 532, distance: 219.1
click at [1048, 532] on div "[PERSON_NAME][PERSON_NAME]神社 遥拝所 4.2 (1,192) 1119-2 Kawaguchi, Fujikawaguchiko,…" at bounding box center [1045, 392] width 1046 height 783
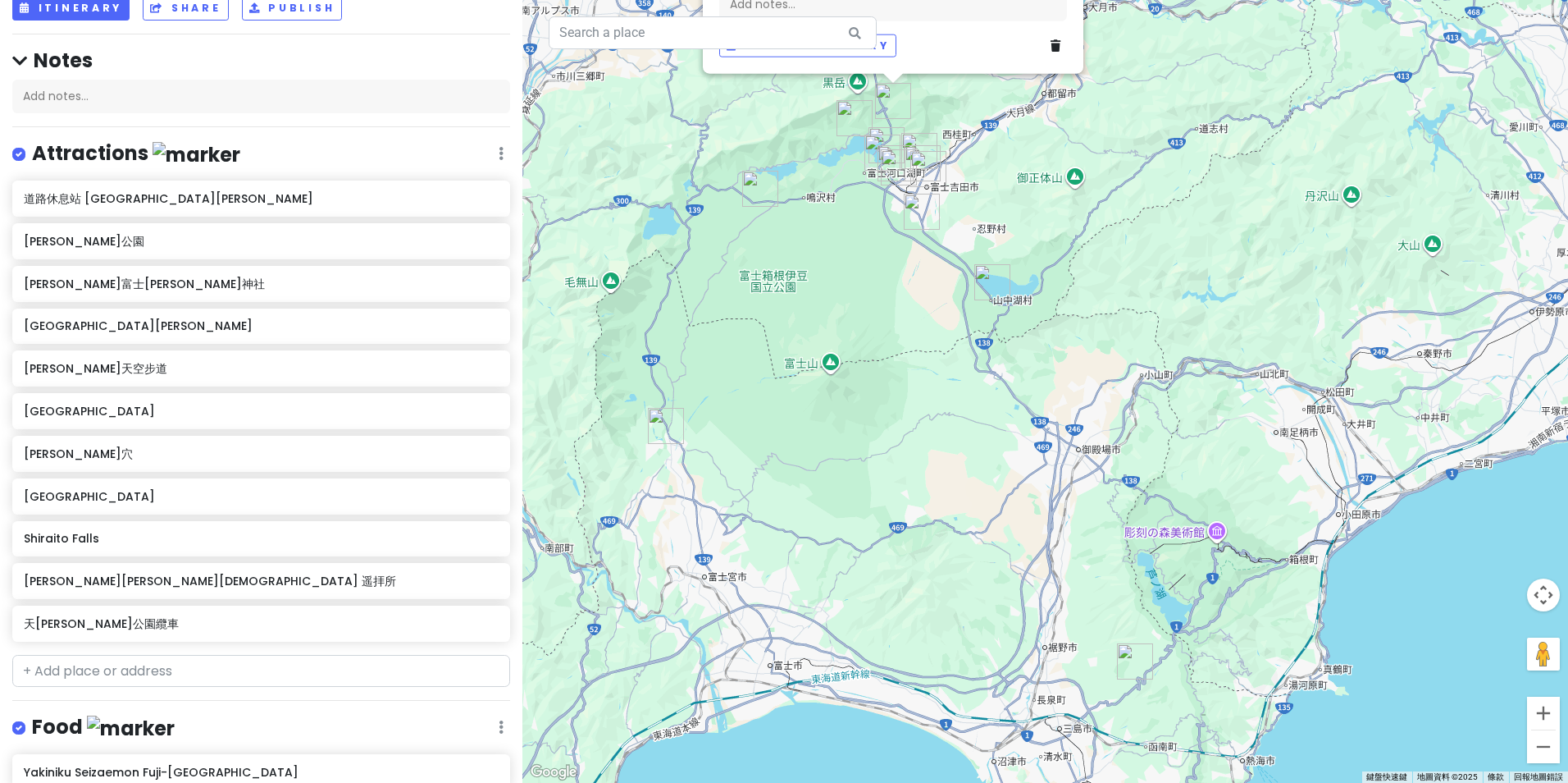
drag, startPoint x: 819, startPoint y: 486, endPoint x: 964, endPoint y: 600, distance: 184.4
click at [964, 600] on div "[PERSON_NAME][PERSON_NAME]神社 遥拝所 4.2 (1,192) 1119-2 Kawaguchi, Fujikawaguchiko,…" at bounding box center [1045, 392] width 1046 height 783
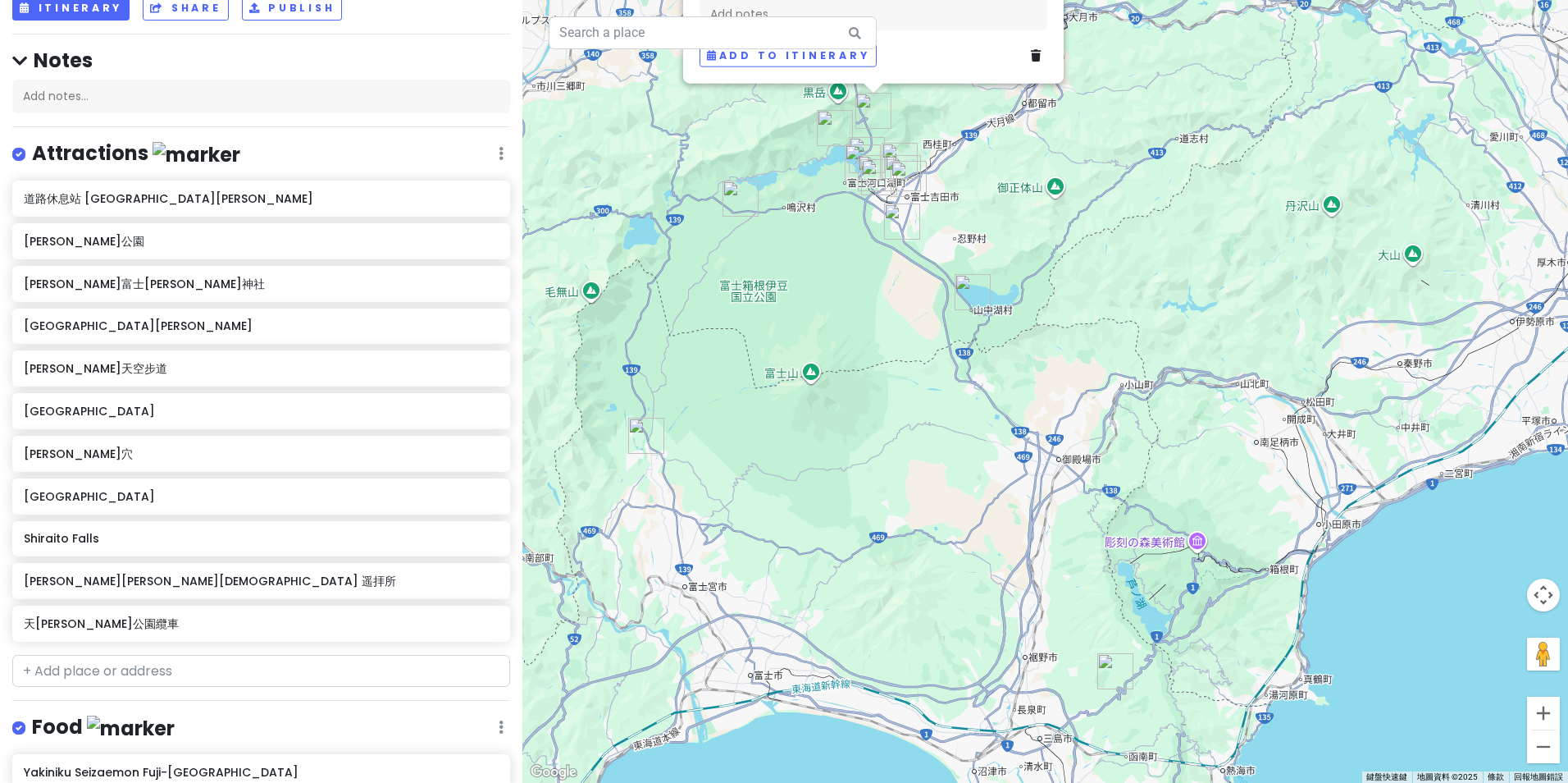
drag, startPoint x: 839, startPoint y: 499, endPoint x: 828, endPoint y: 442, distance: 58.1
click at [828, 443] on div "[PERSON_NAME][PERSON_NAME]神社 遥拝所 4.2 (1,192) 1119-2 Kawaguchi, Fujikawaguchiko,…" at bounding box center [1045, 392] width 1046 height 783
